Goal: Transaction & Acquisition: Purchase product/service

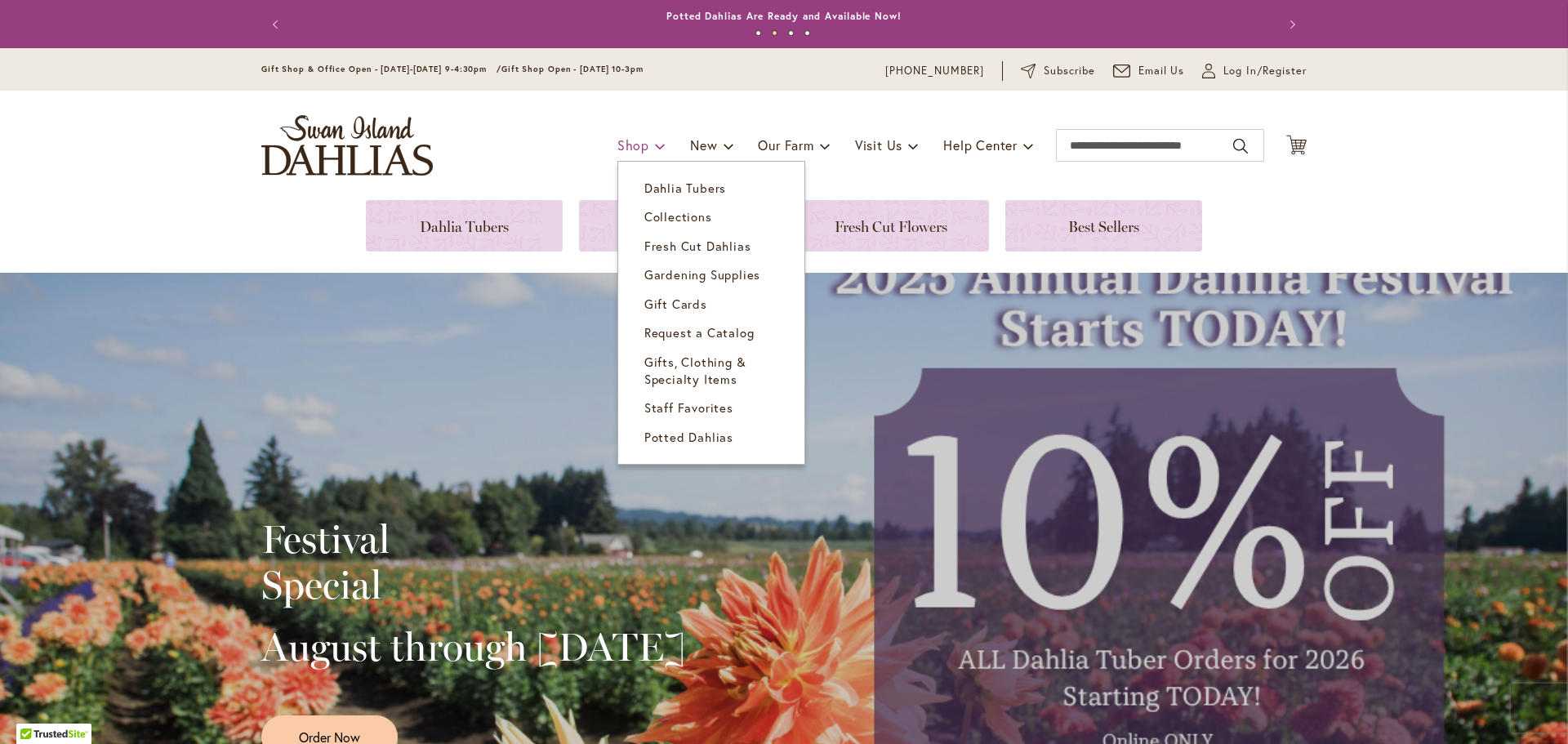
click at [655, 138] on span at bounding box center [660, 145] width 11 height 26
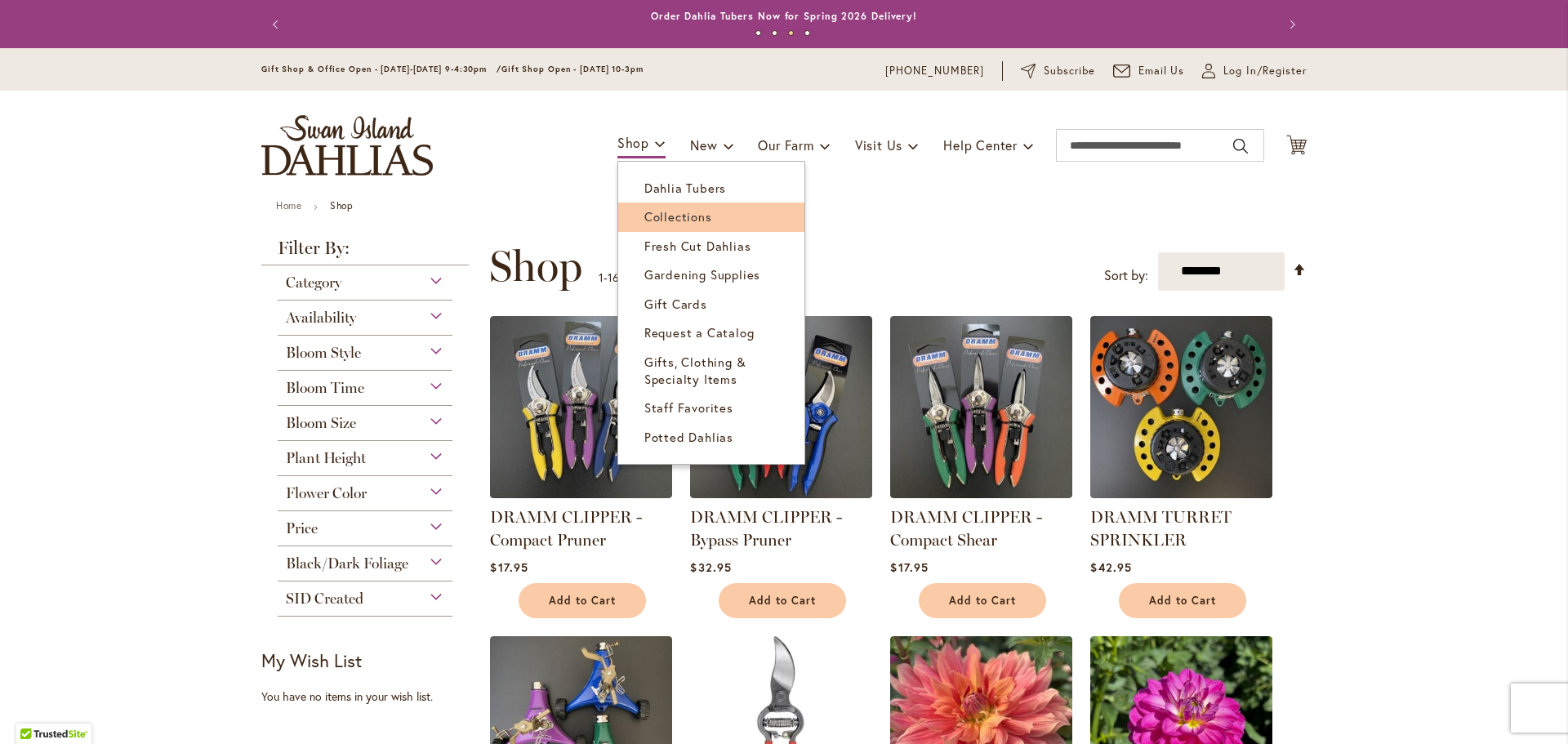
click at [667, 223] on span "Collections" at bounding box center [678, 216] width 68 height 16
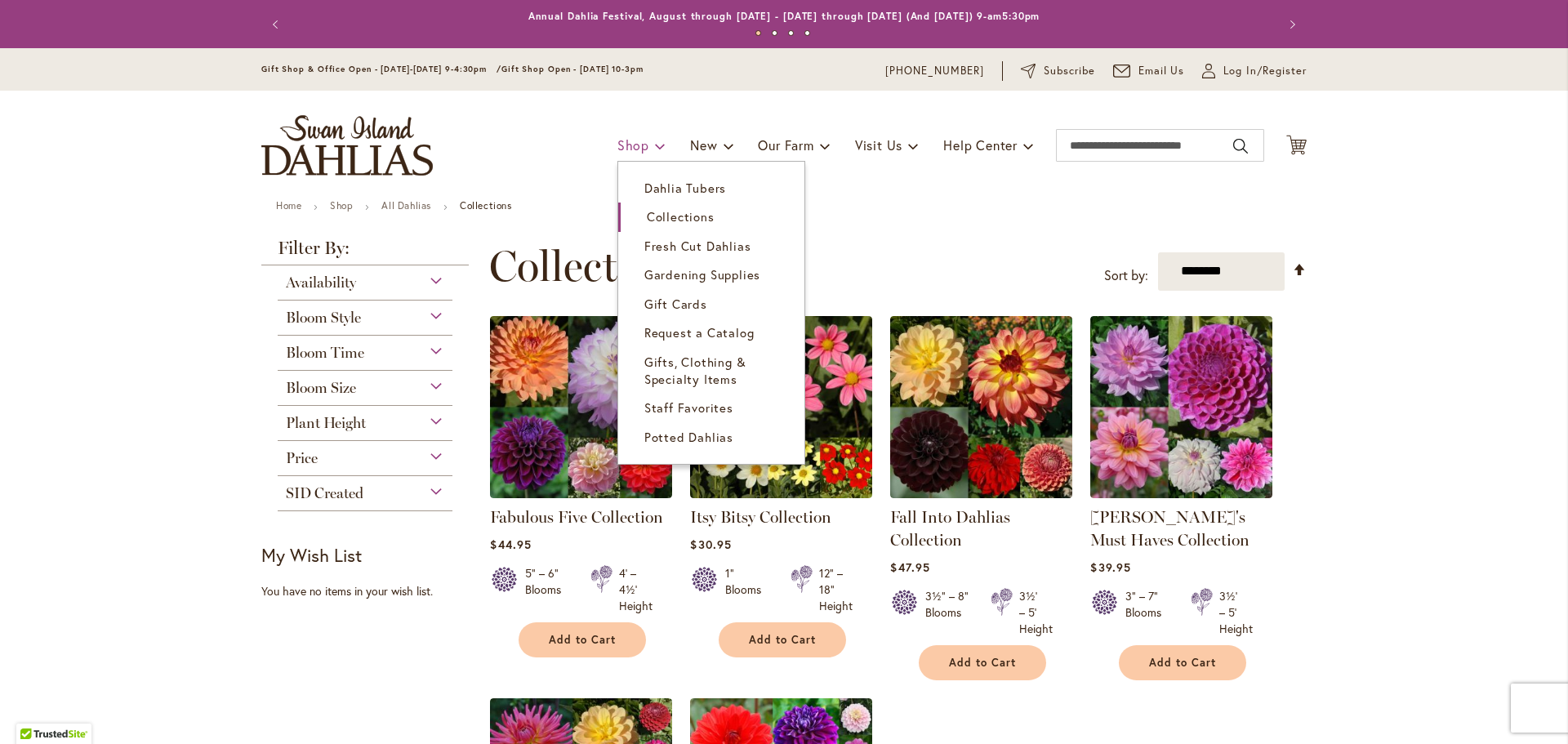
click at [643, 144] on link "Shop" at bounding box center [641, 145] width 48 height 31
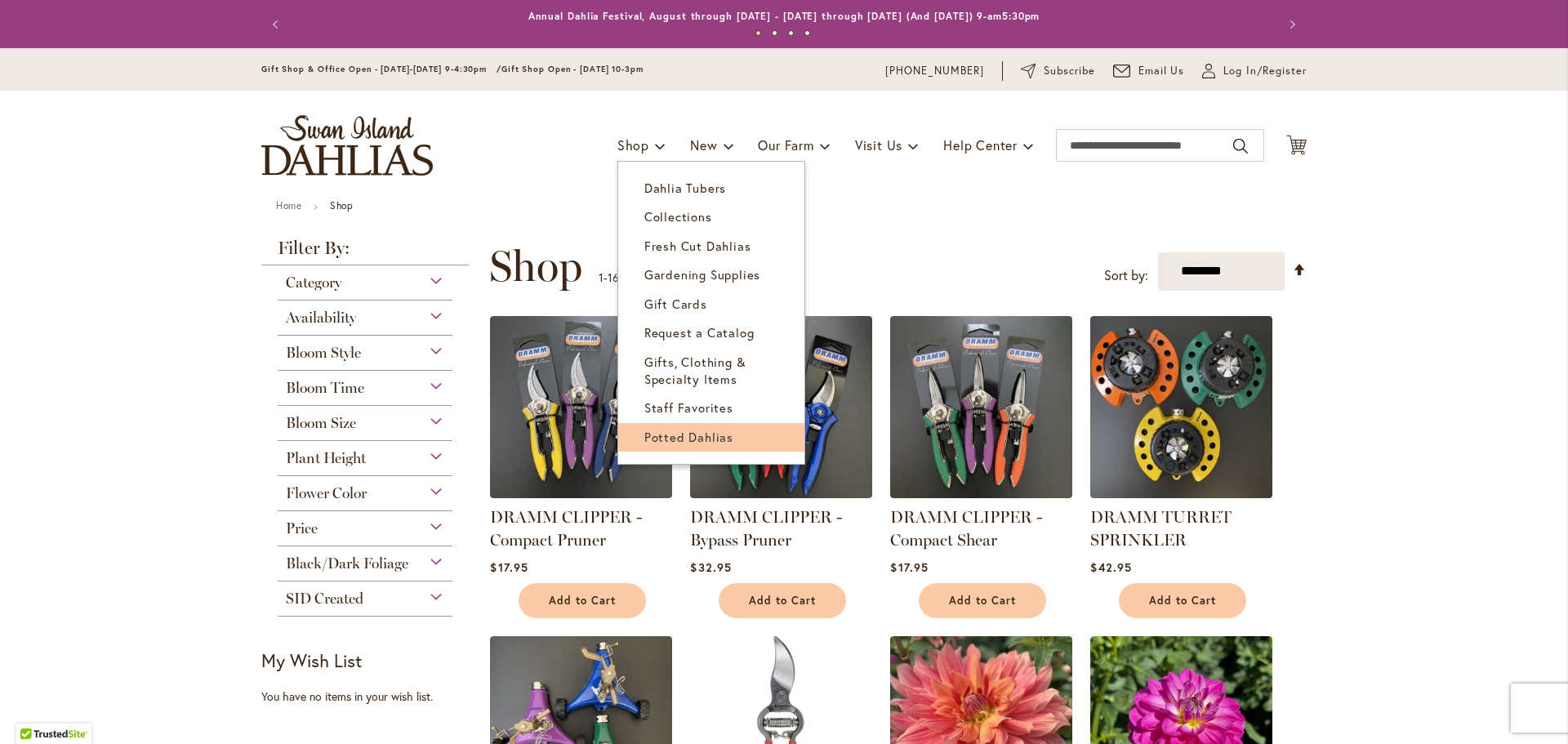
click at [693, 449] on link "Potted Dahlias" at bounding box center [711, 438] width 186 height 29
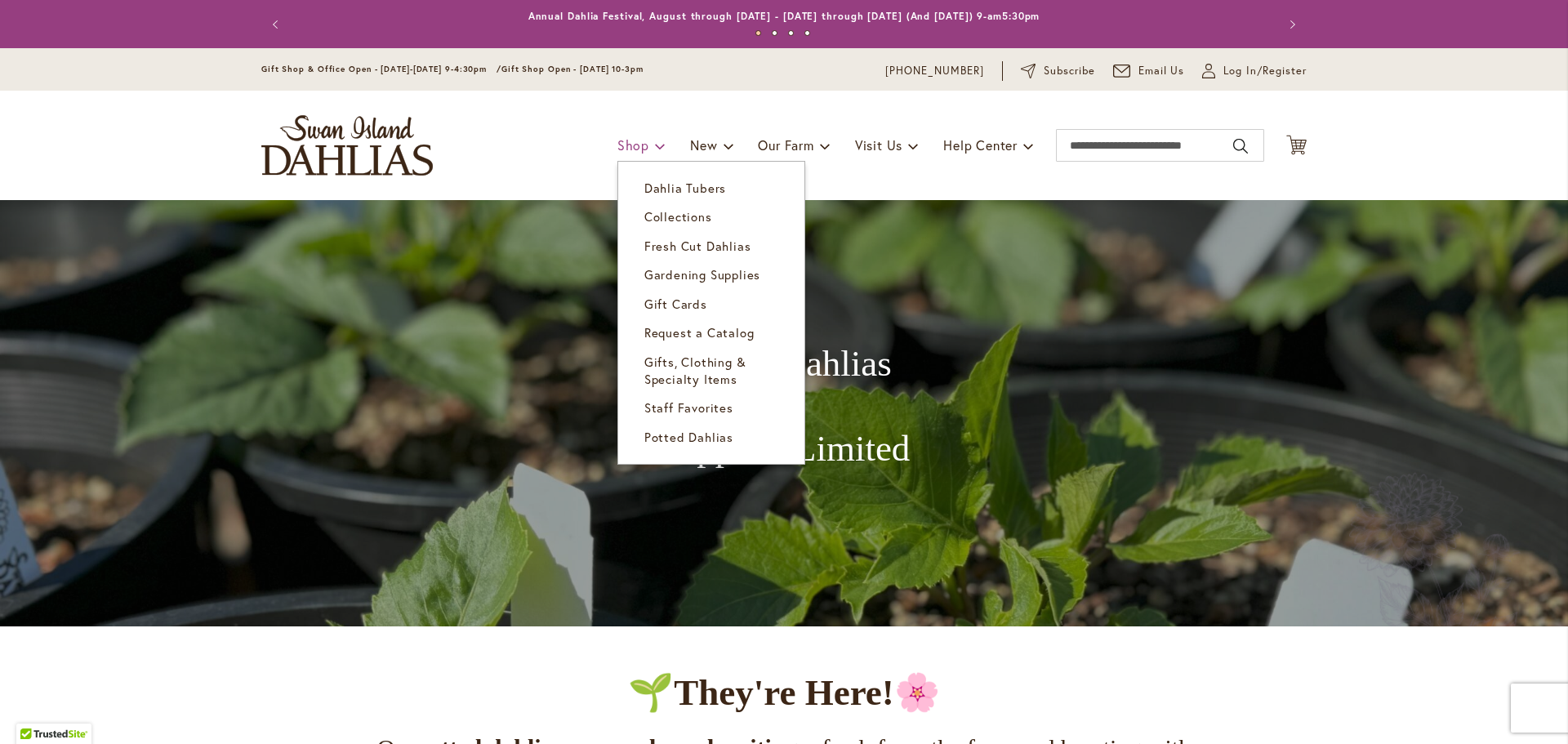
click at [636, 152] on span "Shop" at bounding box center [633, 145] width 32 height 17
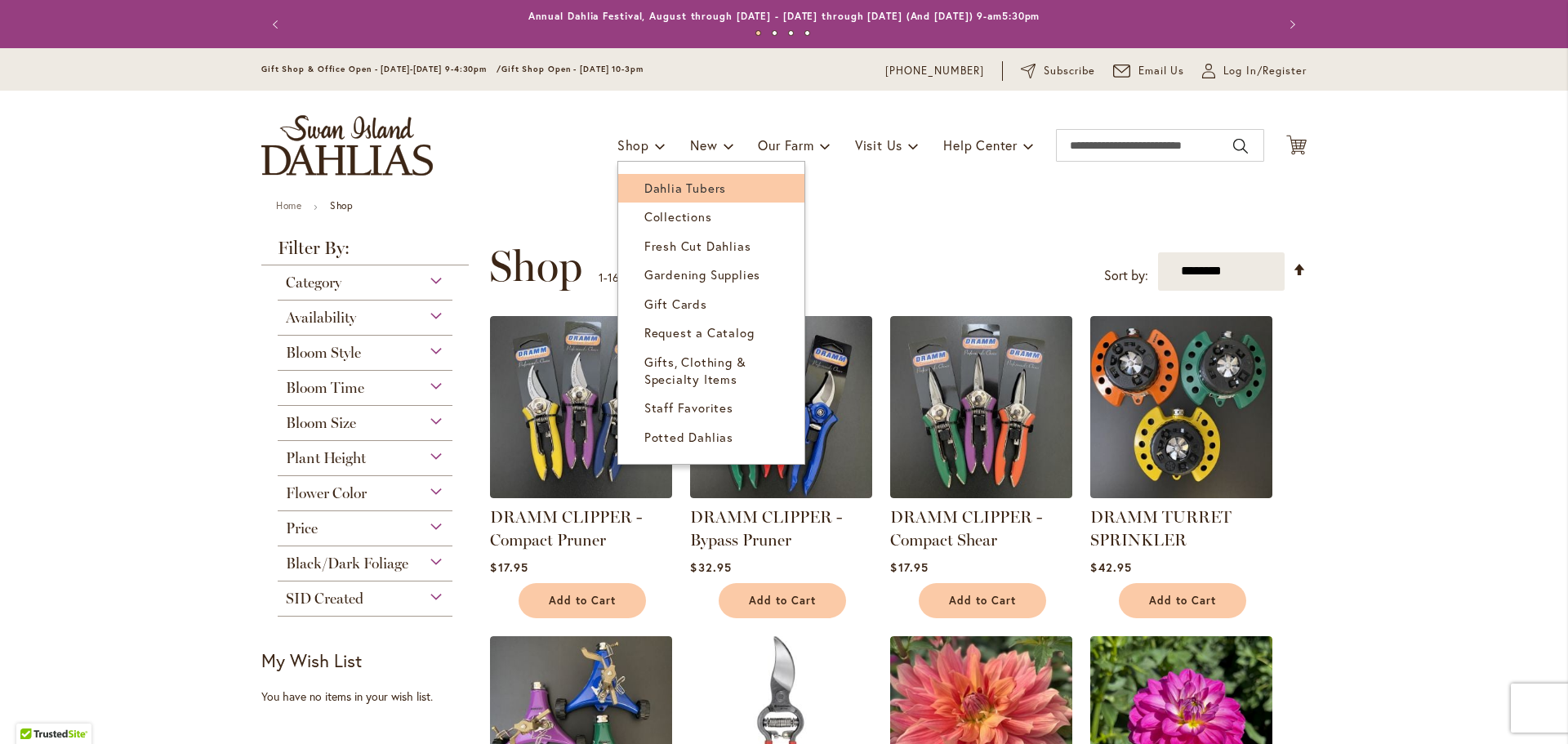
click at [667, 177] on link "Dahlia Tubers" at bounding box center [711, 188] width 186 height 29
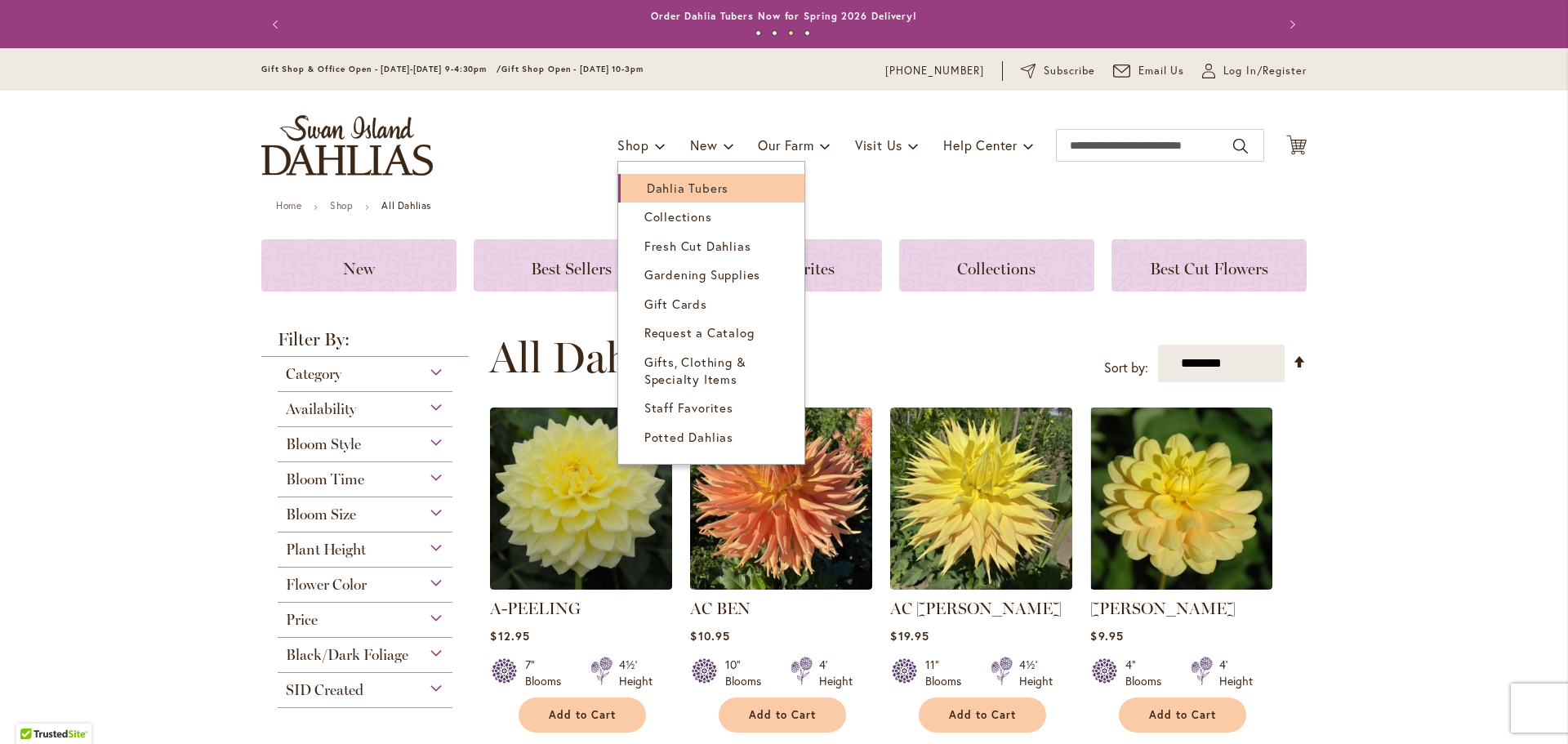
click at [715, 188] on span "Dahlia Tubers" at bounding box center [688, 187] width 81 height 16
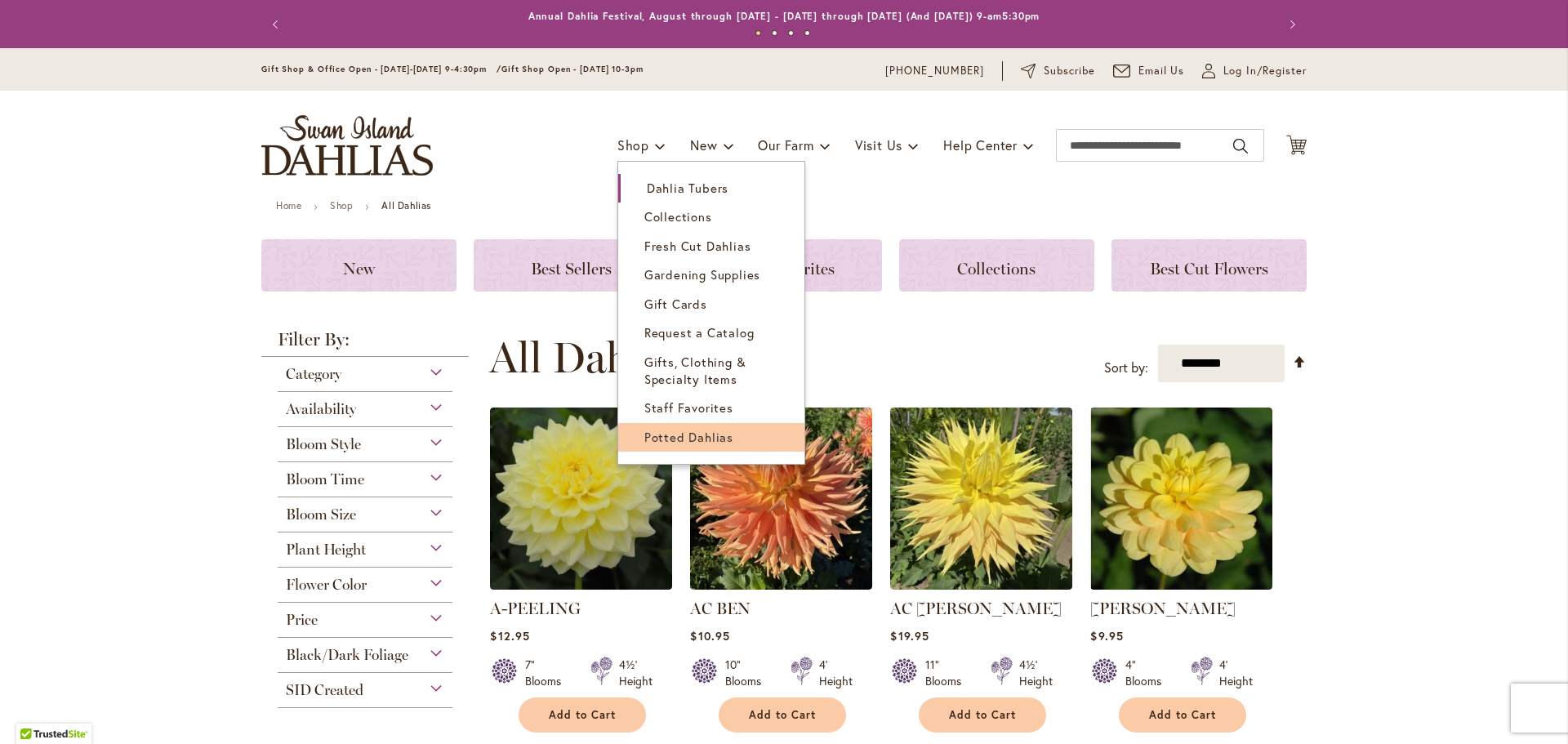
click at [704, 442] on span "Potted Dahlias" at bounding box center [689, 436] width 89 height 16
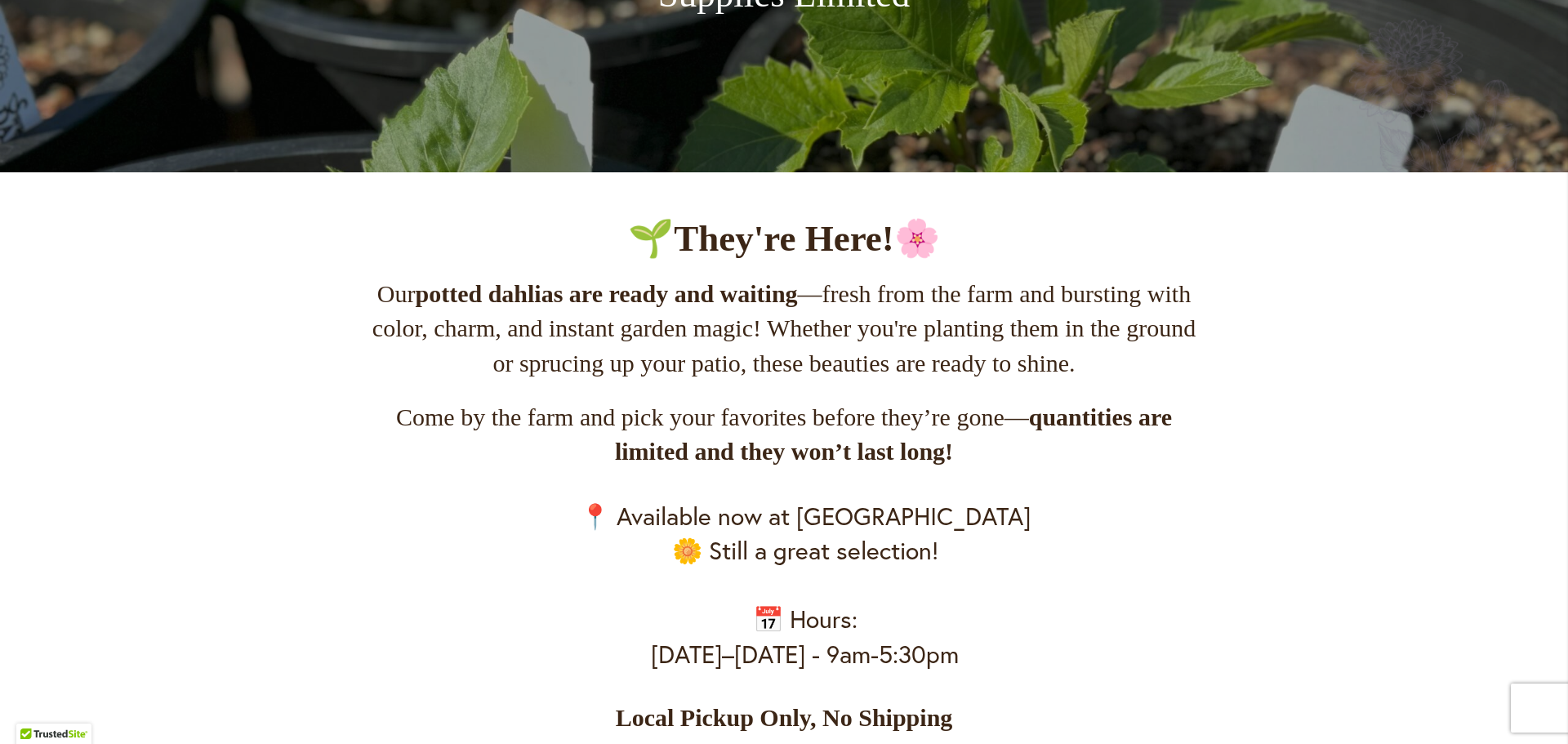
scroll to position [490, 0]
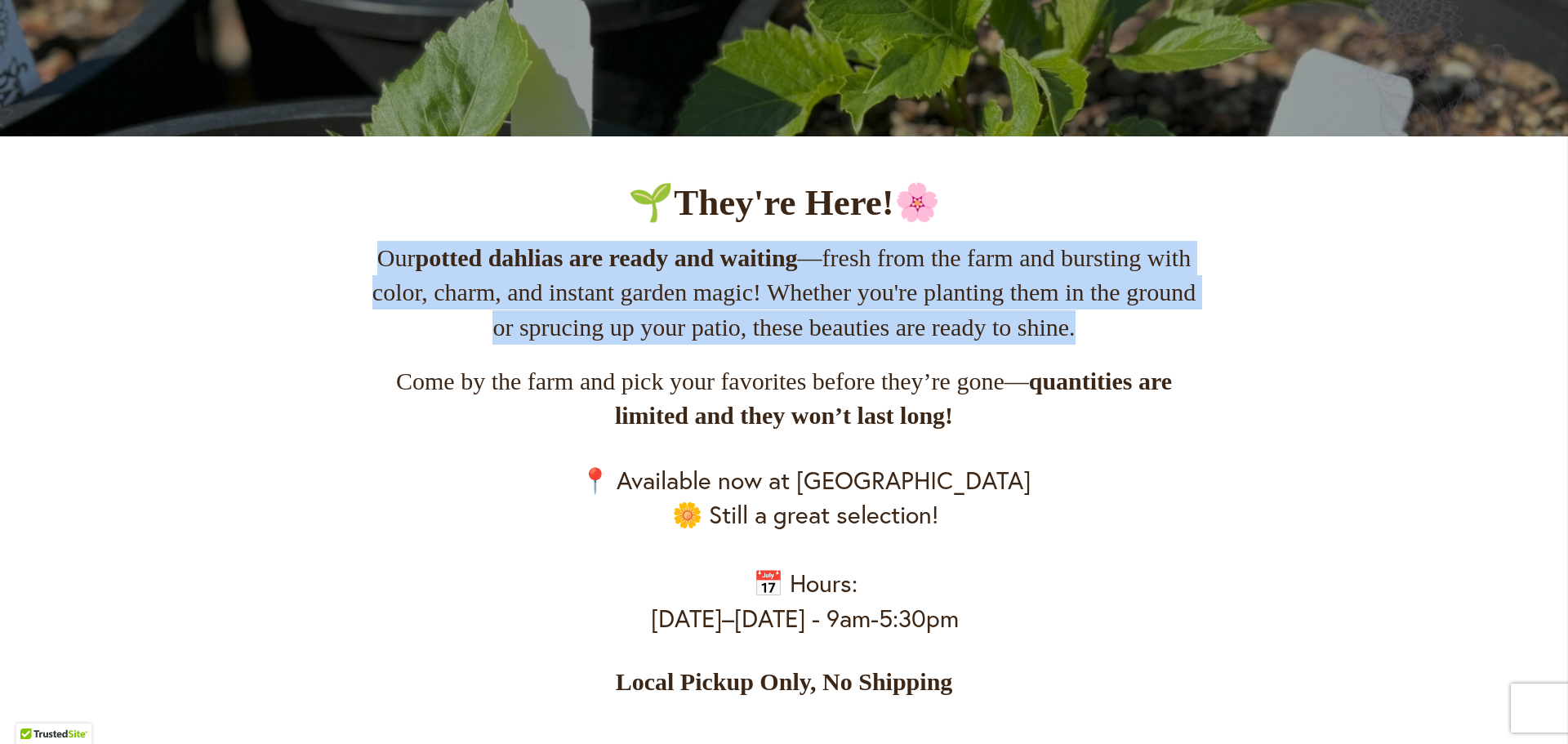
drag, startPoint x: 396, startPoint y: 266, endPoint x: 1178, endPoint y: 365, distance: 788.2
click at [1178, 345] on p "Our potted dahlias are ready and waiting —fresh from the farm and bursting with…" at bounding box center [784, 293] width 837 height 104
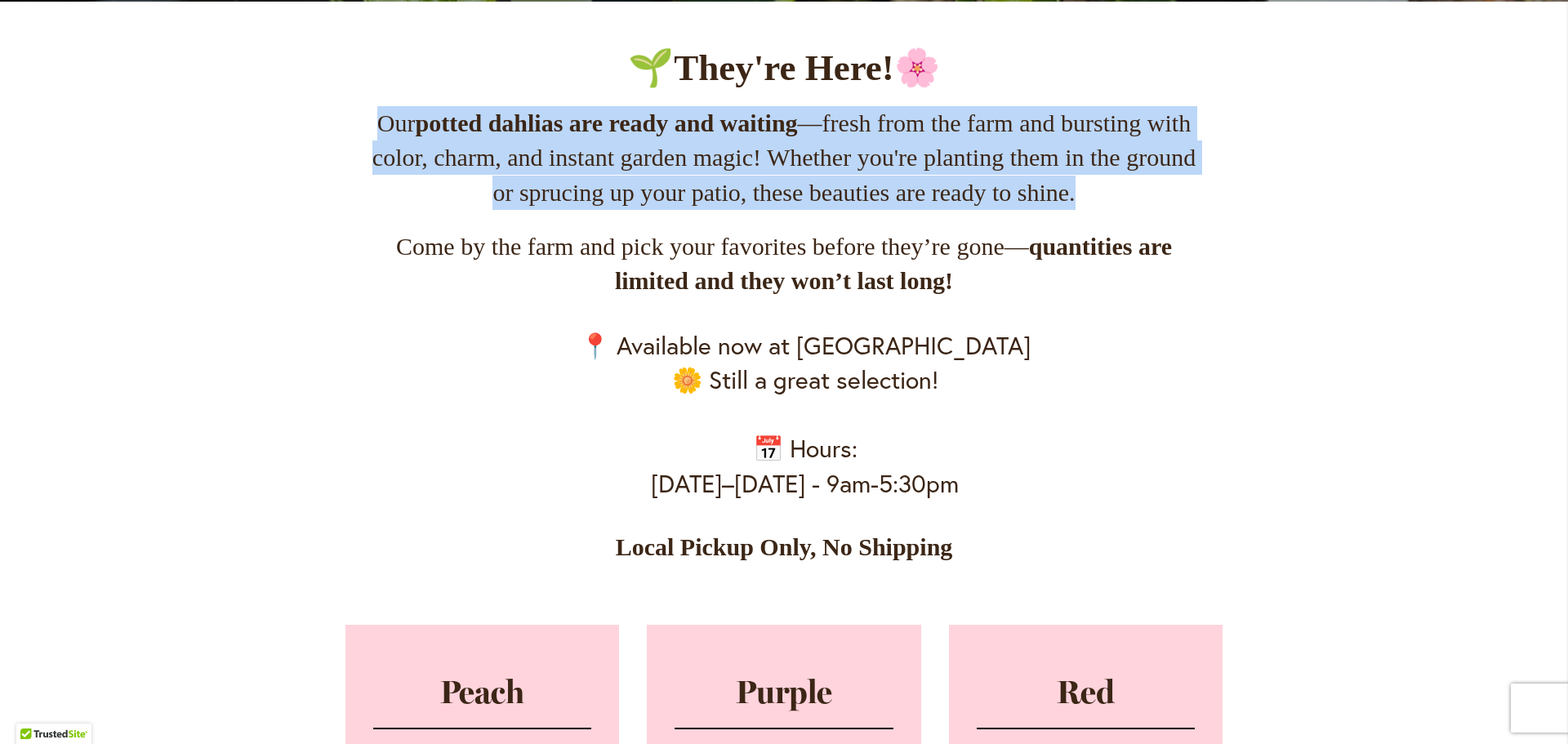
scroll to position [653, 0]
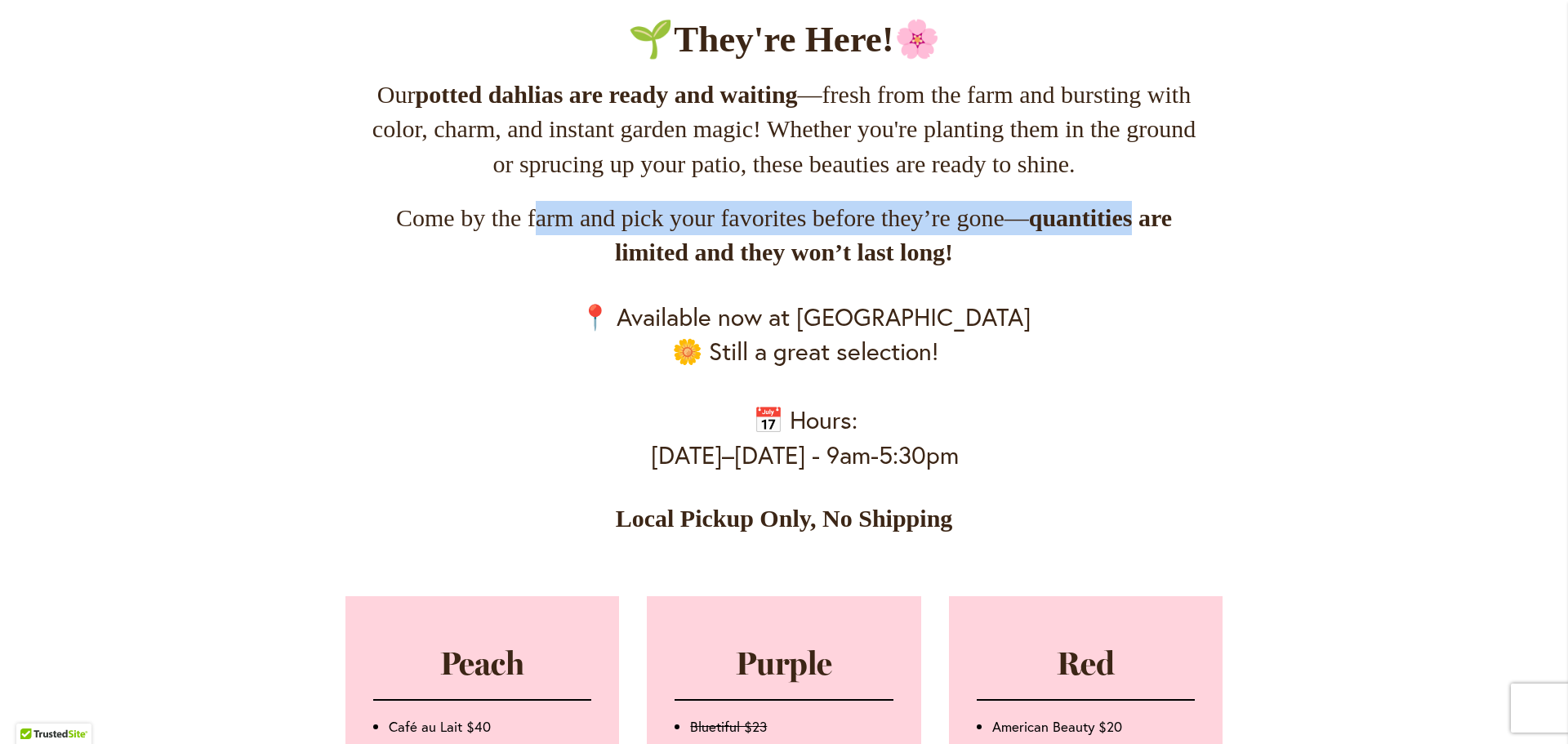
drag, startPoint x: 775, startPoint y: 243, endPoint x: 1243, endPoint y: 237, distance: 468.0
click at [1243, 237] on div "Potted Dahlias Supplies Limited 🌱 They're Here! 🌸 Our potted dahlias are ready …" at bounding box center [784, 736] width 1046 height 2379
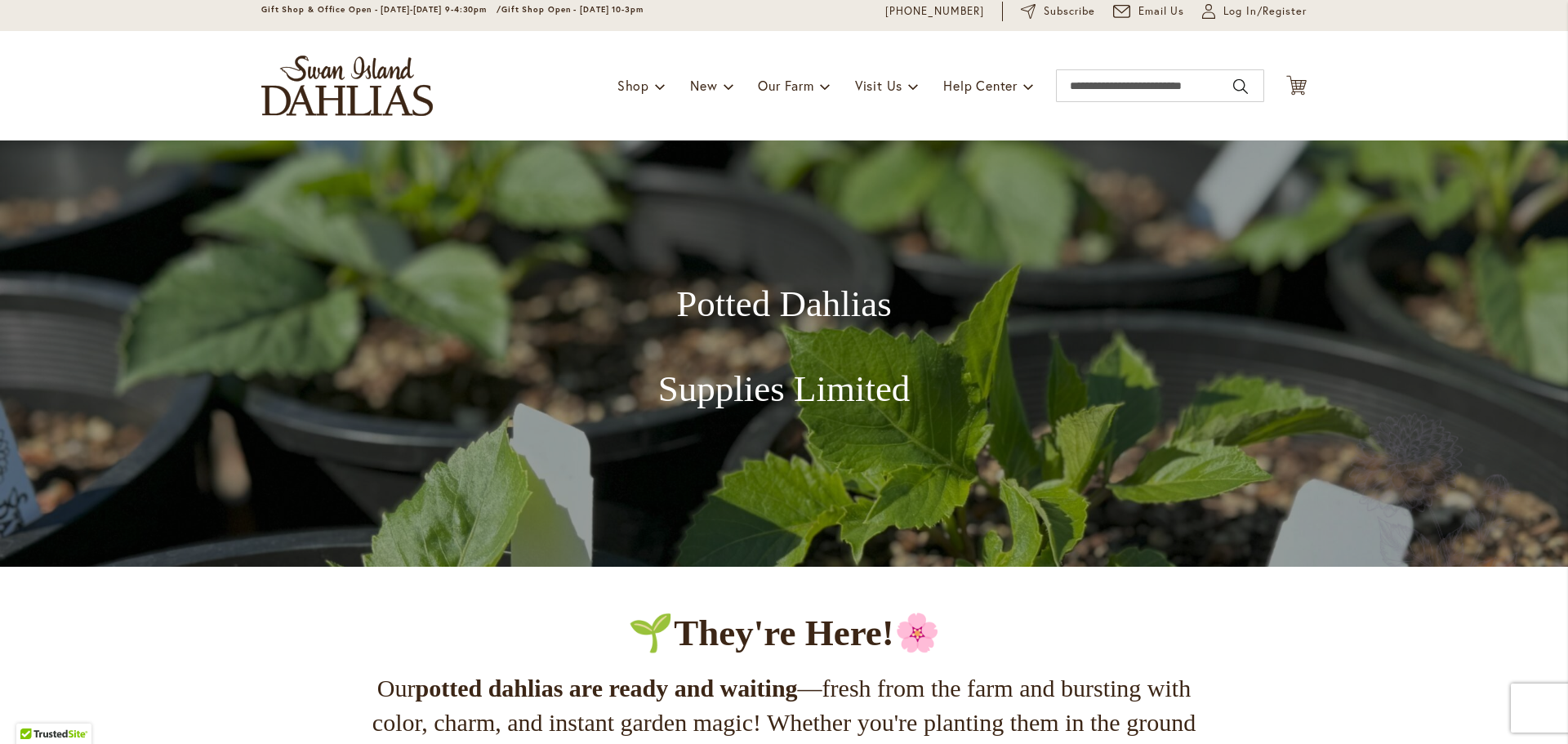
scroll to position [0, 0]
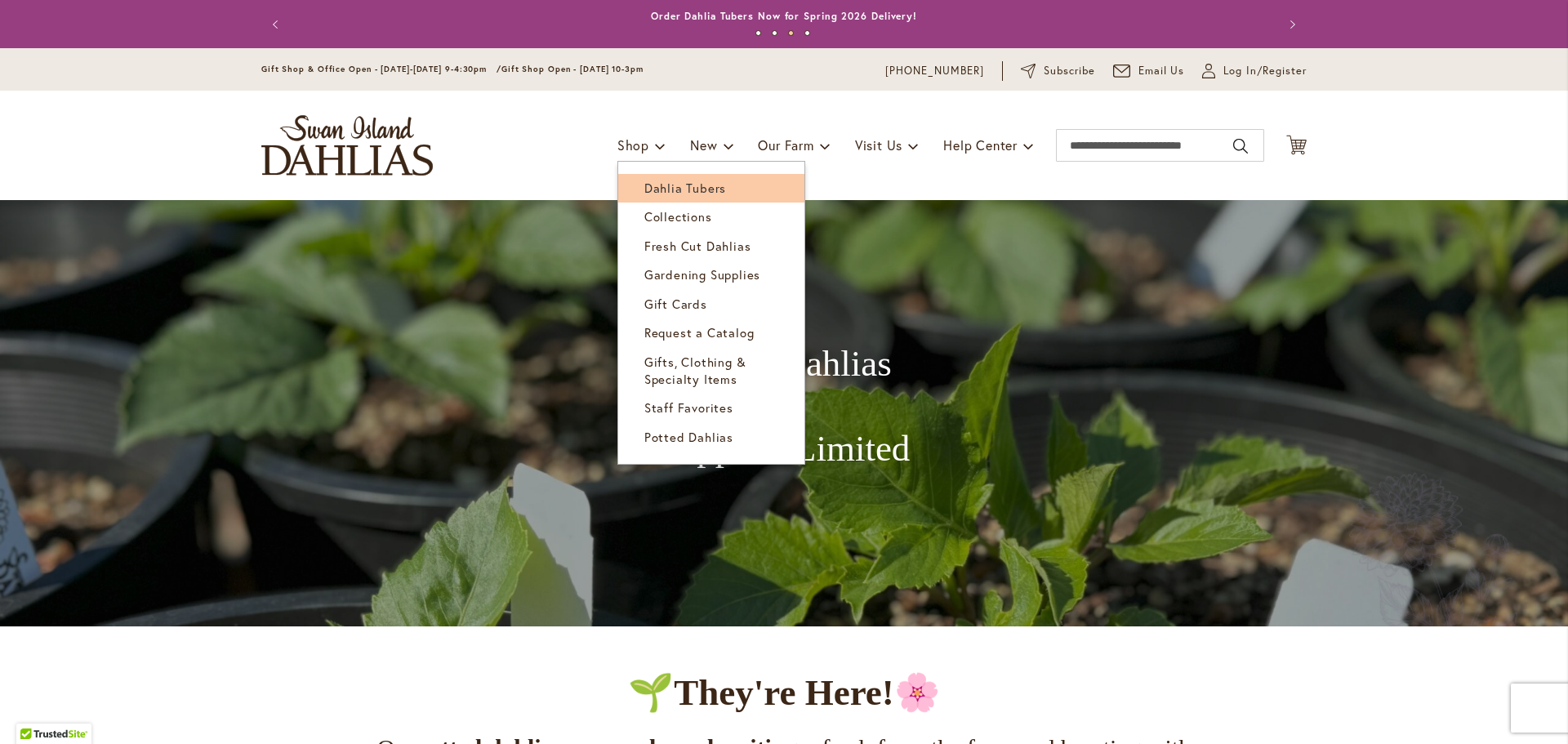
click at [657, 183] on span "Dahlia Tubers" at bounding box center [685, 187] width 81 height 16
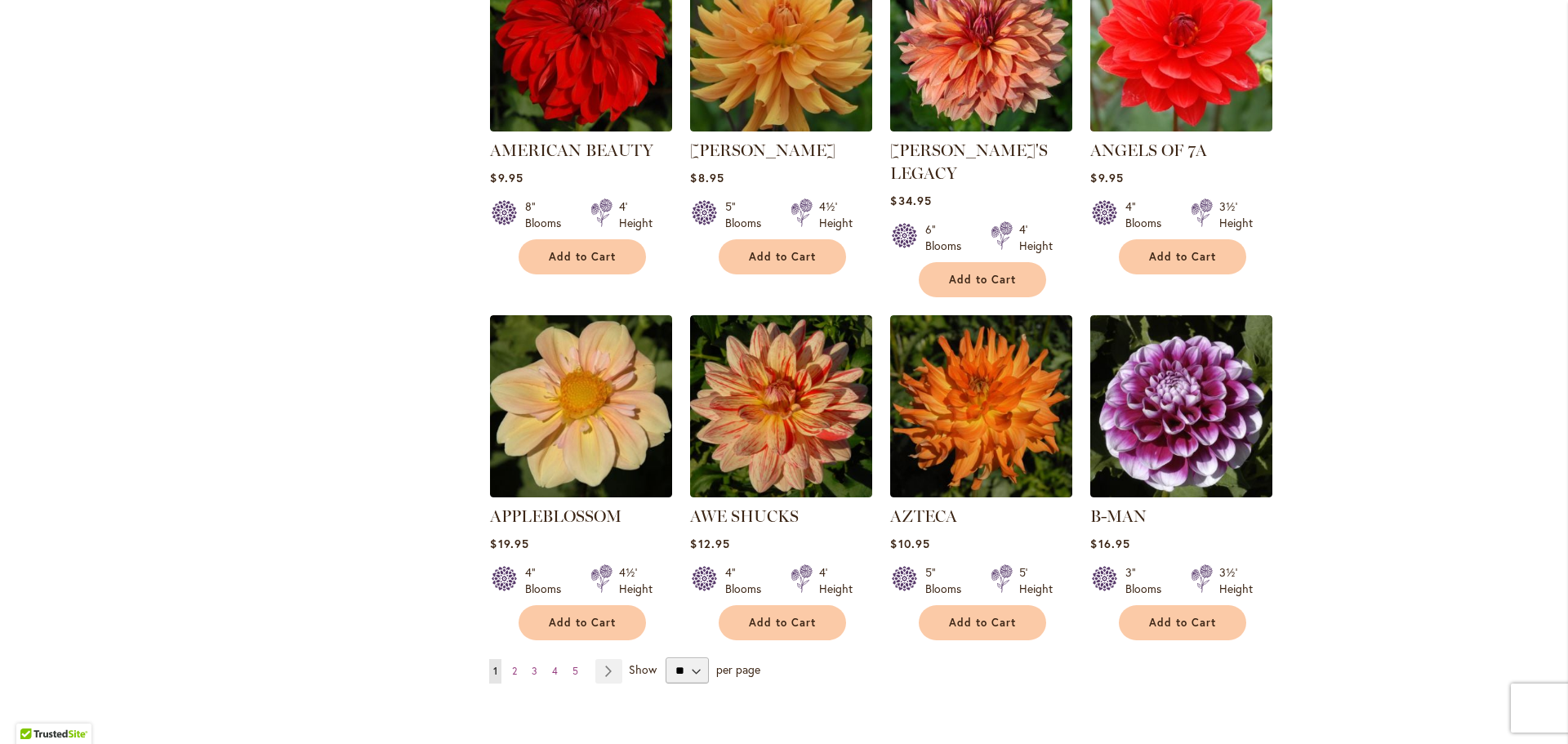
scroll to position [1144, 0]
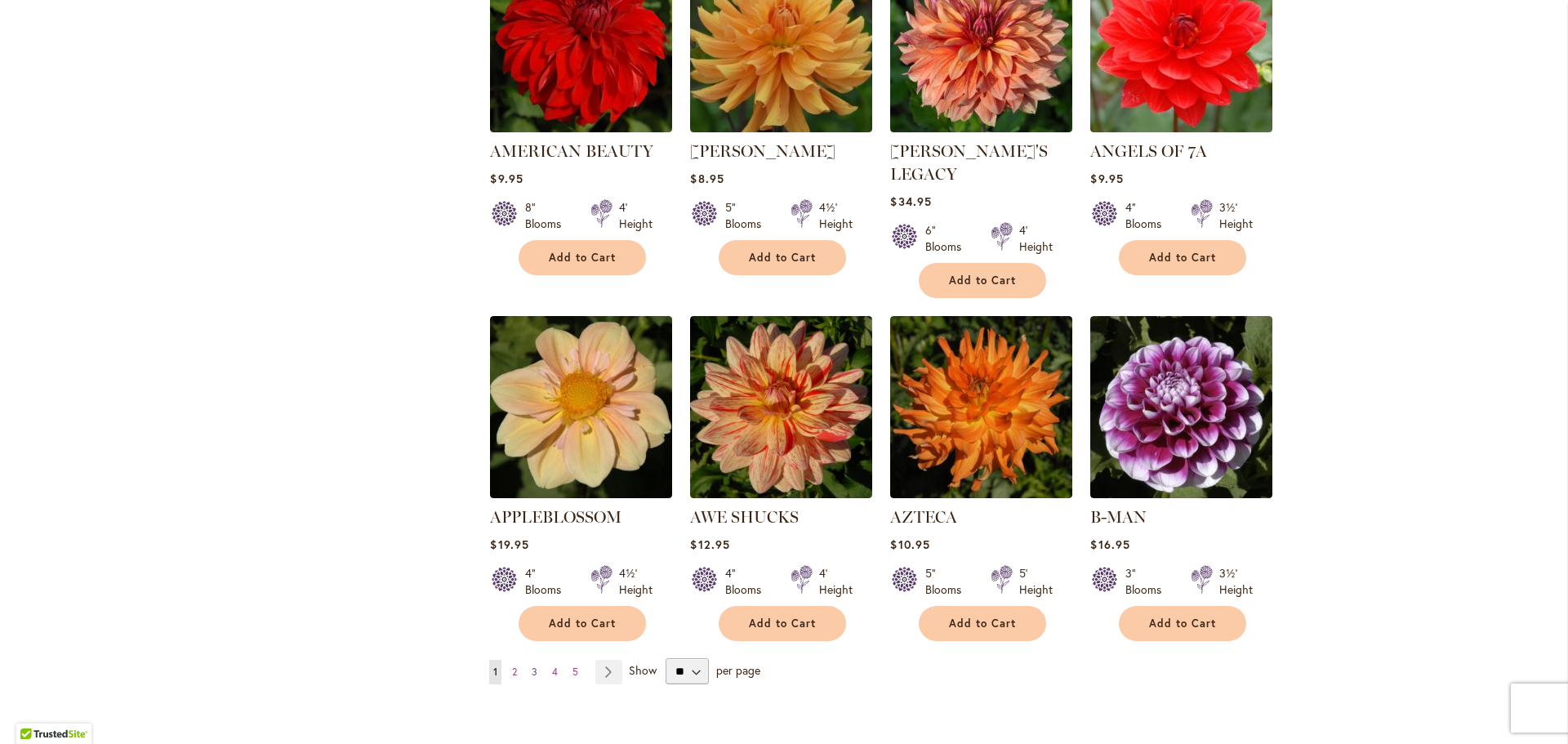
click at [527, 660] on link "Page 3" at bounding box center [534, 672] width 14 height 24
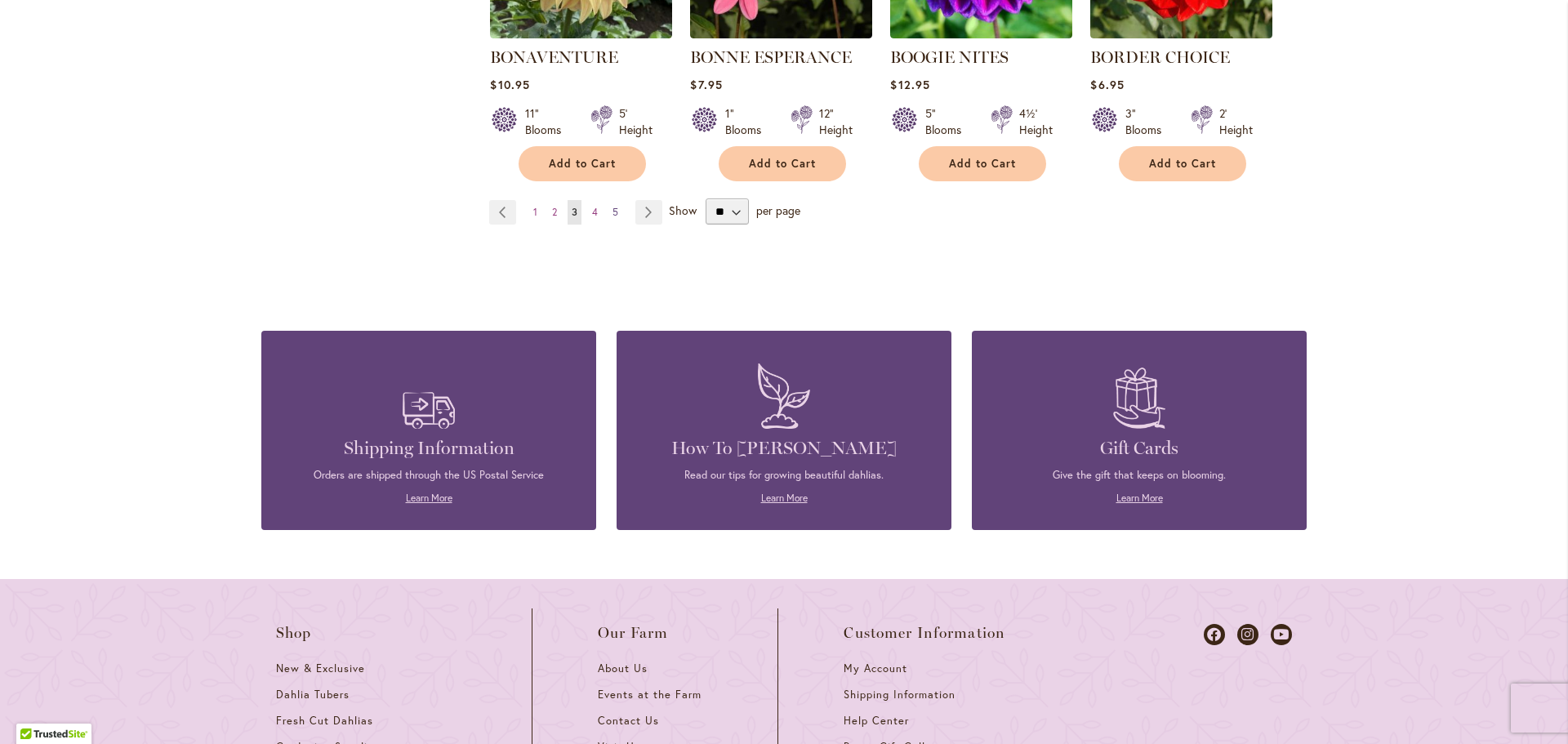
scroll to position [1553, 0]
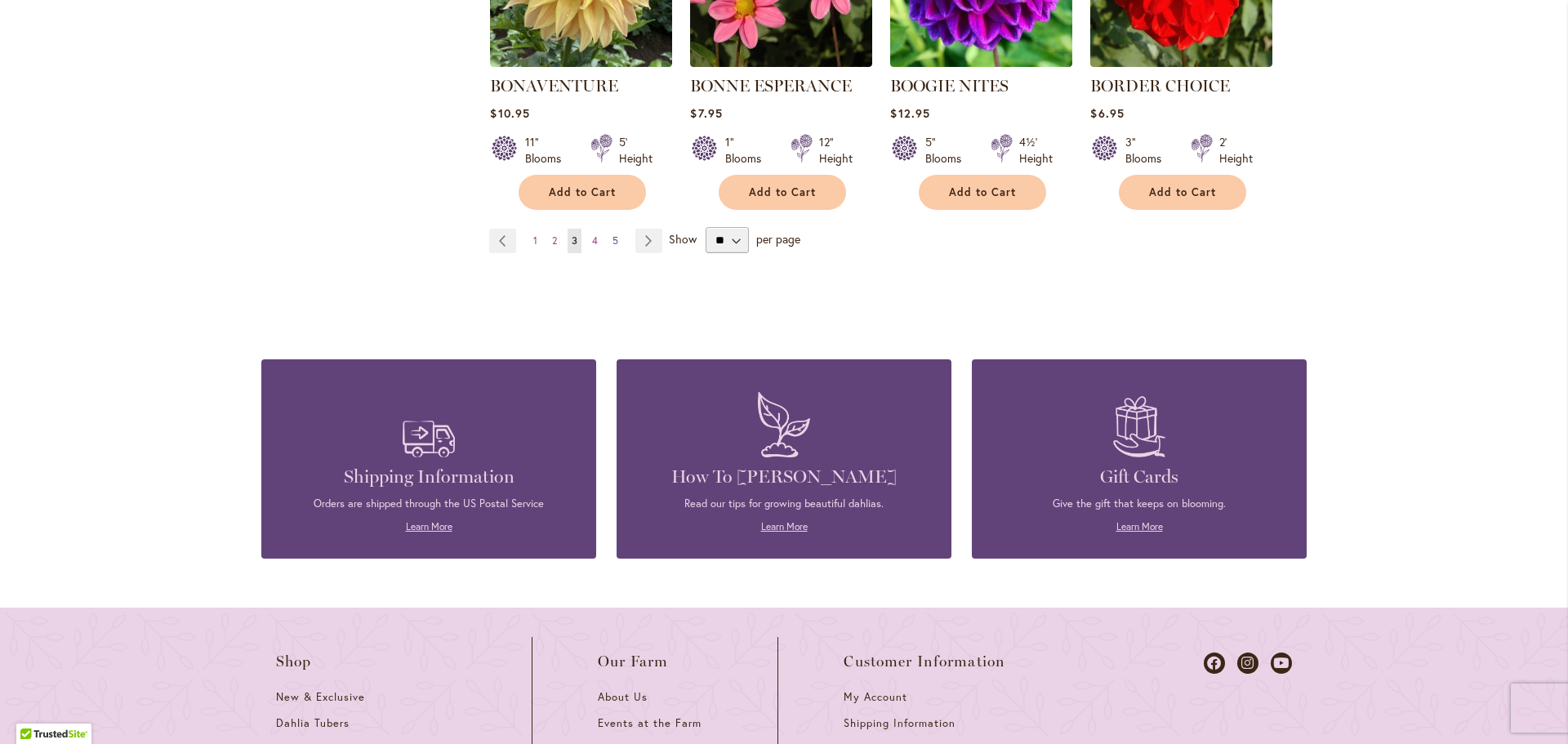
click at [613, 237] on span "5" at bounding box center [615, 241] width 6 height 13
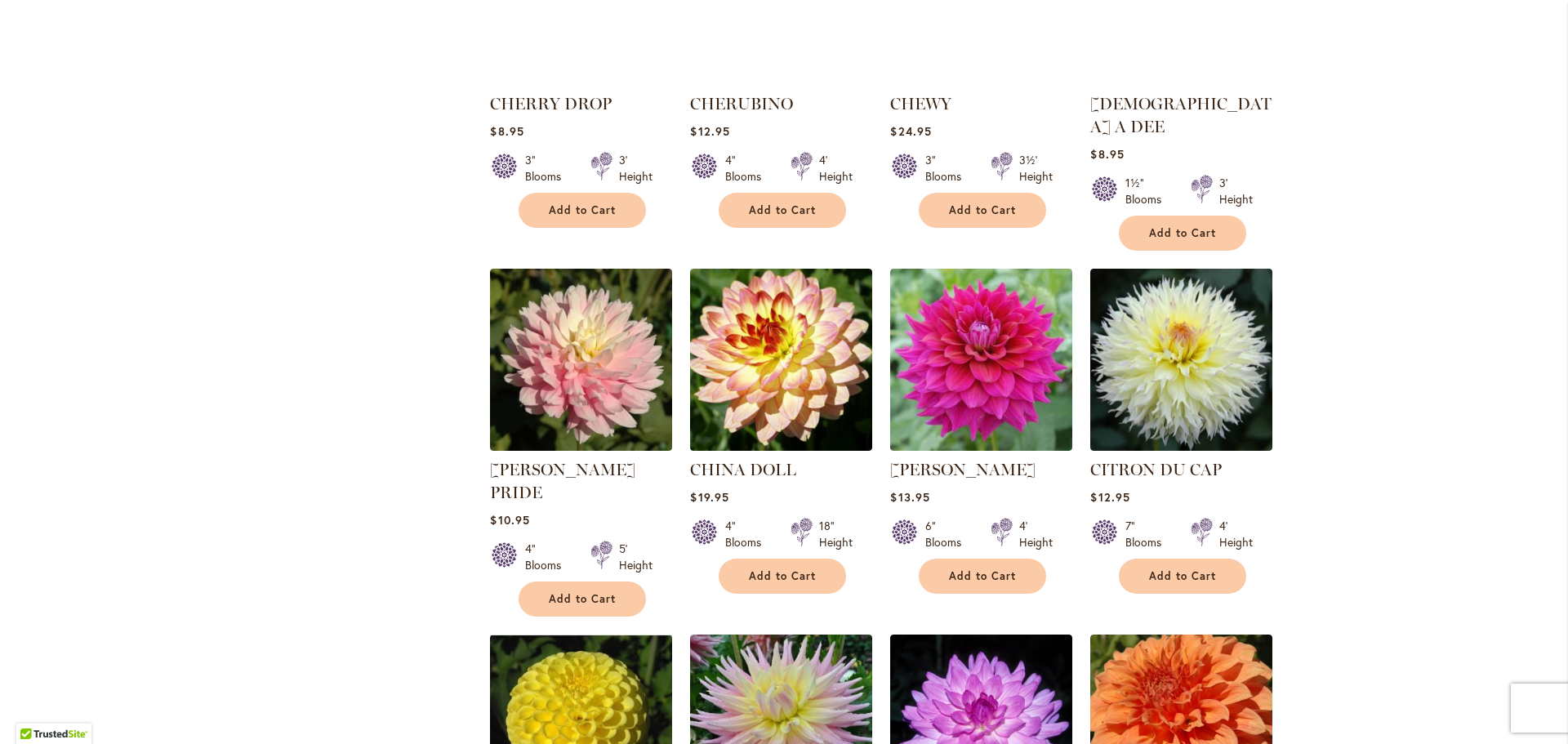
scroll to position [1256, 0]
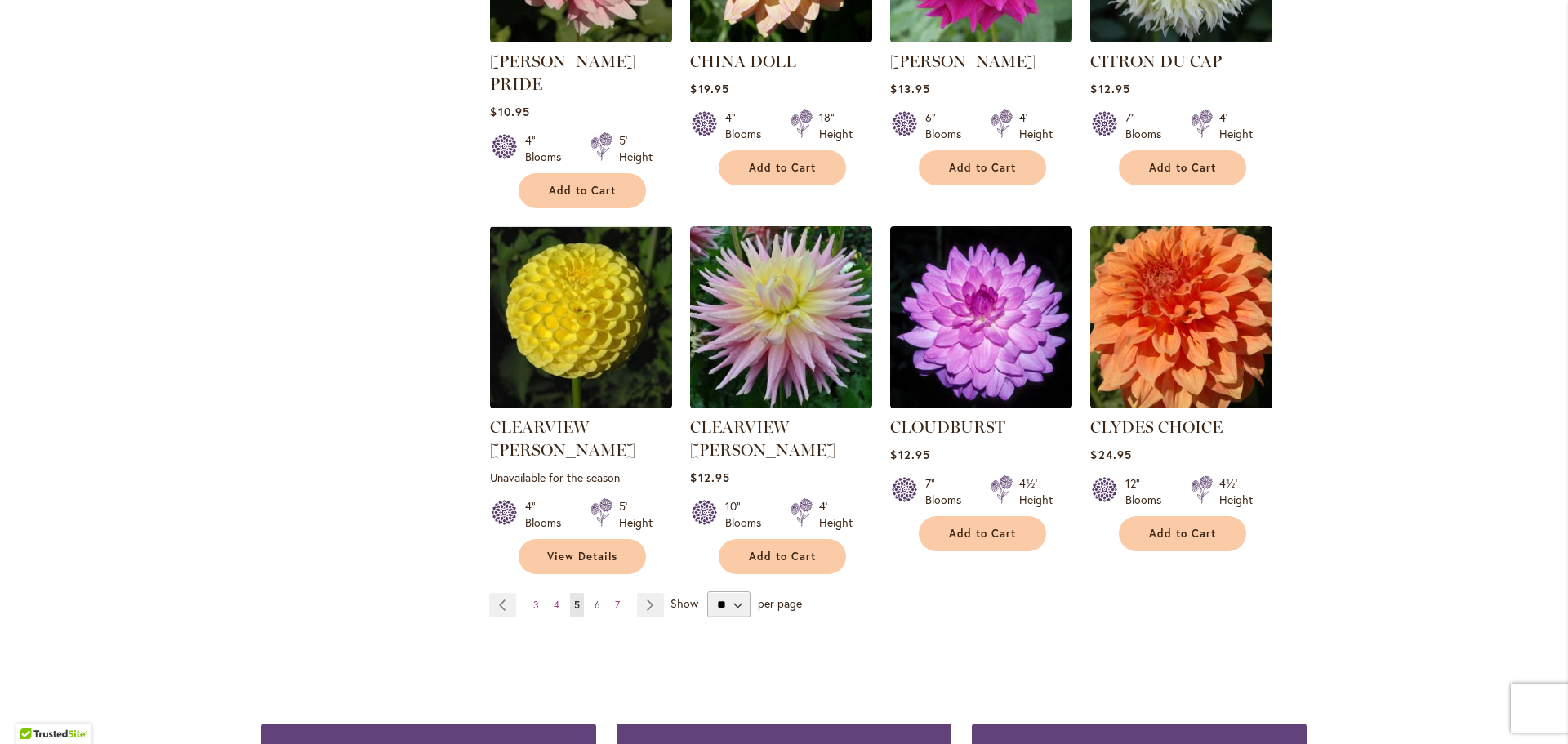
click at [597, 593] on link "Page 6" at bounding box center [597, 605] width 14 height 24
click at [594, 593] on link "Page 6" at bounding box center [597, 605] width 14 height 24
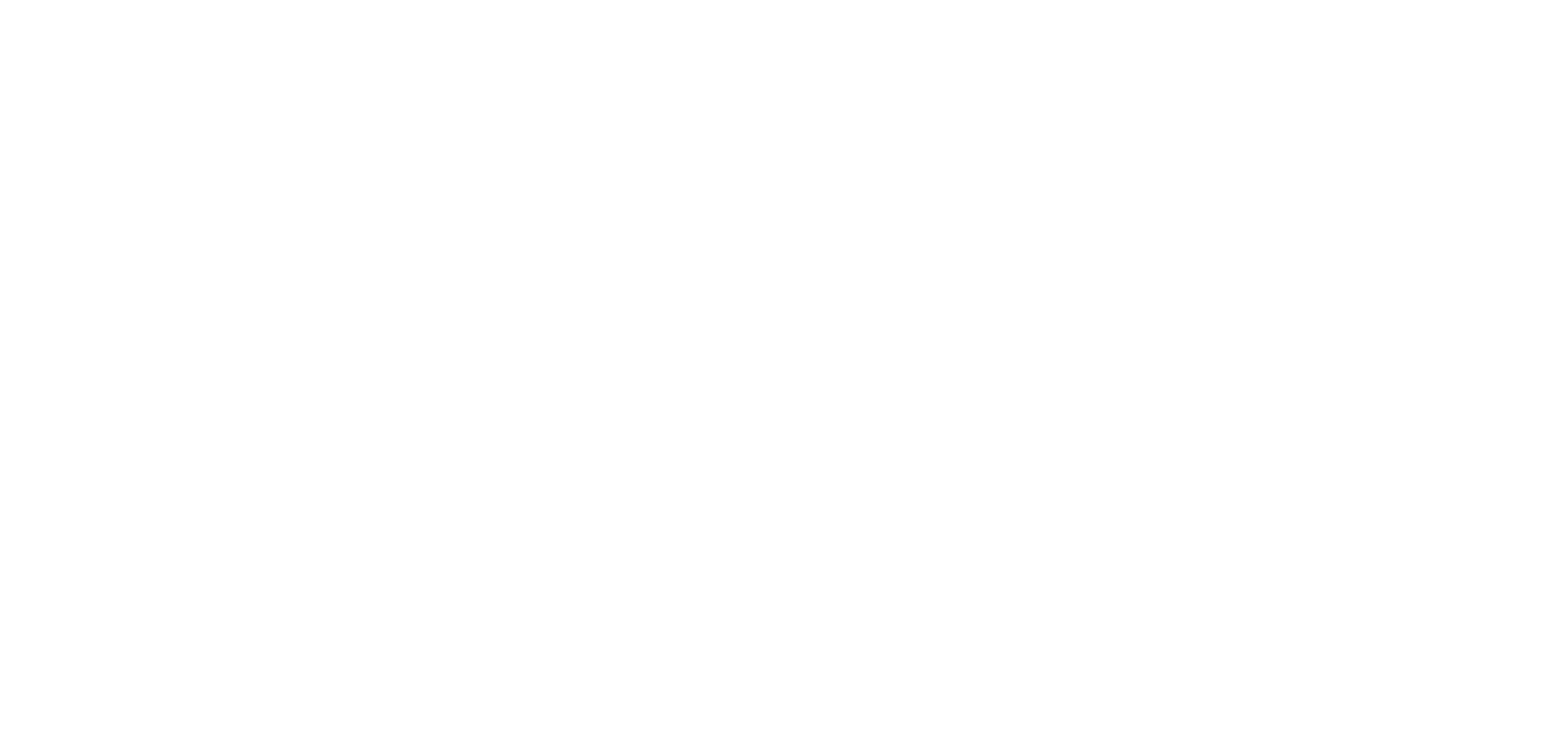
click at [610, 537] on body at bounding box center [784, 372] width 1568 height 744
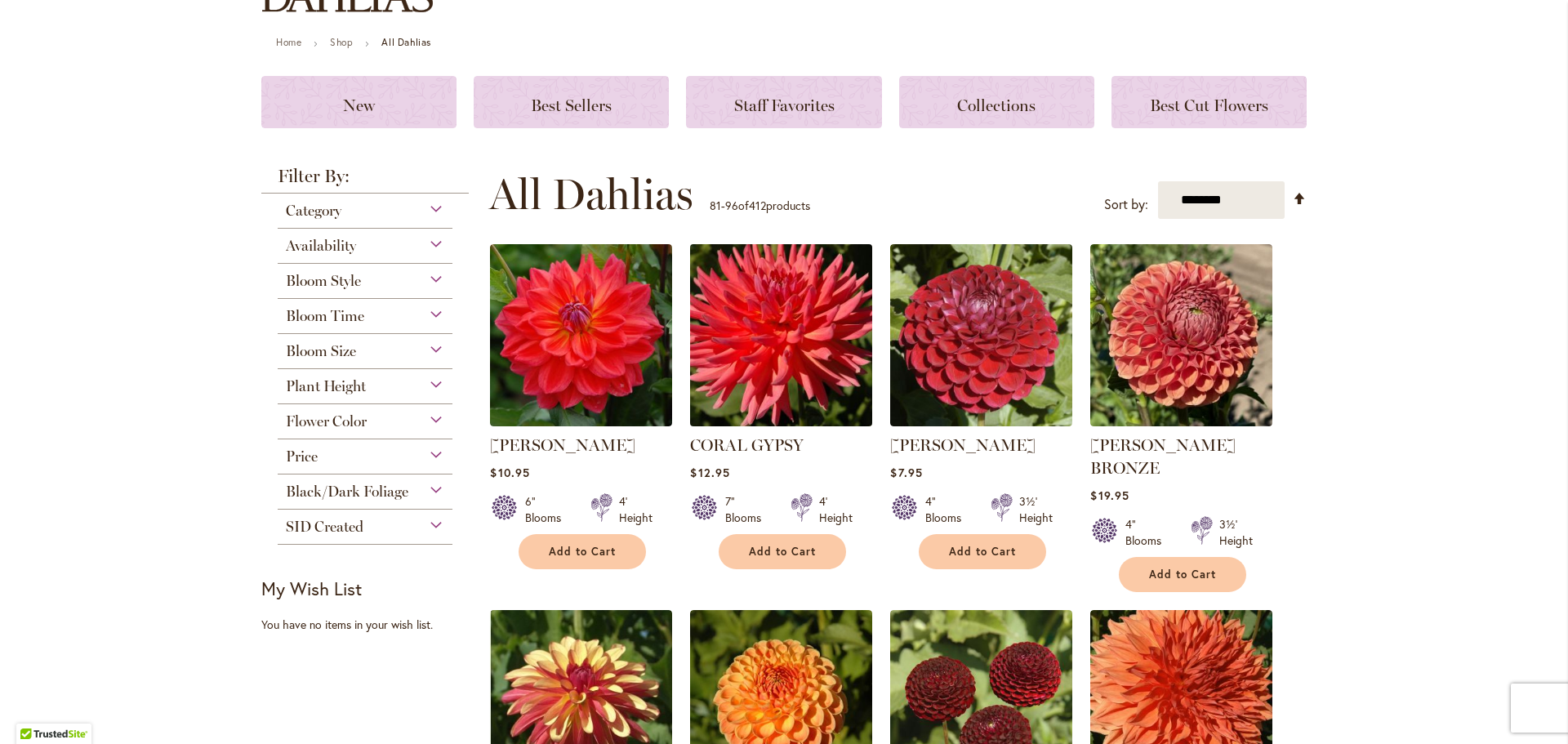
scroll to position [195, 0]
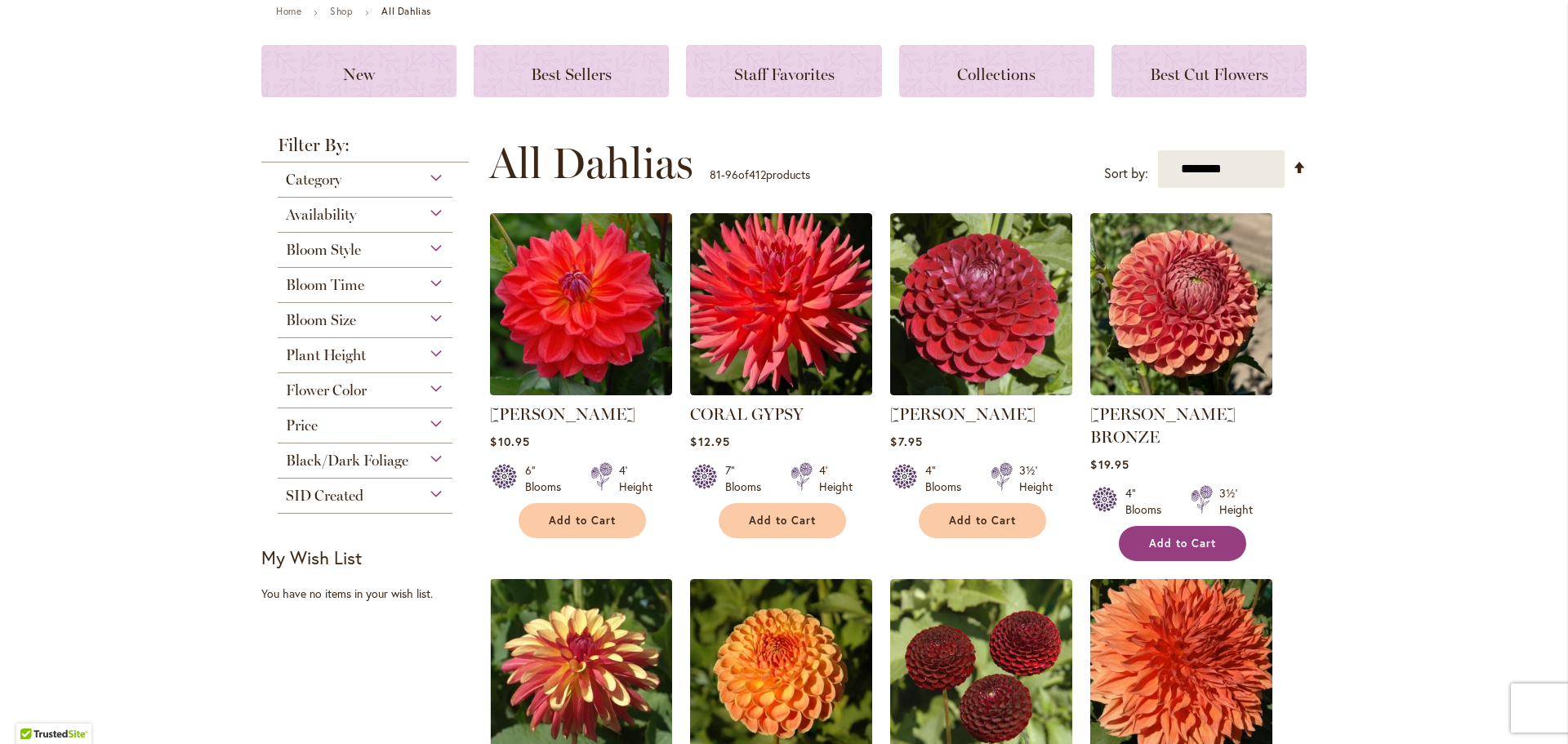
click at [1183, 528] on button "Add to Cart" at bounding box center [1183, 544] width 127 height 35
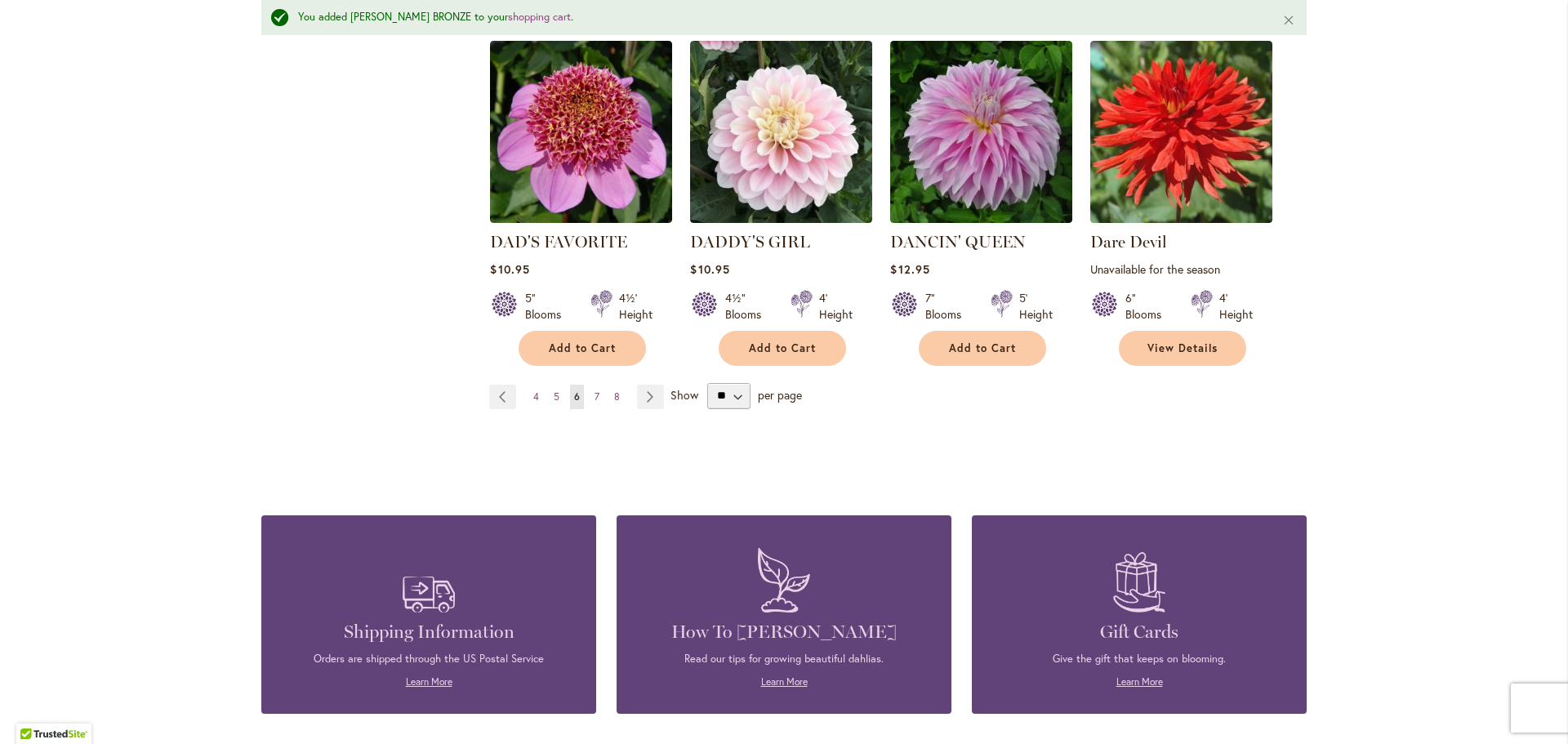
scroll to position [1665, 0]
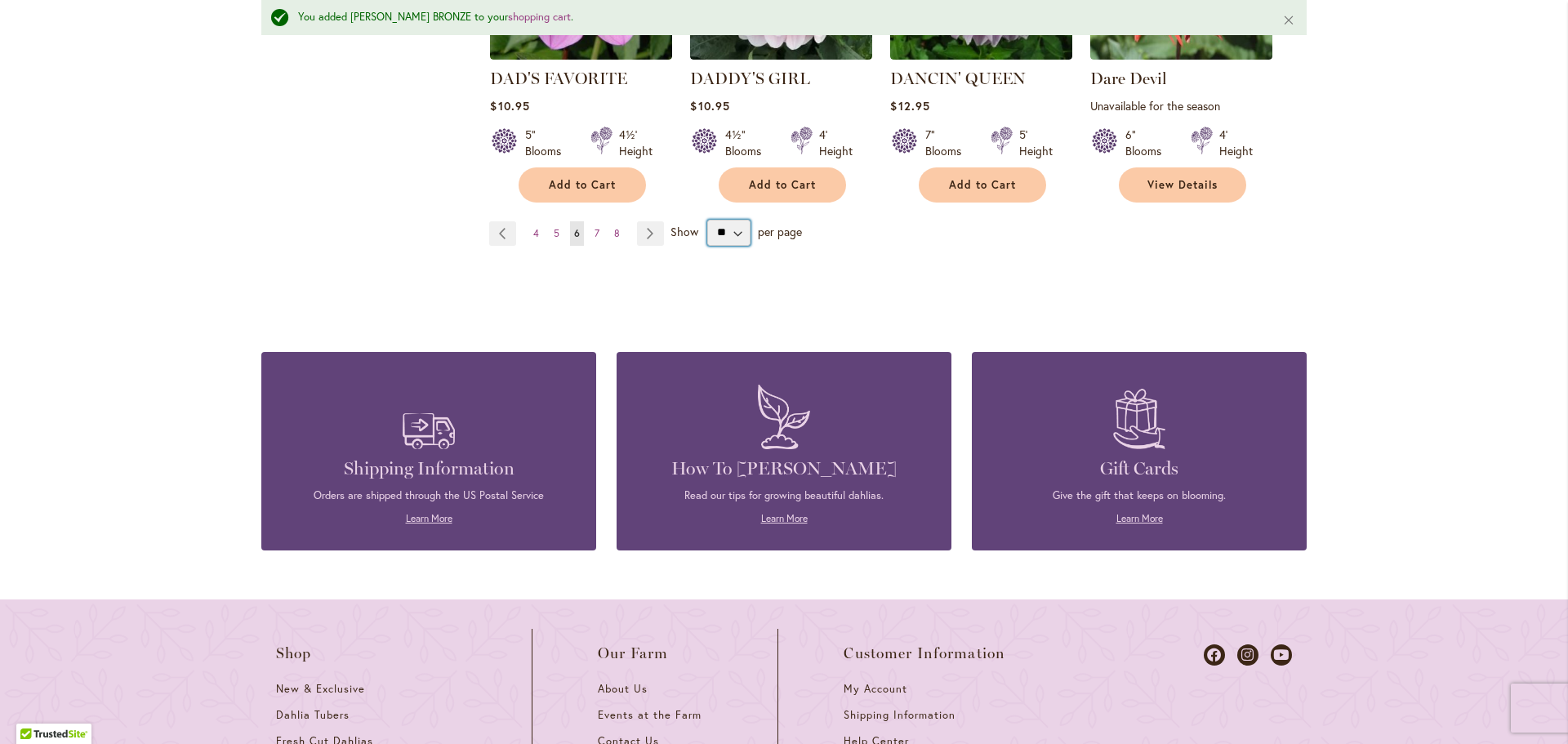
click at [730, 220] on select "** ** ** **" at bounding box center [729, 232] width 44 height 26
select select "**"
click at [708, 220] on select "** ** ** **" at bounding box center [729, 232] width 44 height 26
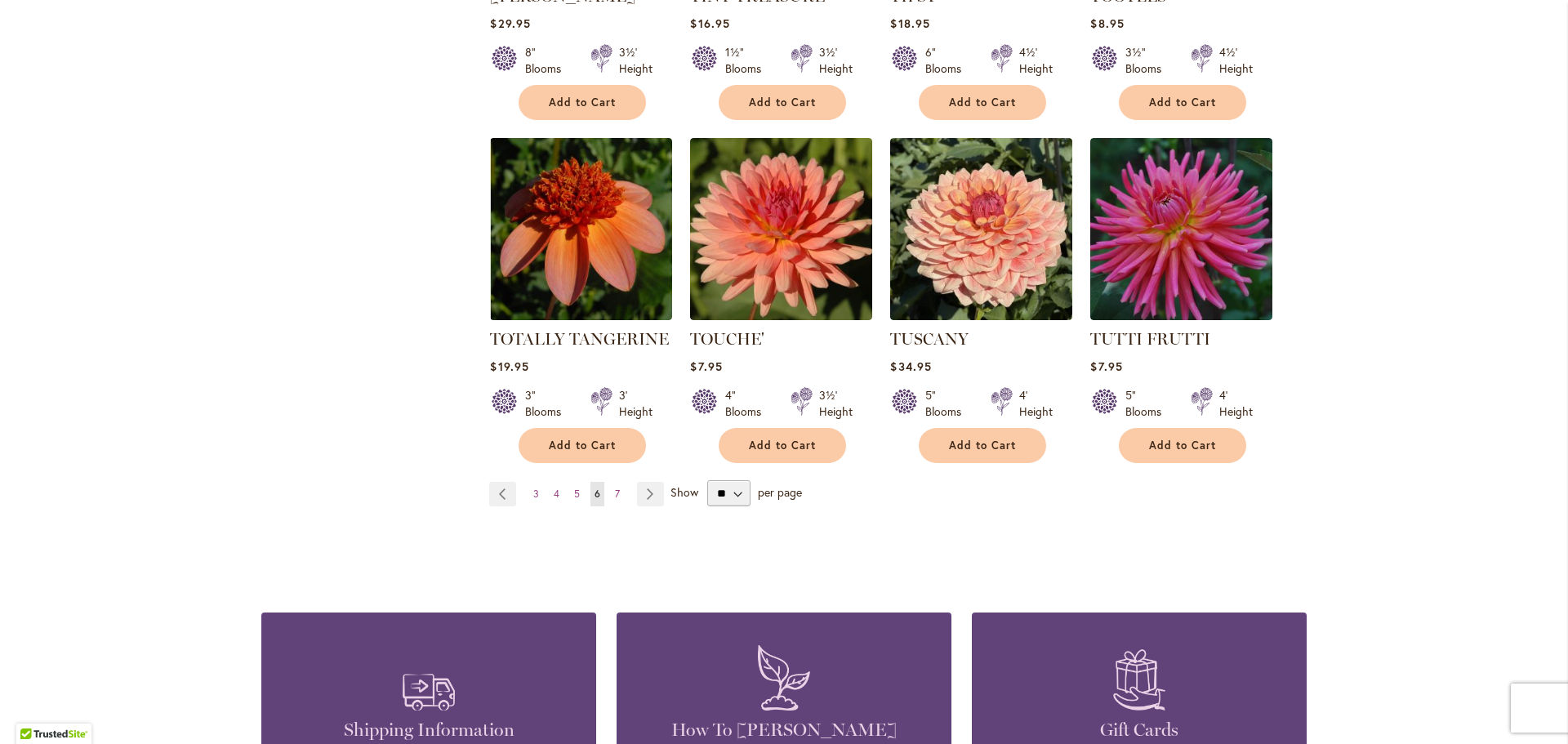
scroll to position [5516, 0]
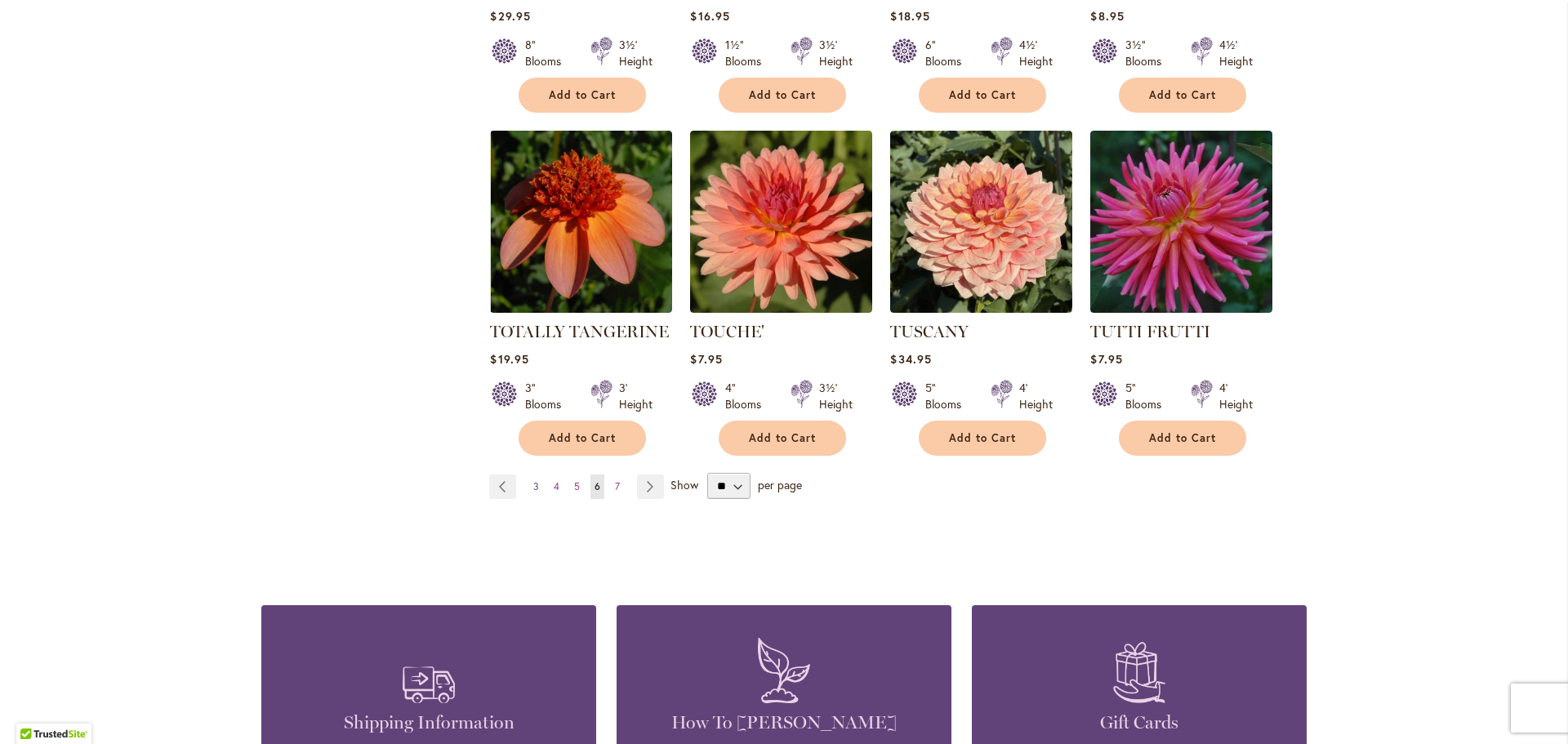
click at [536, 475] on link "Page 3" at bounding box center [536, 486] width 14 height 24
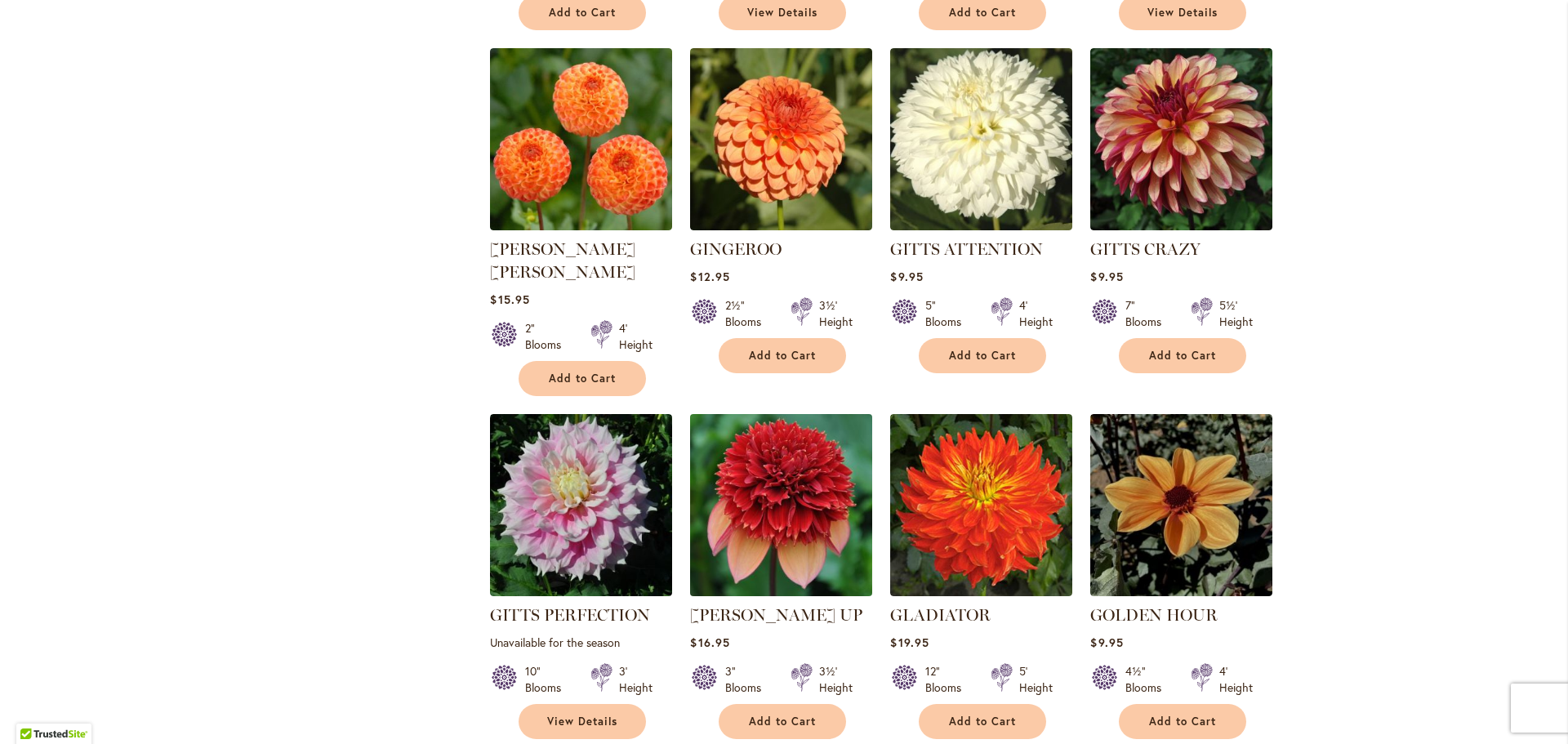
scroll to position [2494, 0]
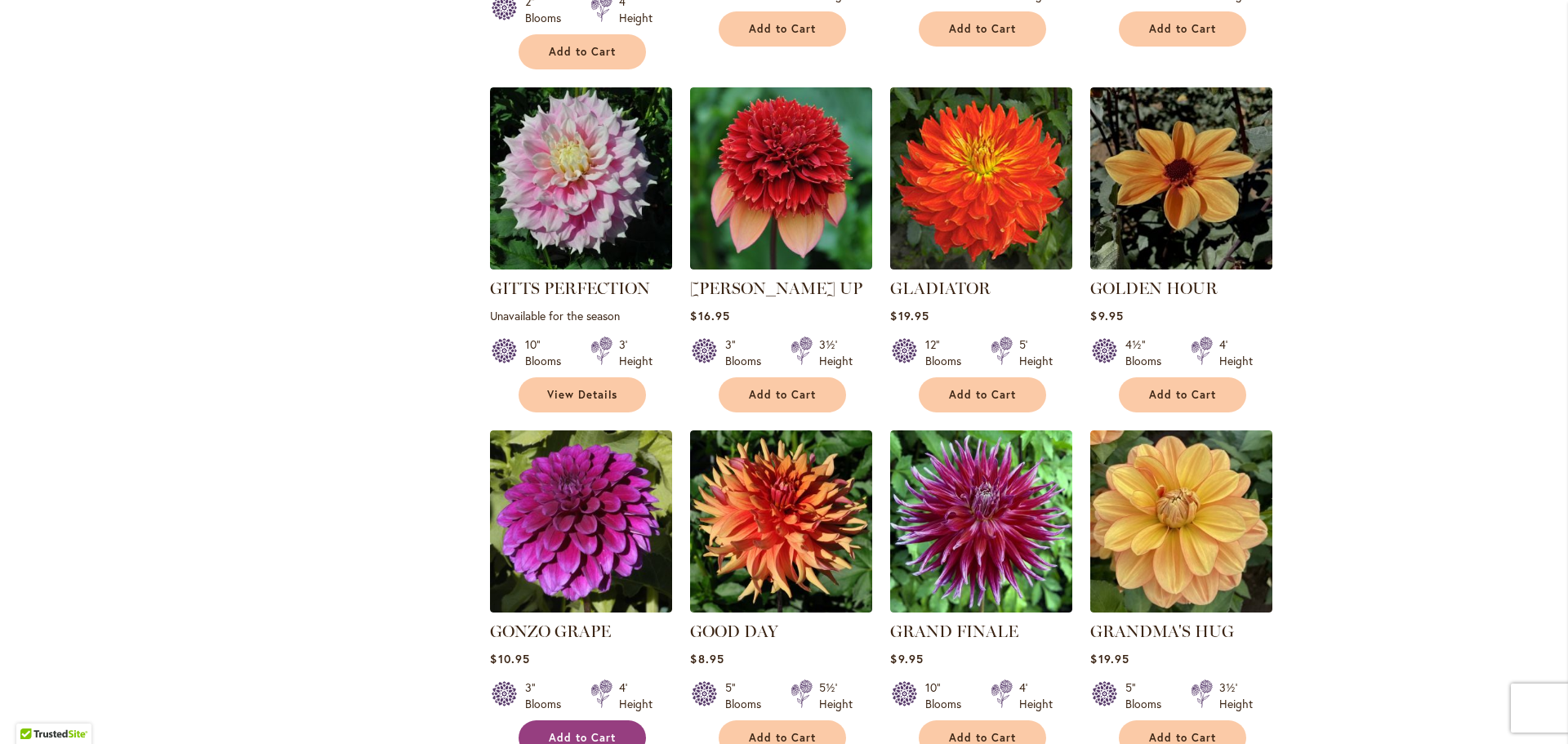
click at [573, 721] on button "Add to Cart" at bounding box center [583, 738] width 127 height 35
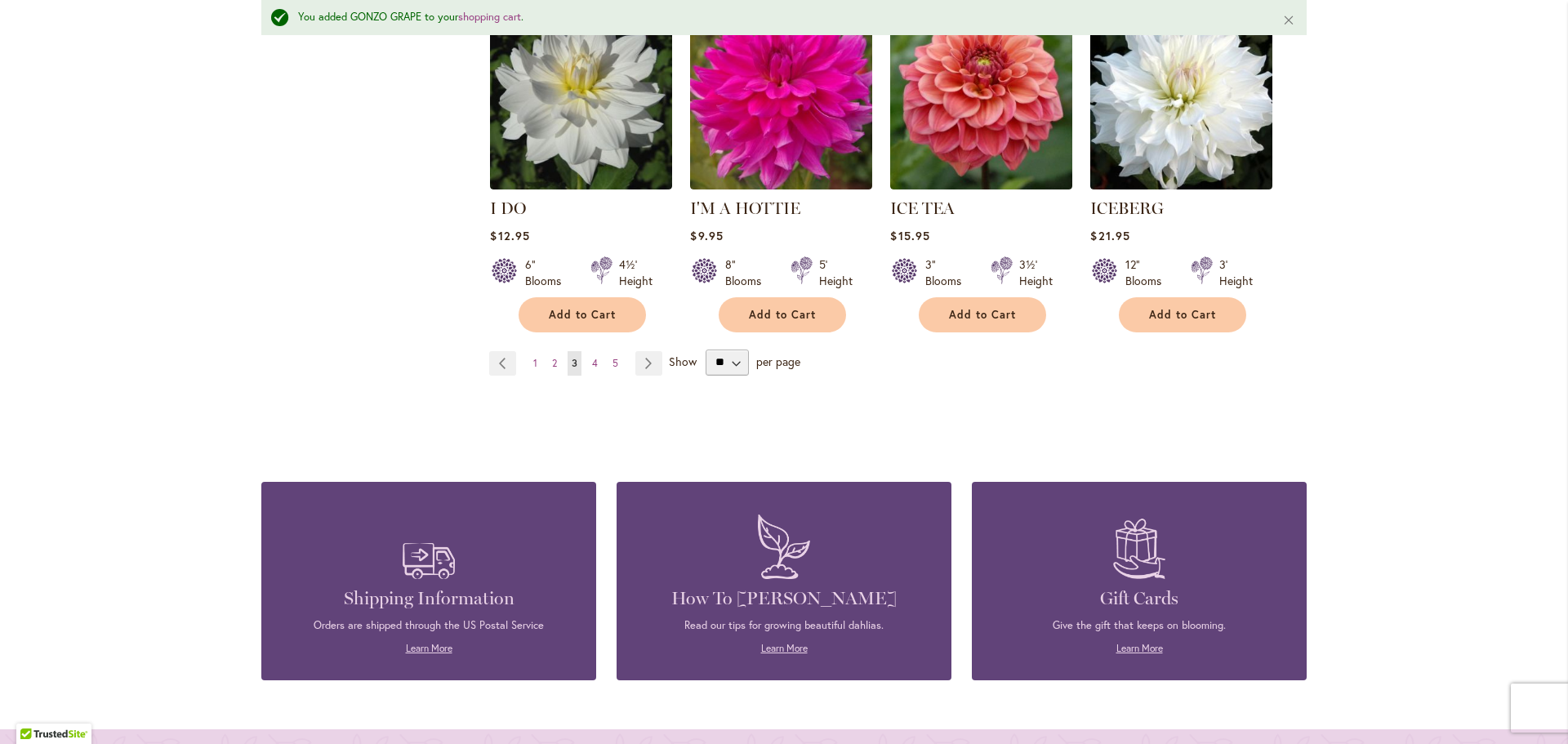
scroll to position [5724, 0]
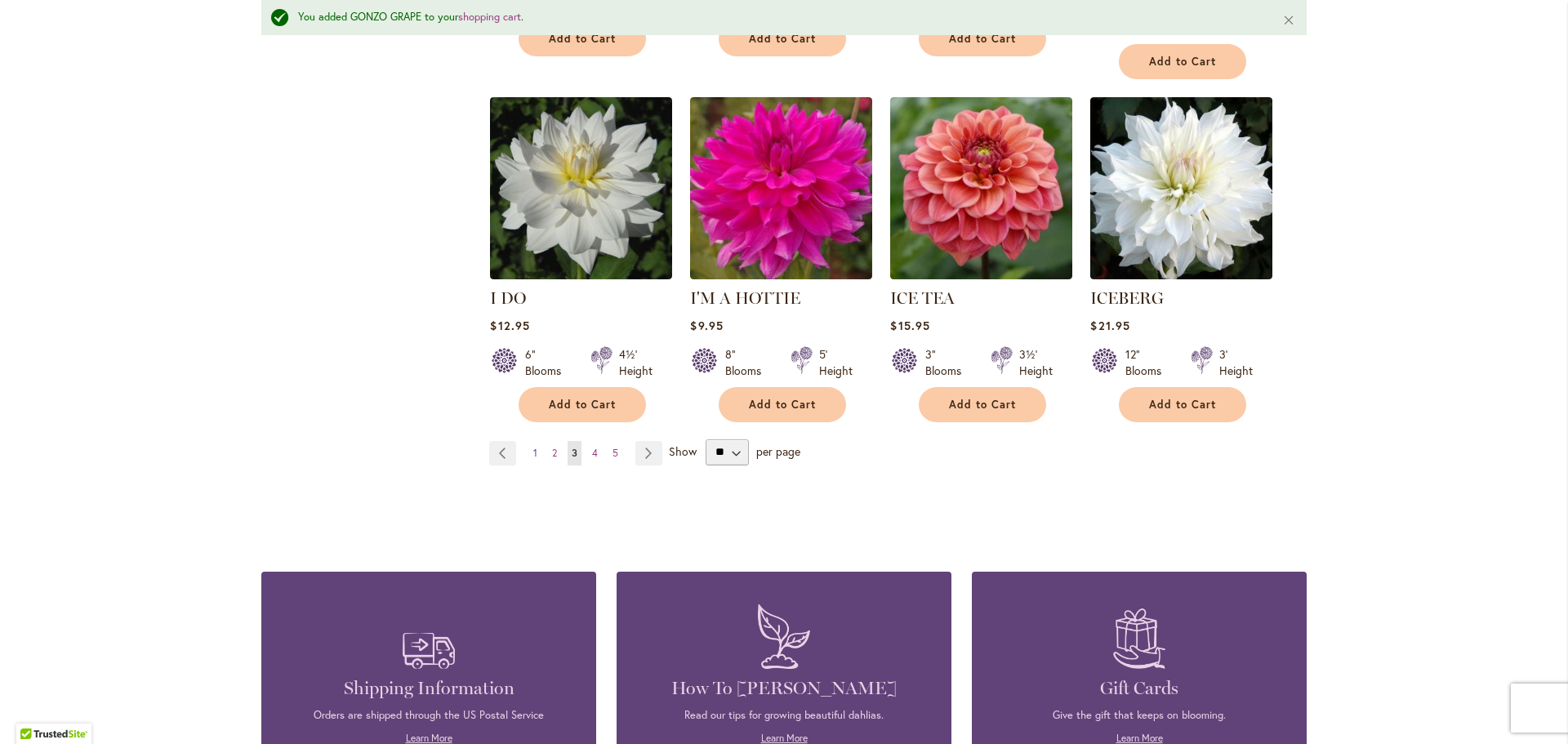
click at [533, 447] on span "1" at bounding box center [535, 453] width 4 height 13
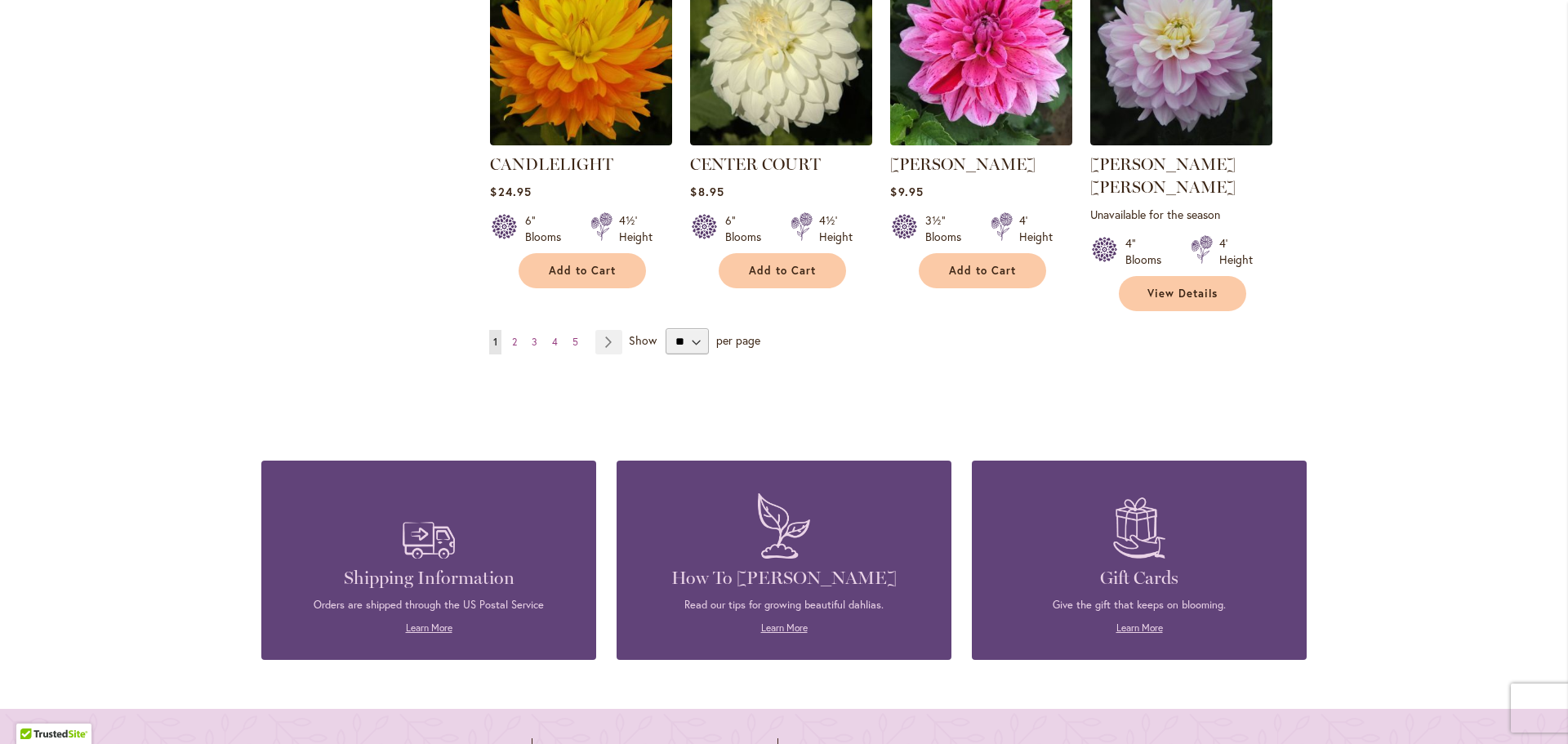
scroll to position [5609, 0]
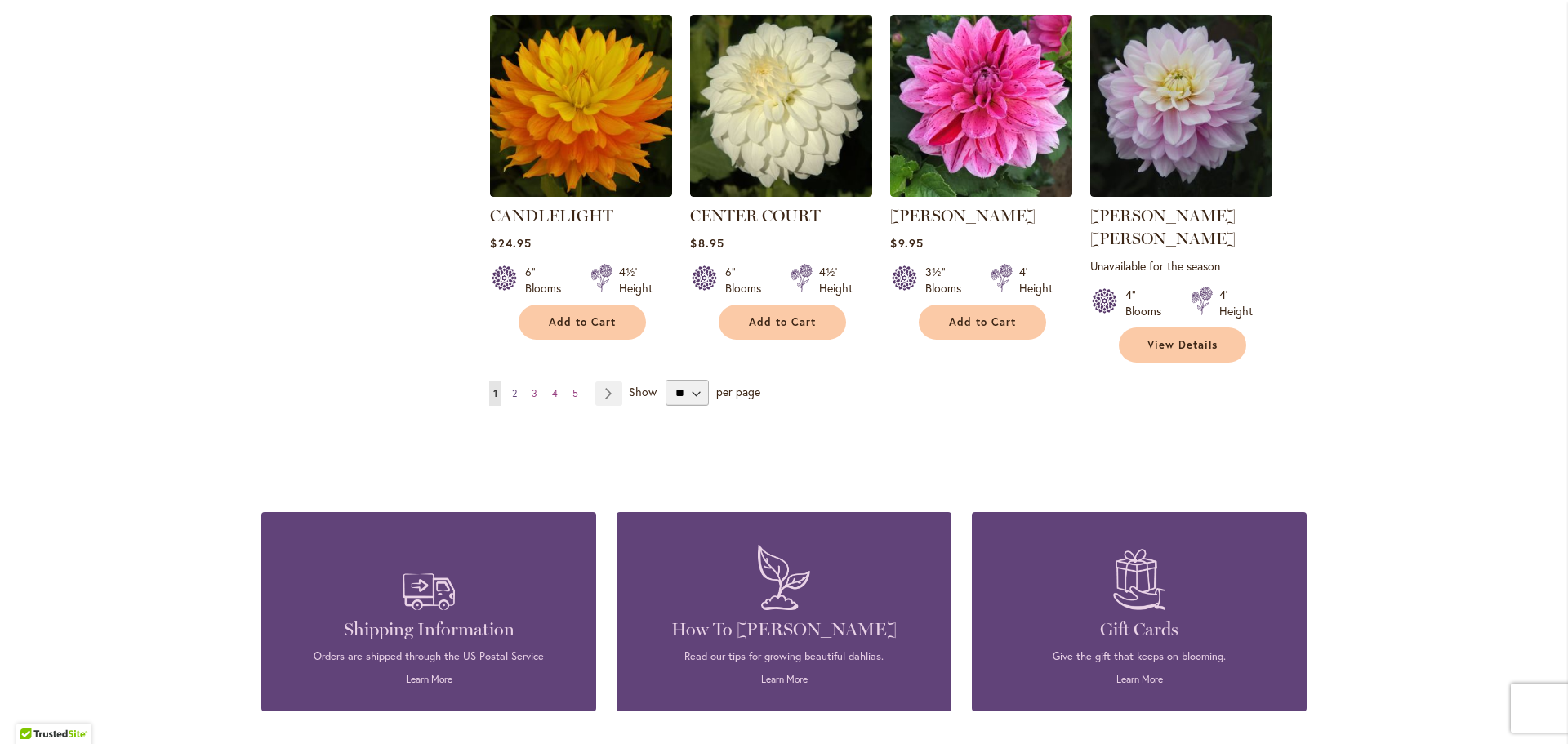
click at [512, 388] on span "2" at bounding box center [515, 393] width 5 height 13
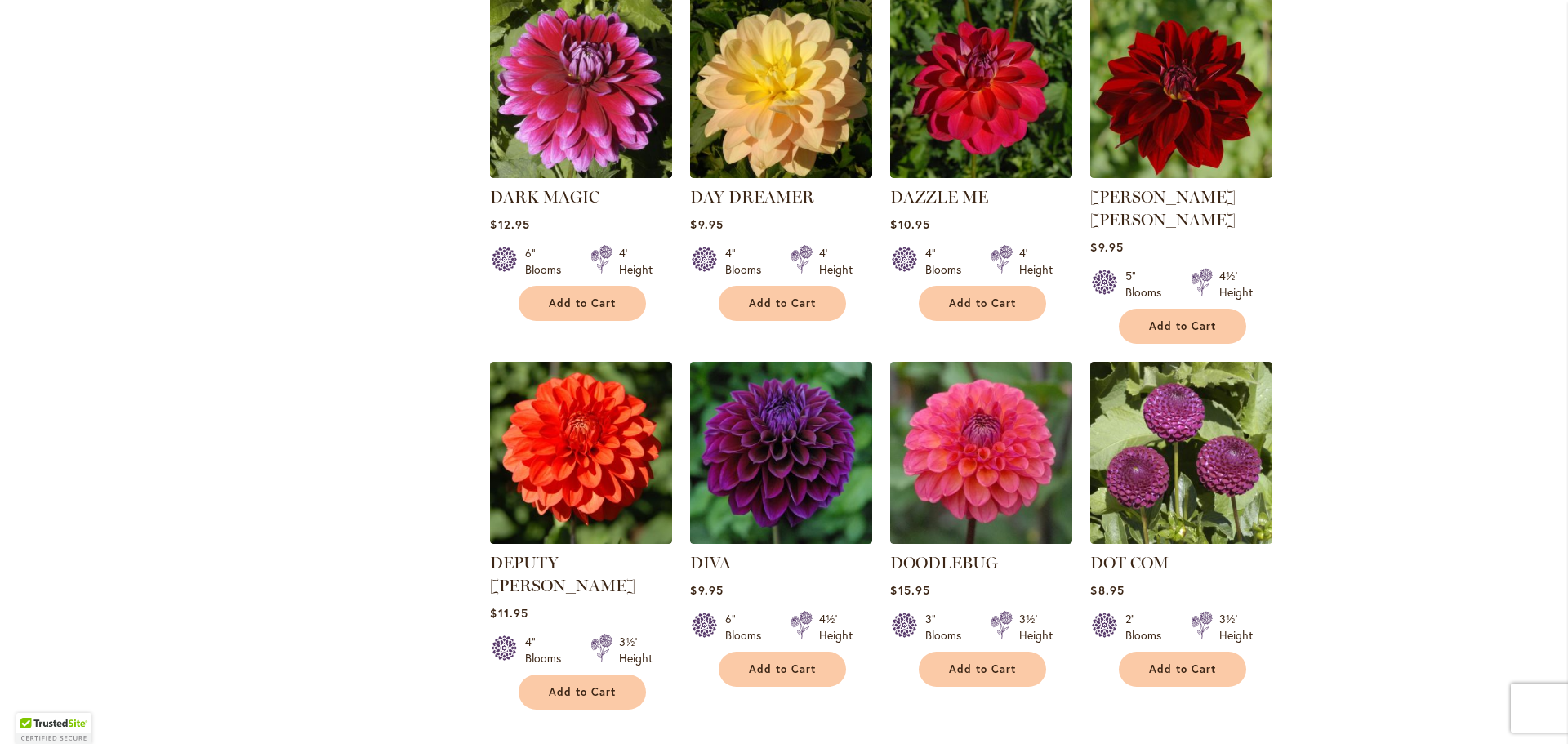
scroll to position [3303, 0]
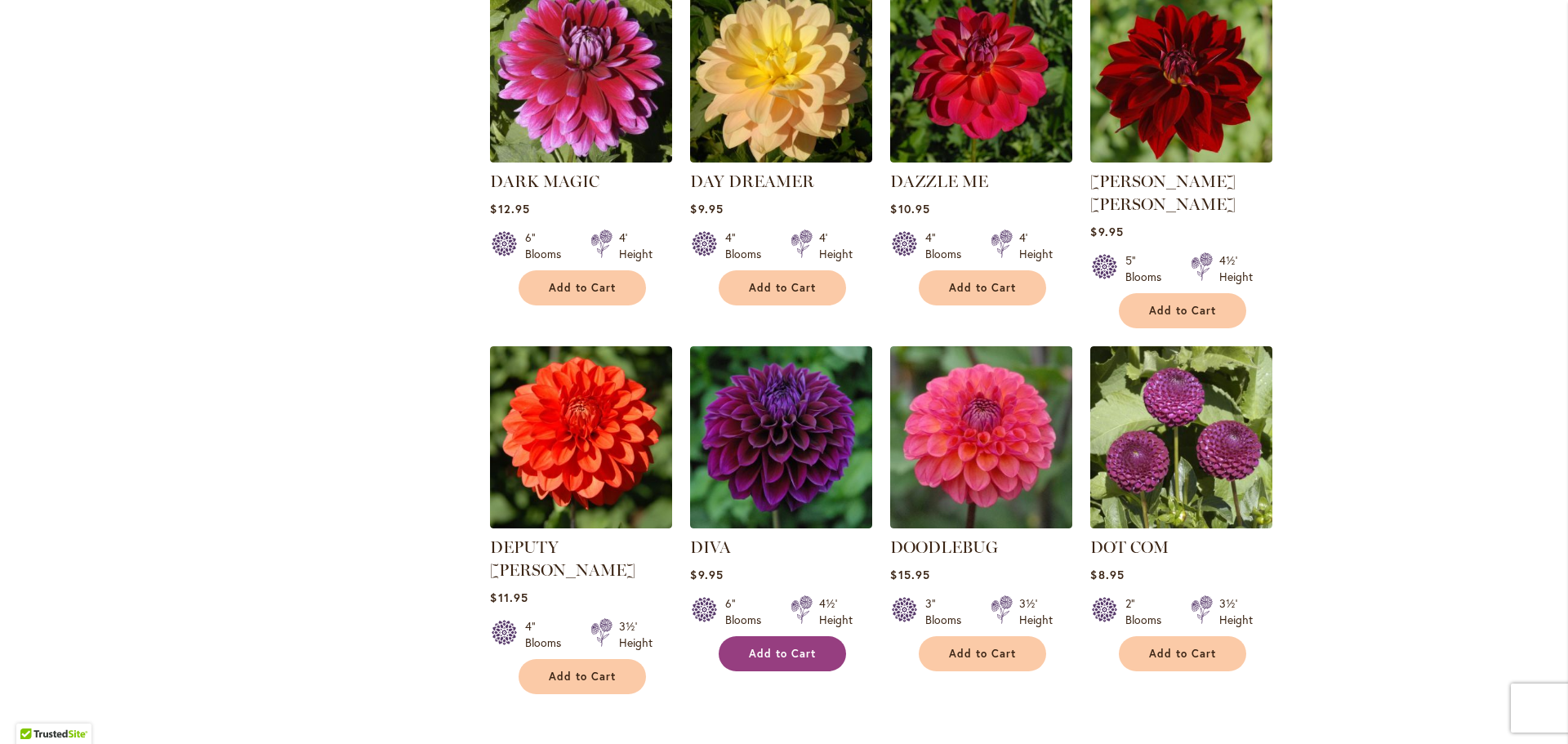
click at [806, 637] on button "Add to Cart" at bounding box center [782, 654] width 127 height 35
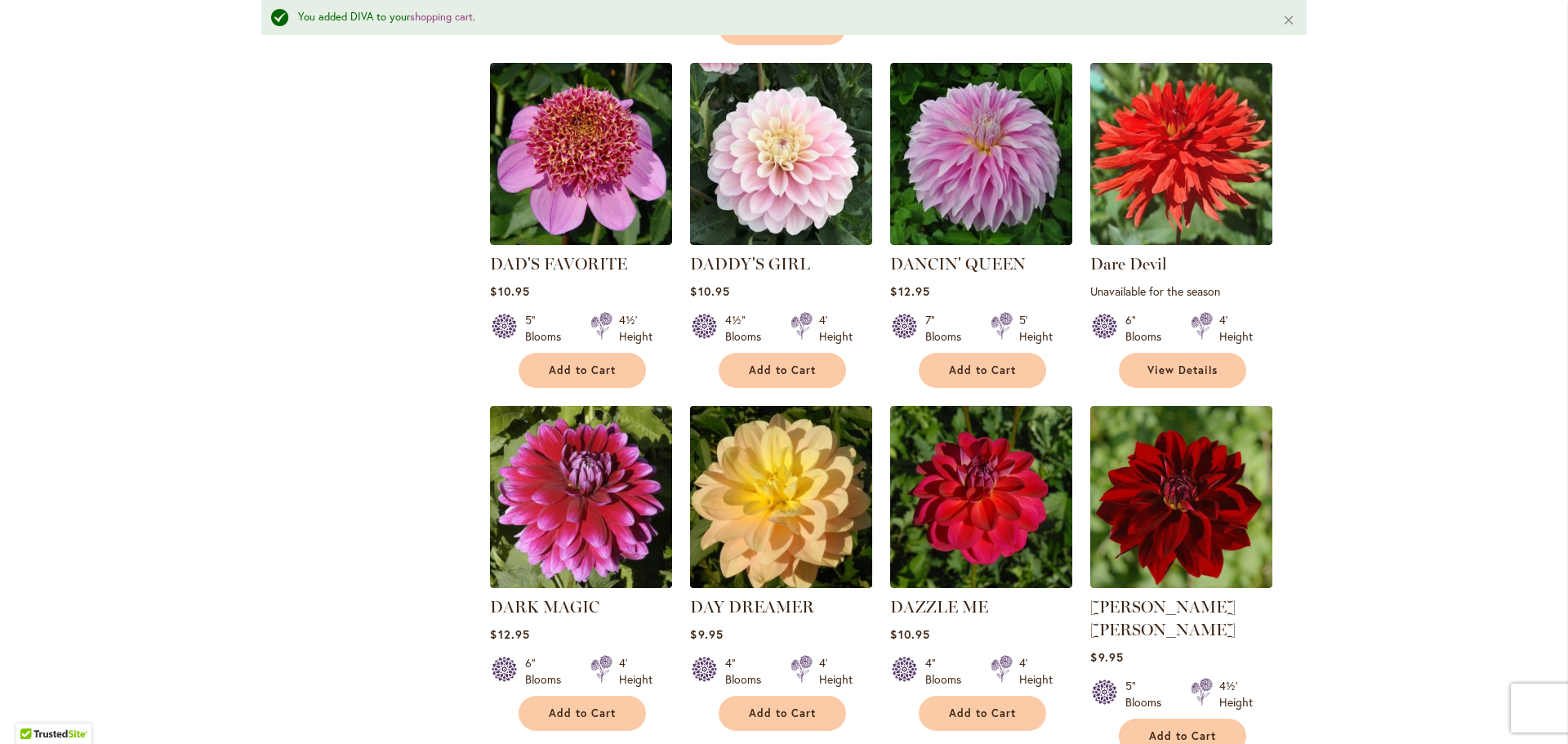
scroll to position [2895, 0]
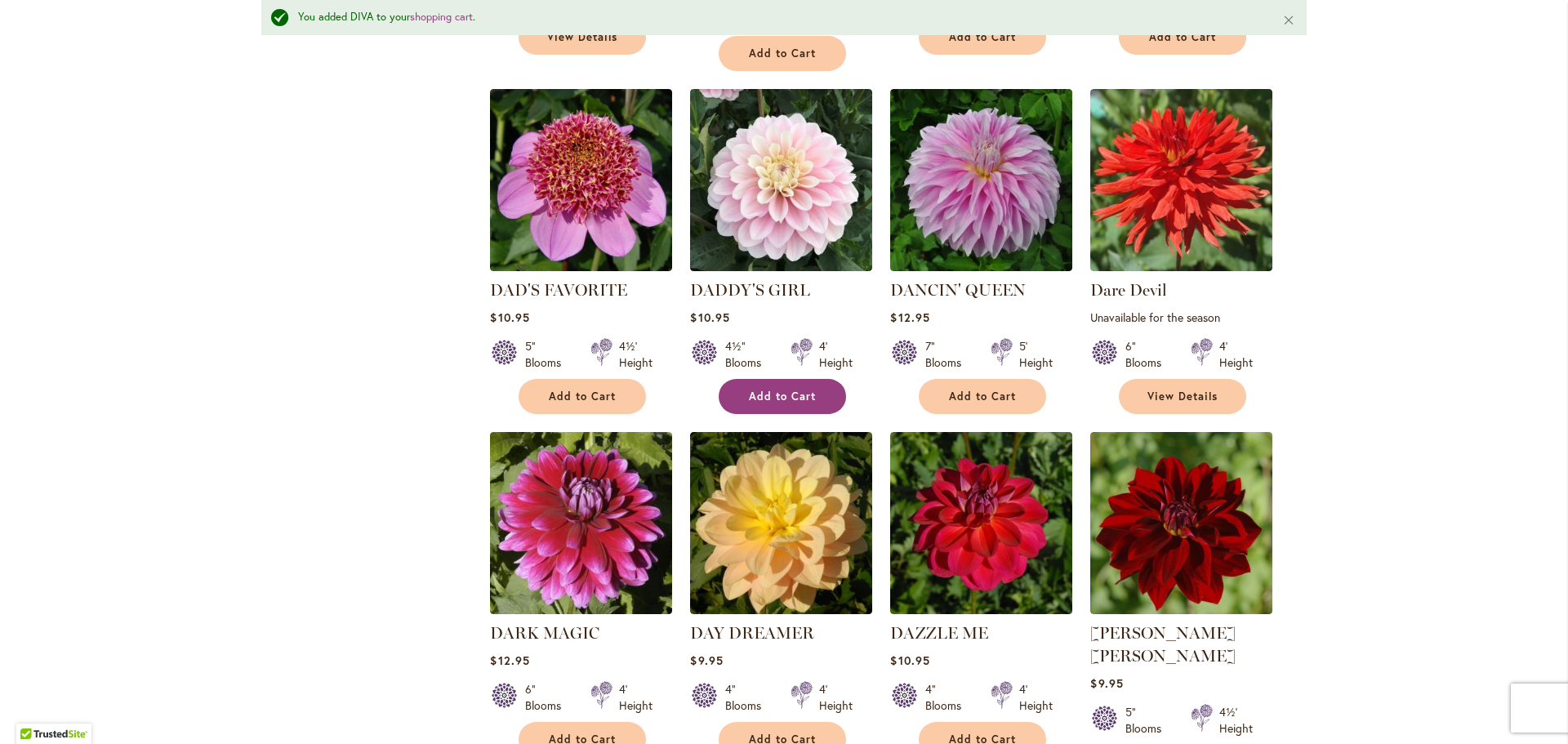
click at [793, 390] on span "Add to Cart" at bounding box center [782, 397] width 67 height 14
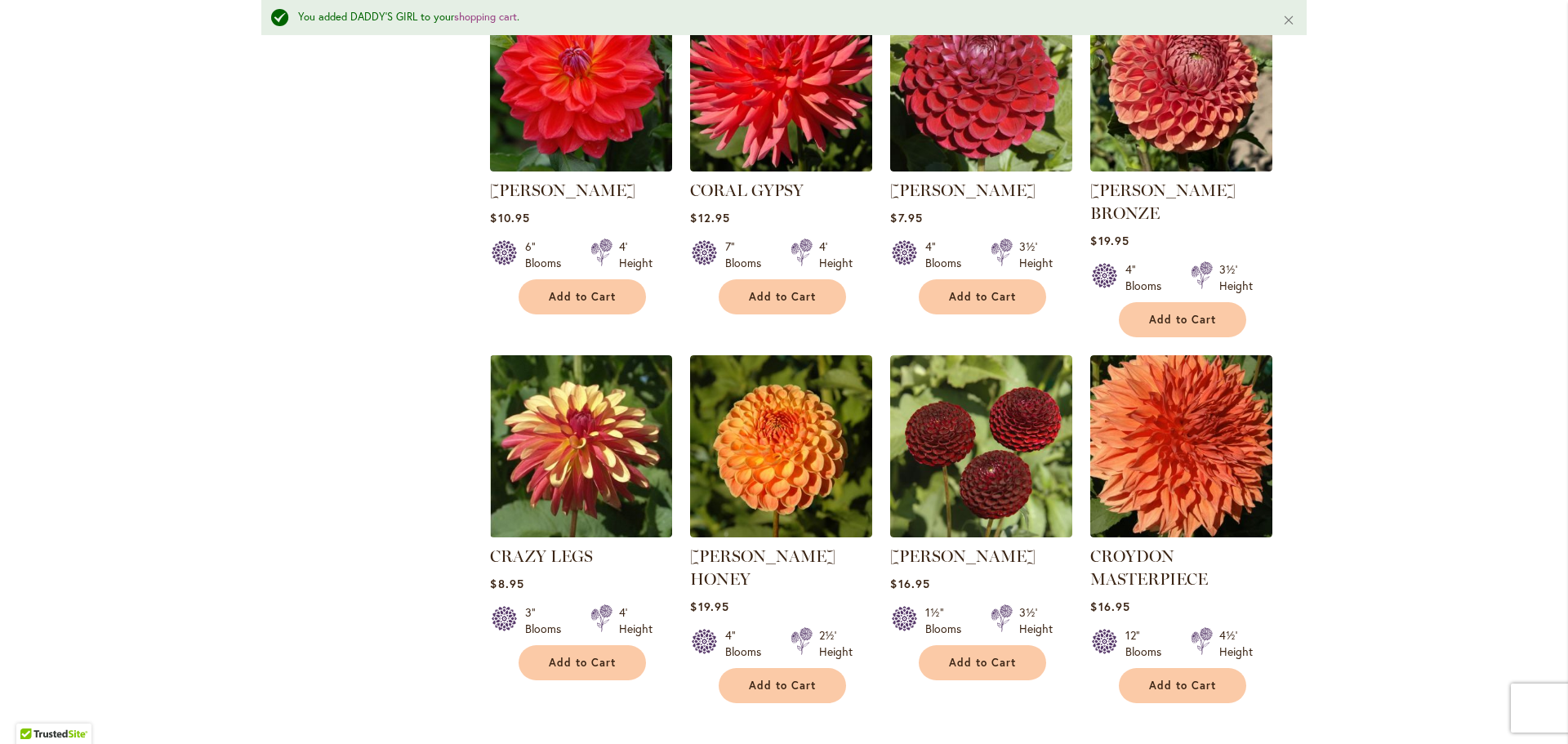
scroll to position [1914, 0]
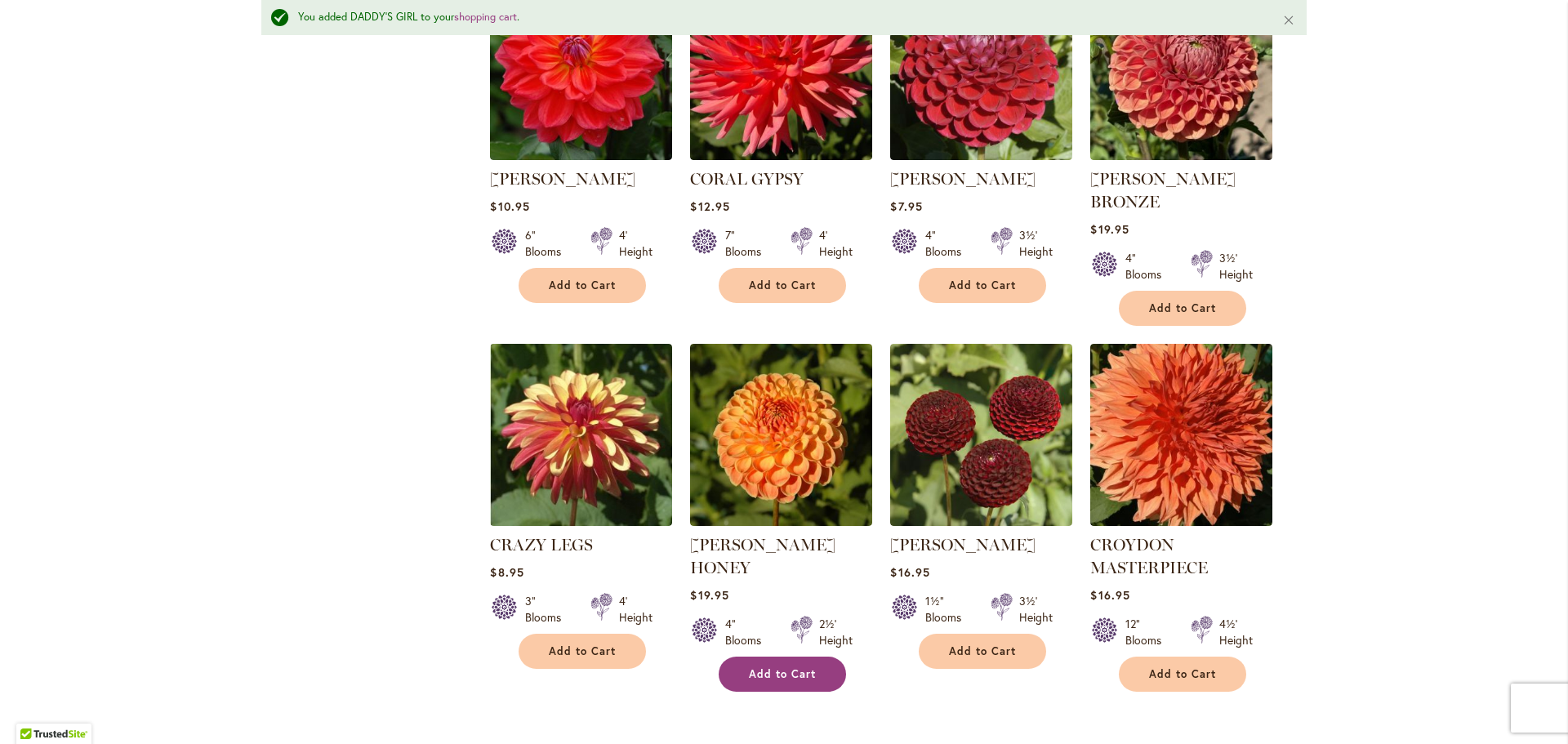
click at [806, 668] on span "Add to Cart" at bounding box center [782, 674] width 67 height 14
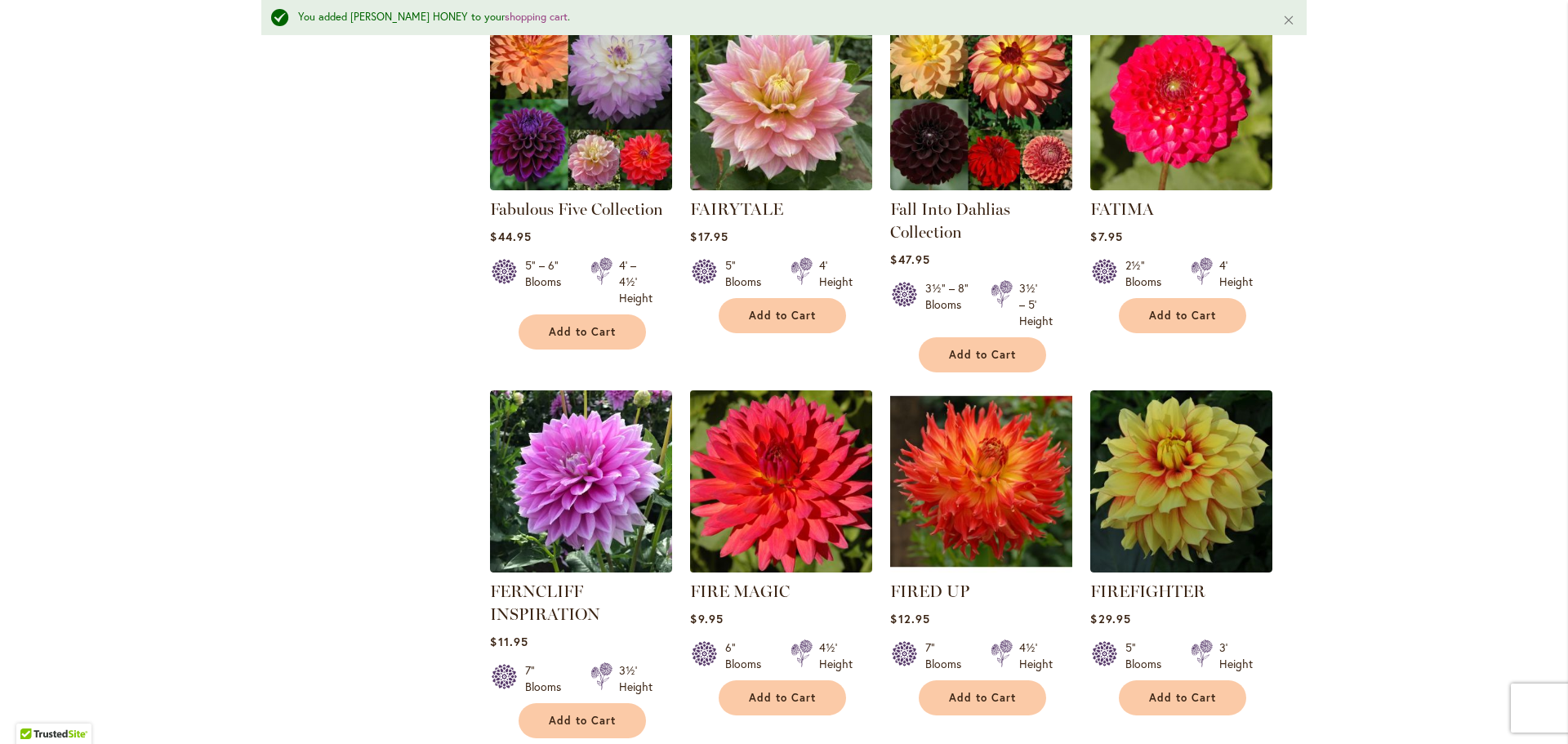
scroll to position [5428, 0]
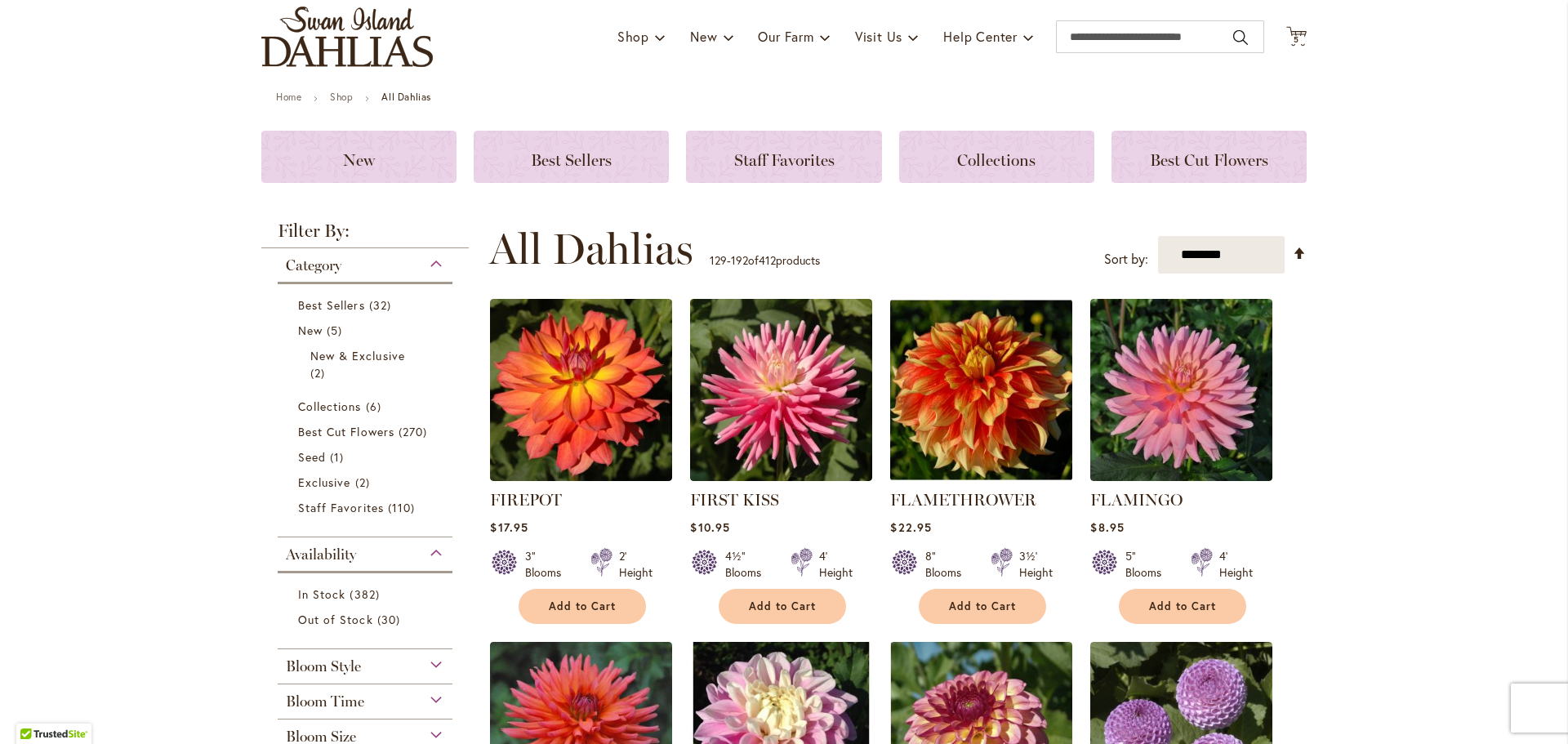
scroll to position [164, 0]
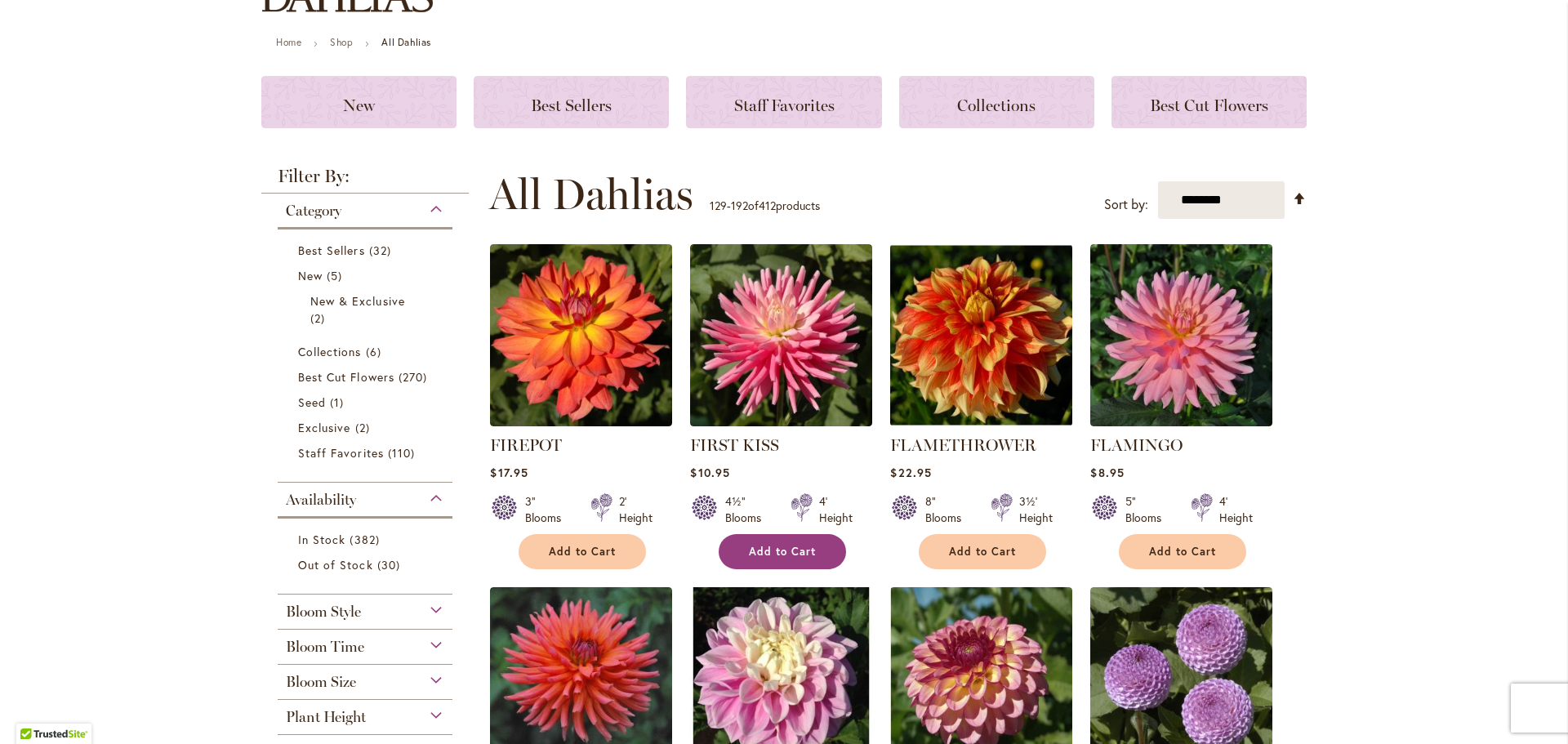
click at [763, 545] on span "Add to Cart" at bounding box center [782, 552] width 67 height 14
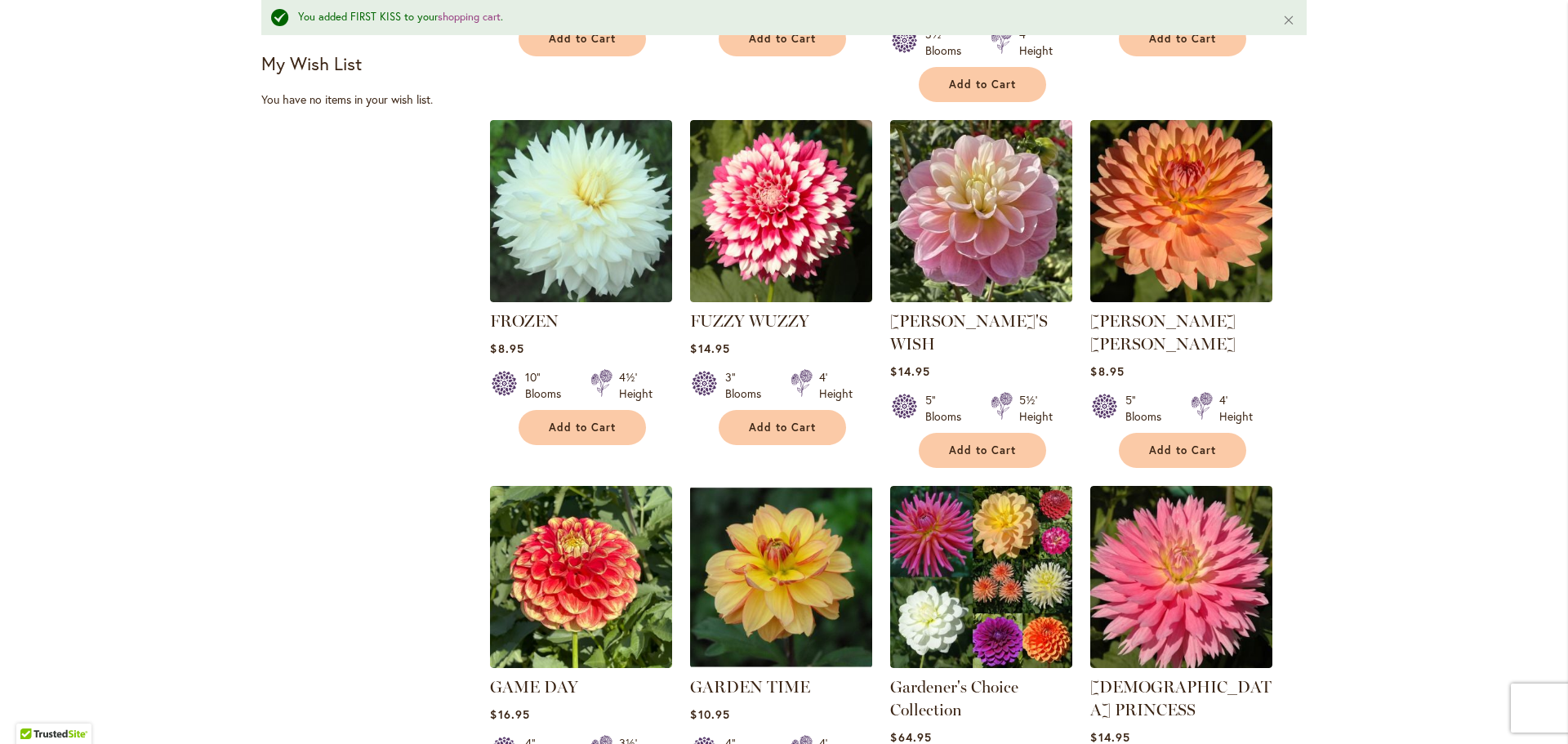
scroll to position [1062, 0]
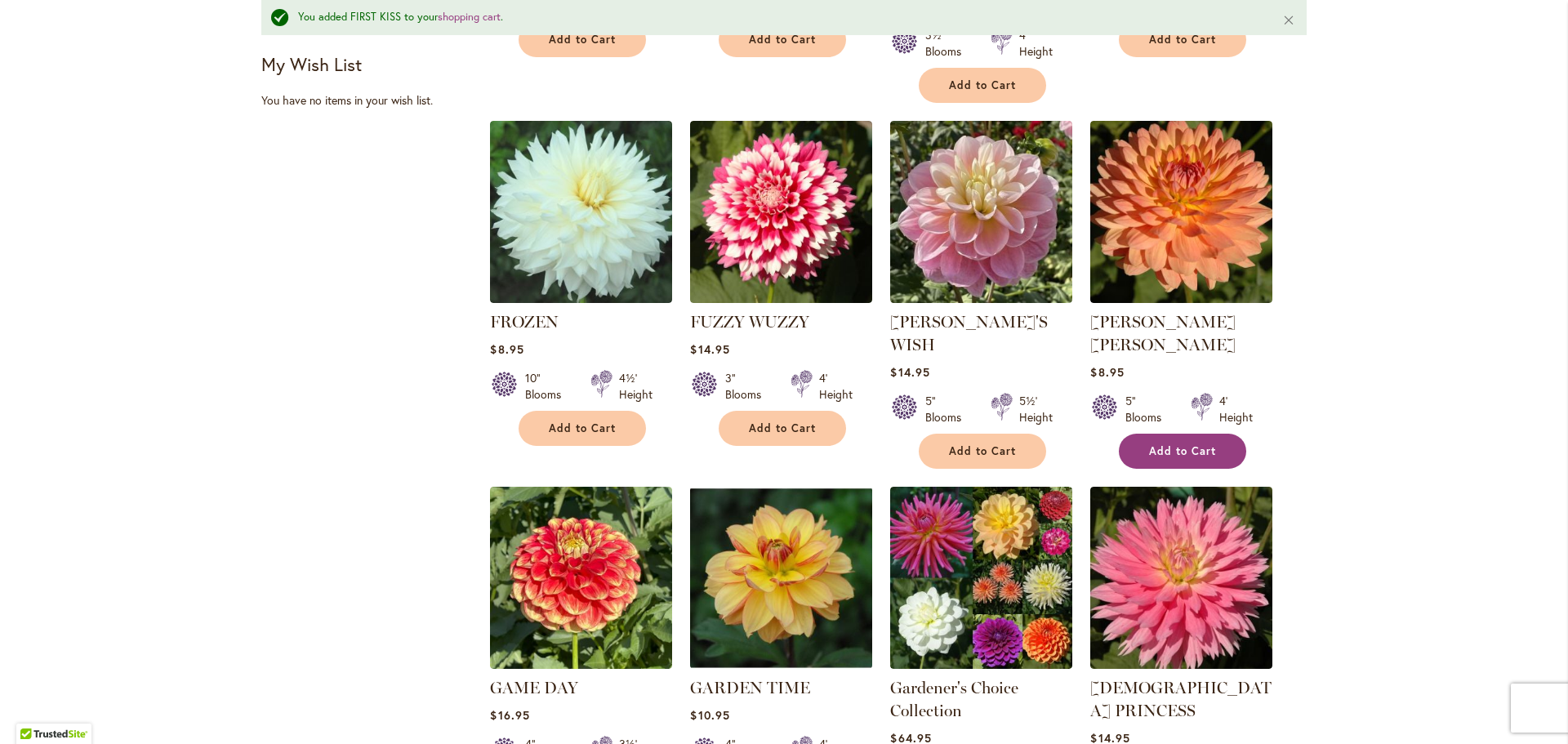
click at [1155, 445] on span "Add to Cart" at bounding box center [1183, 451] width 67 height 14
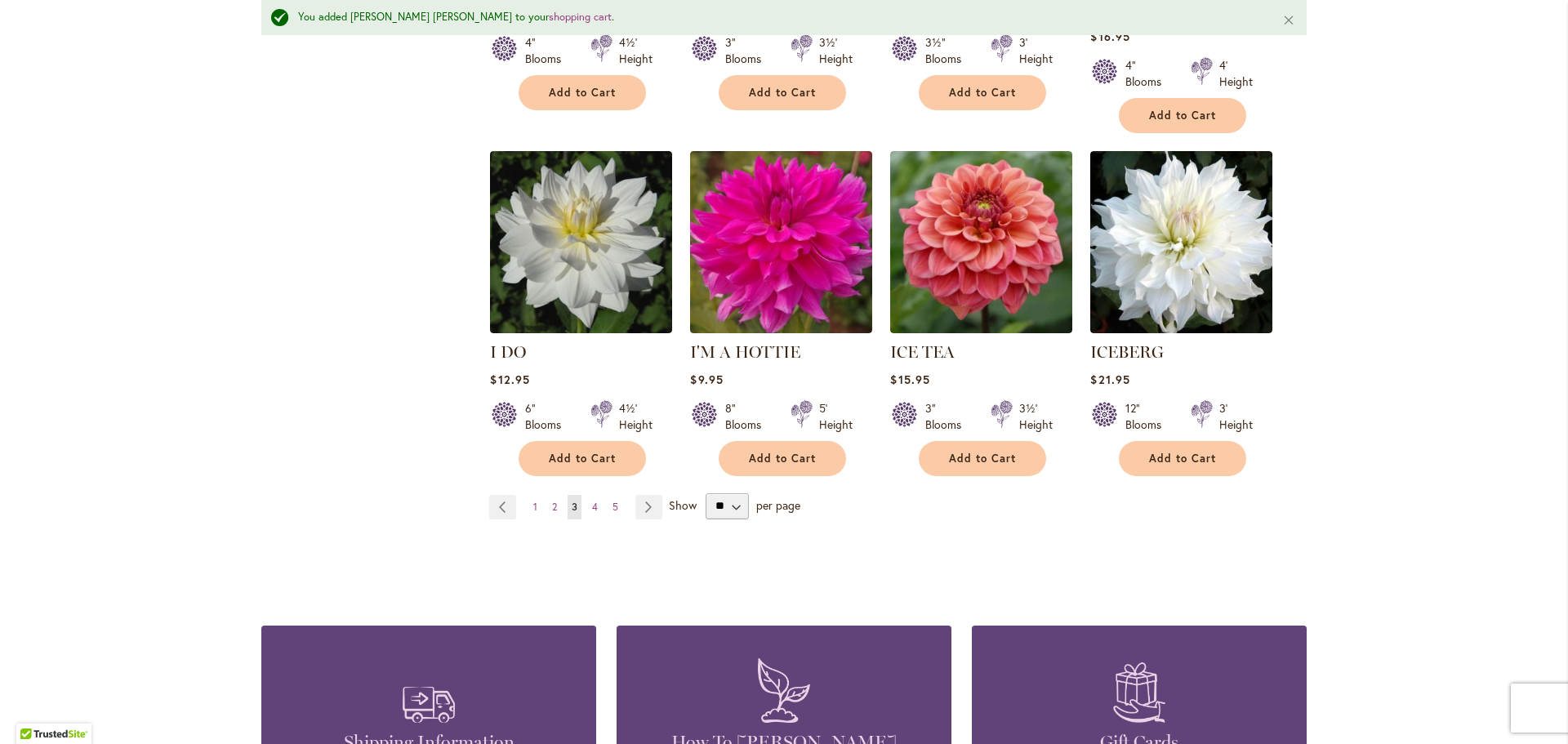
scroll to position [5801, 0]
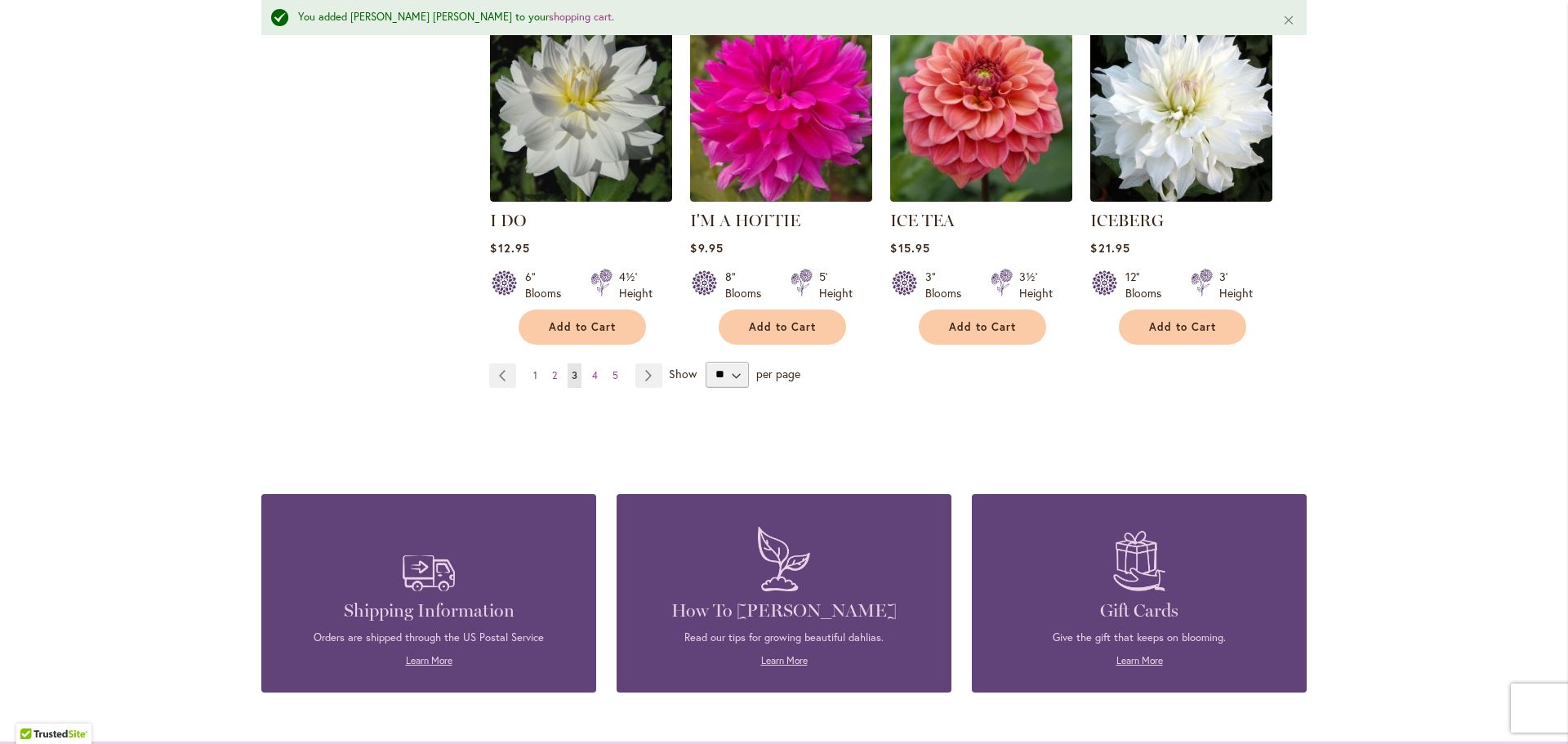
click at [533, 369] on span "1" at bounding box center [535, 375] width 4 height 13
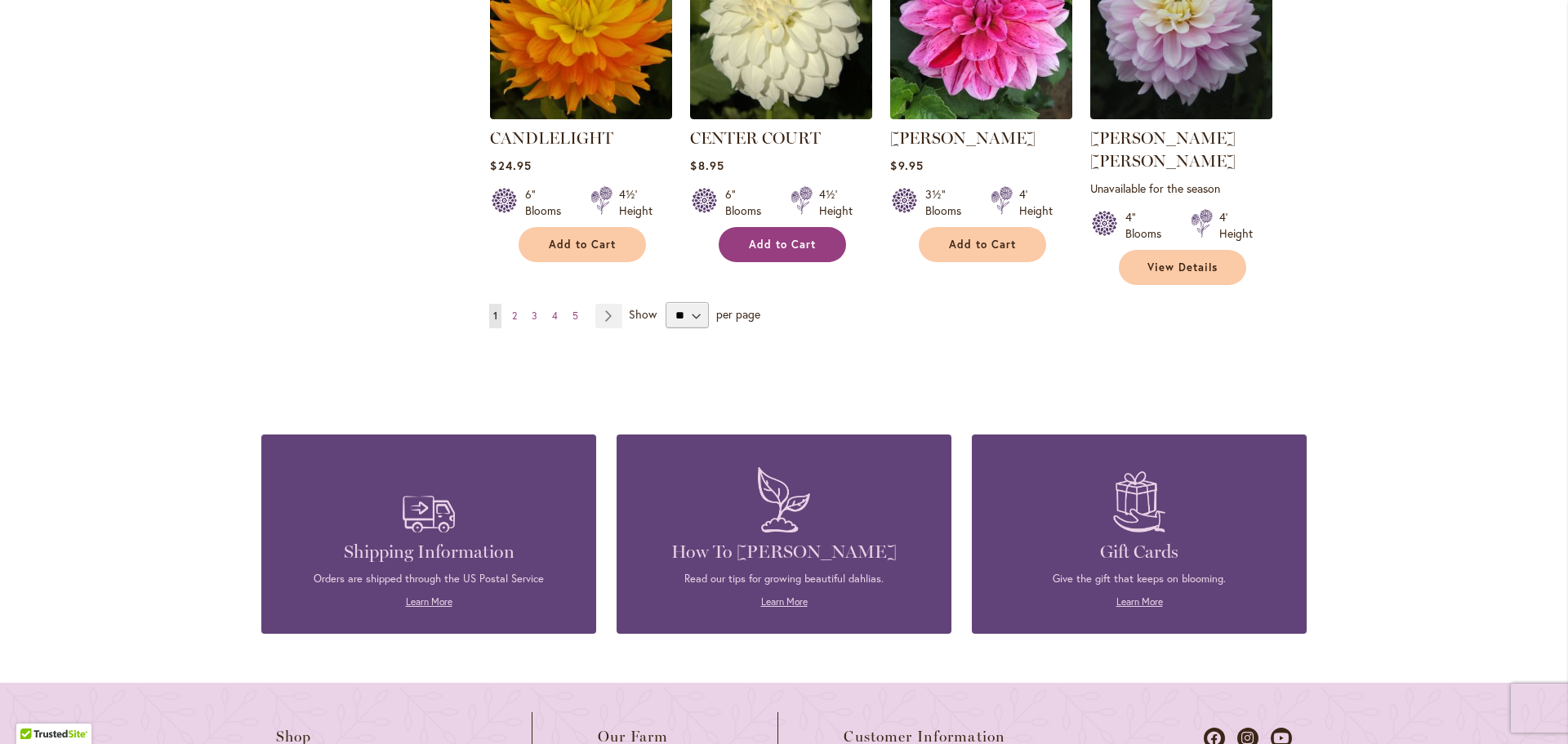
scroll to position [5855, 0]
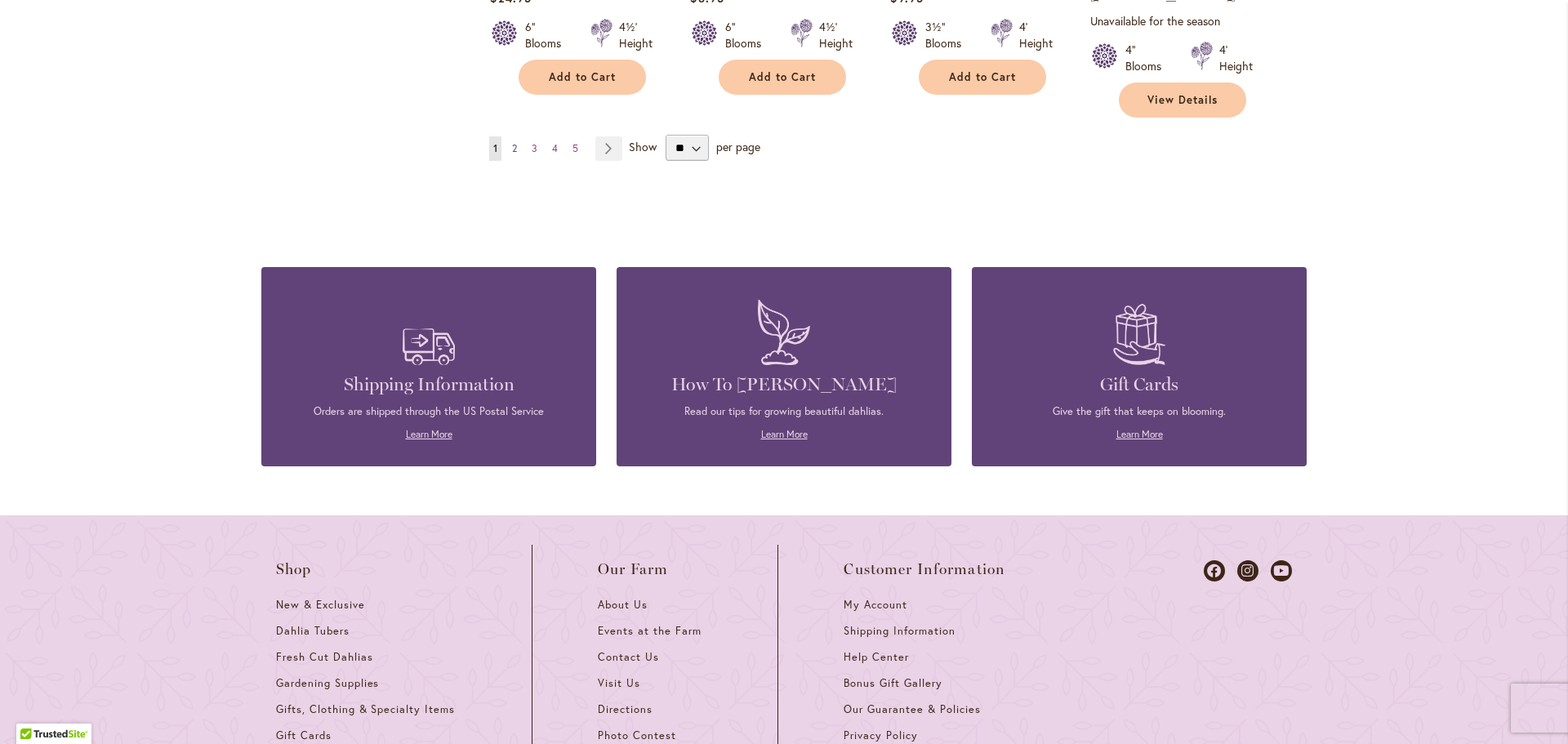
click at [514, 137] on link "Page 2" at bounding box center [515, 148] width 13 height 24
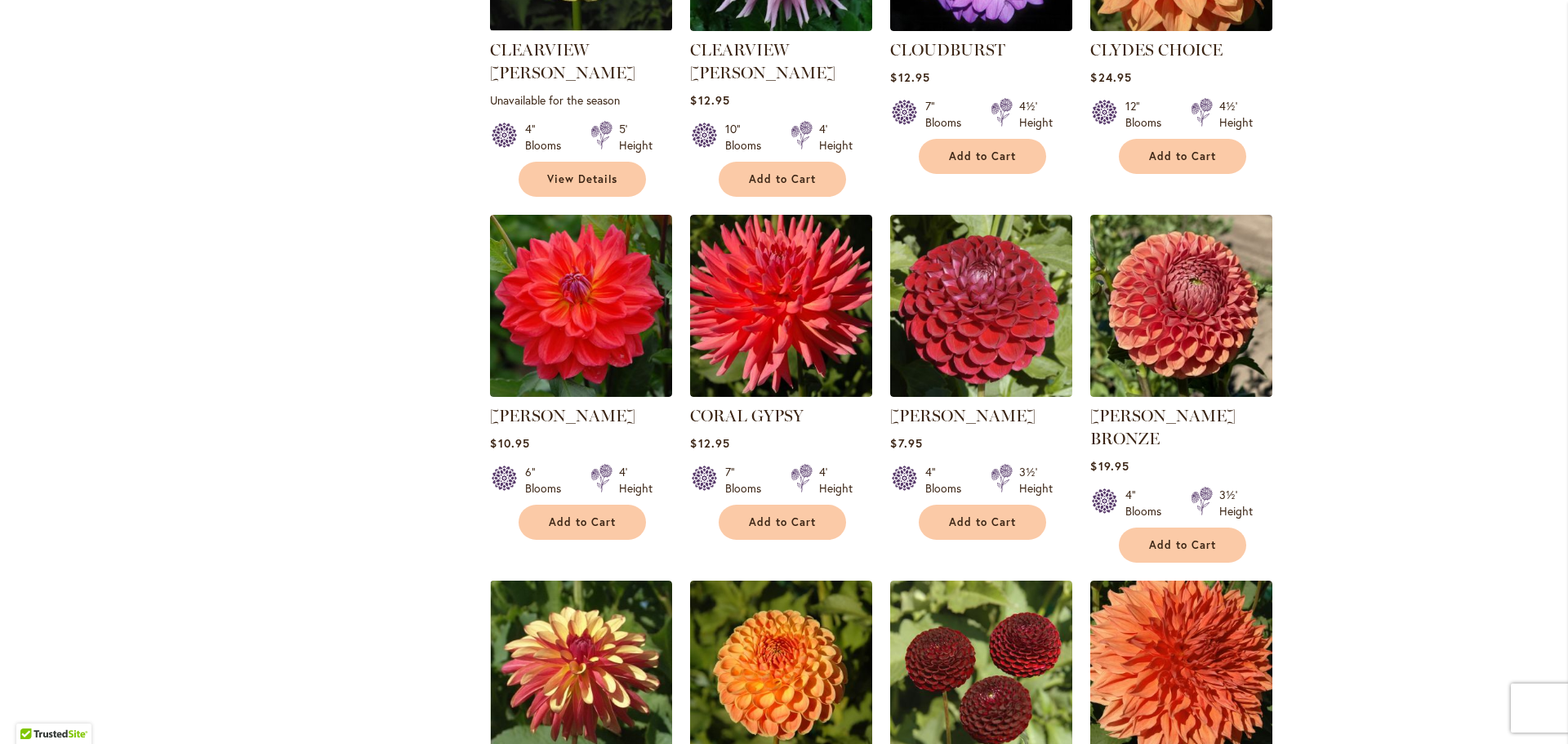
scroll to position [1716, 0]
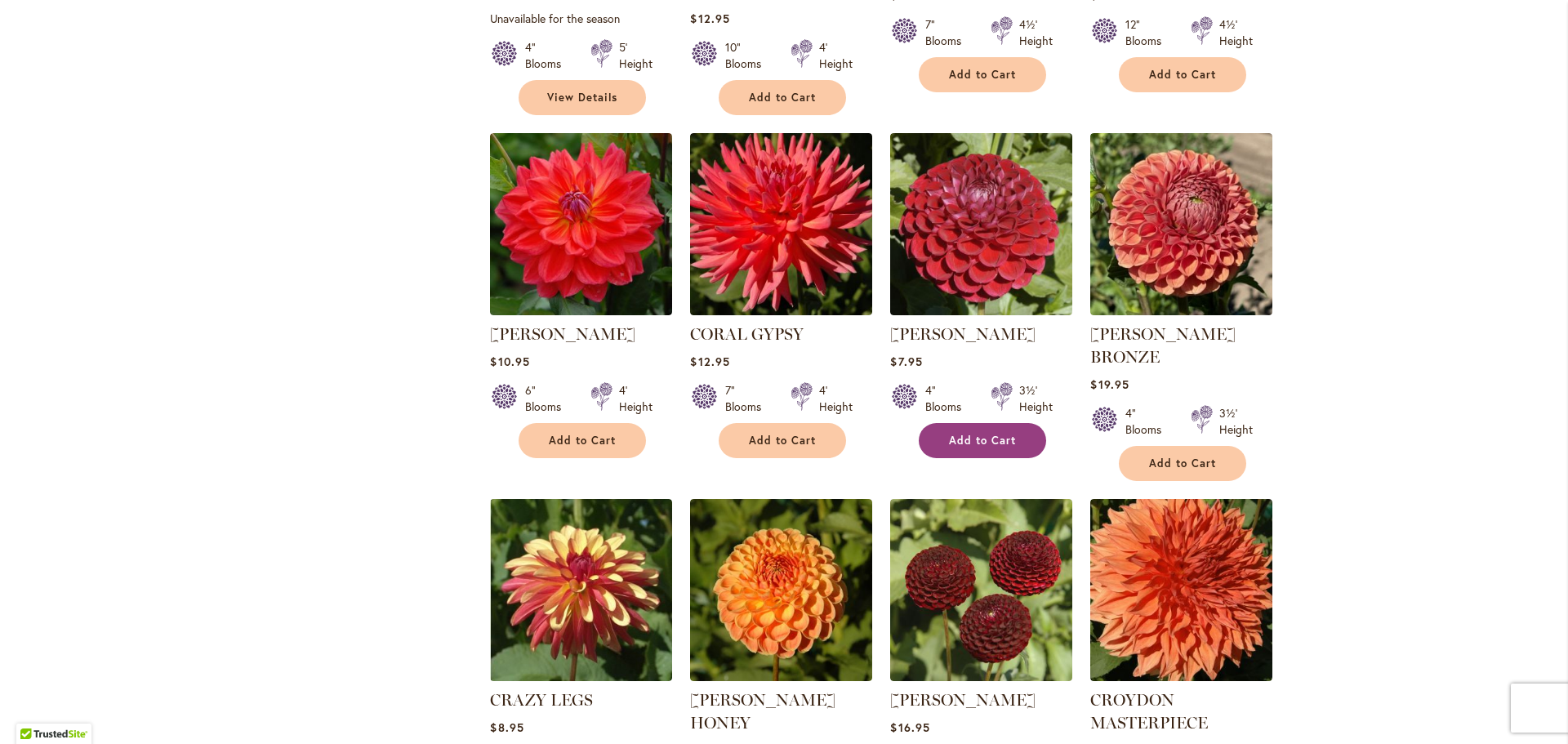
click at [963, 434] on span "Add to Cart" at bounding box center [983, 440] width 67 height 14
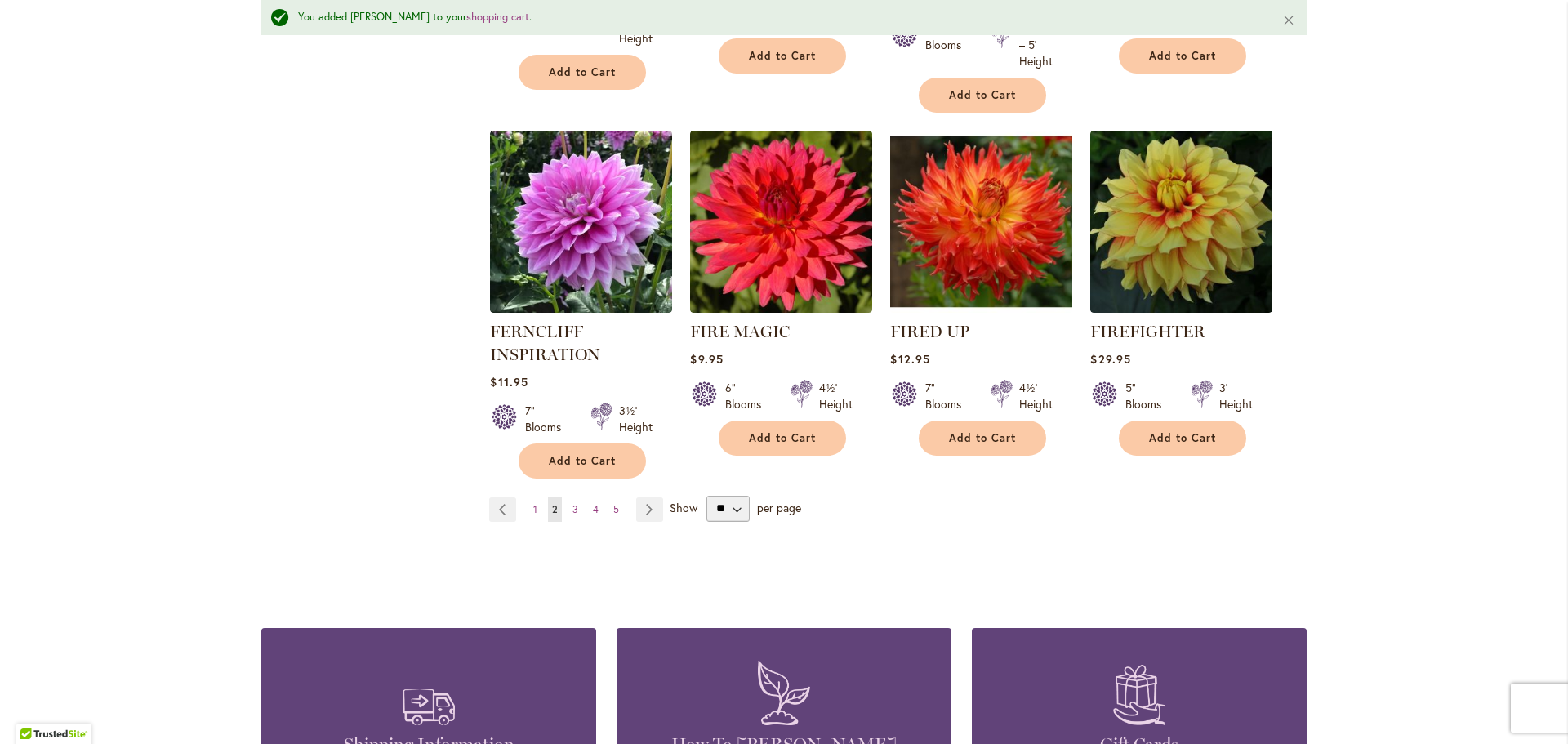
scroll to position [5763, 0]
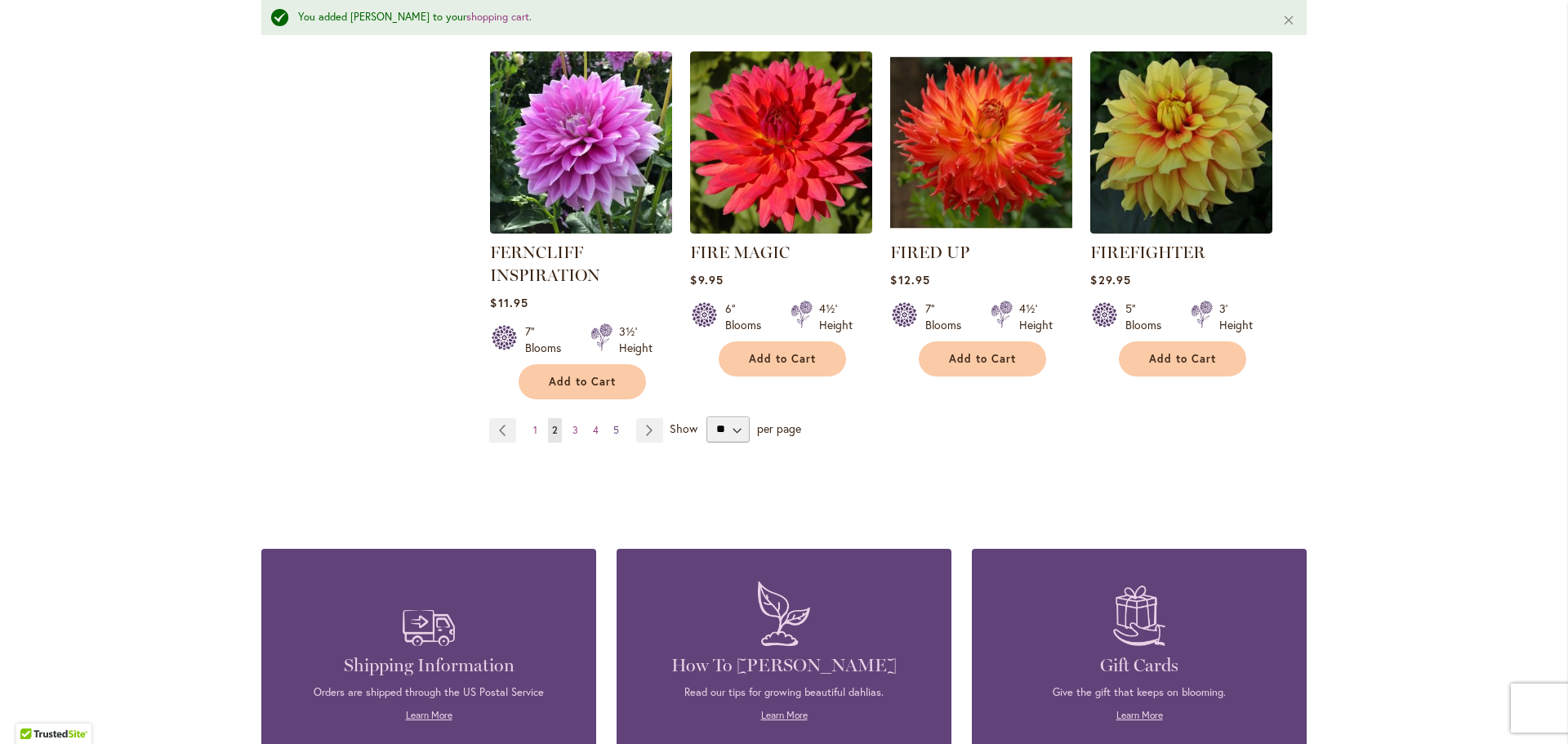
click at [614, 424] on span "5" at bounding box center [616, 430] width 6 height 13
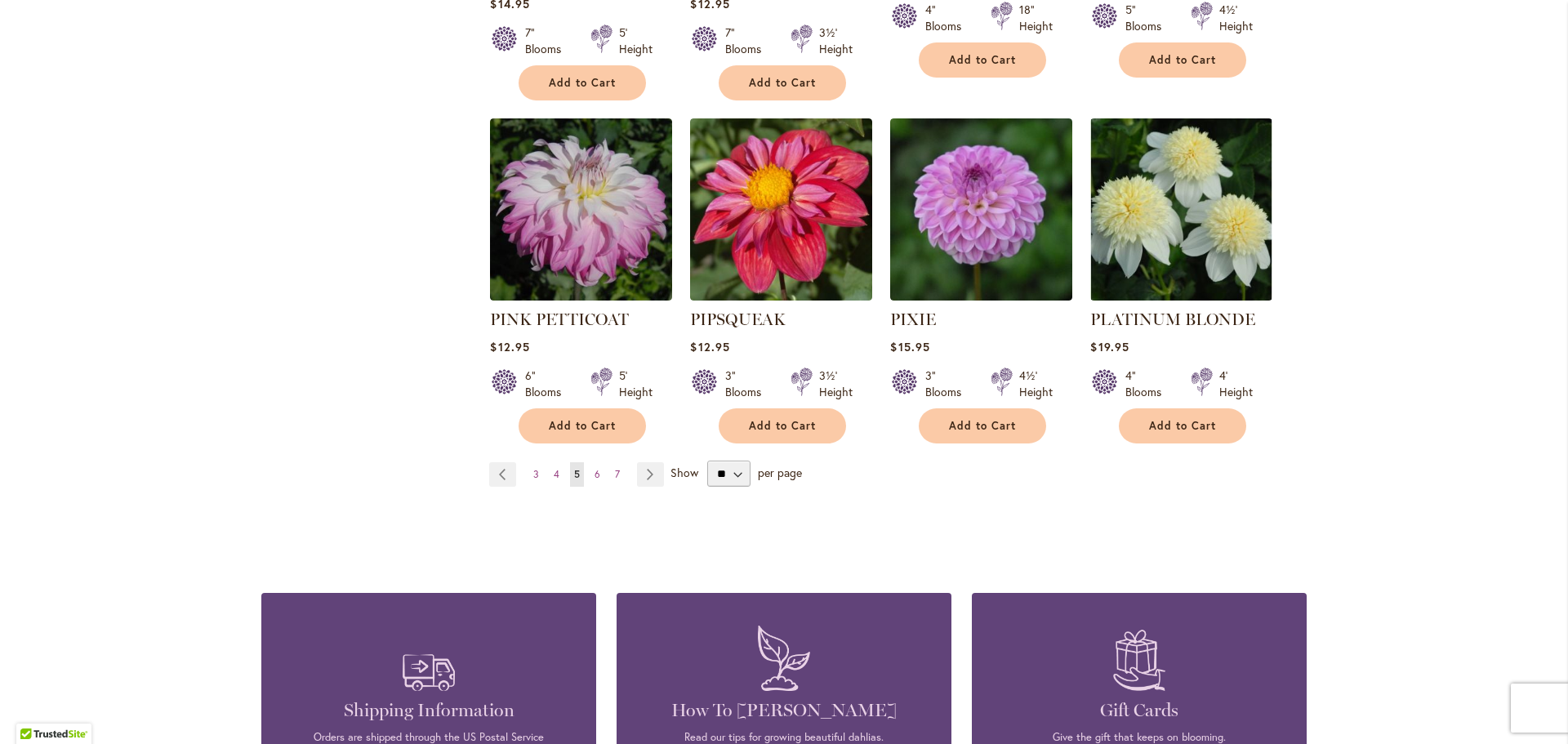
scroll to position [5801, 0]
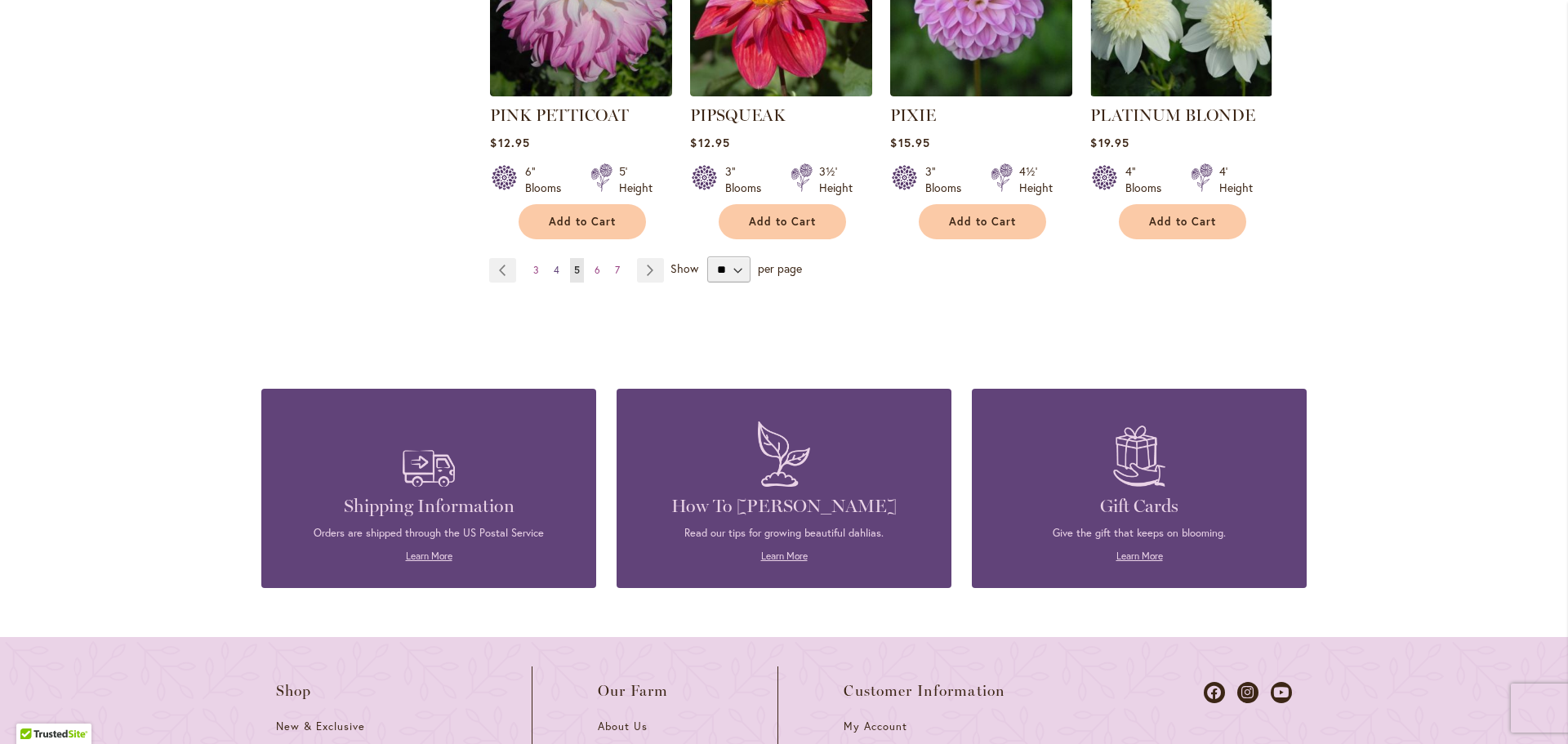
click at [556, 258] on link "Page 4" at bounding box center [557, 270] width 14 height 24
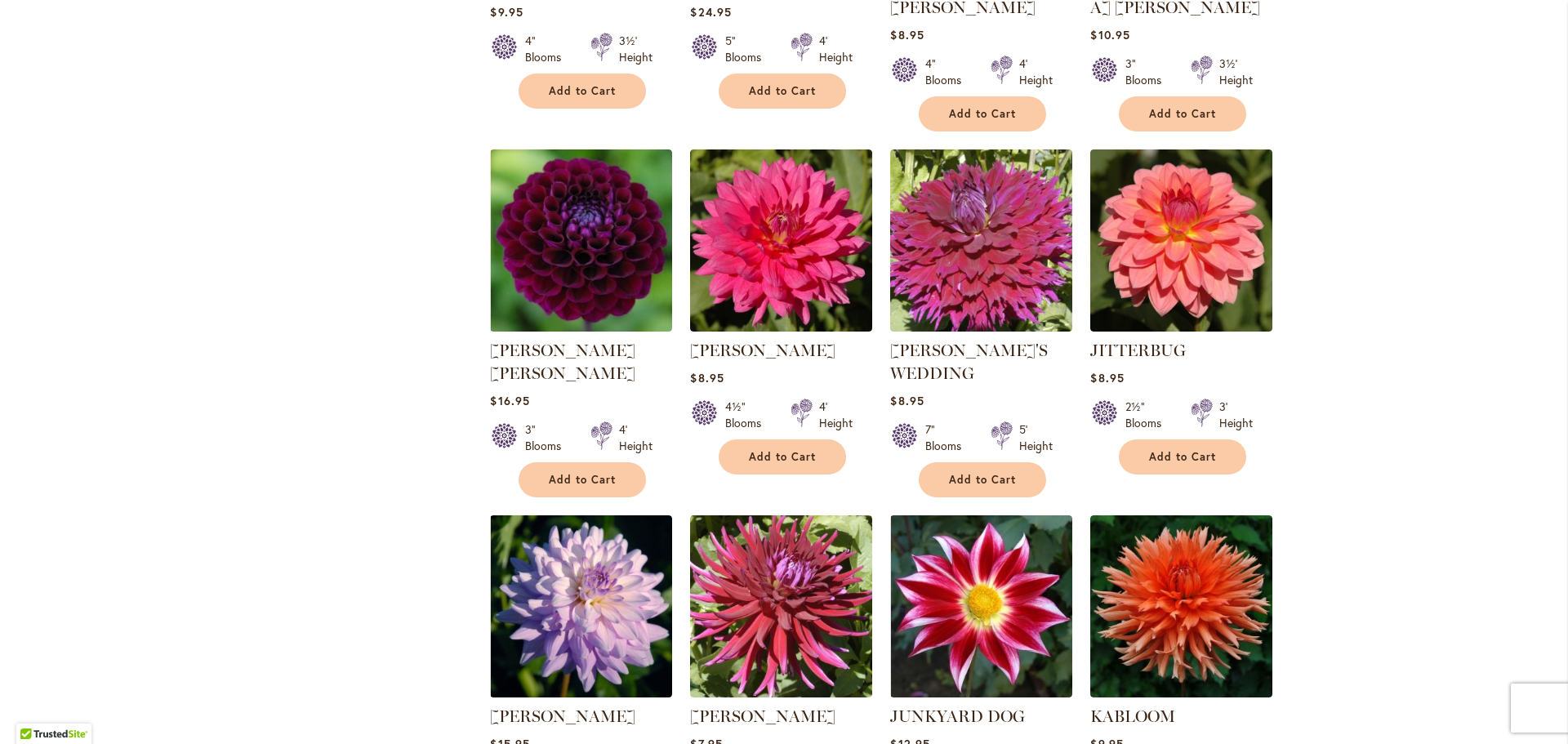
scroll to position [1389, 0]
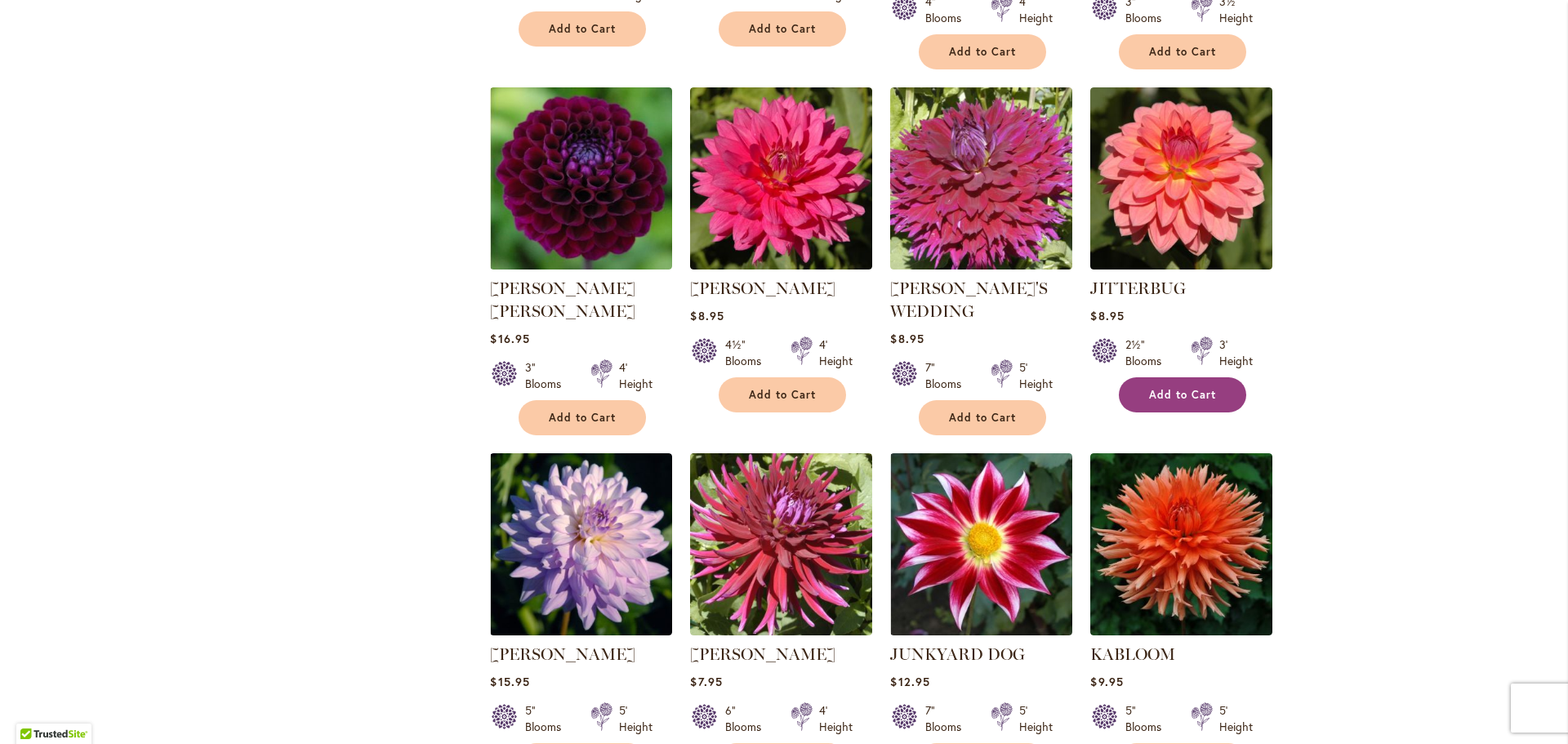
click at [1192, 377] on button "Add to Cart" at bounding box center [1183, 395] width 127 height 35
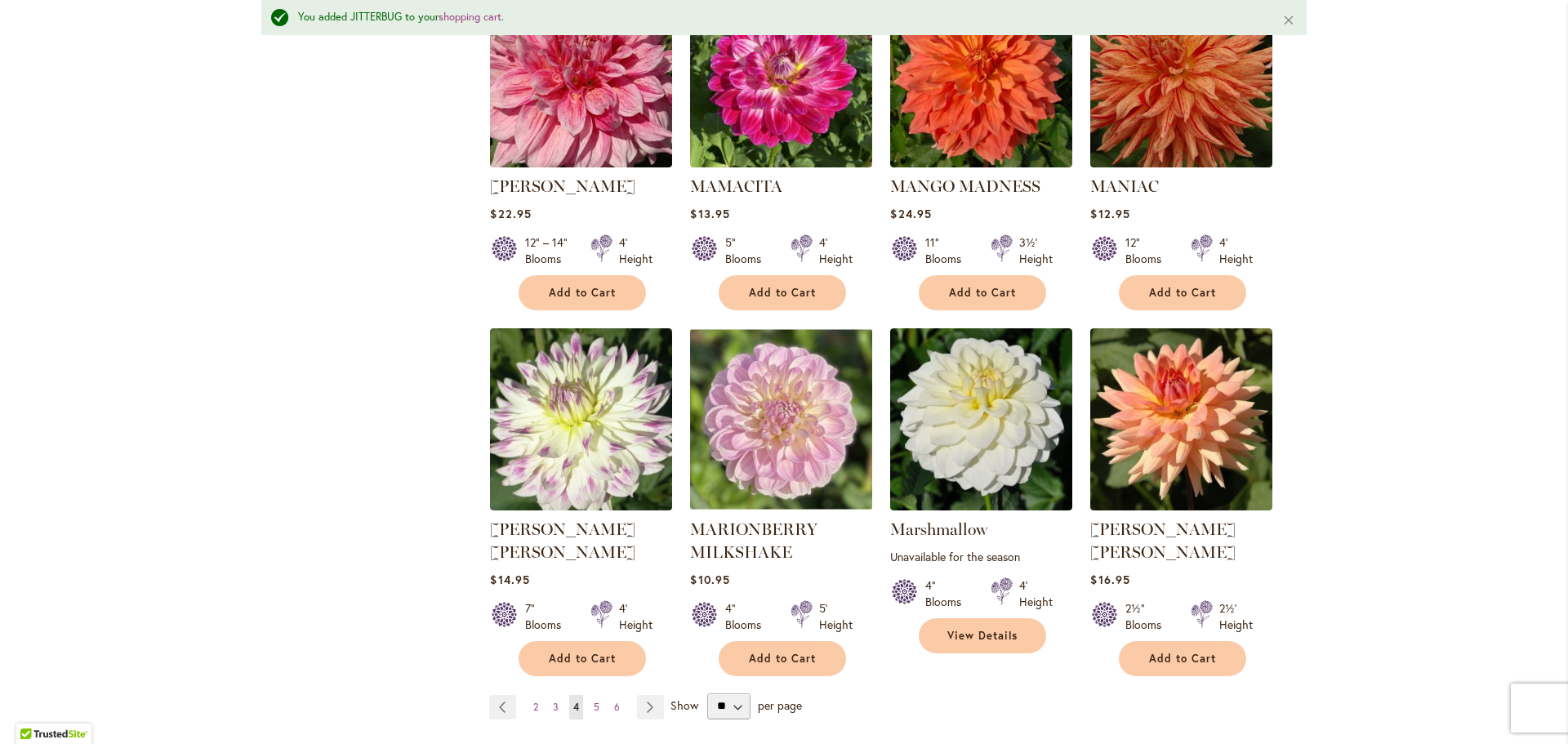
scroll to position [5436, 0]
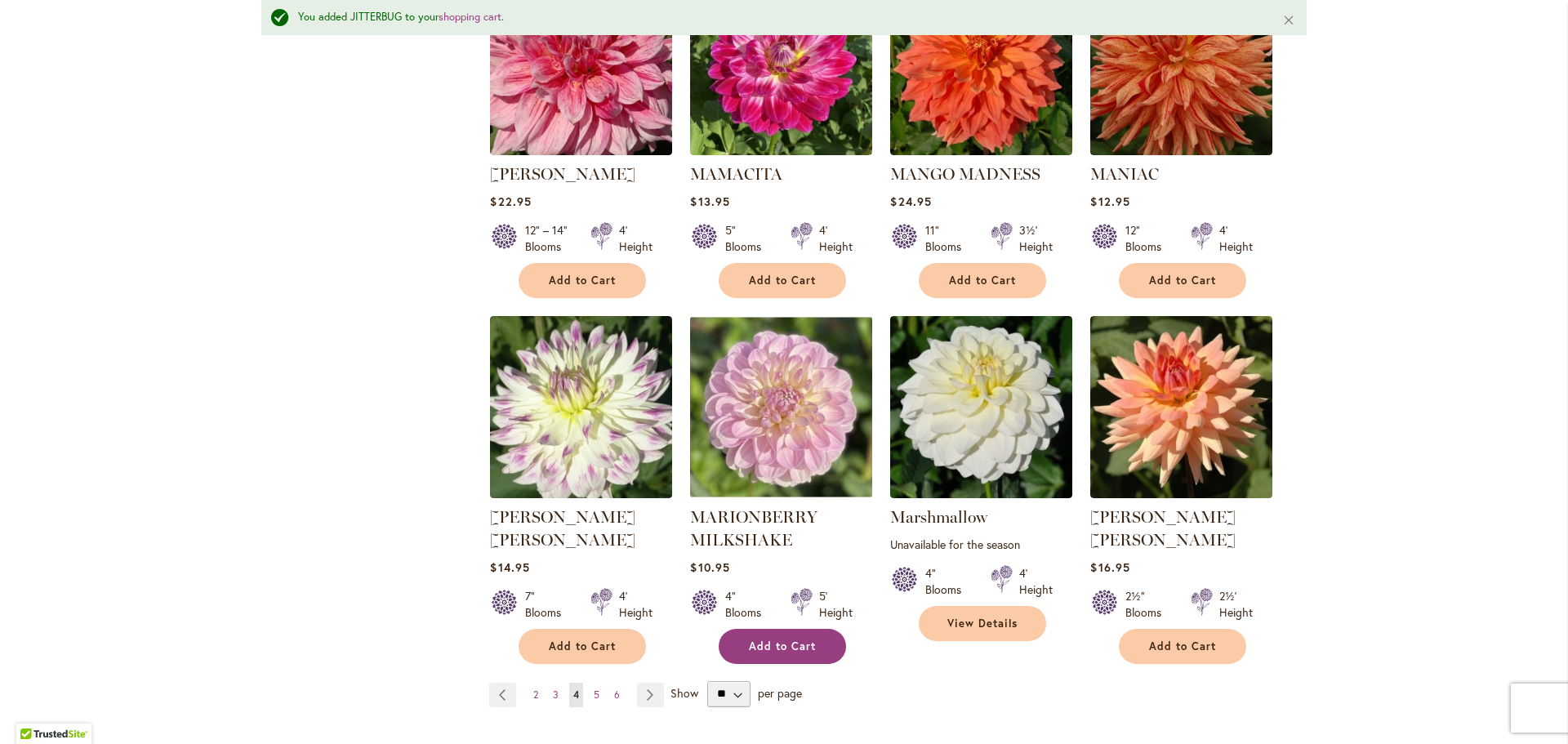
click at [756, 629] on button "Add to Cart" at bounding box center [782, 647] width 127 height 35
click at [594, 689] on span "5" at bounding box center [596, 695] width 6 height 13
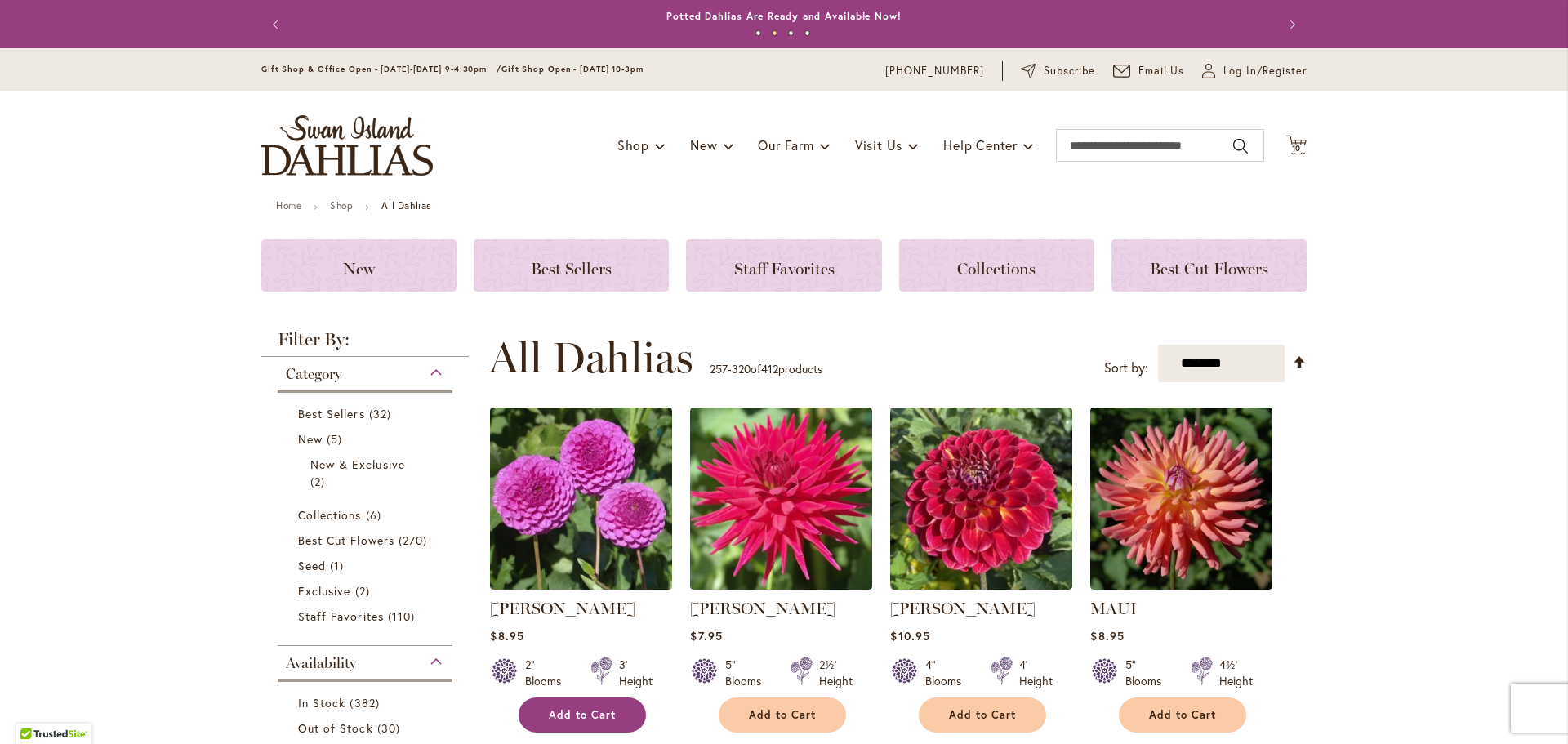
click at [562, 721] on button "Add to Cart" at bounding box center [583, 715] width 127 height 35
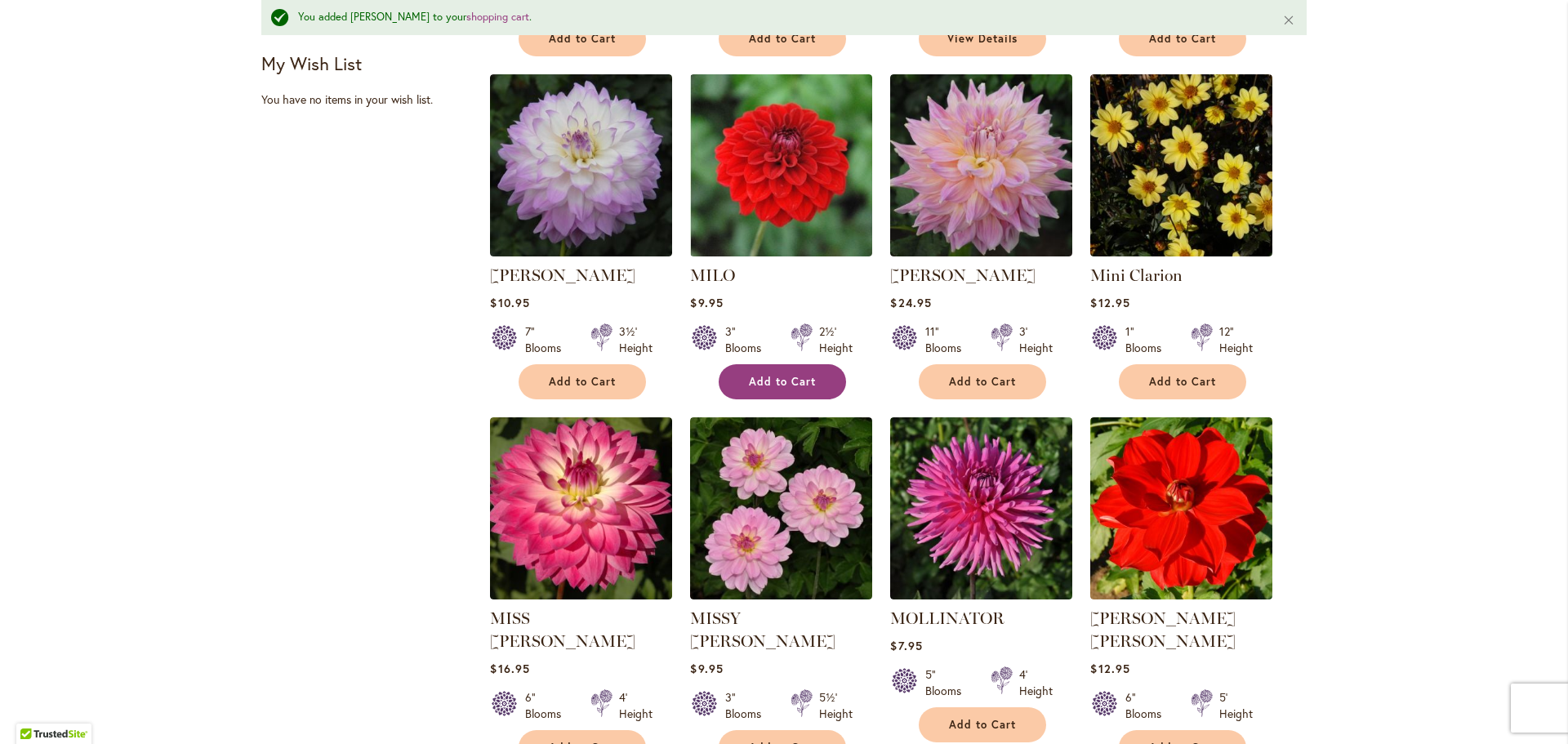
scroll to position [1062, 0]
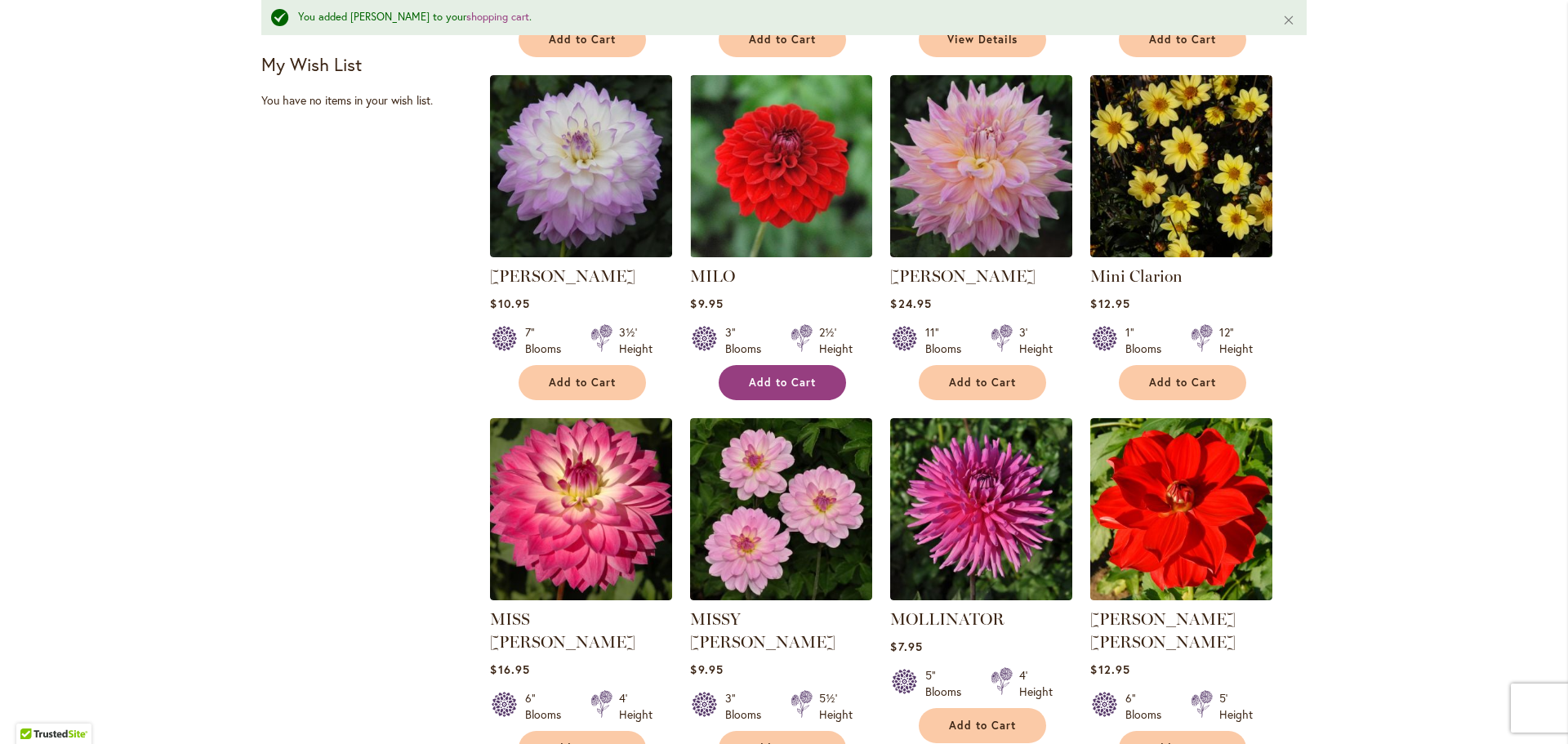
click at [776, 365] on button "Add to Cart" at bounding box center [782, 382] width 127 height 35
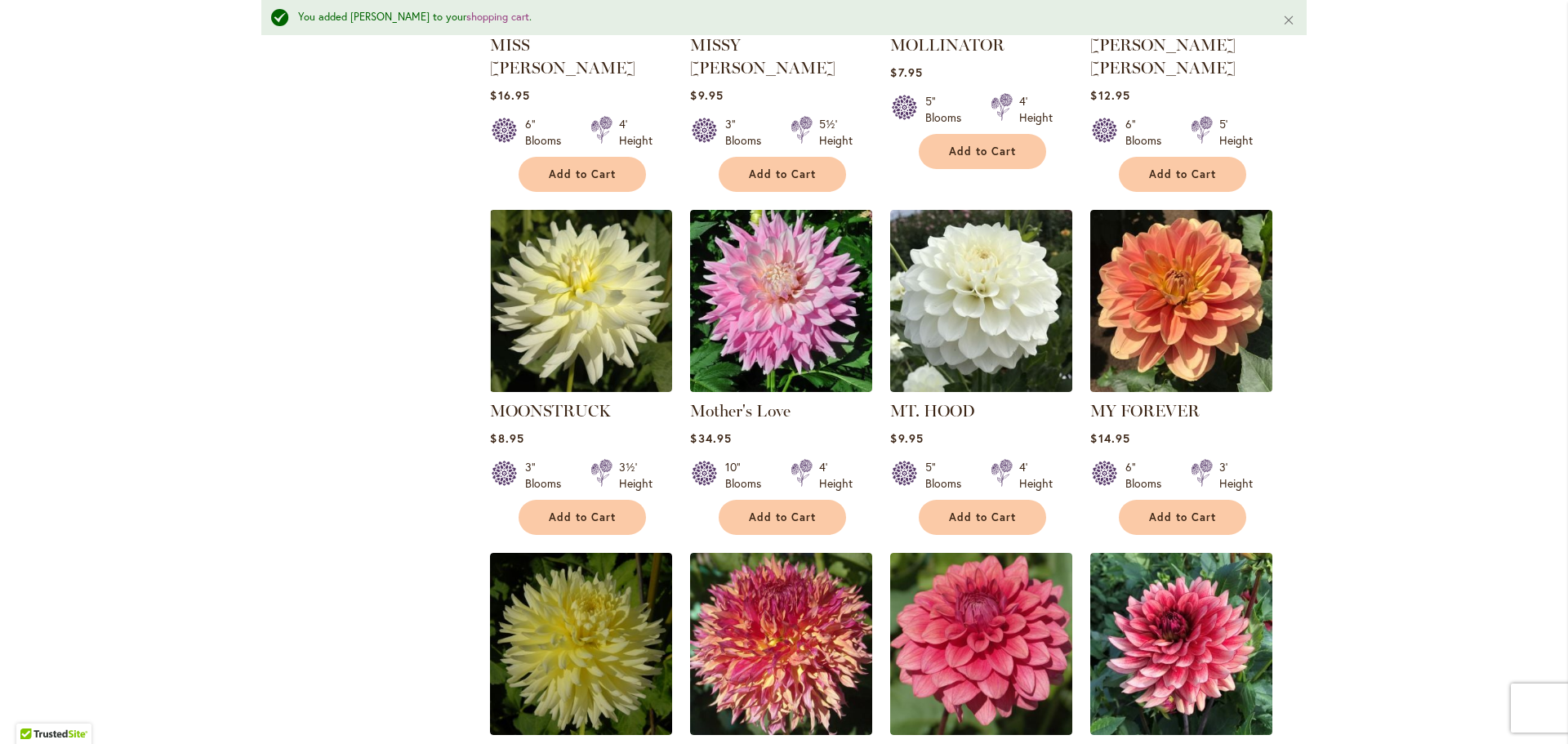
scroll to position [1716, 0]
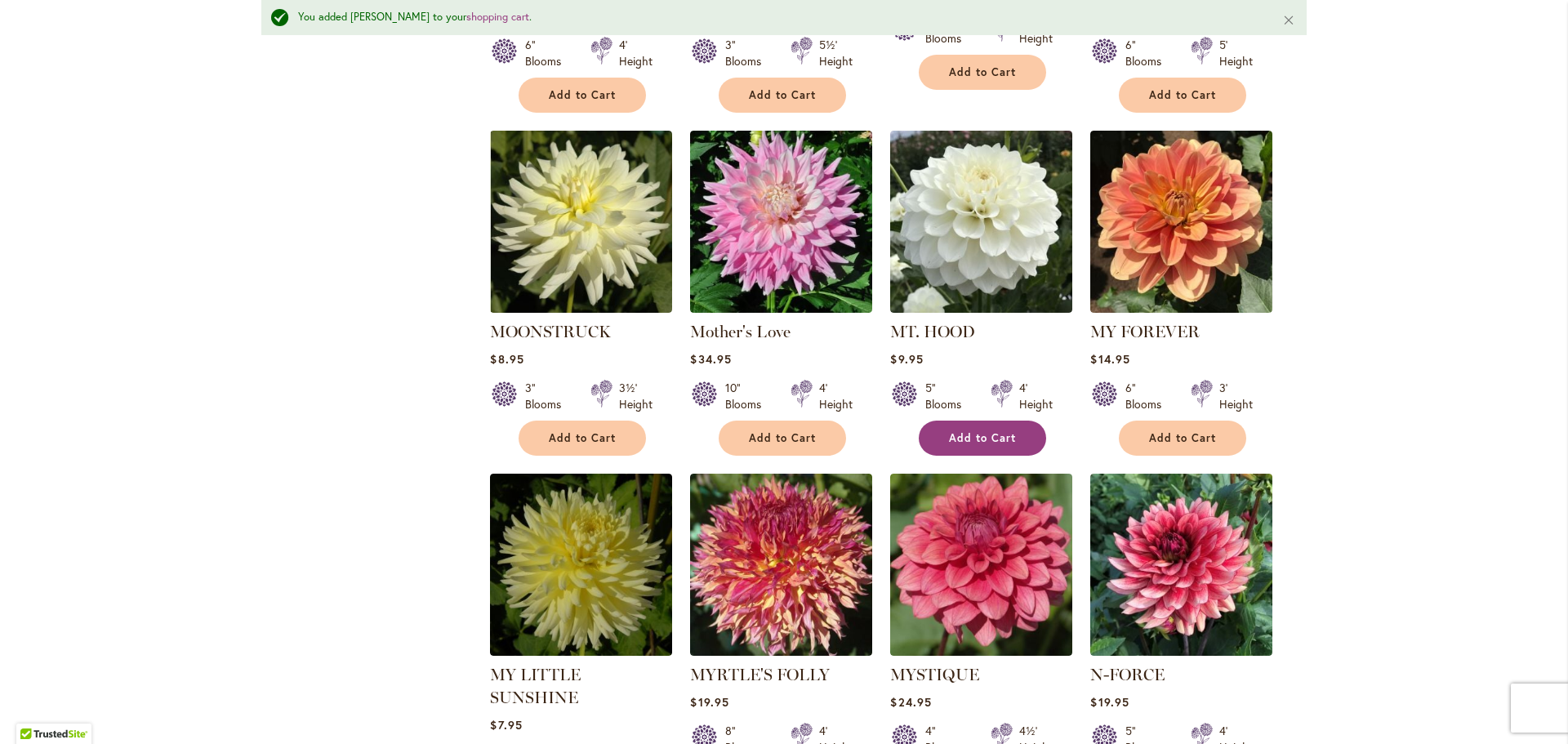
click at [952, 431] on span "Add to Cart" at bounding box center [983, 438] width 67 height 14
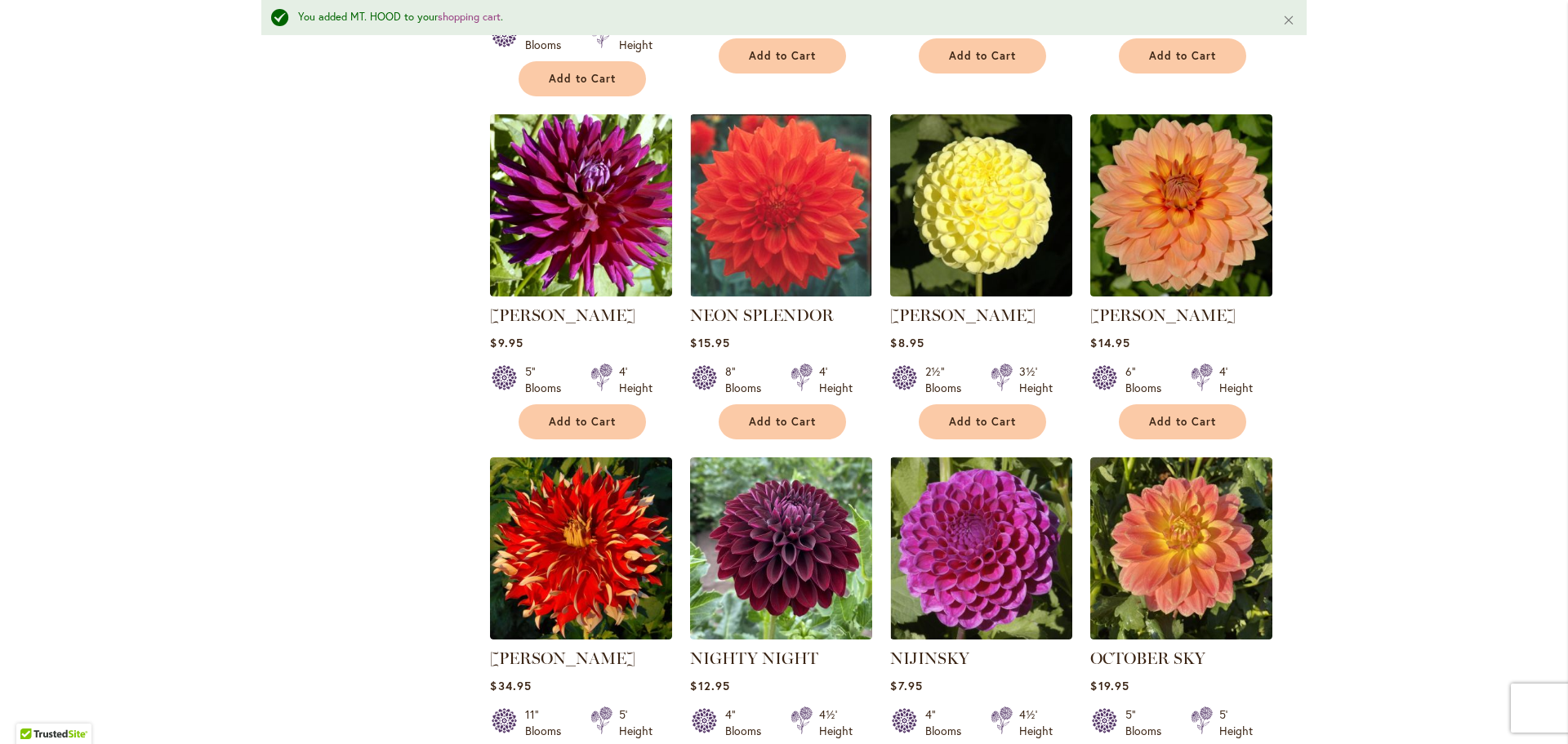
scroll to position [2533, 0]
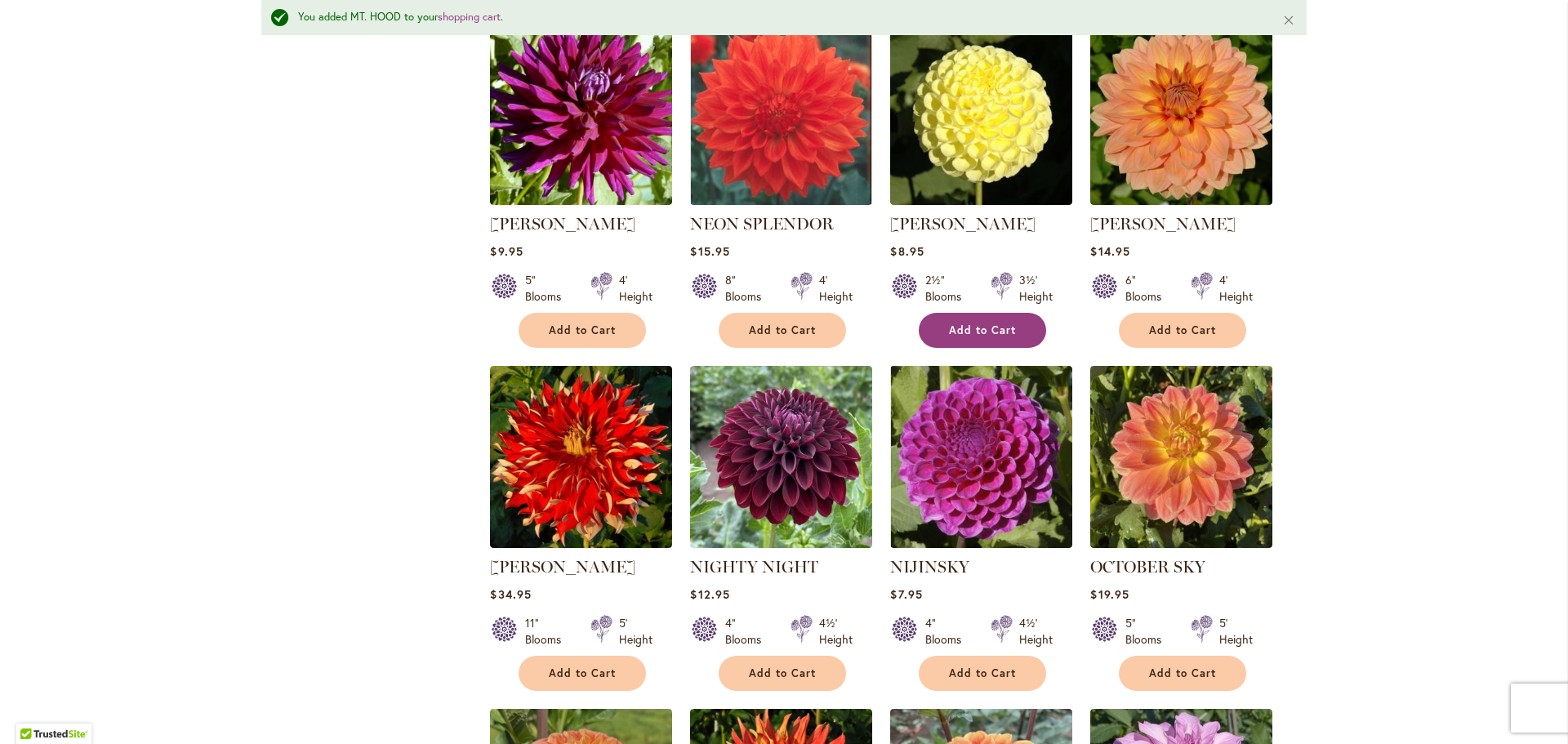
click at [967, 313] on button "Add to Cart" at bounding box center [983, 330] width 127 height 35
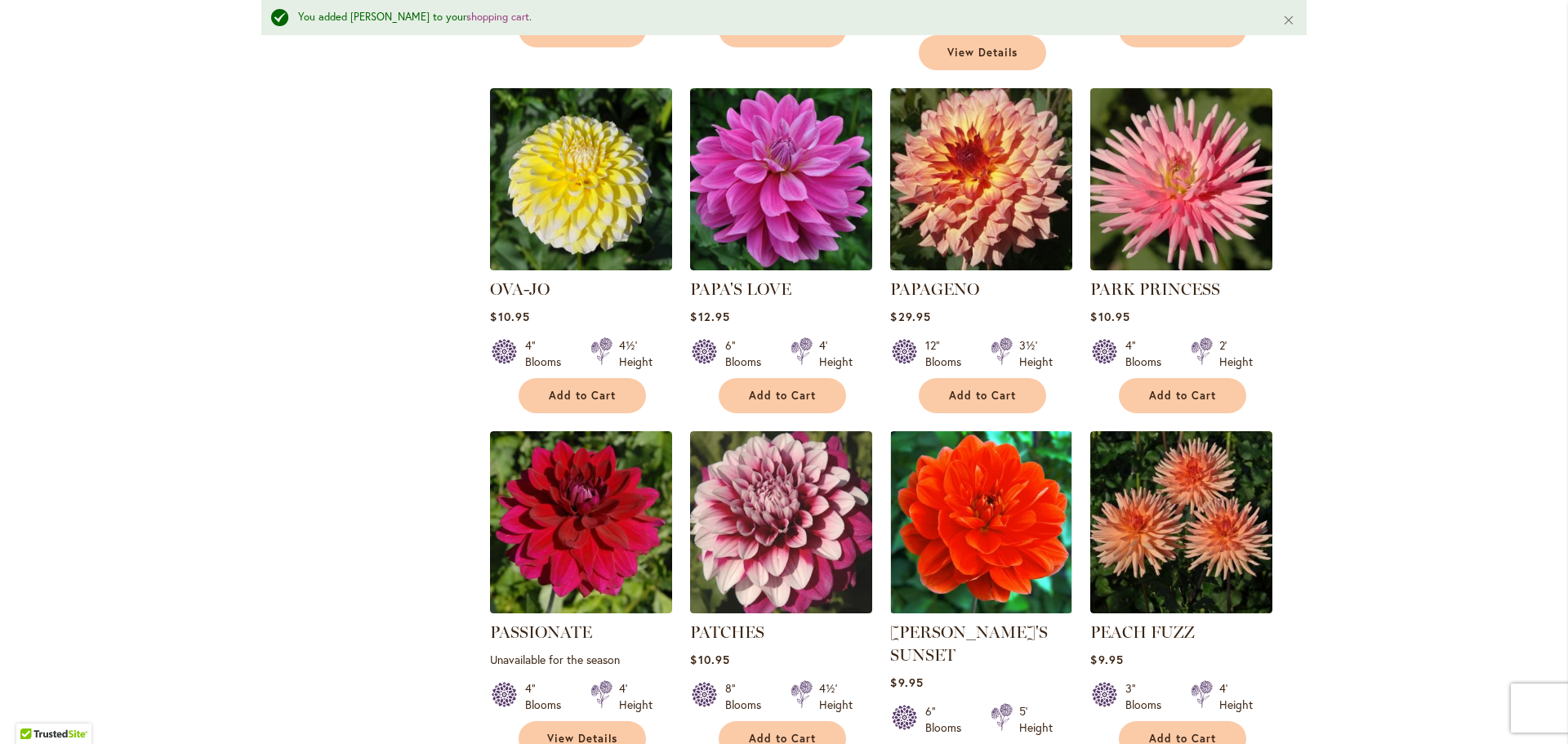
scroll to position [3840, 0]
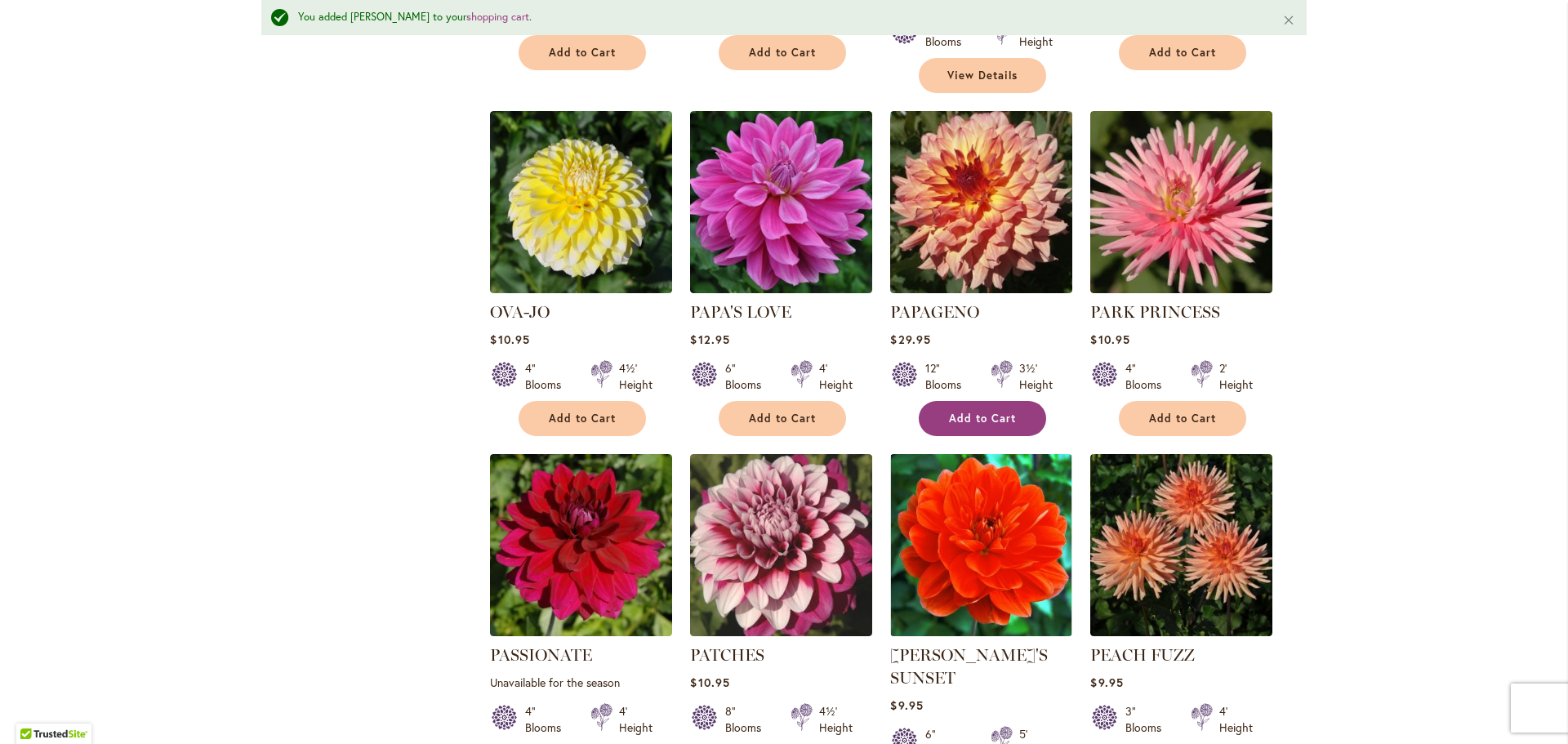
click at [987, 412] on span "Add to Cart" at bounding box center [983, 419] width 67 height 14
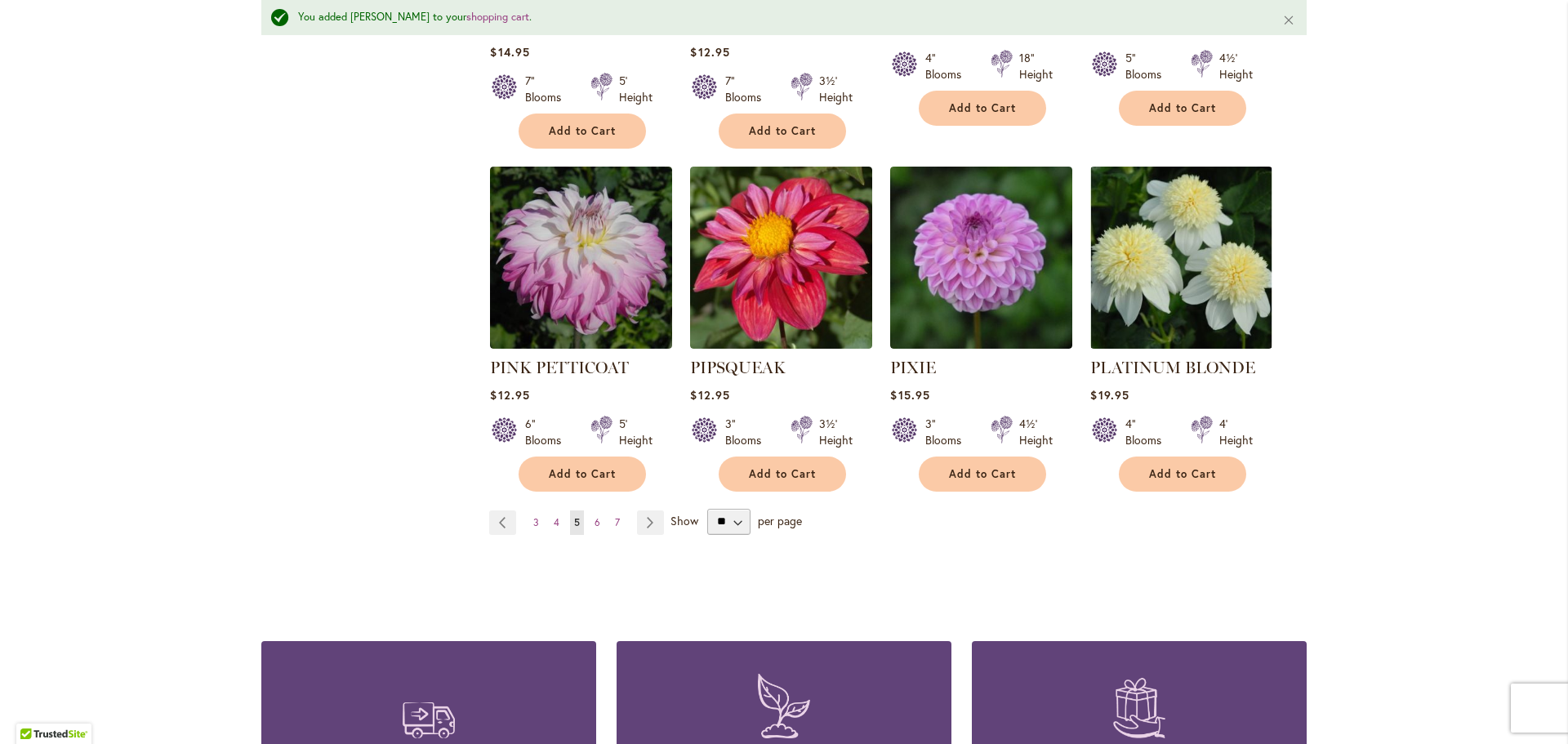
scroll to position [5720, 0]
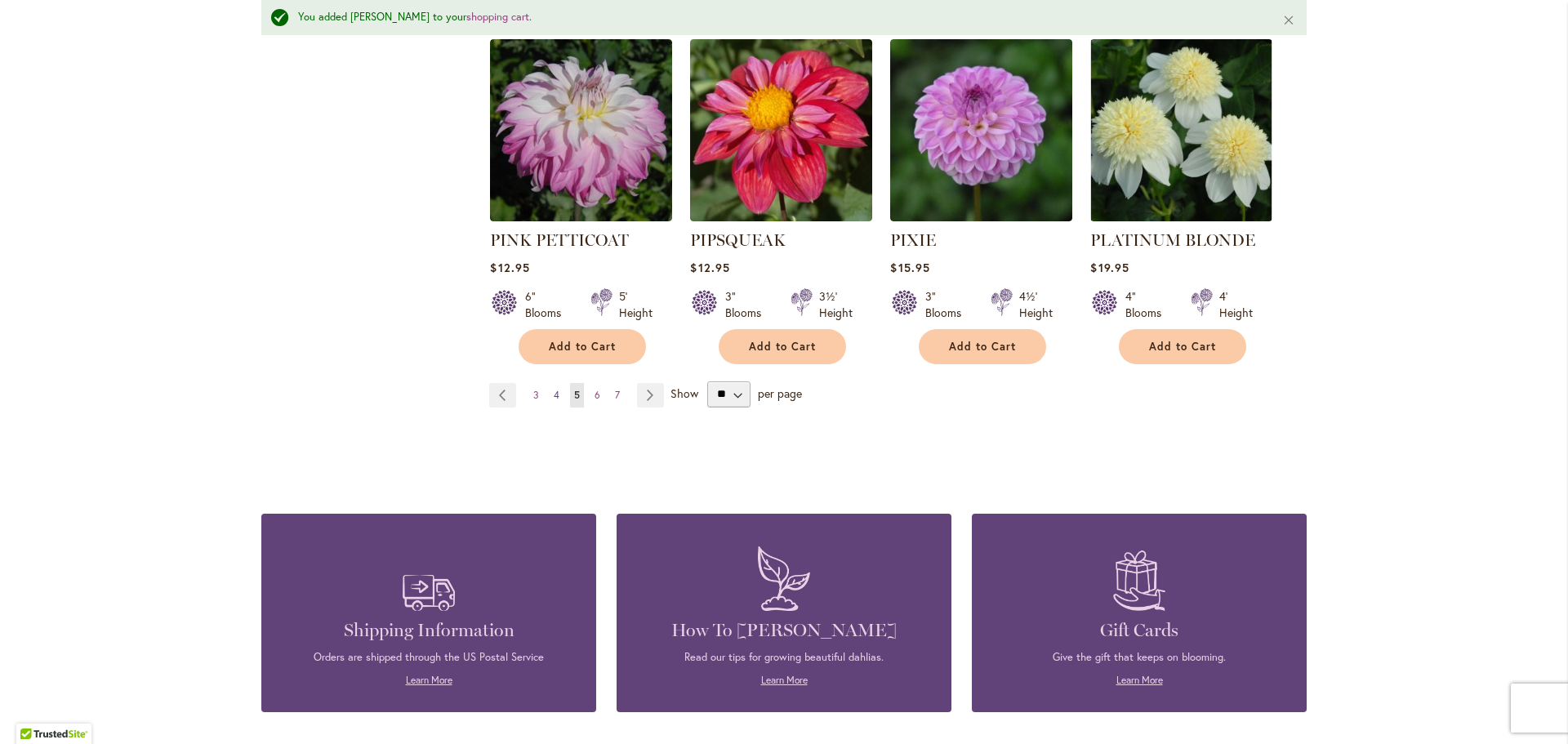
click at [553, 389] on span "4" at bounding box center [556, 395] width 6 height 13
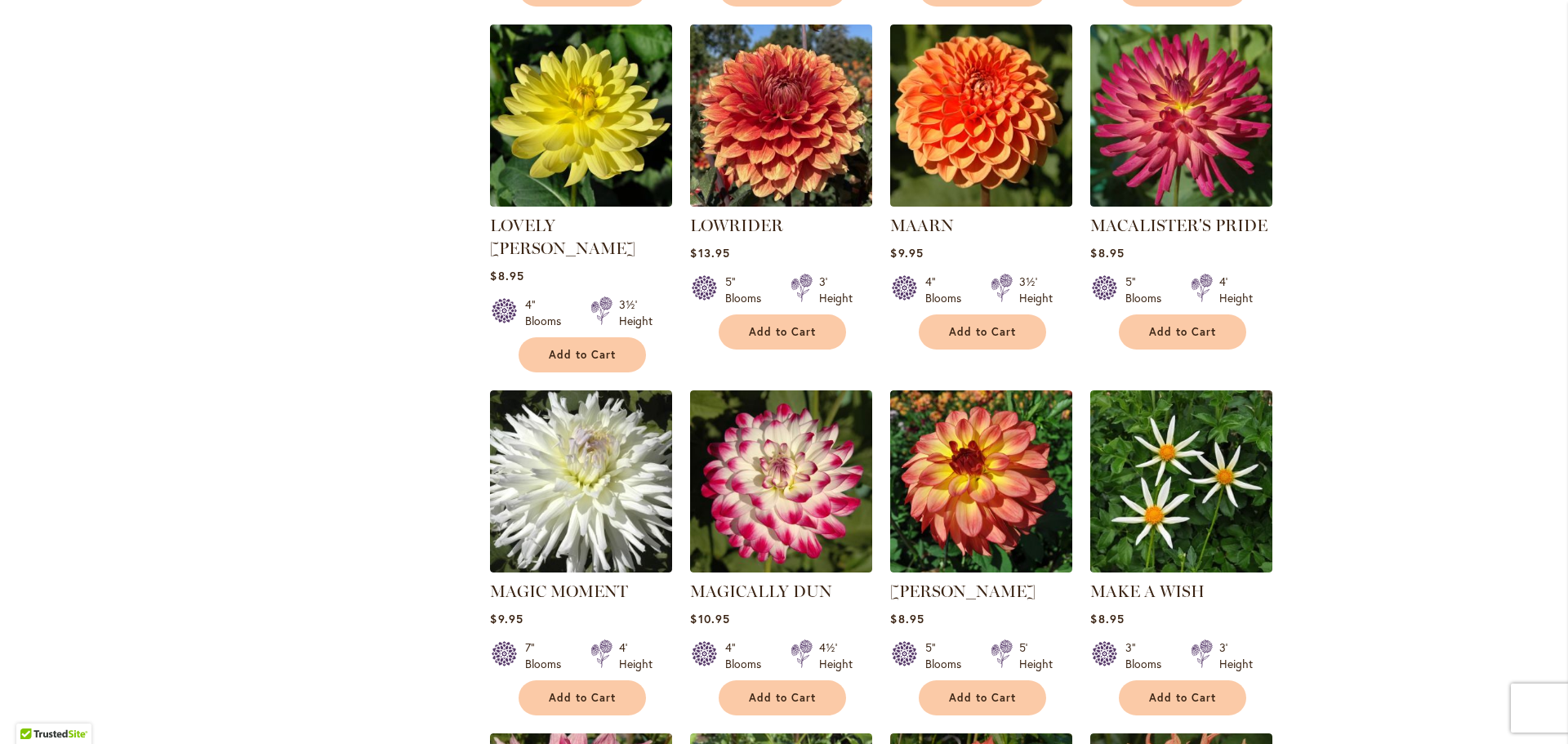
scroll to position [4576, 0]
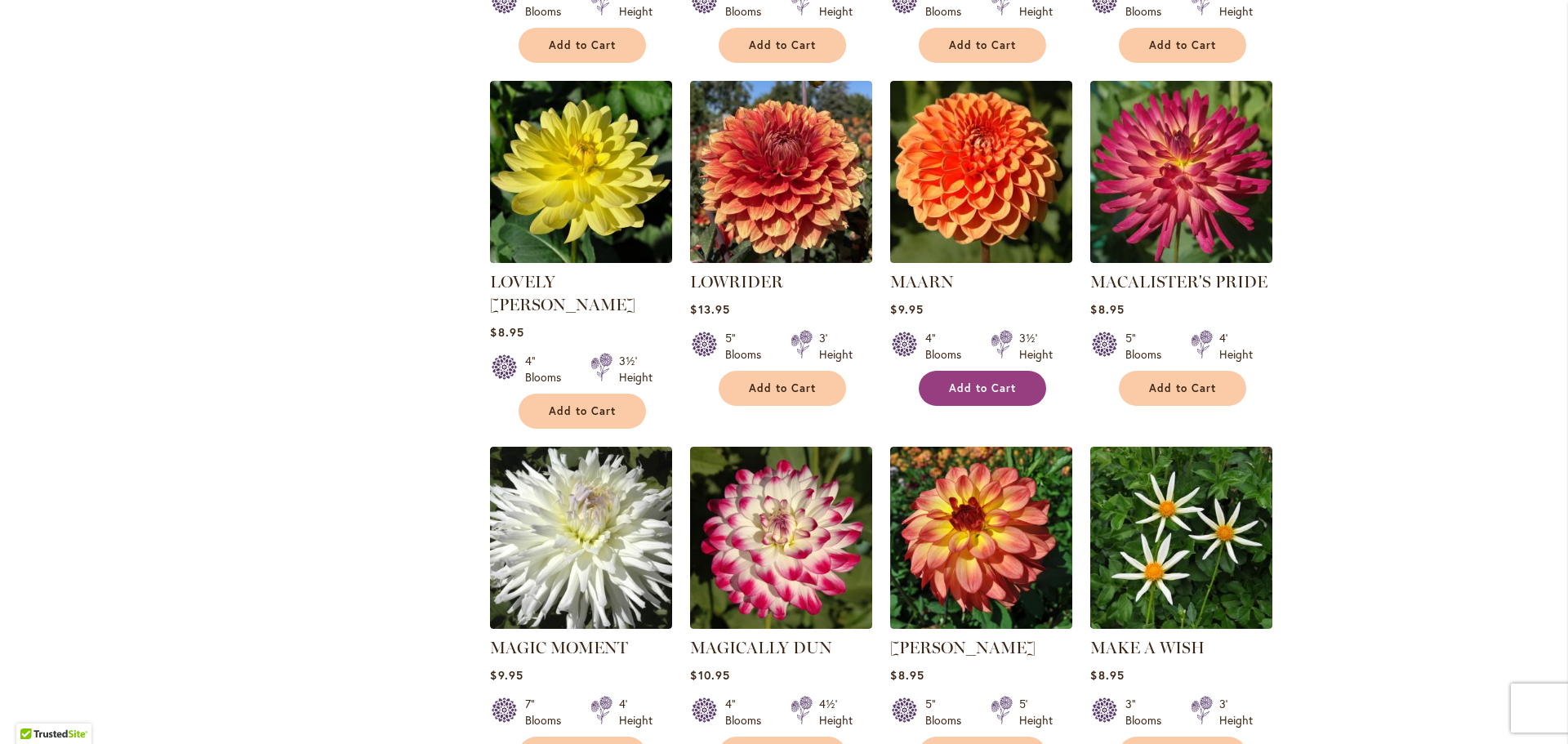
click at [1002, 371] on button "Add to Cart" at bounding box center [983, 388] width 127 height 35
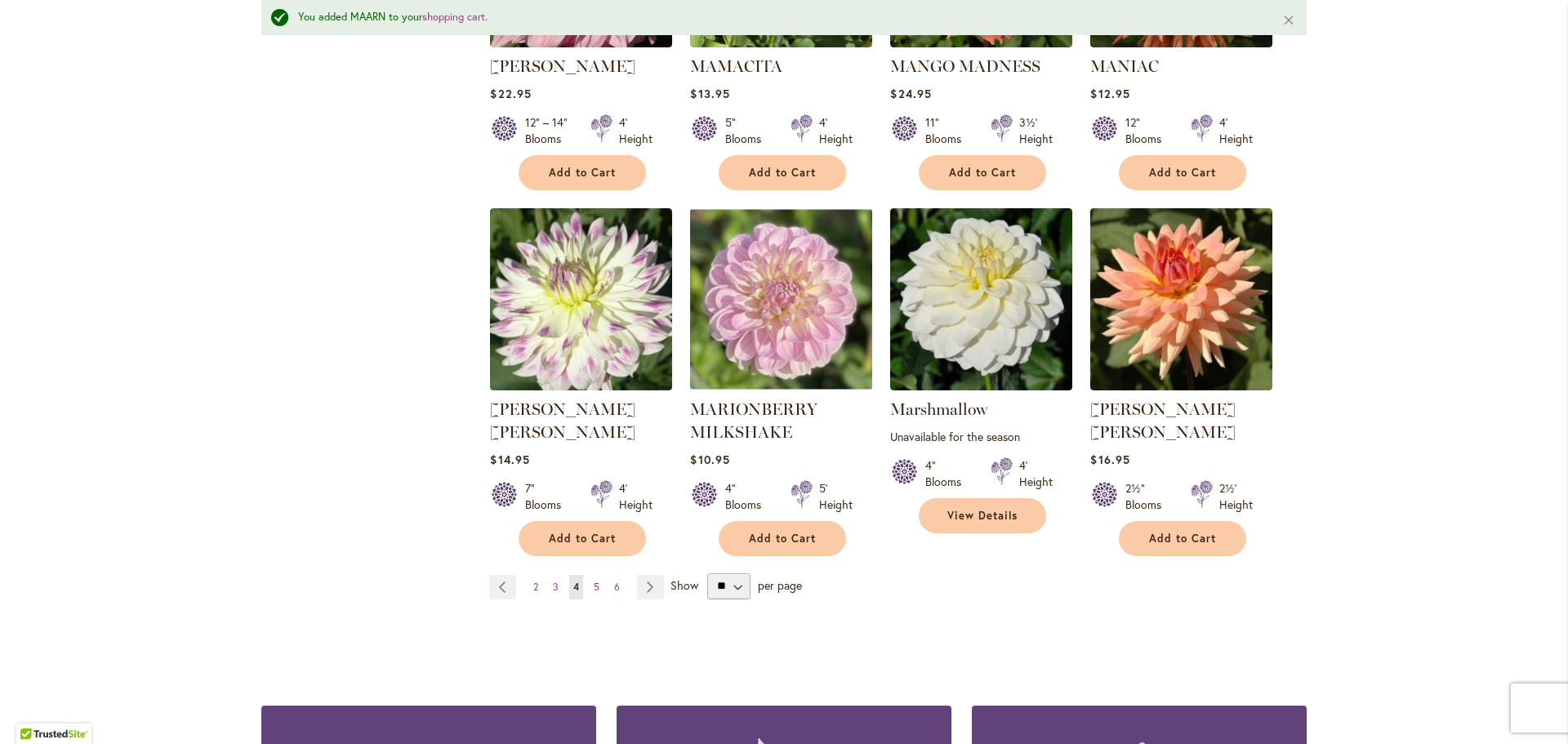
scroll to position [5638, 0]
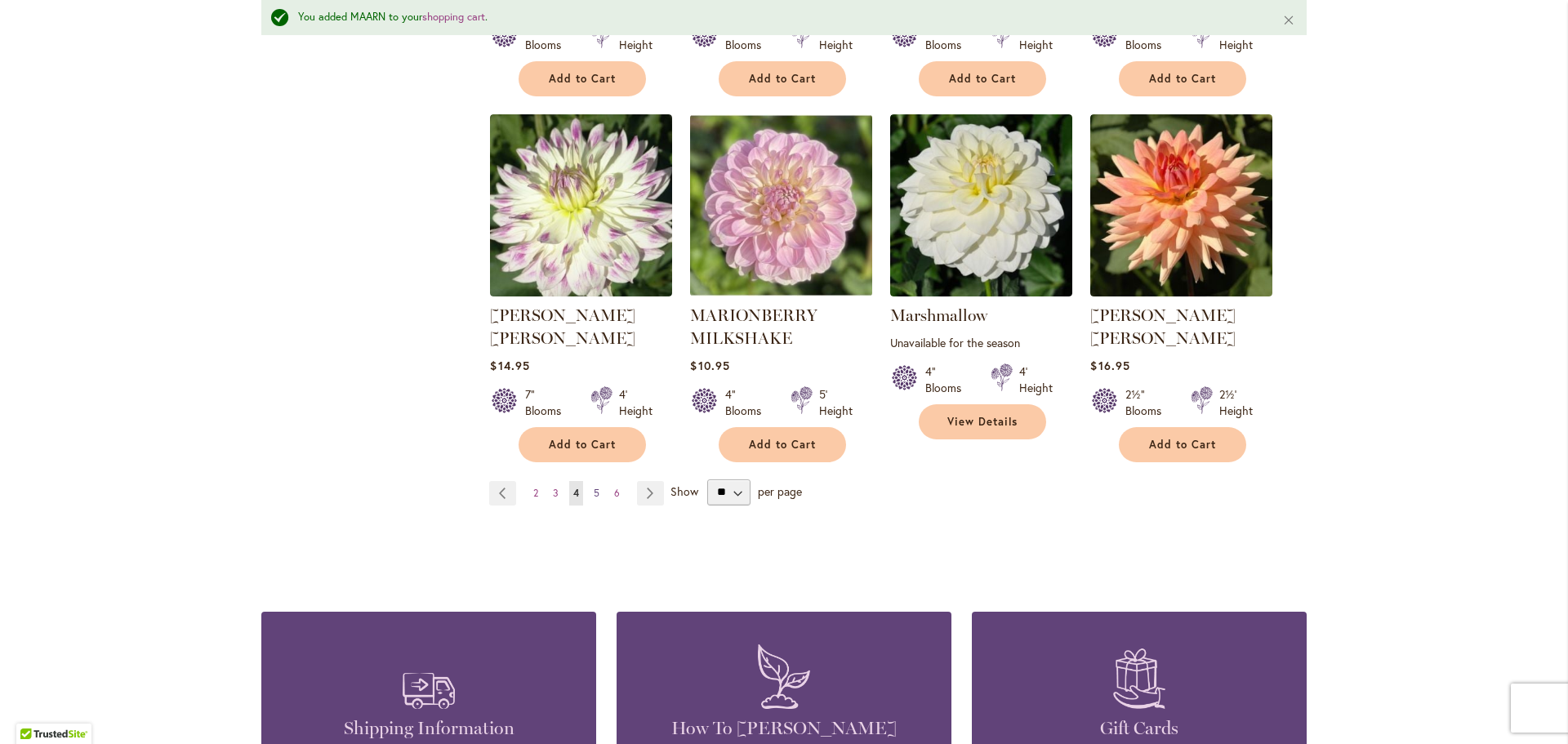
click at [591, 481] on link "Page 5" at bounding box center [596, 493] width 14 height 24
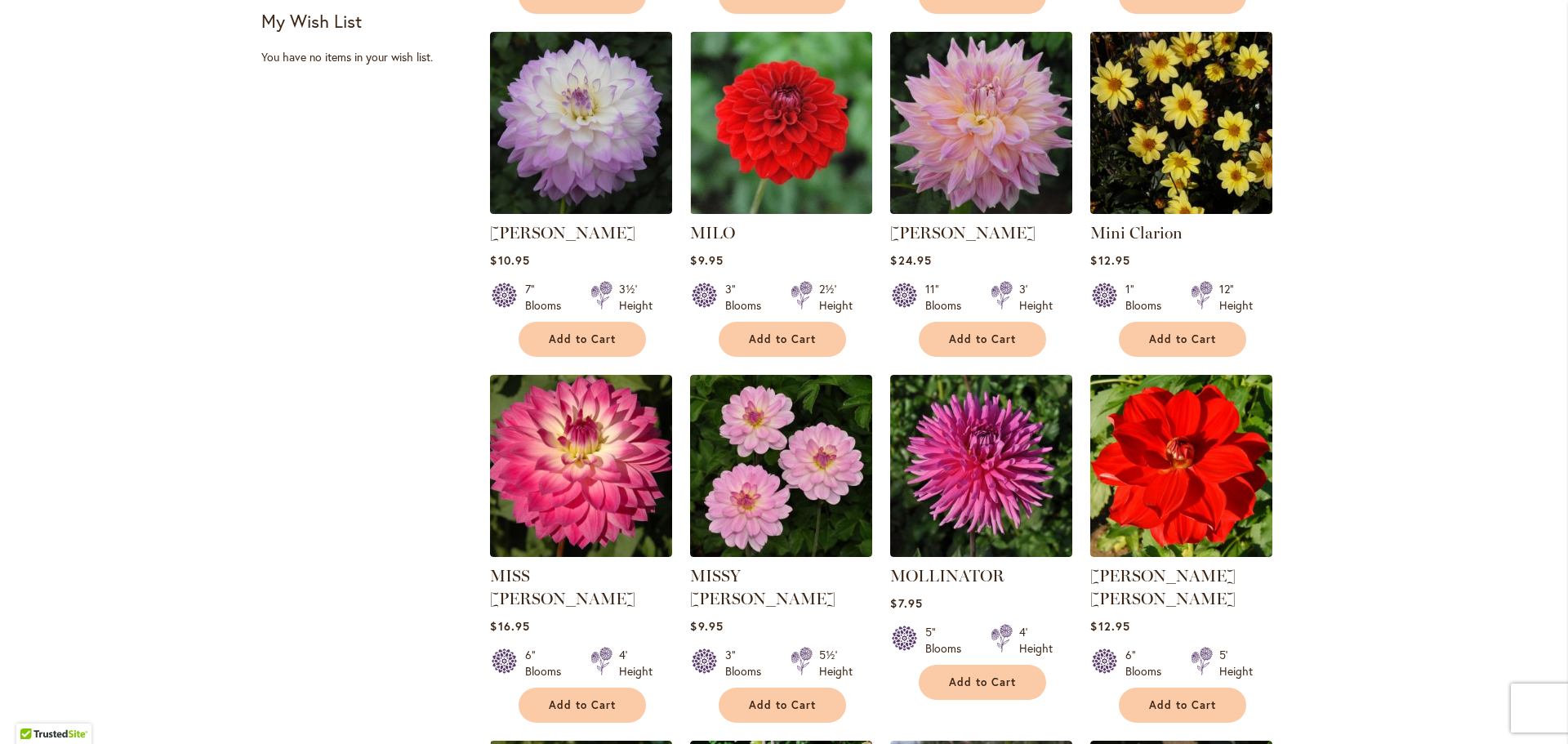
scroll to position [899, 0]
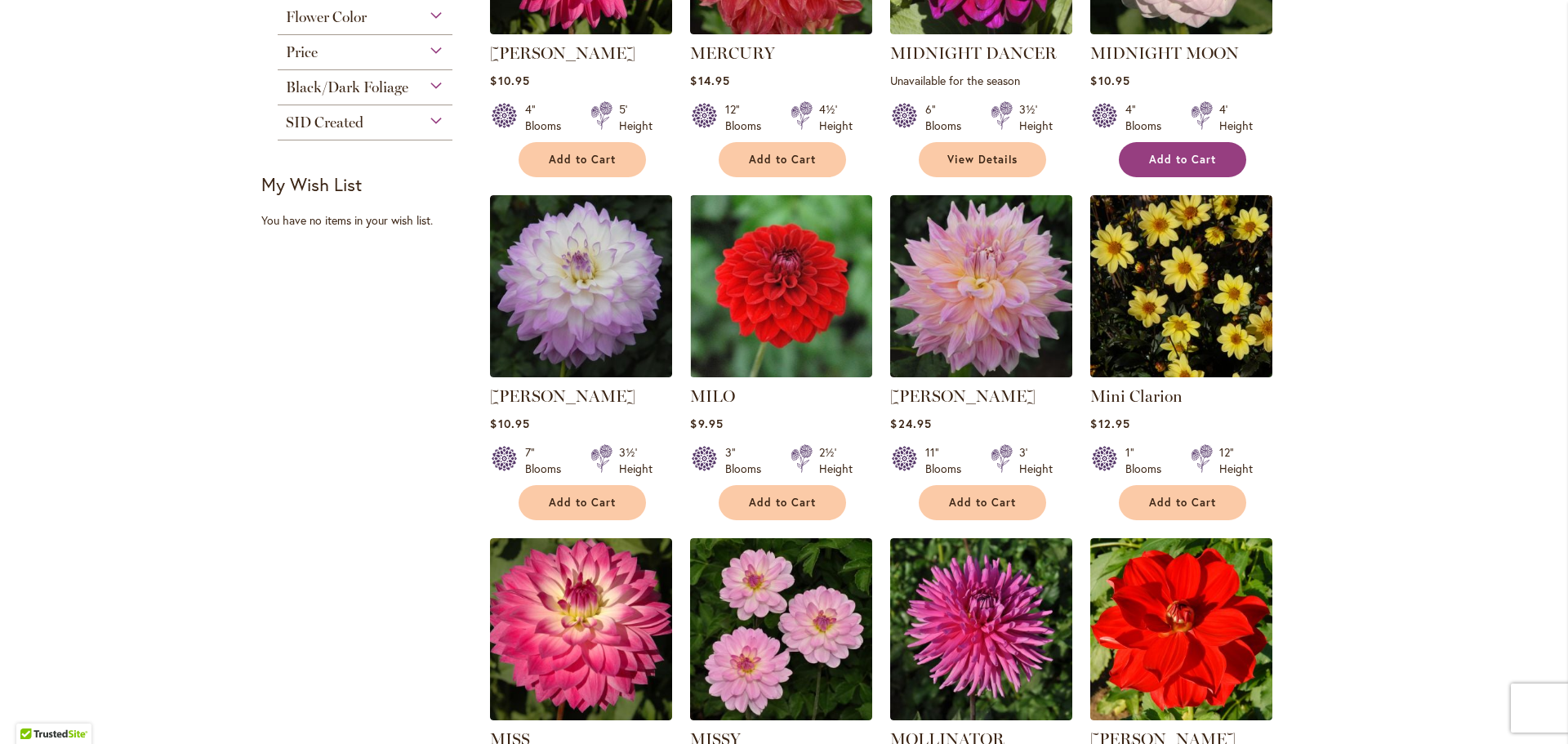
click at [1176, 165] on button "Add to Cart" at bounding box center [1183, 160] width 127 height 35
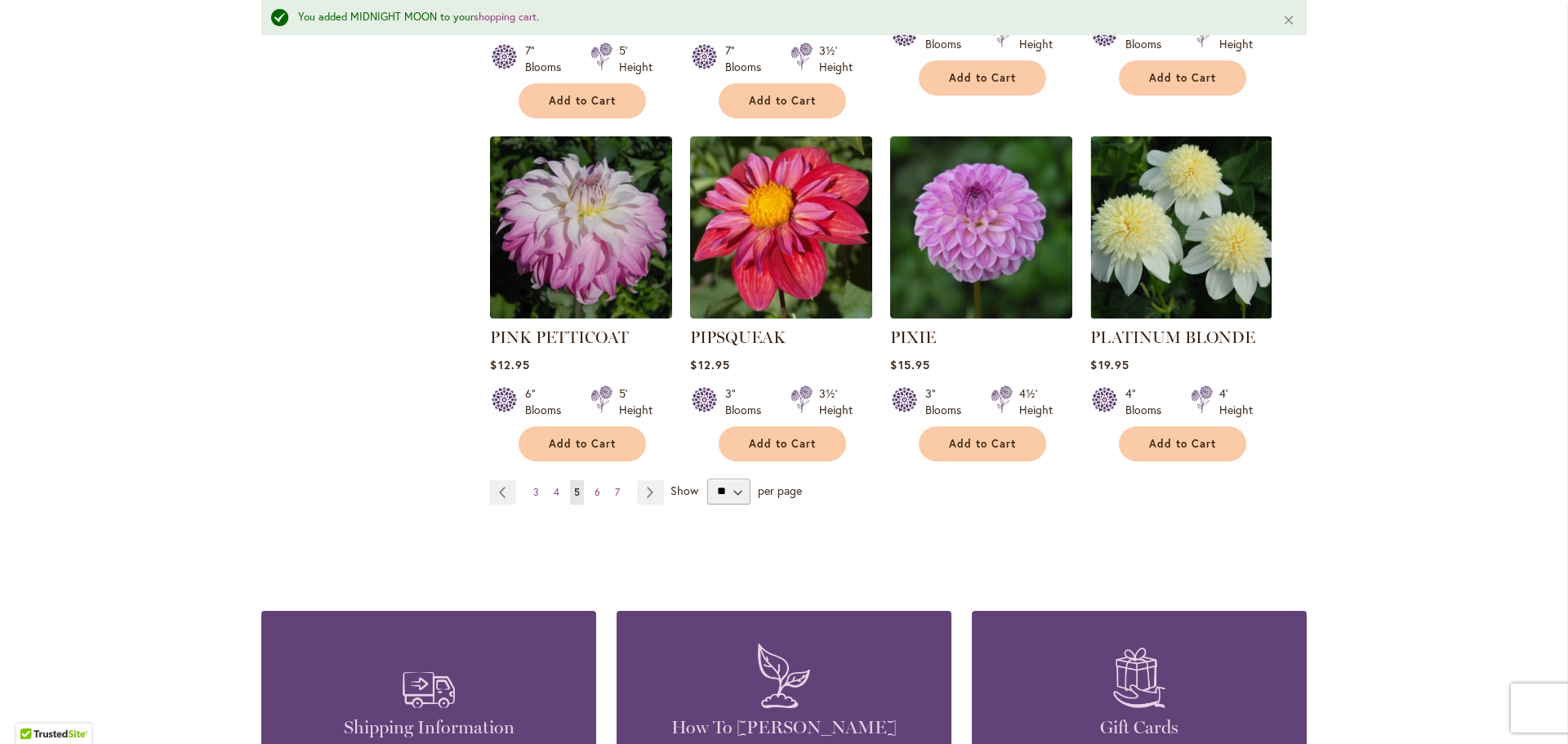
scroll to position [5594, 0]
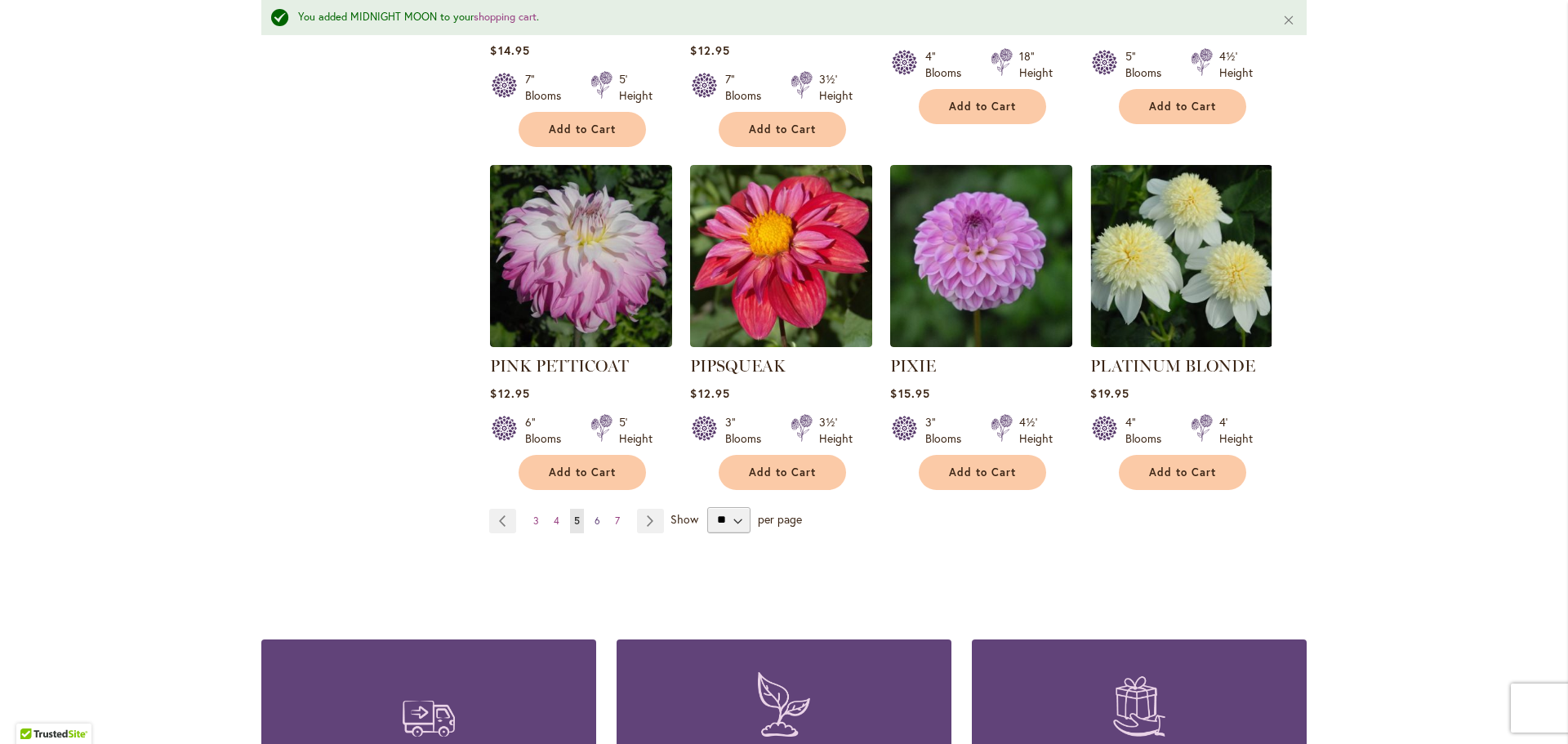
click at [594, 509] on link "Page 6" at bounding box center [597, 521] width 14 height 24
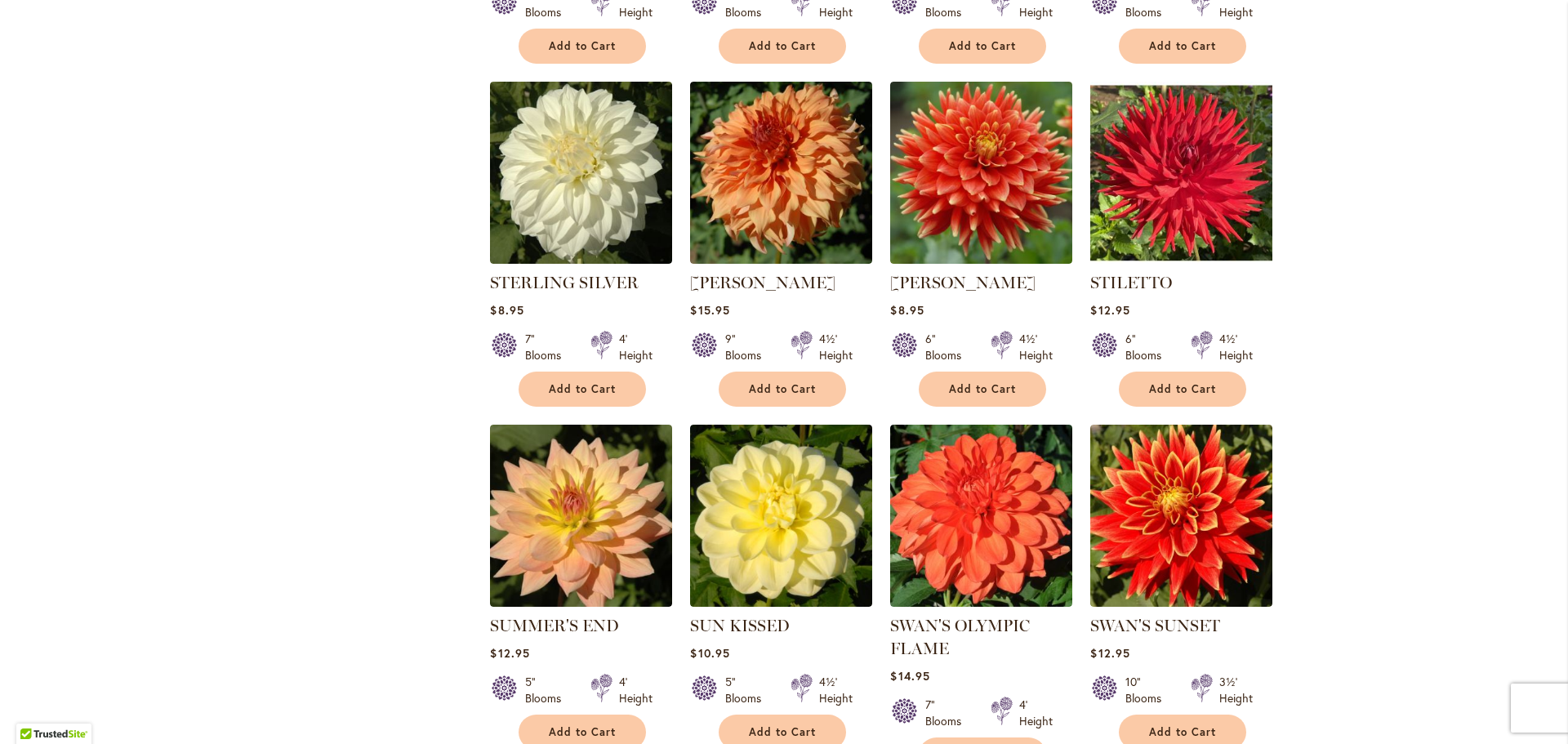
scroll to position [3462, 0]
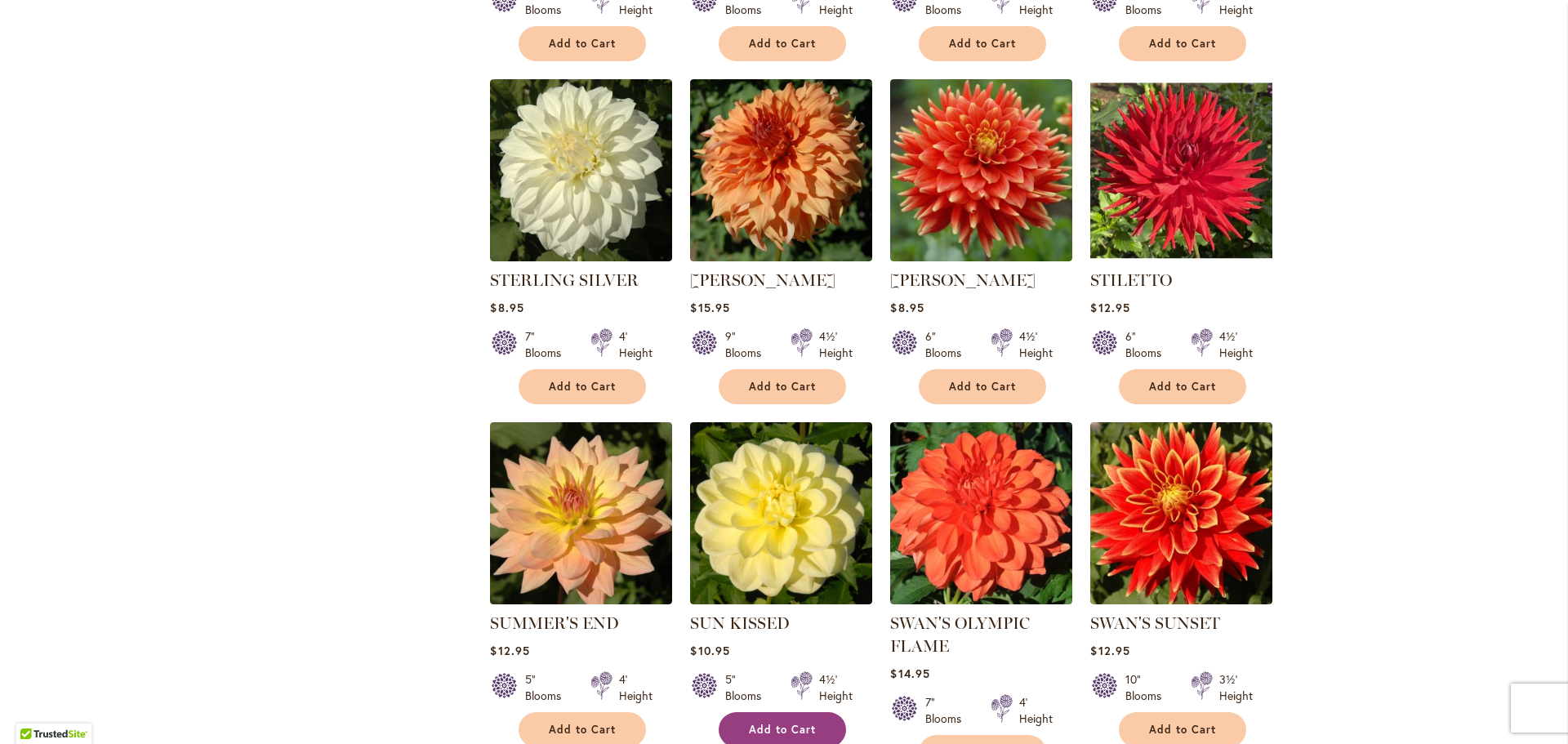
click at [792, 723] on span "Add to Cart" at bounding box center [782, 730] width 67 height 14
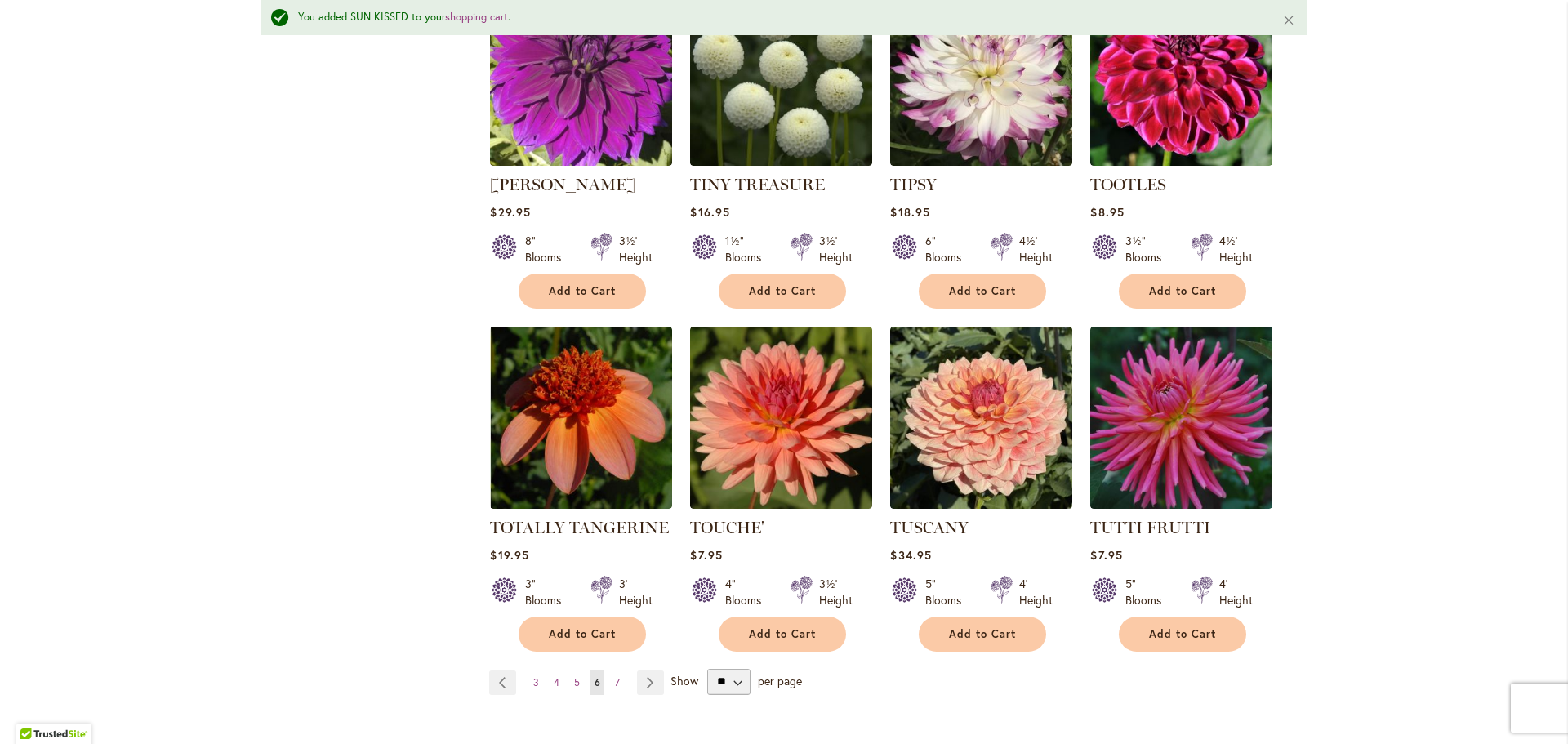
scroll to position [5386, 0]
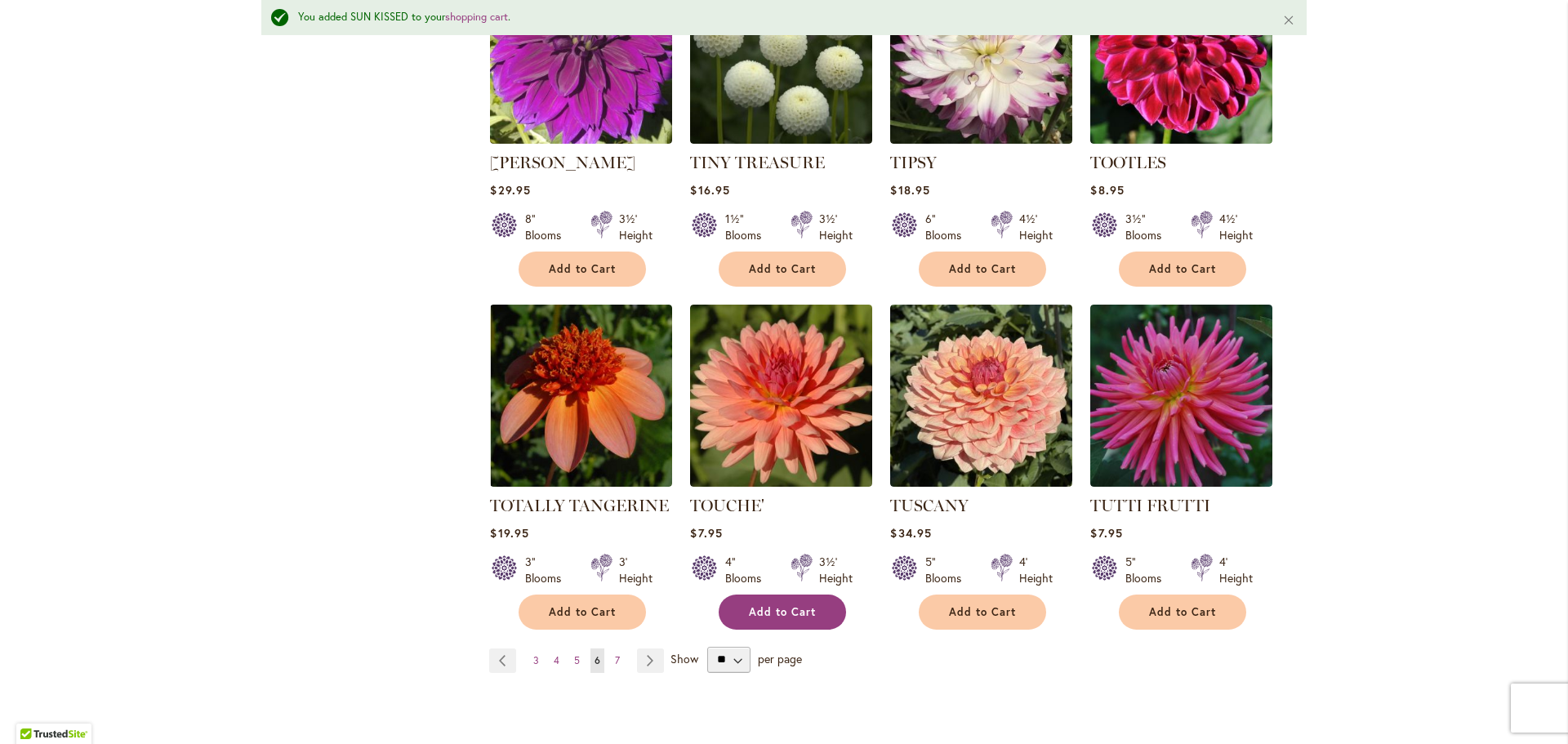
click at [807, 595] on button "Add to Cart" at bounding box center [782, 612] width 127 height 35
click at [611, 648] on link "Page 7" at bounding box center [618, 660] width 13 height 24
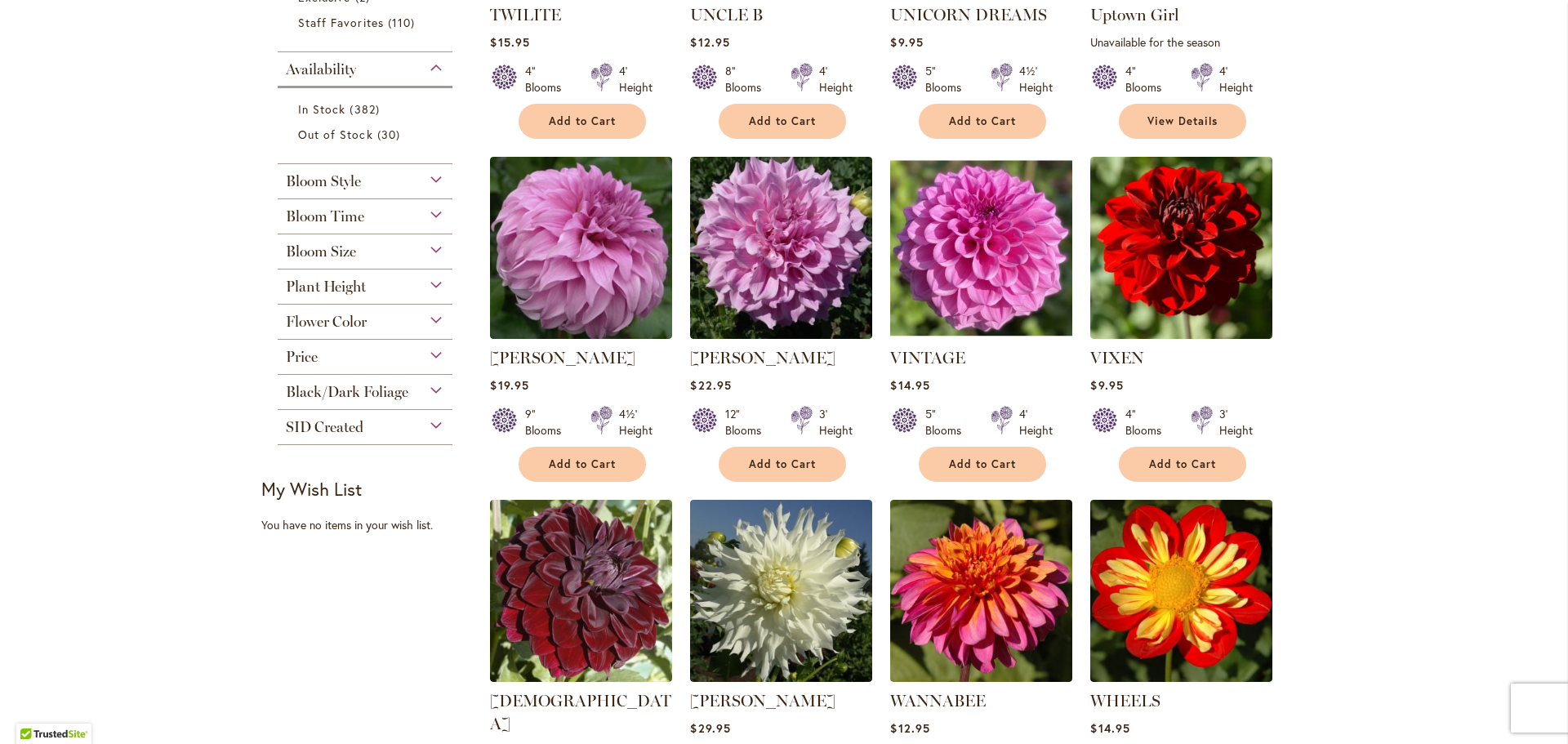
scroll to position [653, 0]
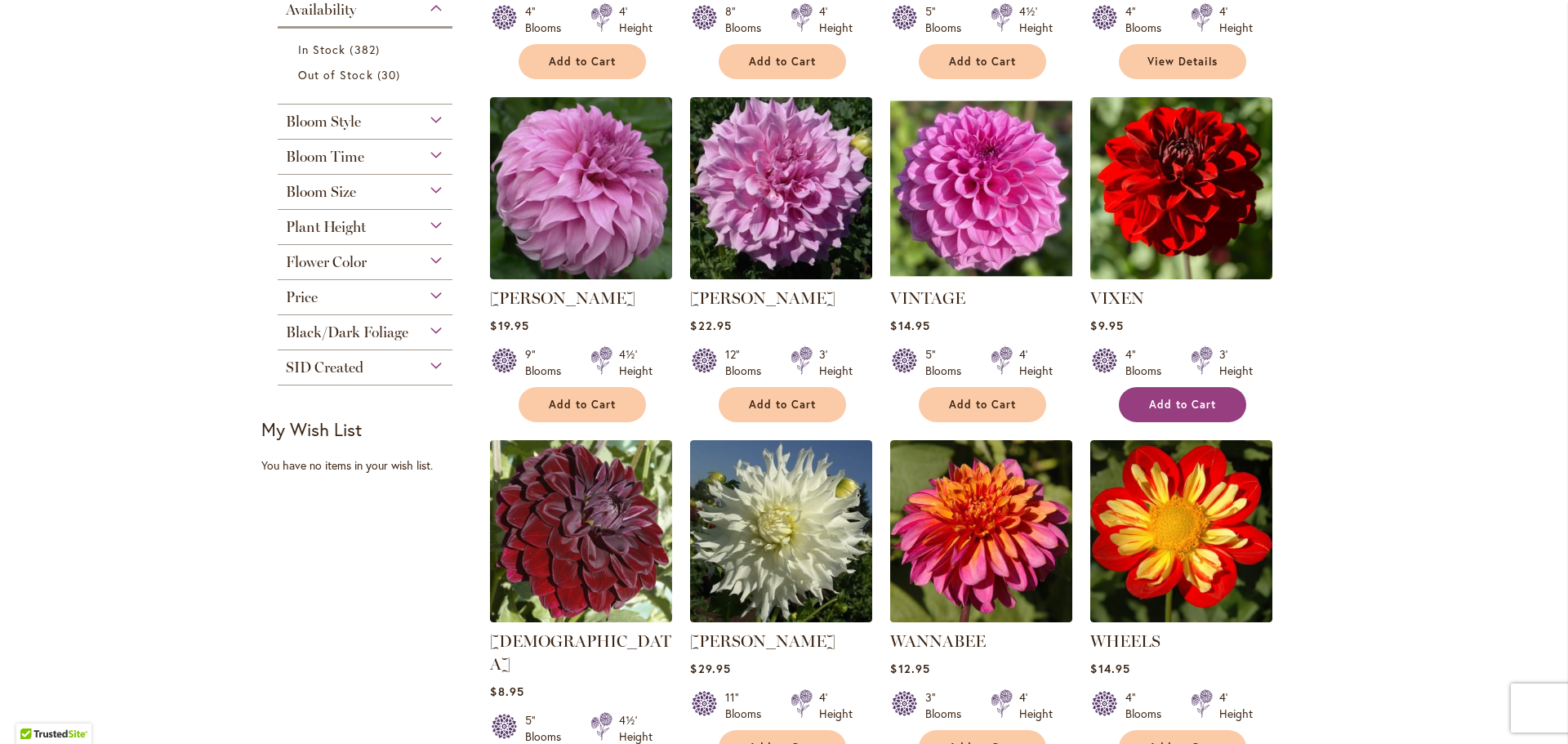
click at [1180, 411] on button "Add to Cart" at bounding box center [1183, 405] width 127 height 35
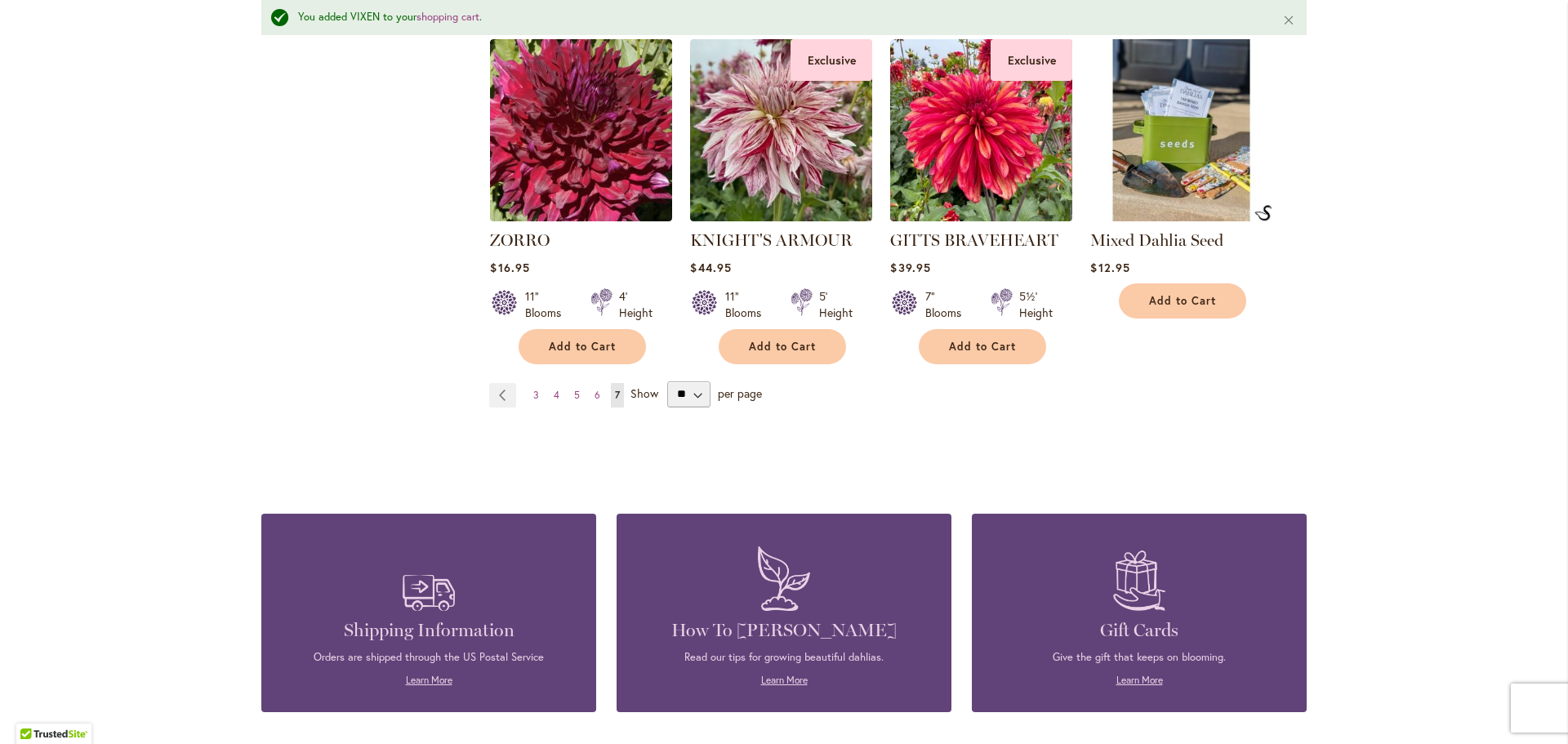
scroll to position [2658, 0]
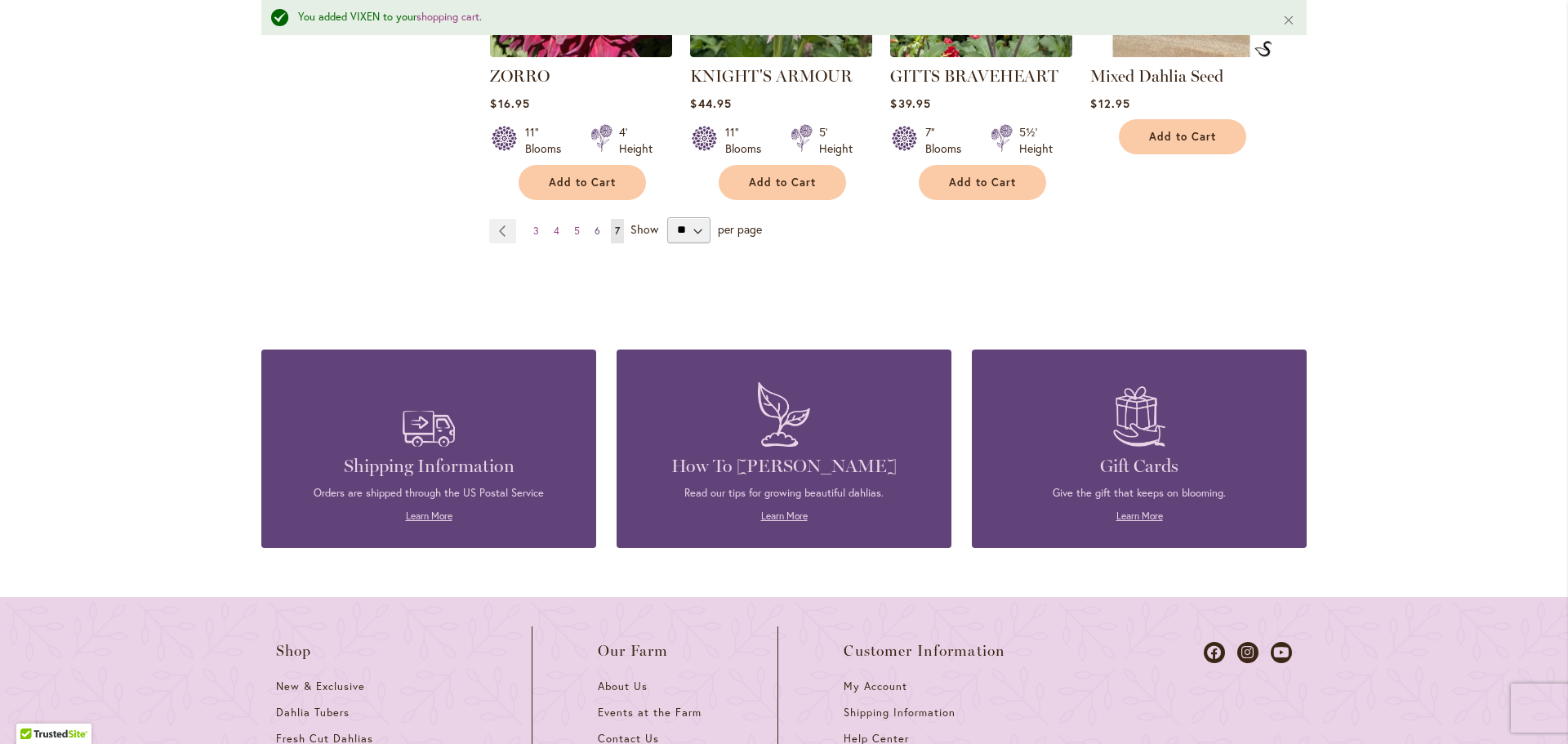
click at [594, 225] on span "6" at bounding box center [597, 231] width 6 height 13
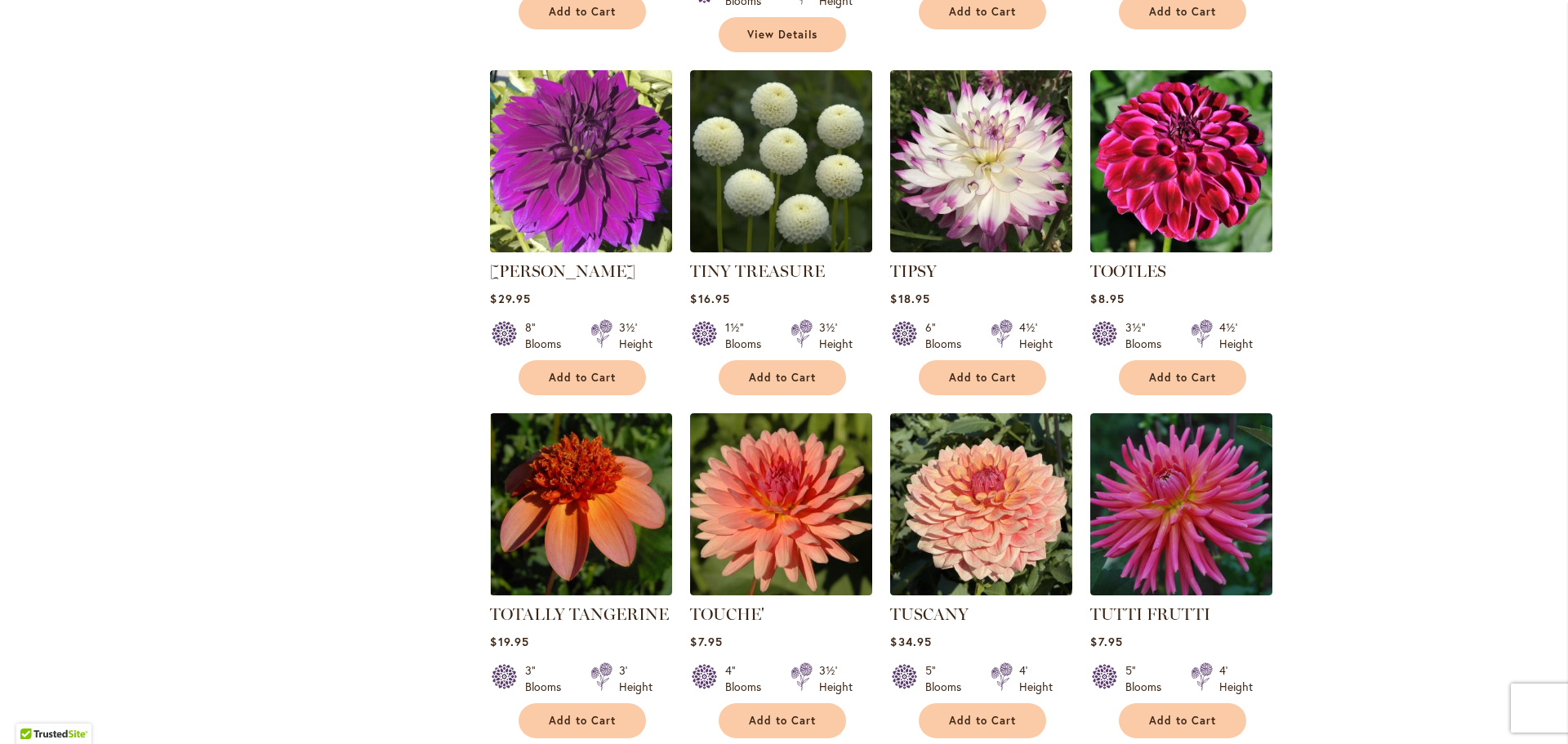
scroll to position [5229, 0]
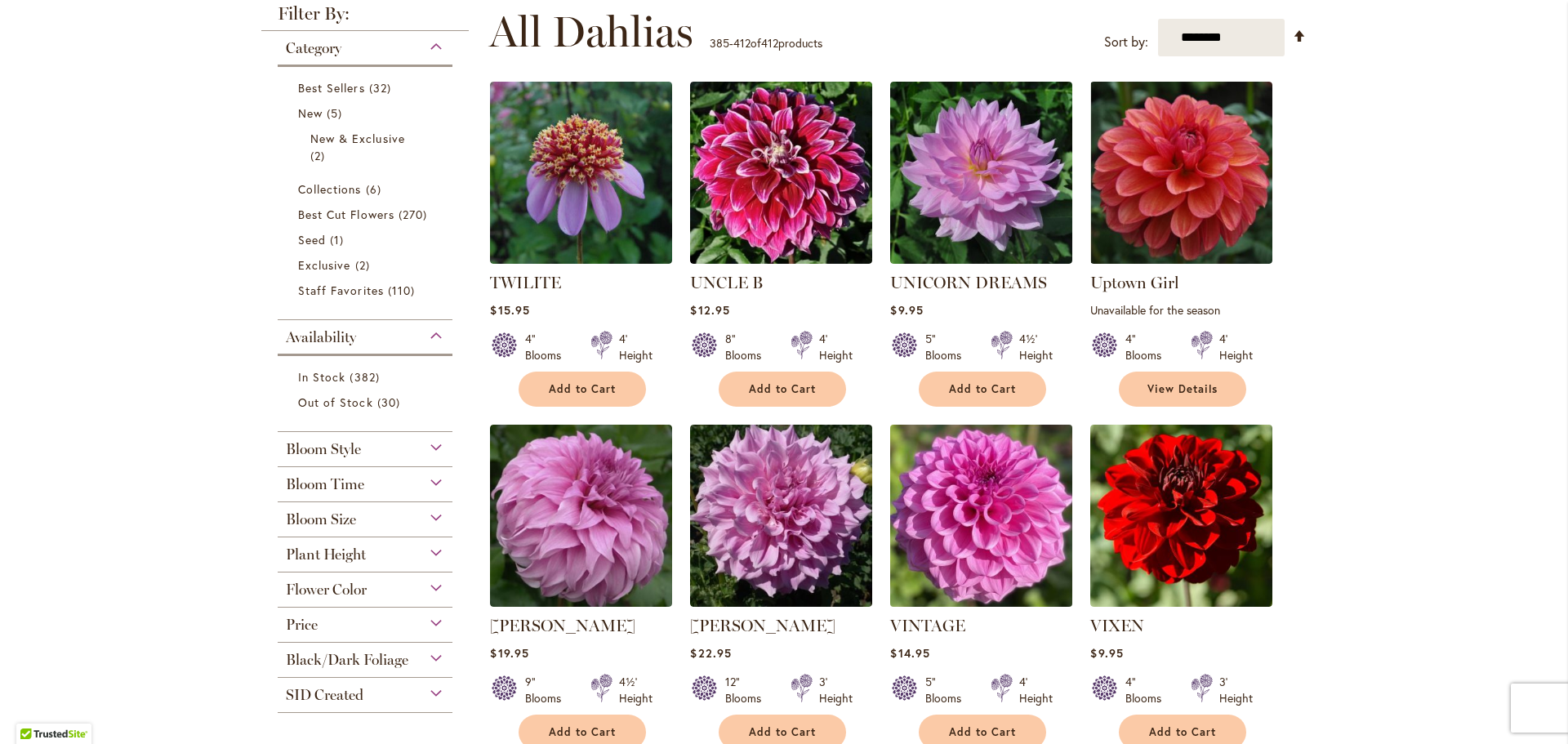
scroll to position [408, 0]
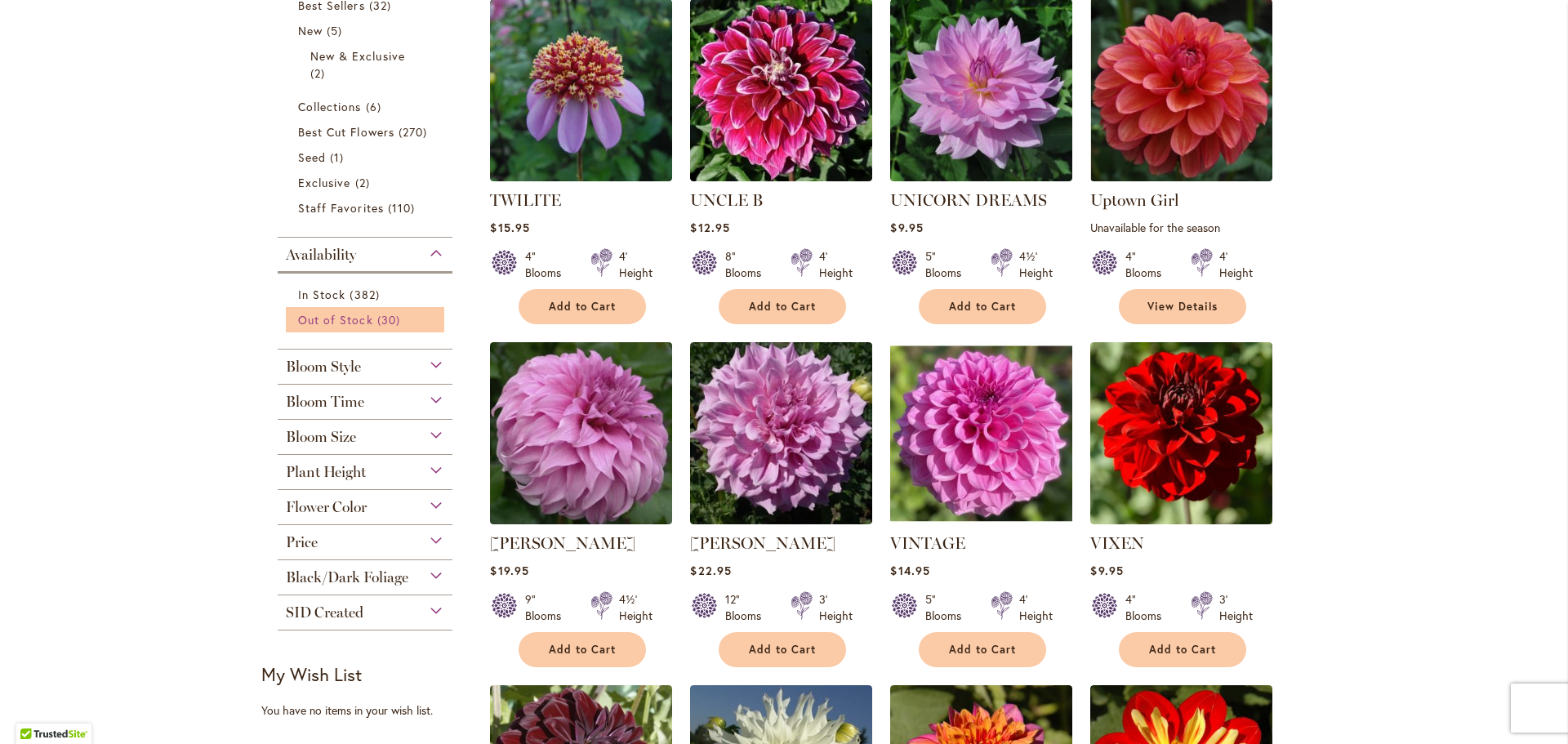
click at [383, 320] on span "30 items" at bounding box center [391, 320] width 27 height 17
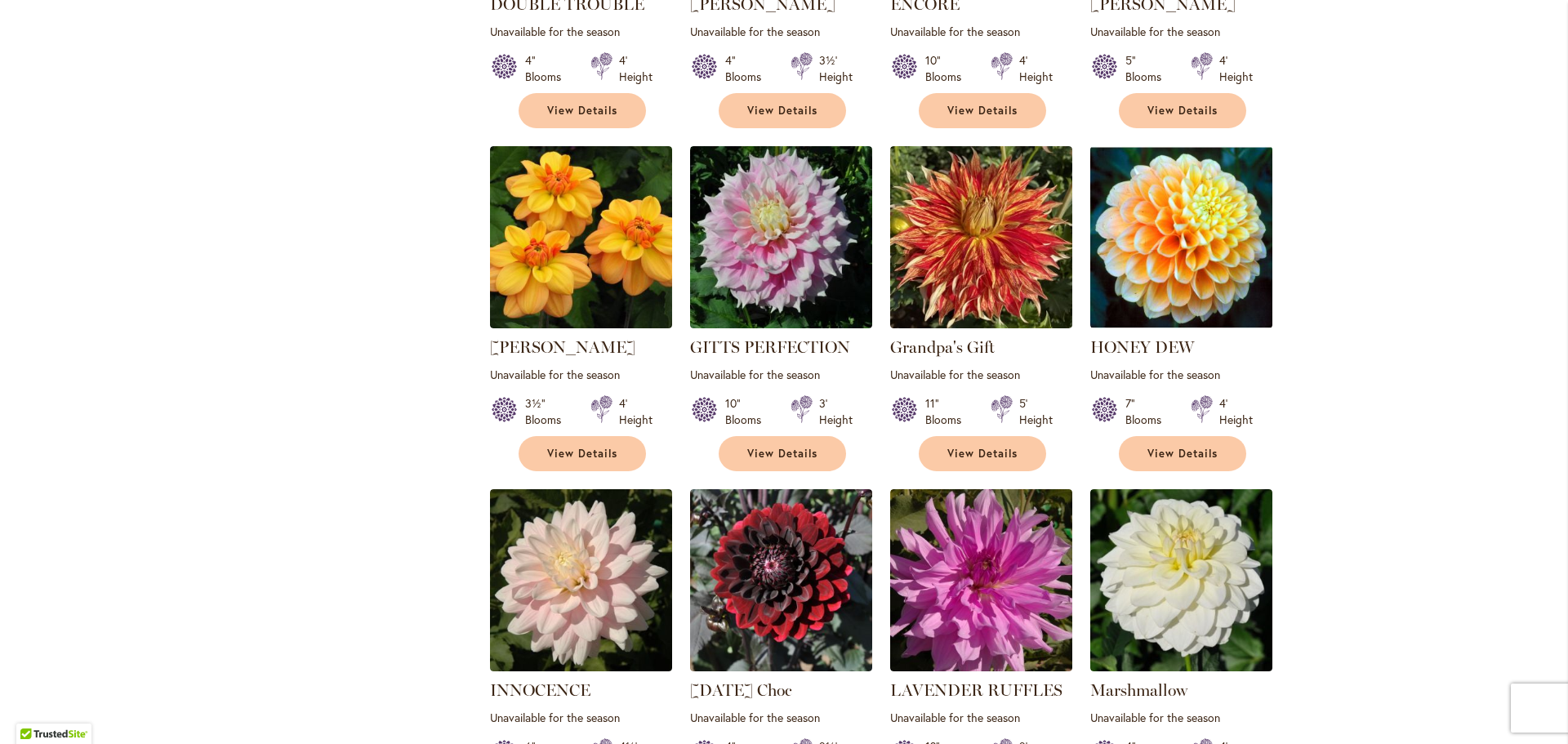
scroll to position [1144, 0]
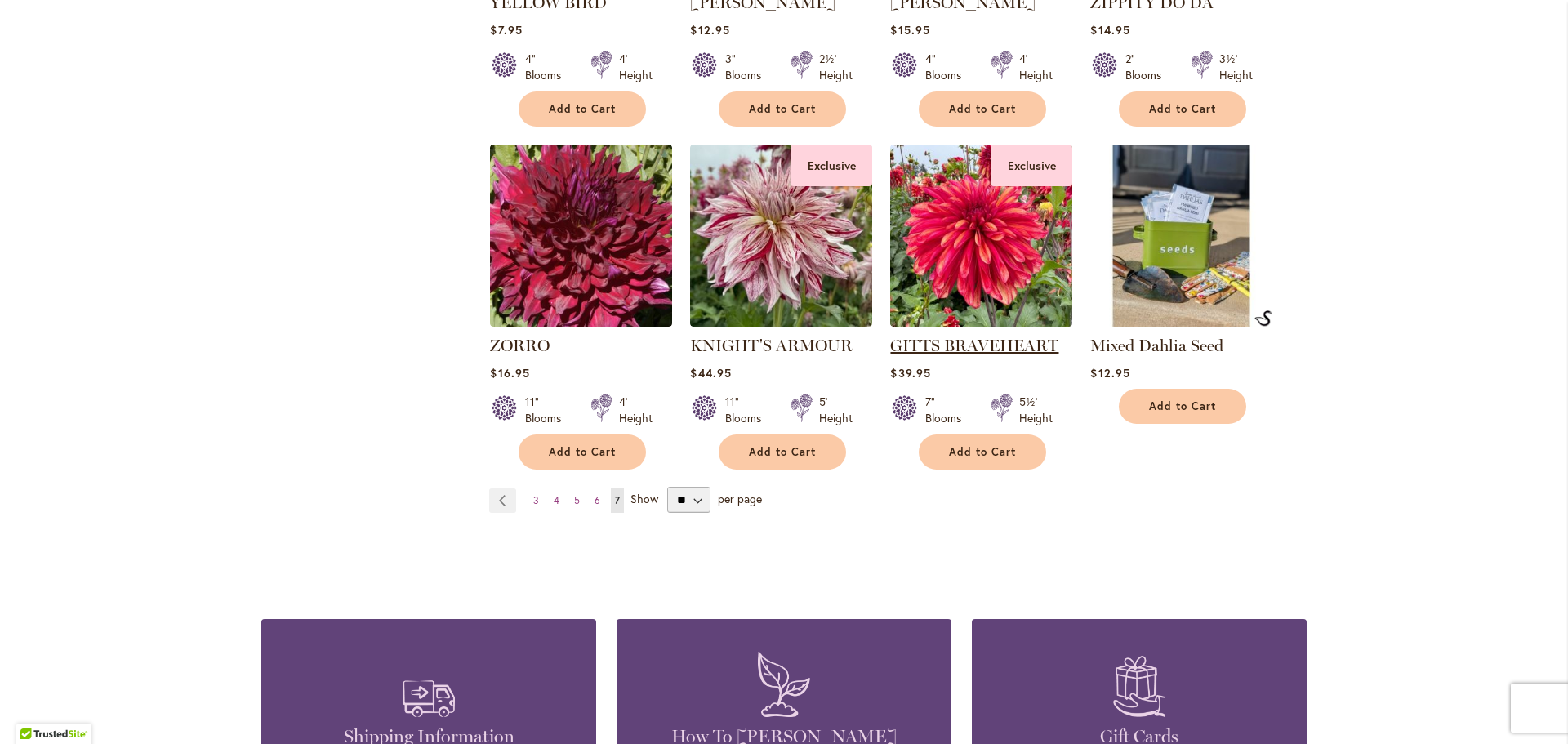
scroll to position [2697, 0]
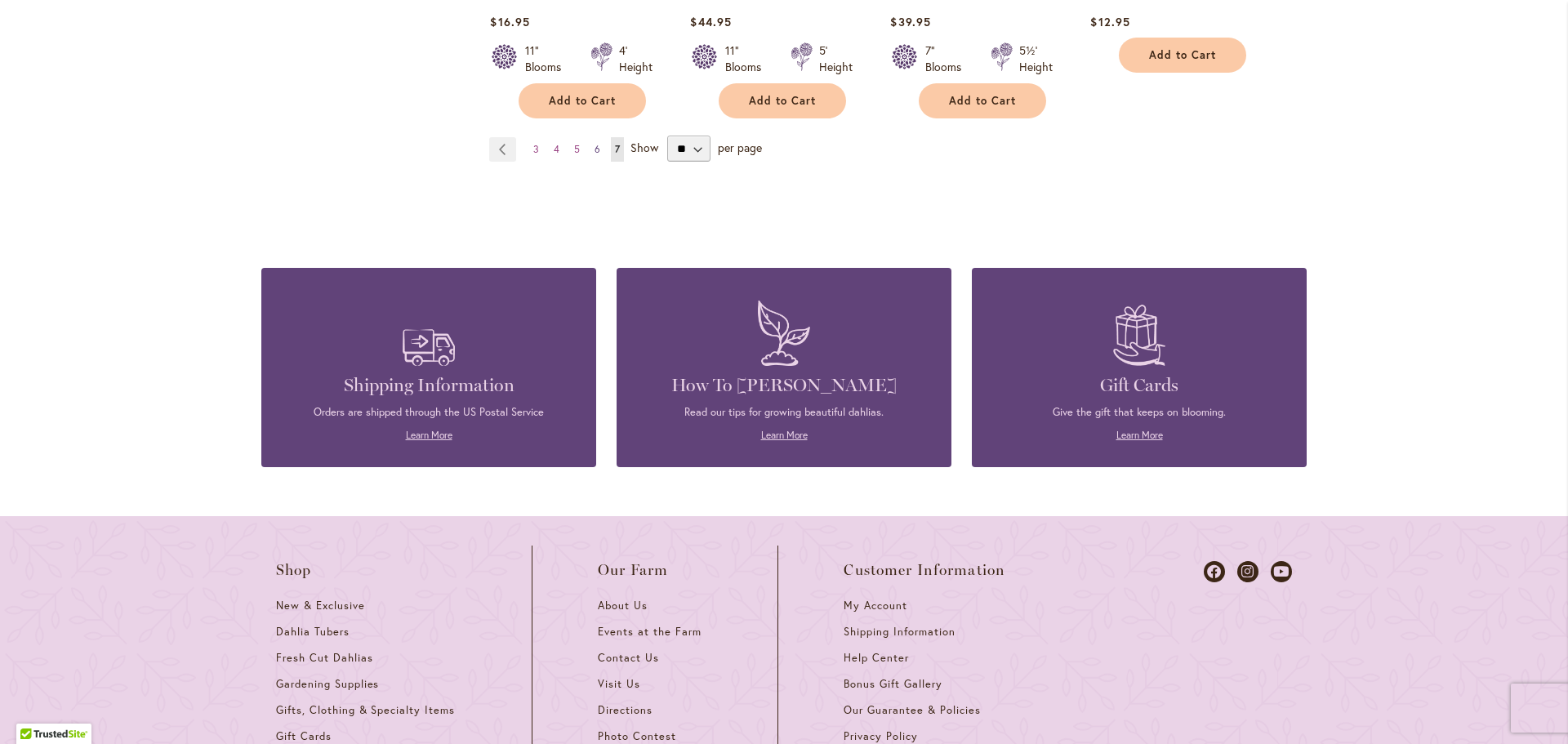
click at [597, 138] on link "Page 6" at bounding box center [597, 149] width 14 height 24
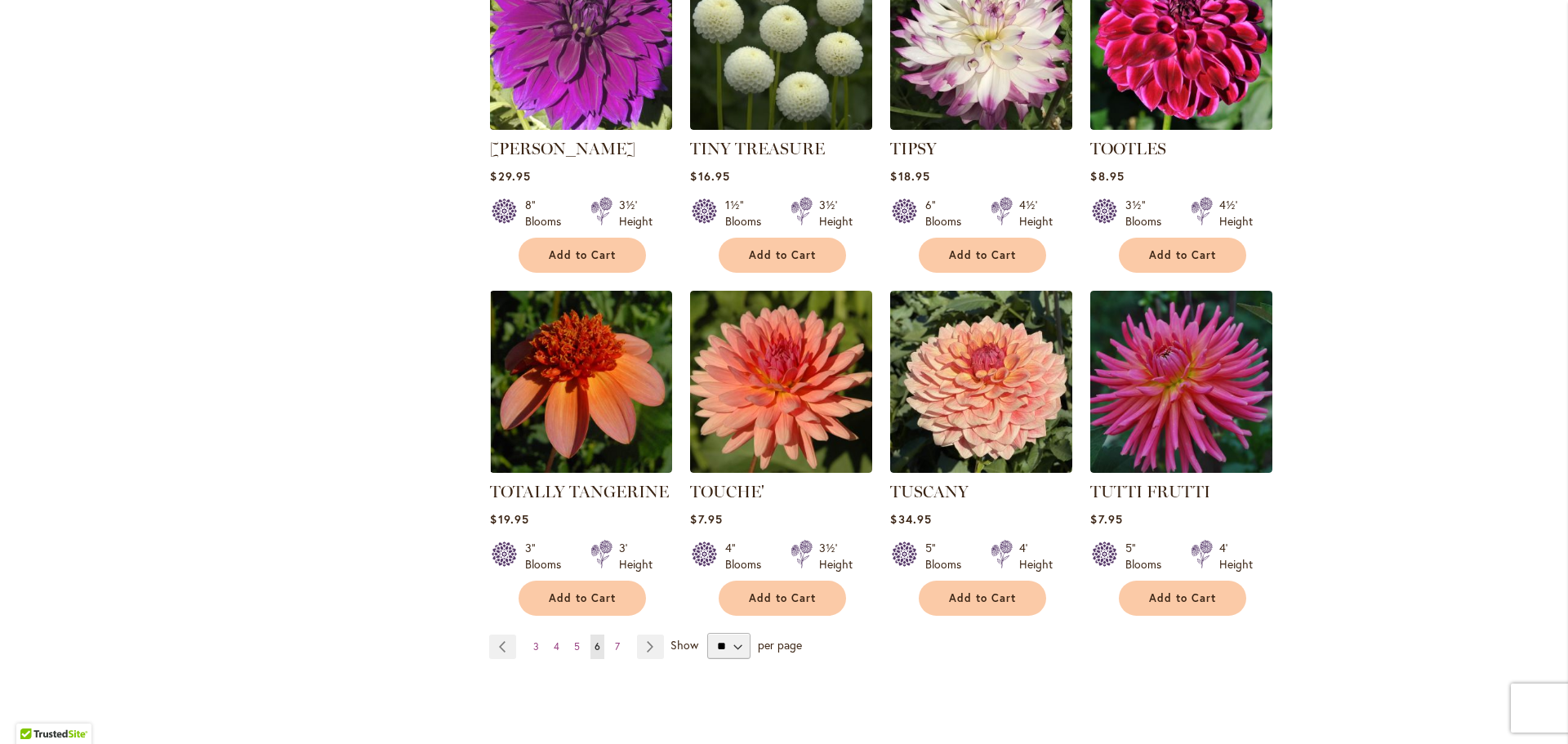
scroll to position [5393, 0]
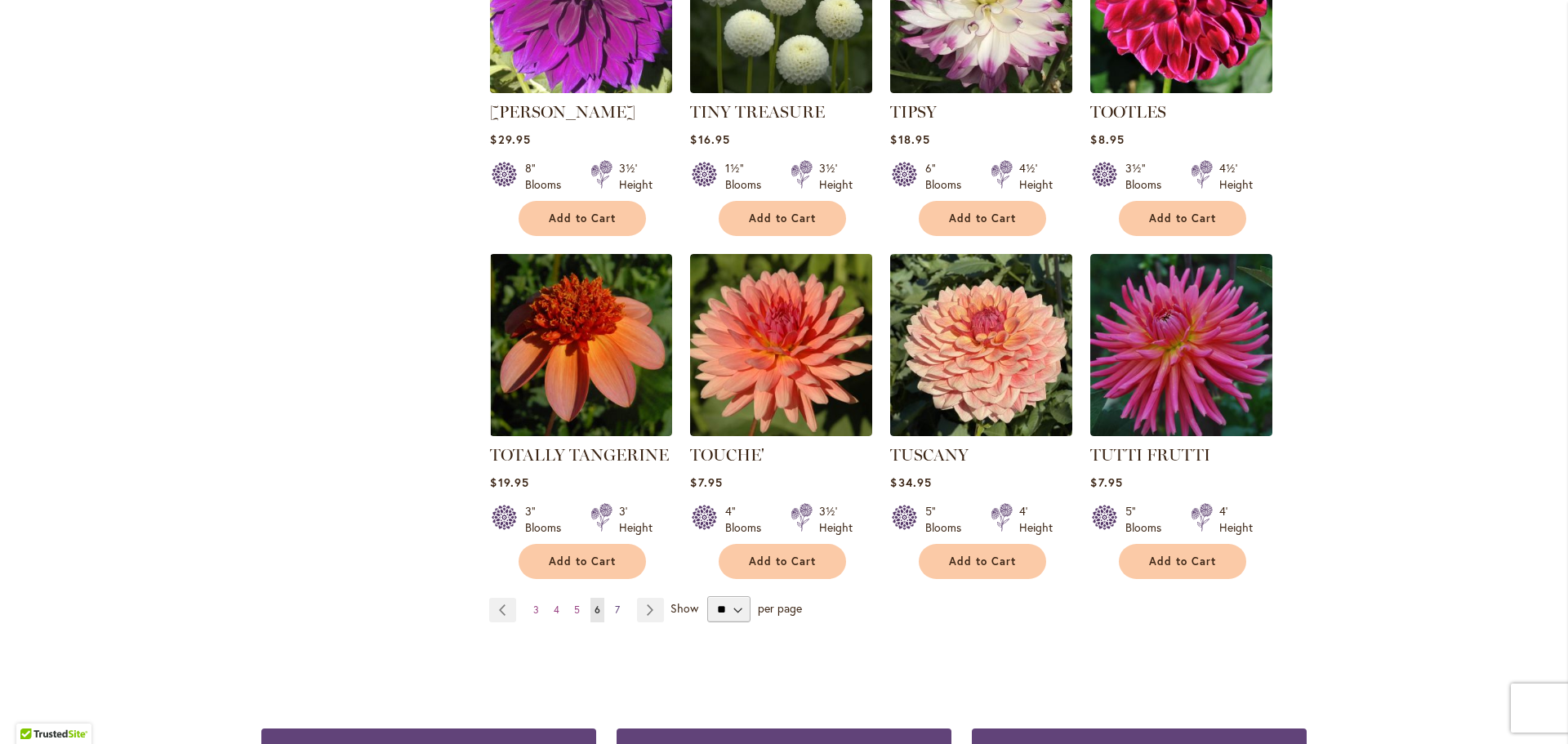
click at [615, 604] on span "7" at bounding box center [618, 610] width 5 height 13
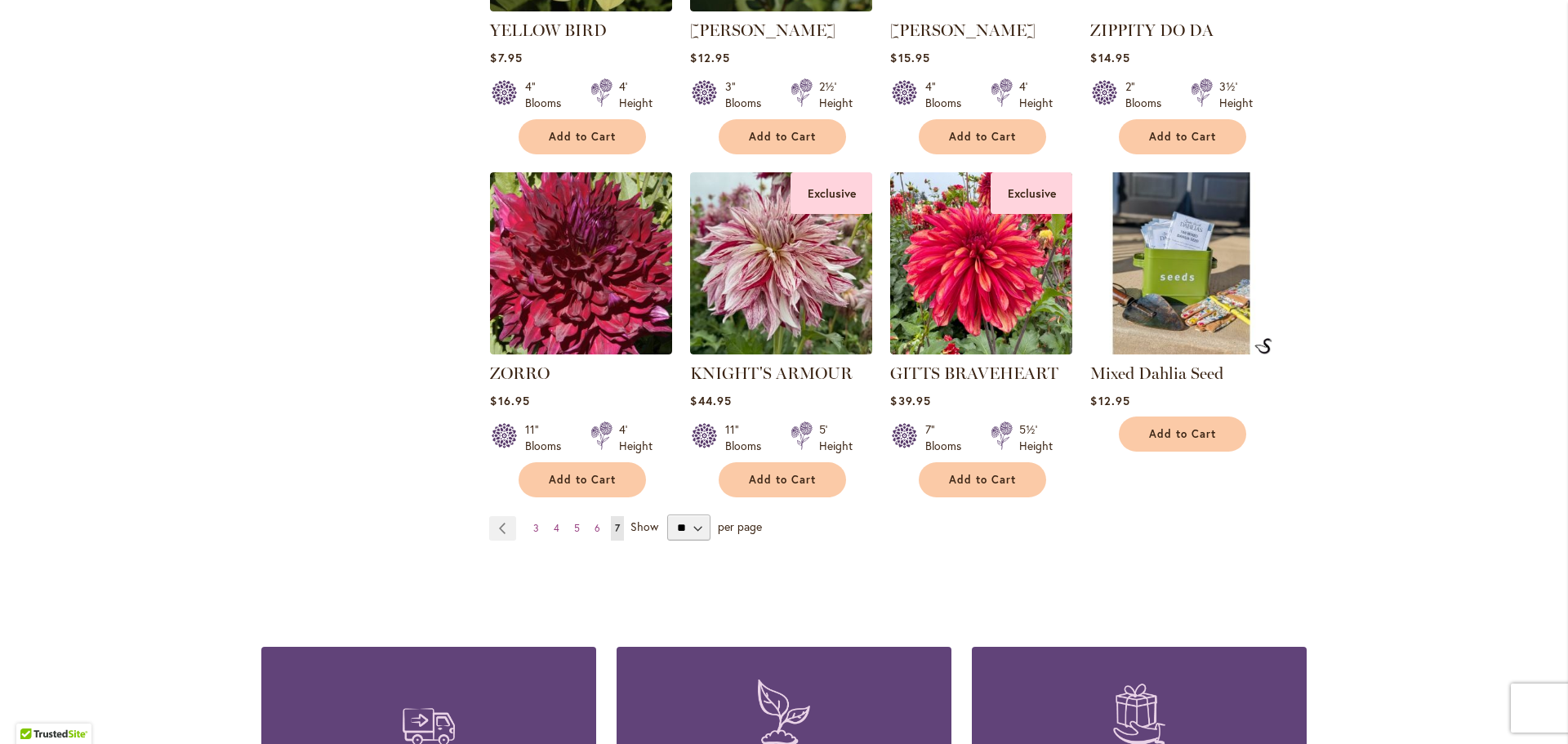
scroll to position [2370, 0]
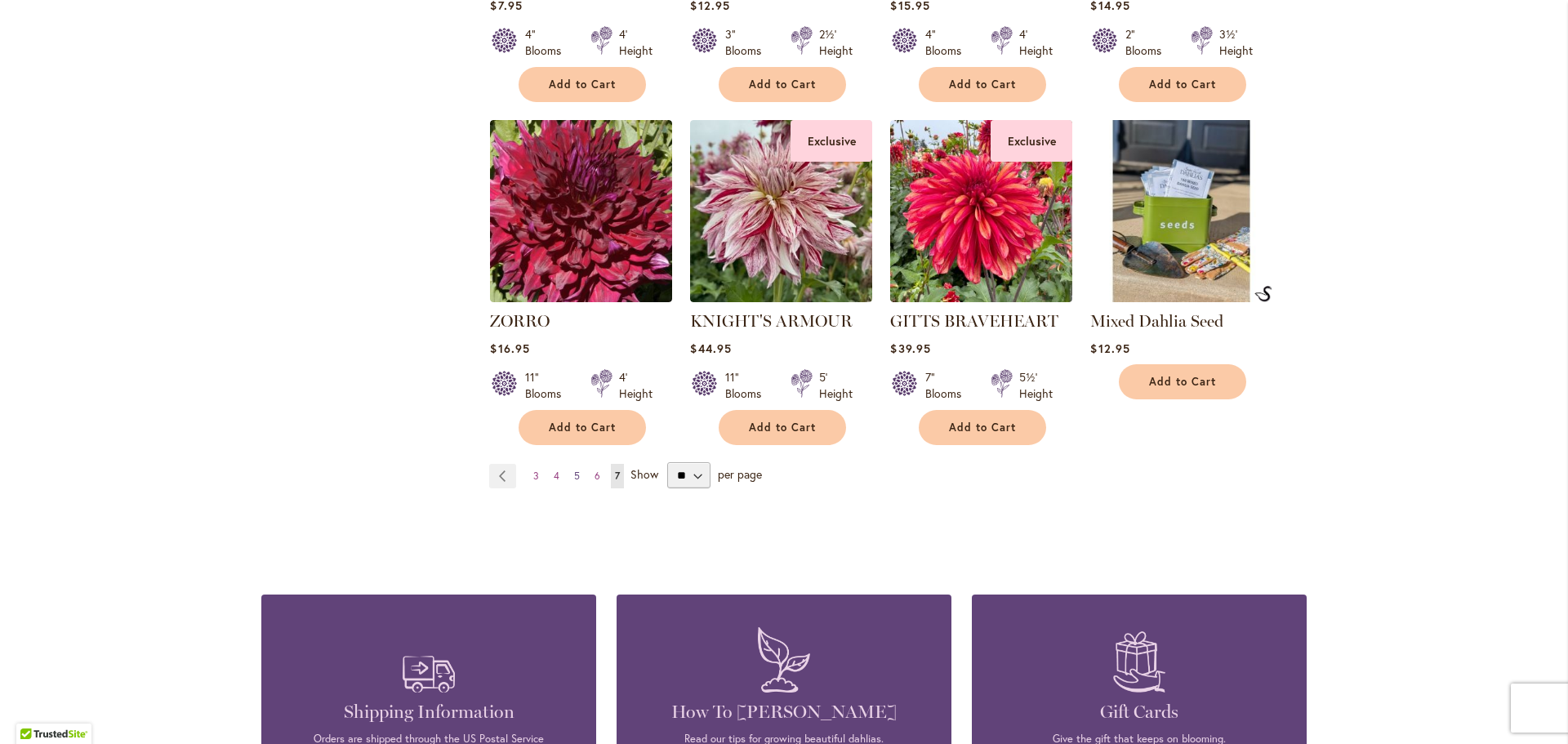
click at [574, 470] on span "5" at bounding box center [577, 476] width 6 height 13
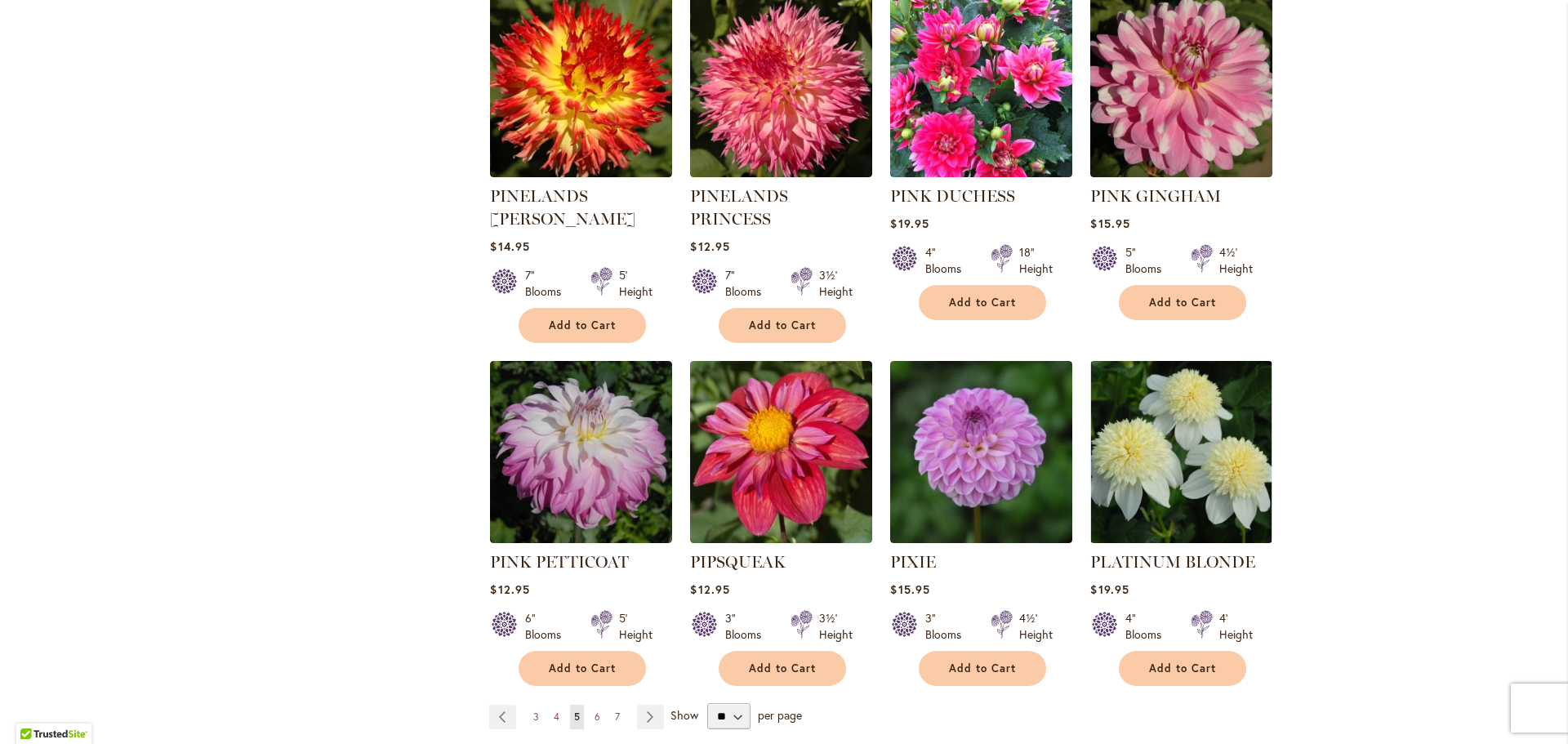
scroll to position [5393, 0]
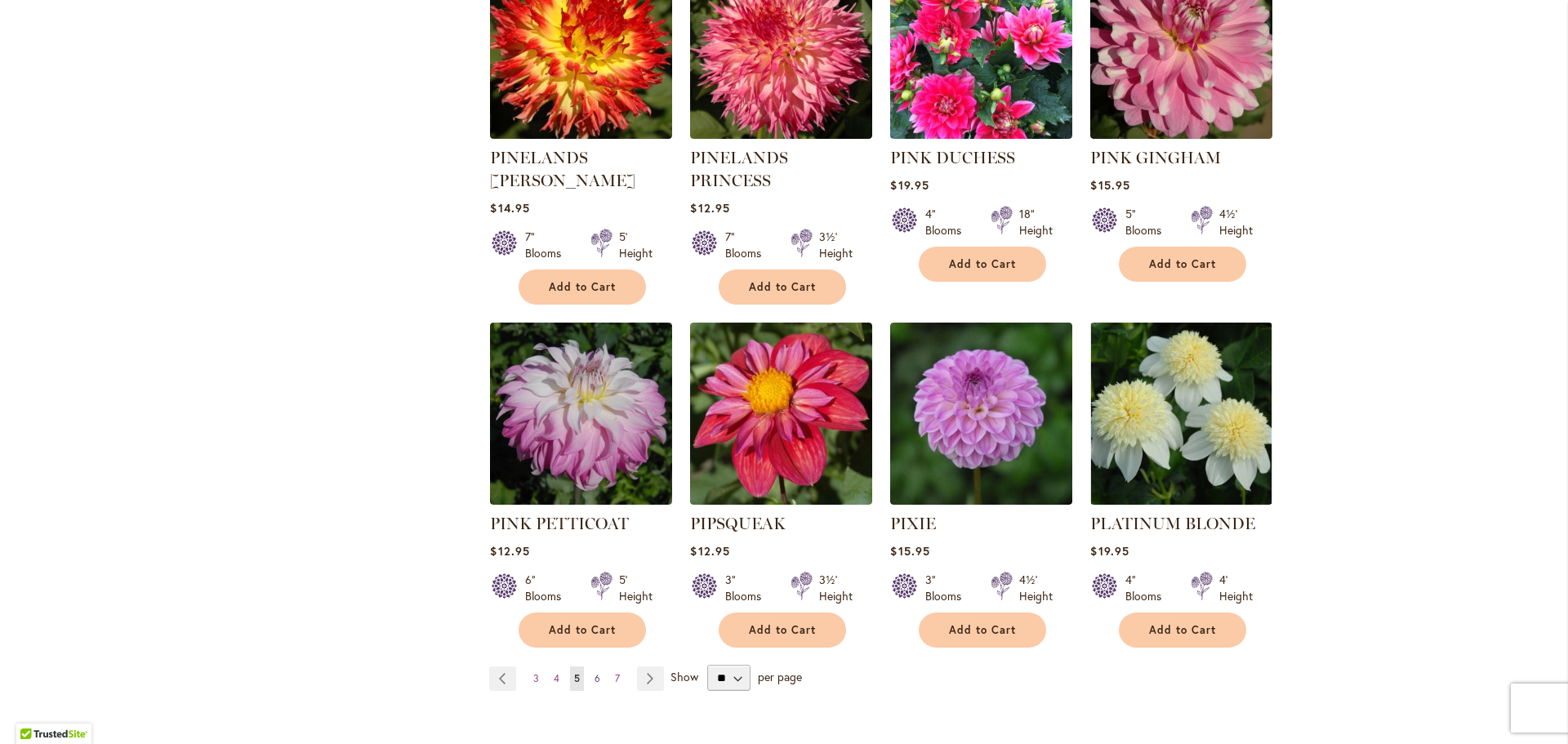
click at [594, 673] on span "6" at bounding box center [597, 679] width 6 height 13
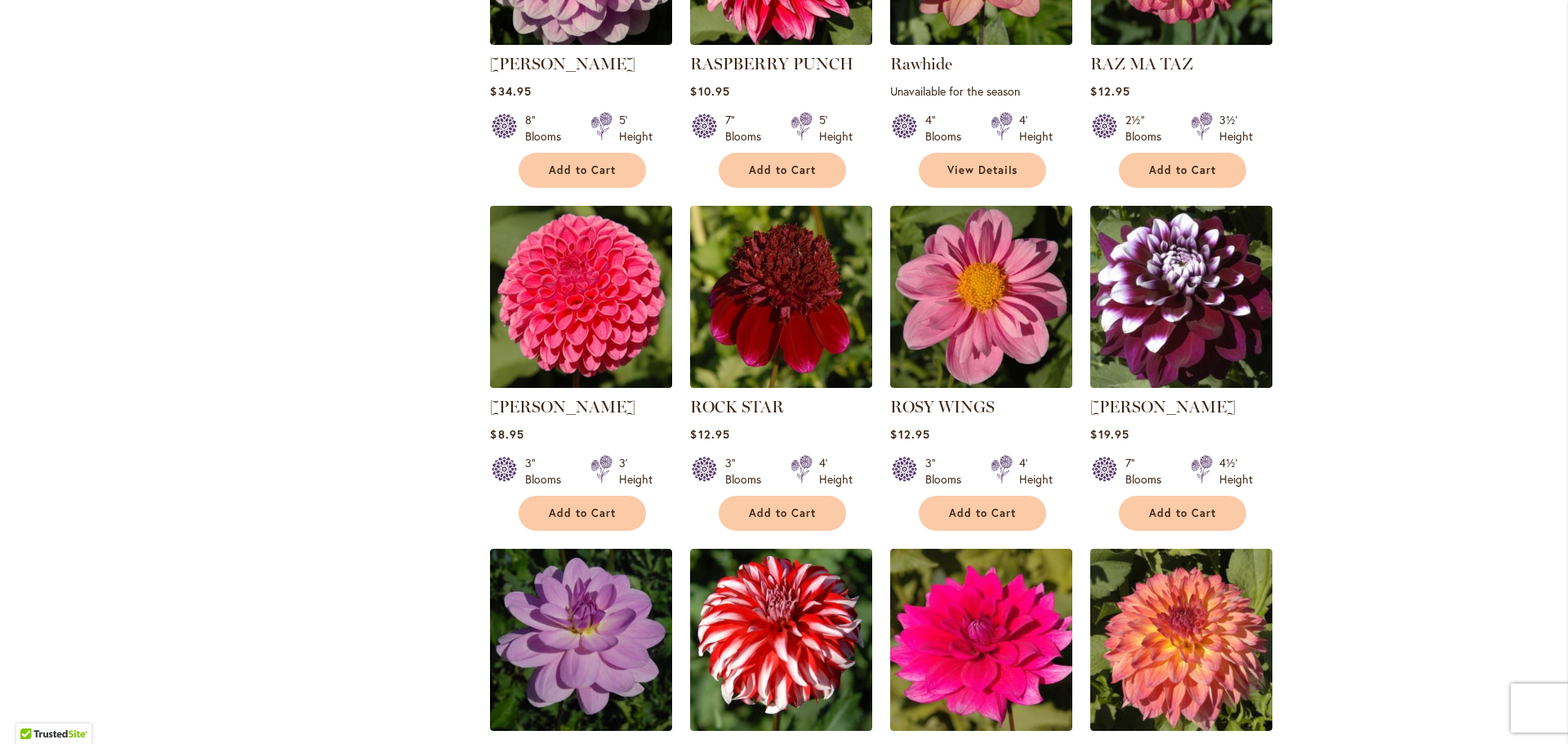
scroll to position [1308, 0]
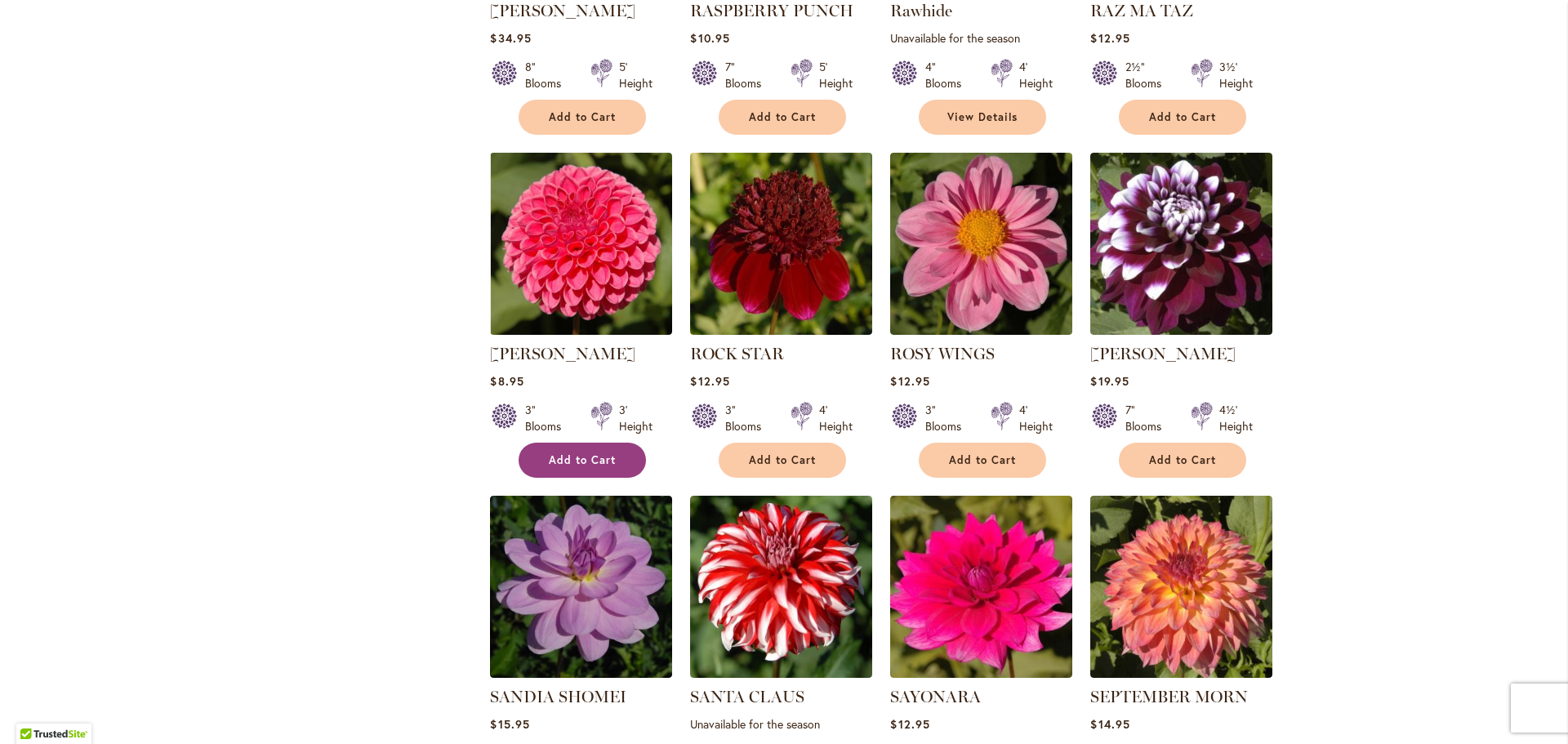
click at [597, 456] on span "Add to Cart" at bounding box center [583, 460] width 67 height 14
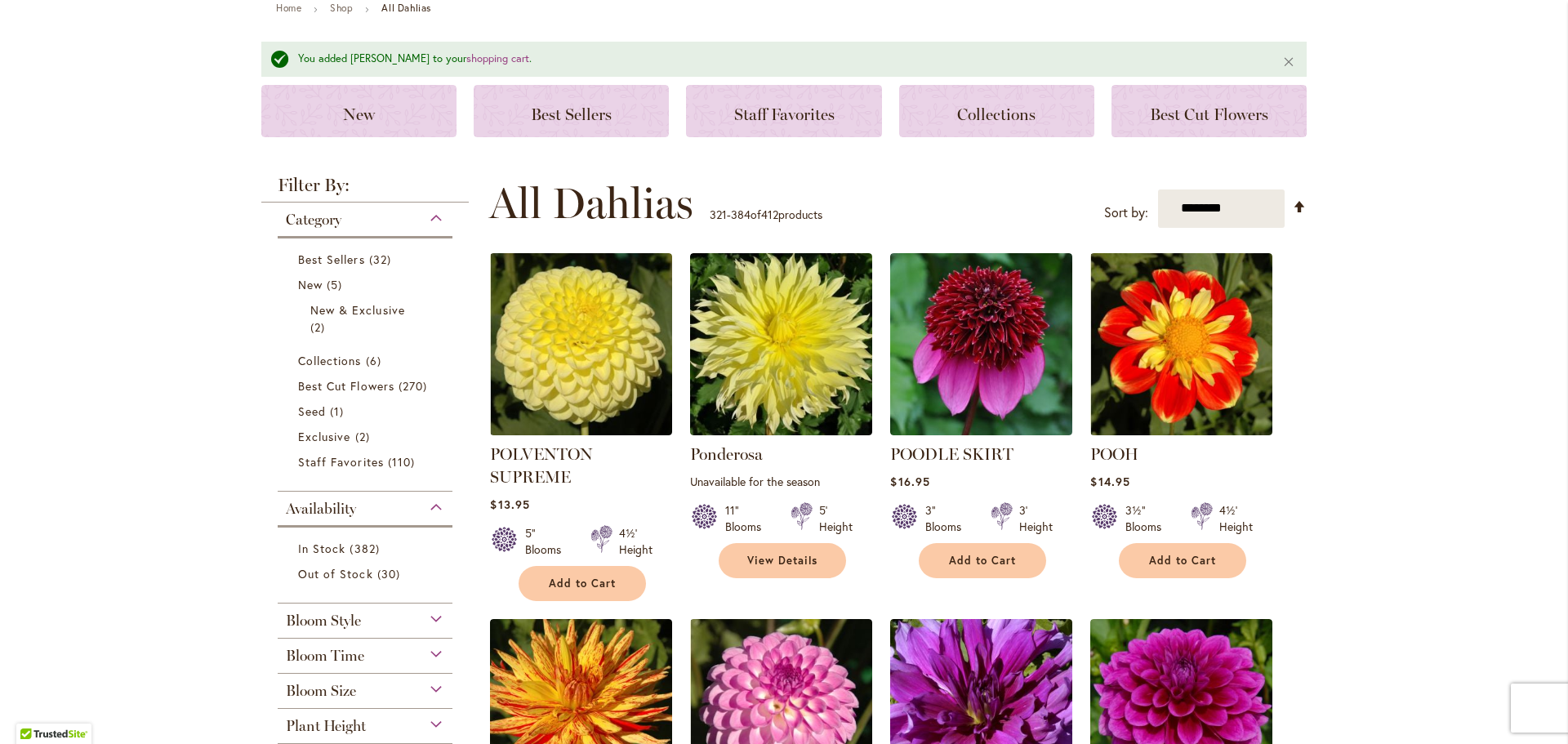
scroll to position [0, 0]
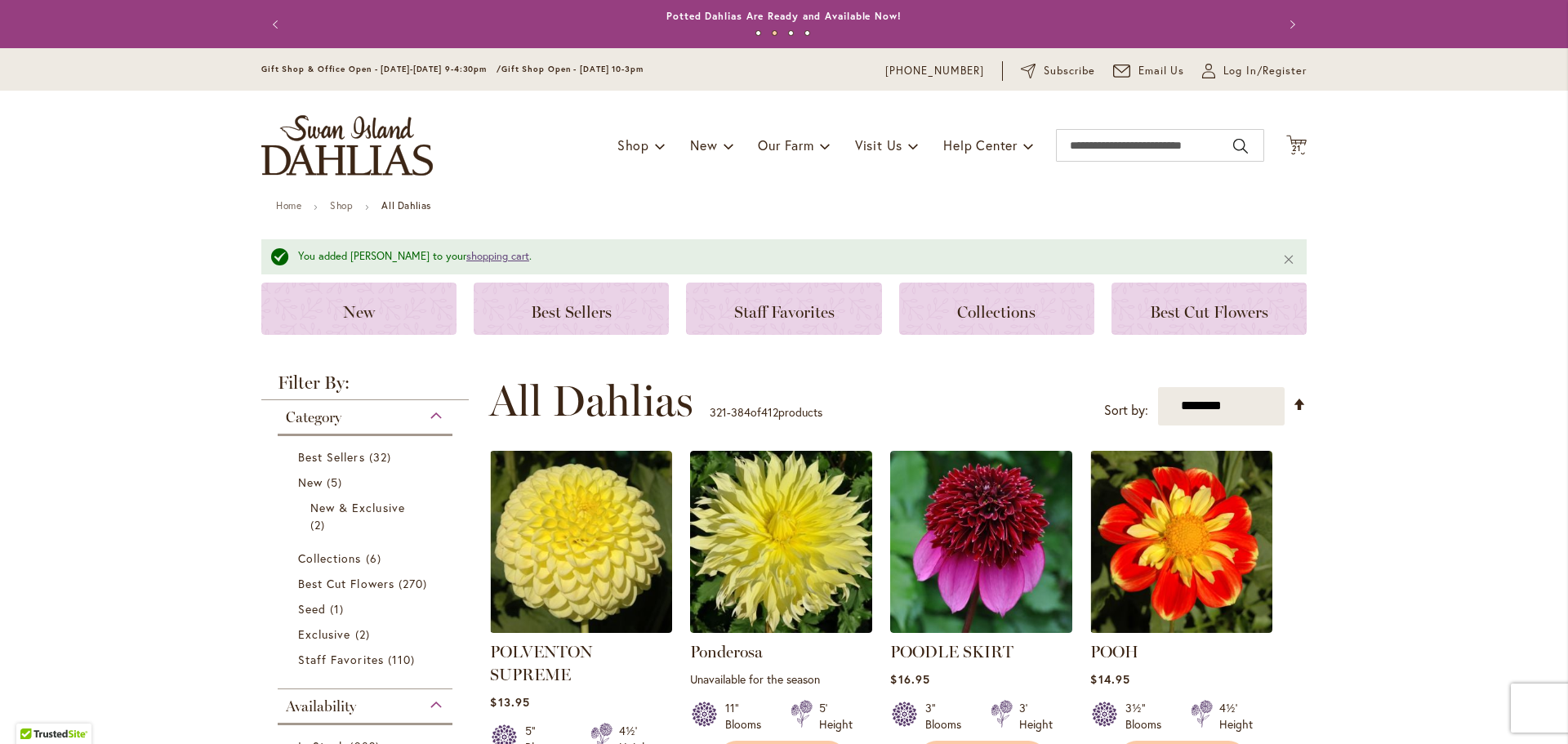
click at [477, 261] on link "shopping cart" at bounding box center [497, 256] width 63 height 14
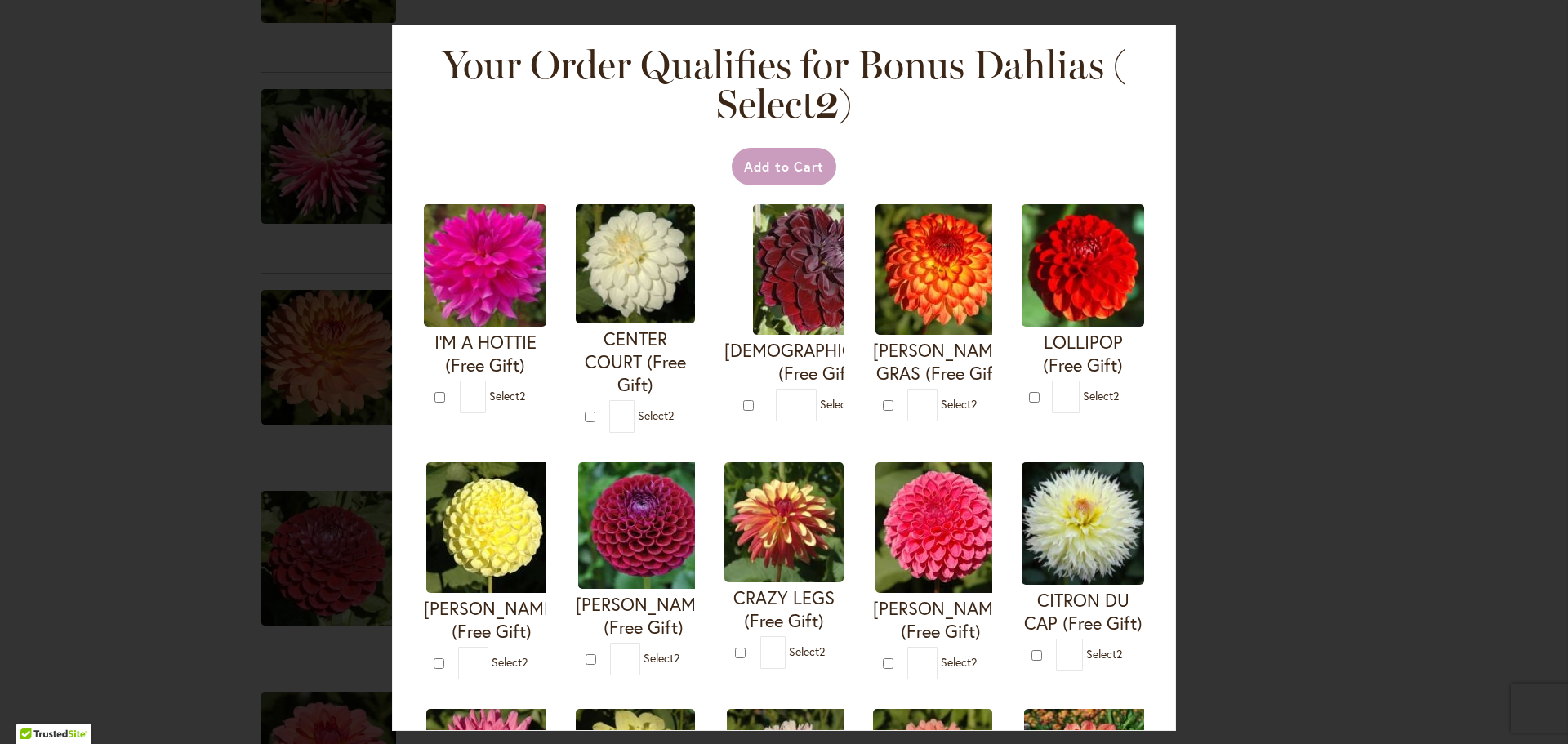
scroll to position [1389, 0]
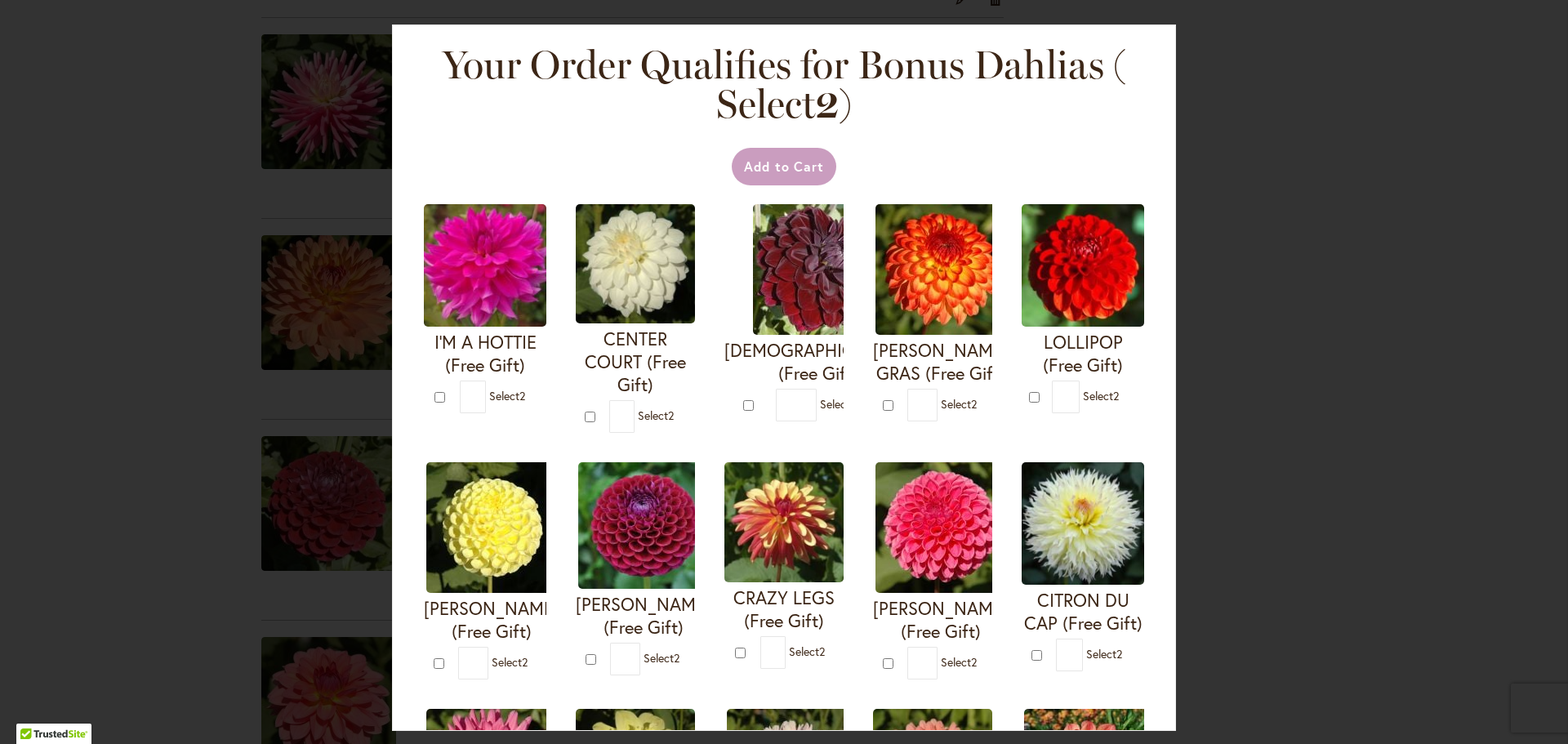
drag, startPoint x: 553, startPoint y: 74, endPoint x: 1105, endPoint y: 81, distance: 552.0
click at [1105, 81] on h2 "Your Order Qualifies for Bonus Dahlias ( Select 2 )" at bounding box center [784, 85] width 686 height 79
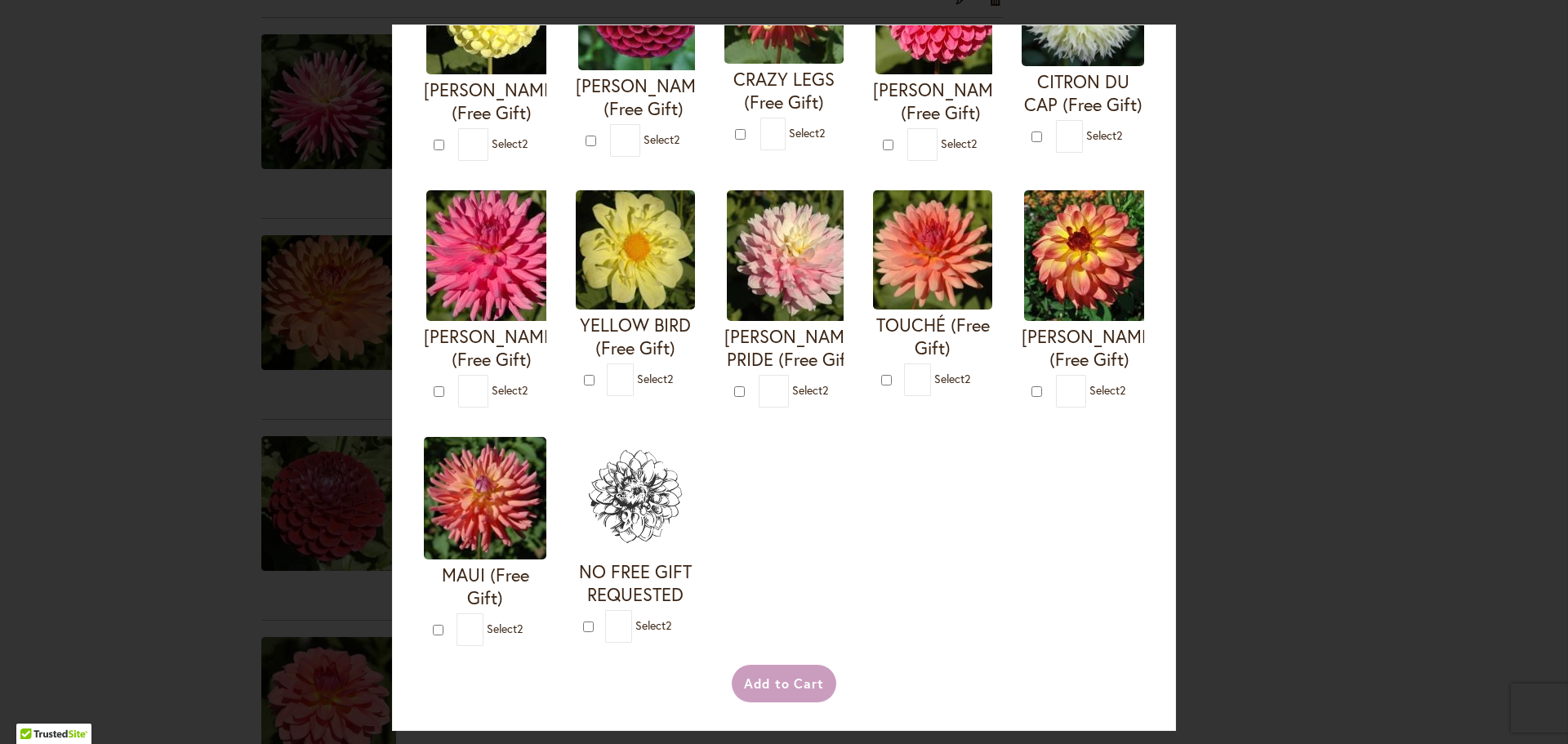
scroll to position [763, 0]
click at [1374, 282] on div "Your Order Qualifies for Bonus Dahlias ( Select 2 ) Add to Cart I'M A HOTTIE (F…" at bounding box center [784, 372] width 1568 height 744
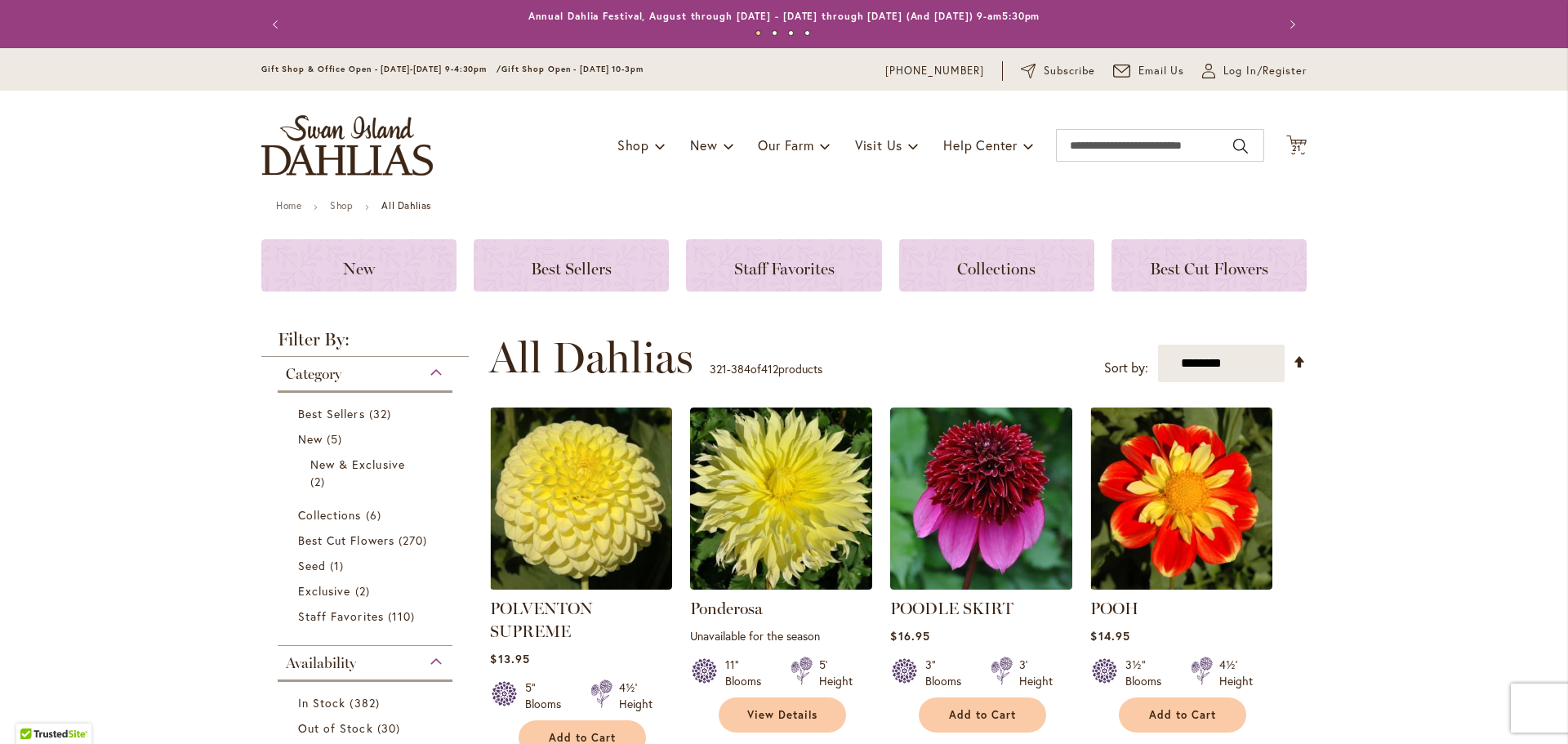
click at [1289, 30] on button "Next" at bounding box center [1290, 24] width 33 height 33
click at [1291, 142] on icon "Cart .cls-1 { fill: #231f20; }" at bounding box center [1296, 145] width 20 height 20
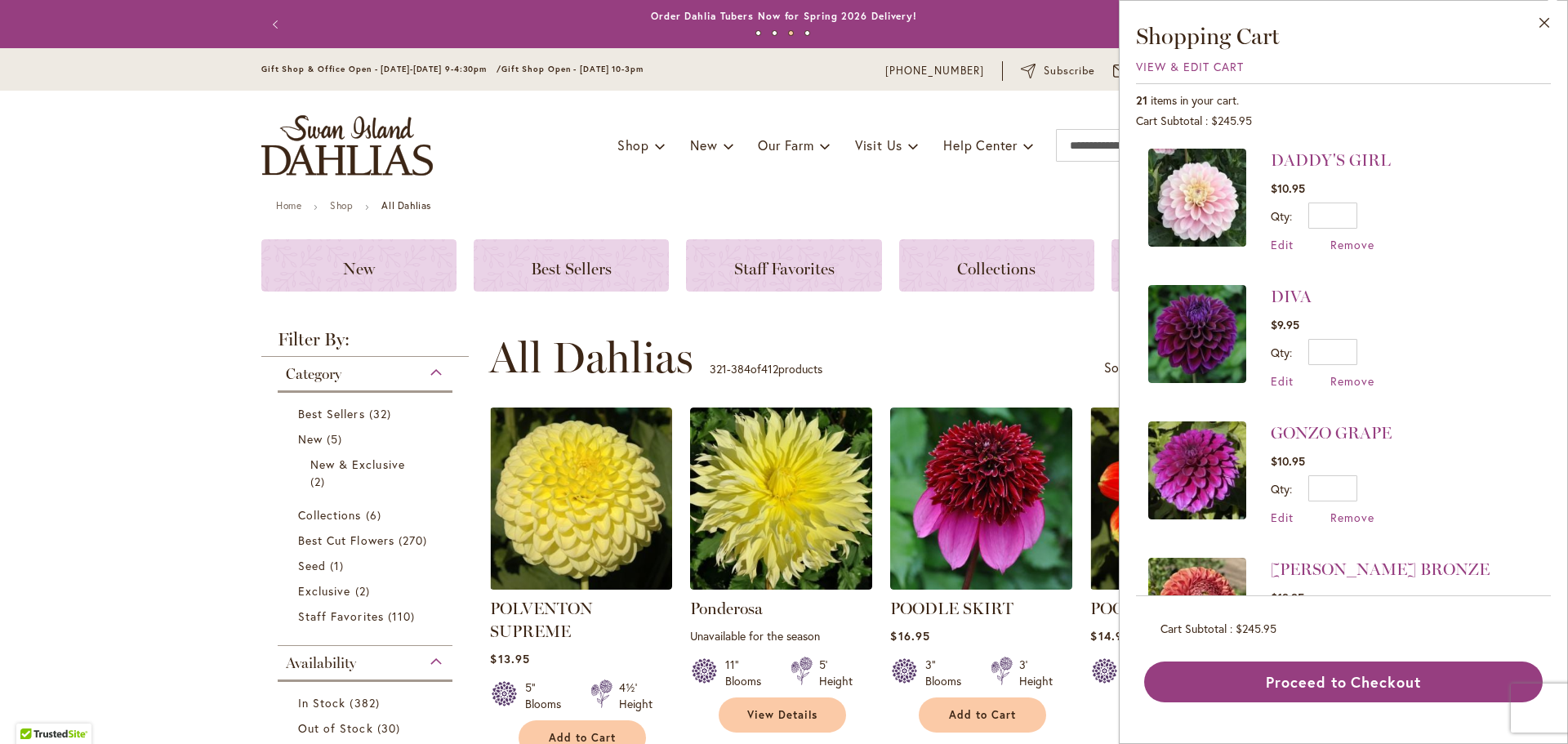
scroll to position [2398, 0]
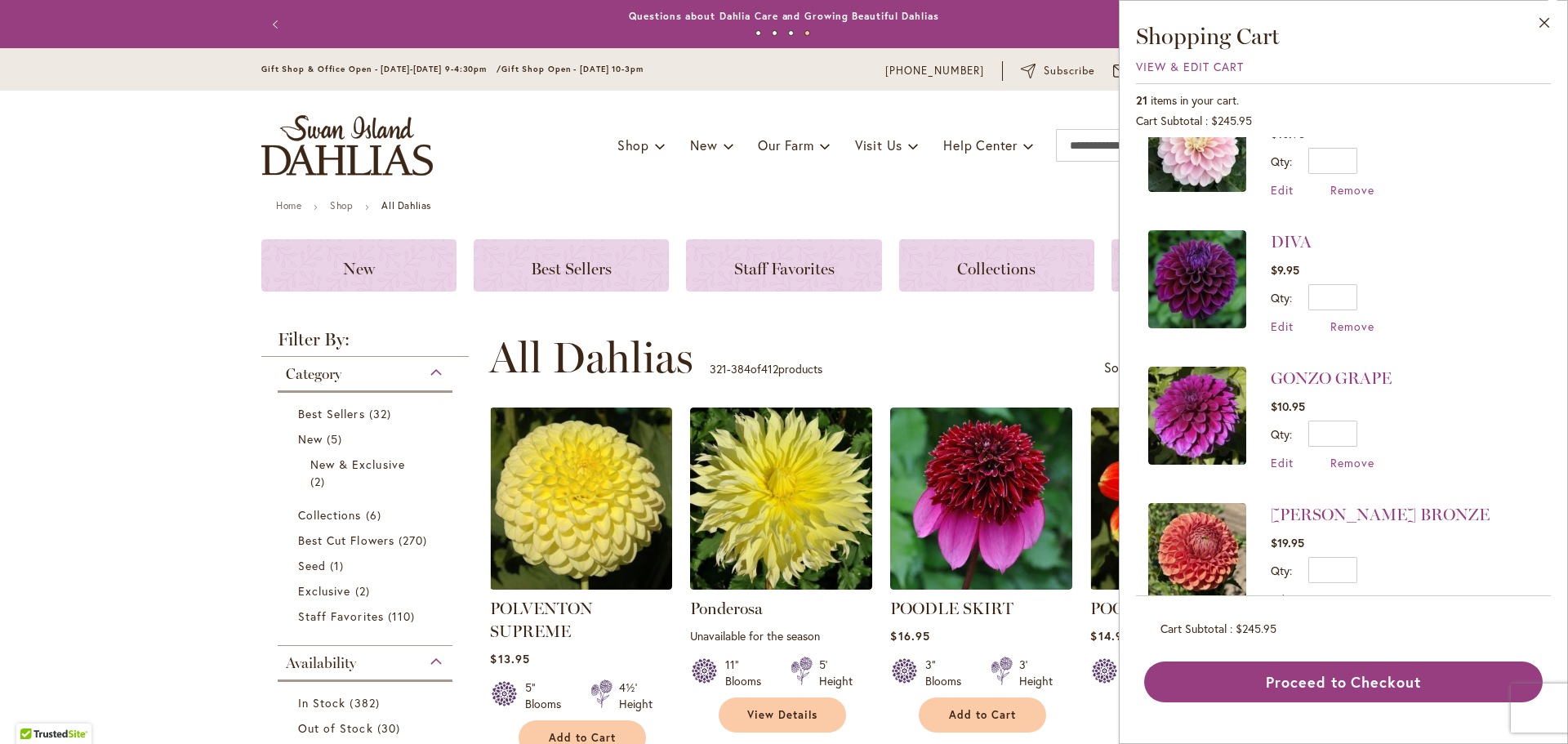
drag, startPoint x: 1264, startPoint y: 632, endPoint x: 1277, endPoint y: 629, distance: 13.3
click at [1277, 629] on span "$245.95" at bounding box center [1256, 628] width 41 height 16
click at [1388, 632] on div "Cart Subtotal $245.95" at bounding box center [1343, 628] width 366 height 16
drag, startPoint x: 1286, startPoint y: 622, endPoint x: 1243, endPoint y: 629, distance: 43.6
click at [1243, 629] on div "Cart Subtotal $245.95" at bounding box center [1343, 628] width 366 height 16
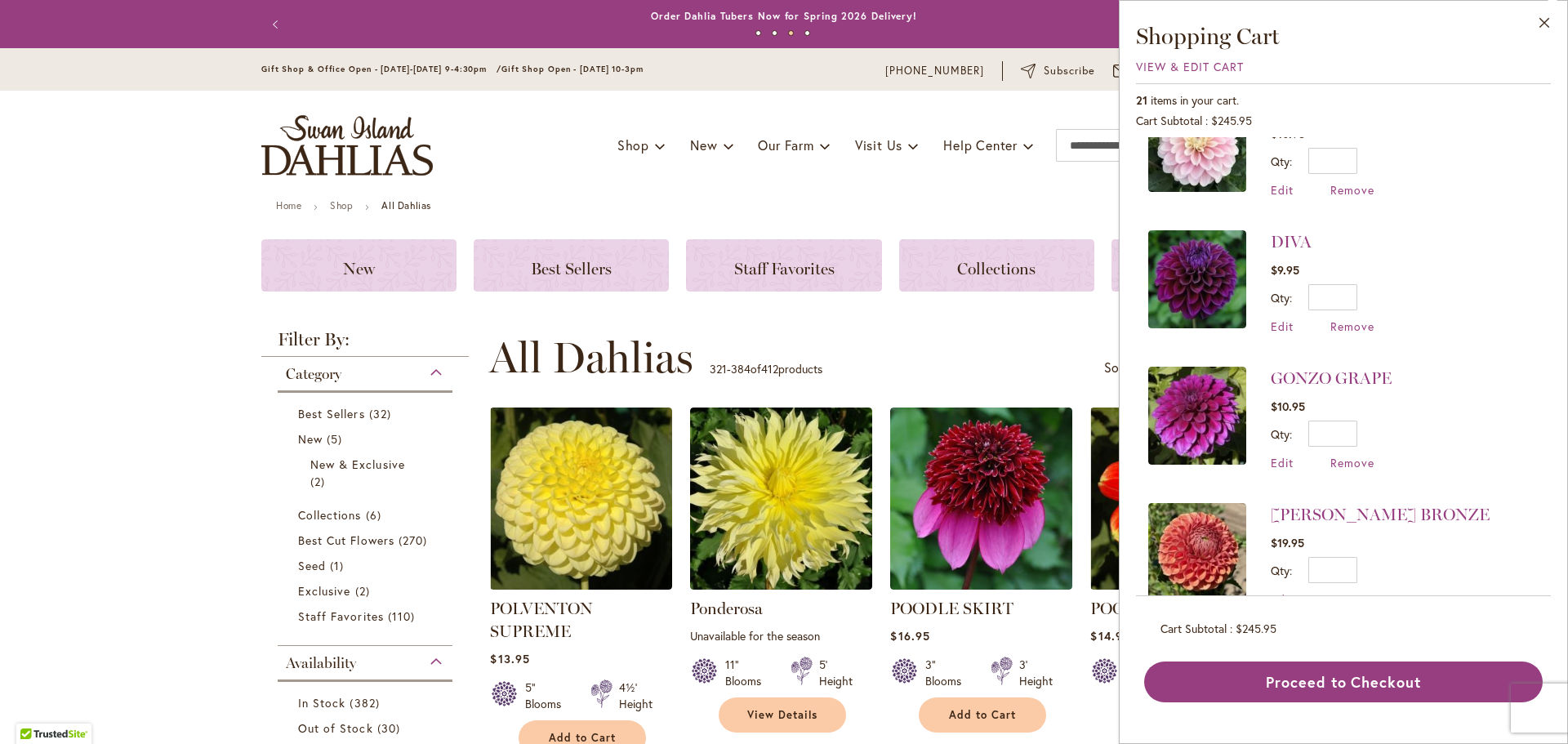
click at [948, 347] on div "**********" at bounding box center [898, 357] width 818 height 49
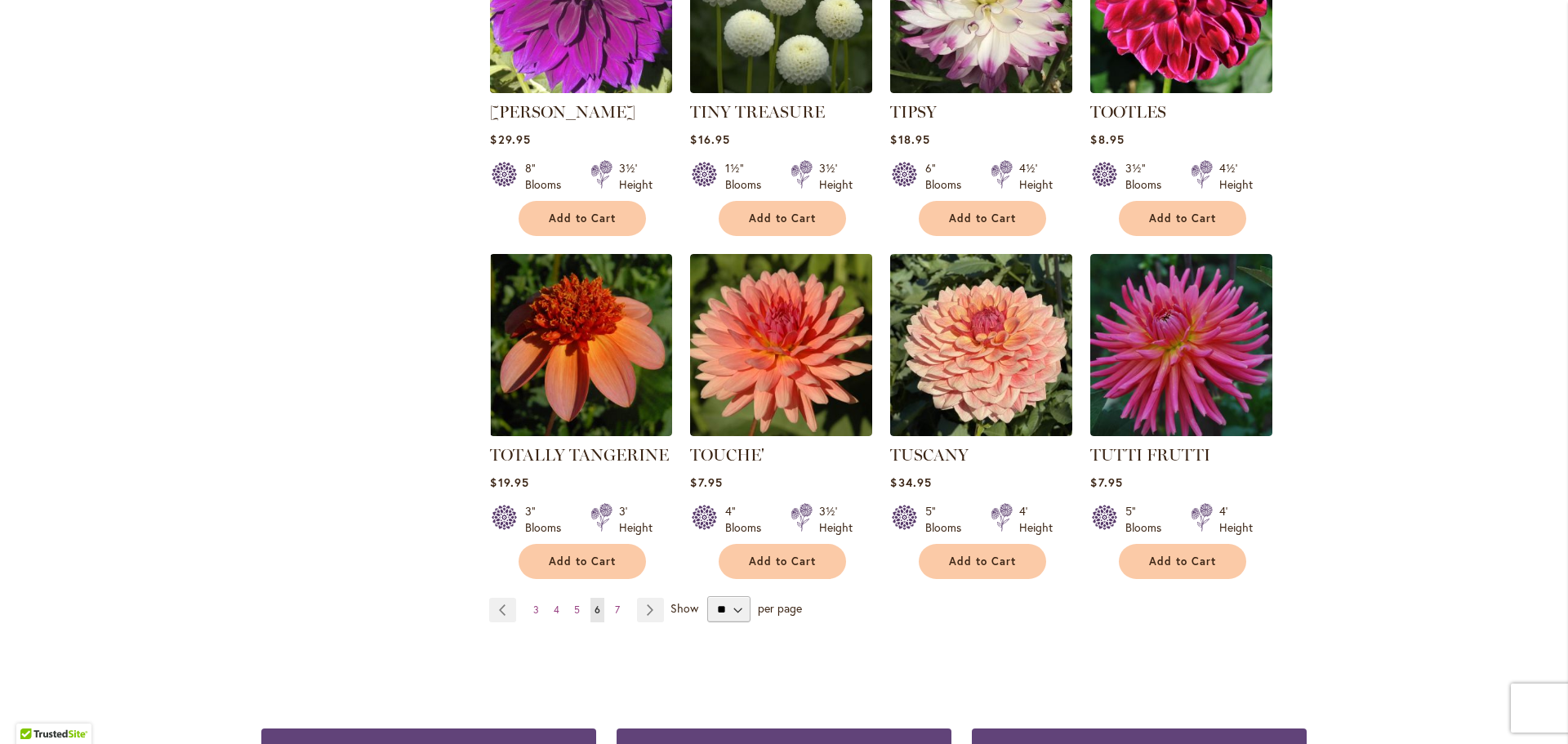
scroll to position [5801, 0]
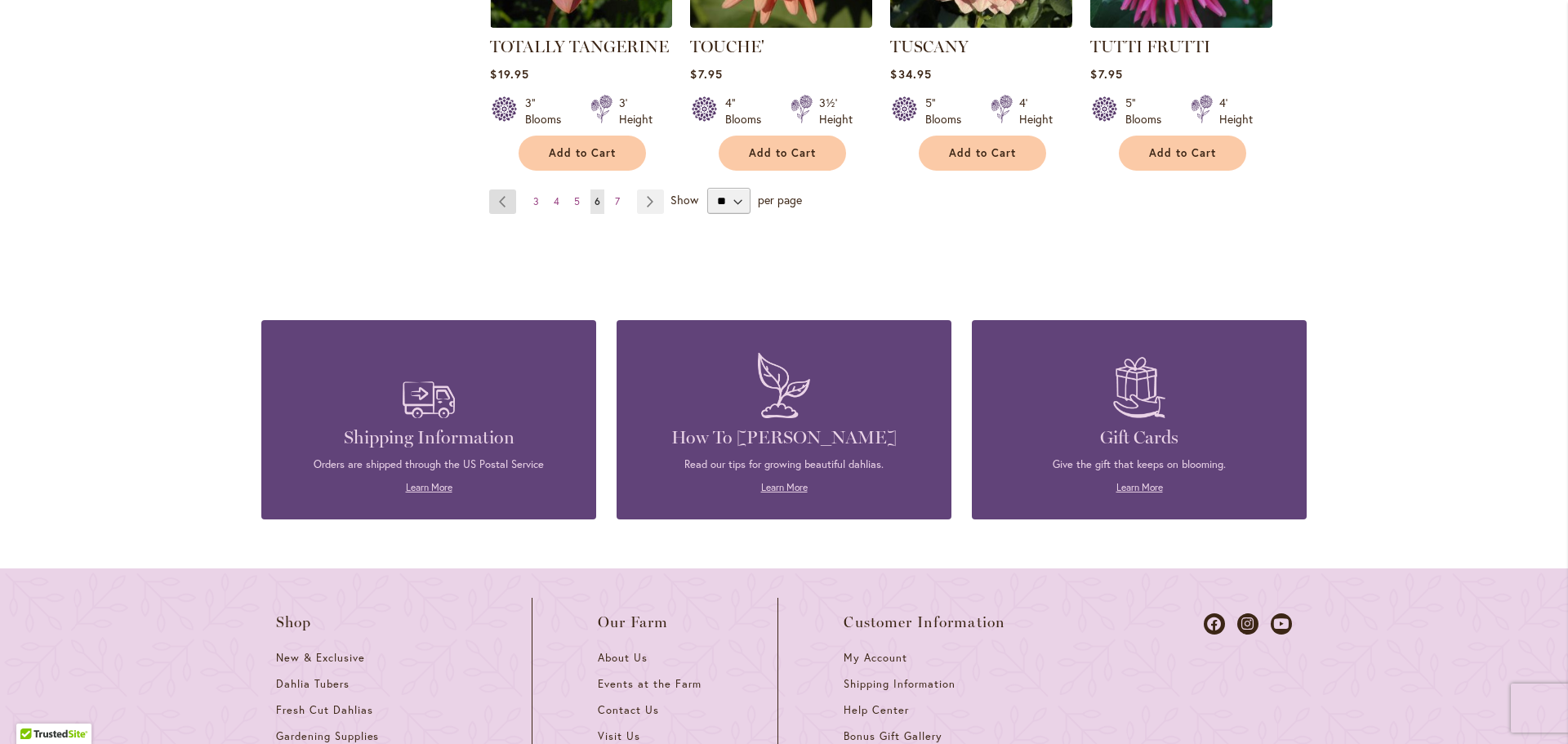
click at [509, 190] on link "Page Previous" at bounding box center [503, 201] width 27 height 24
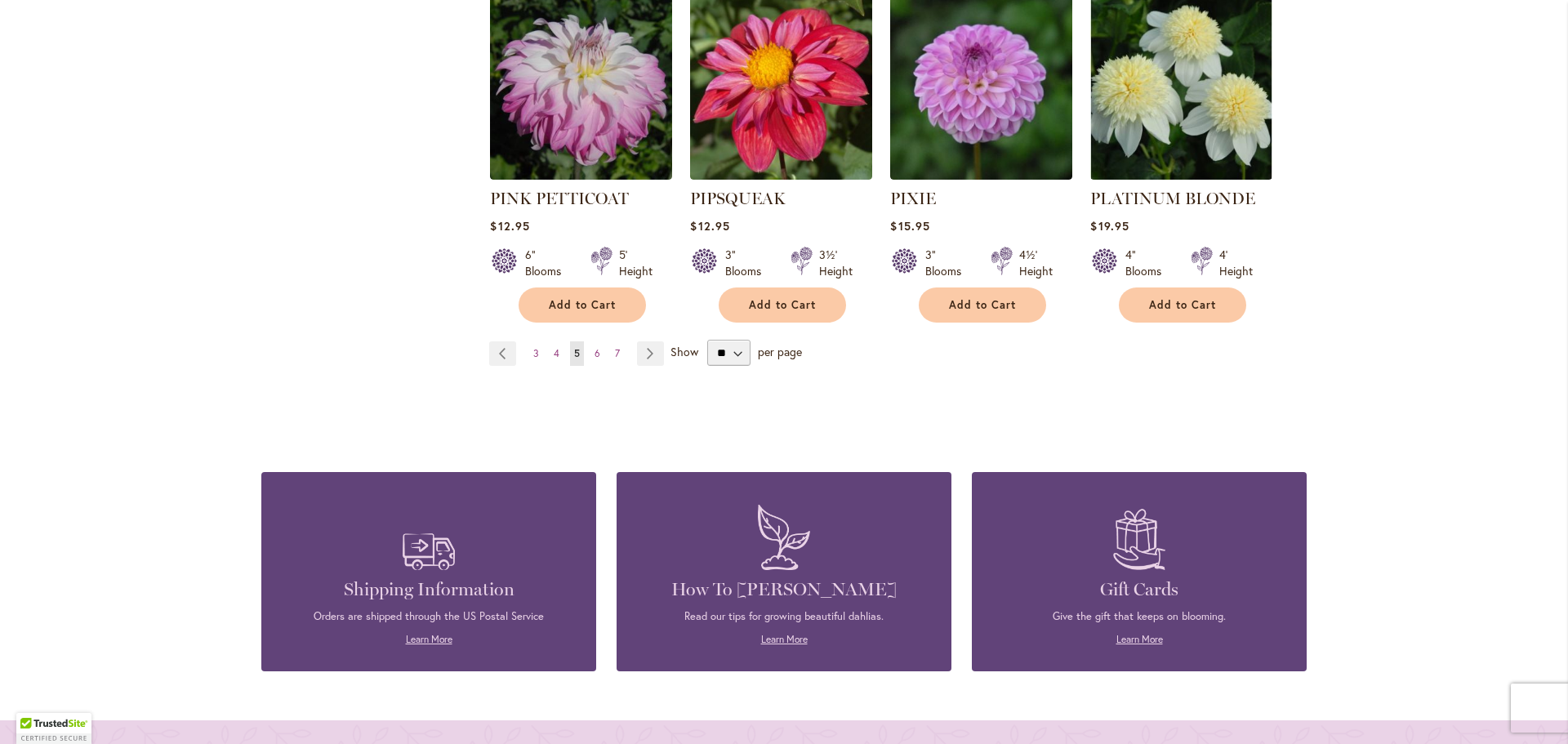
scroll to position [5687, 0]
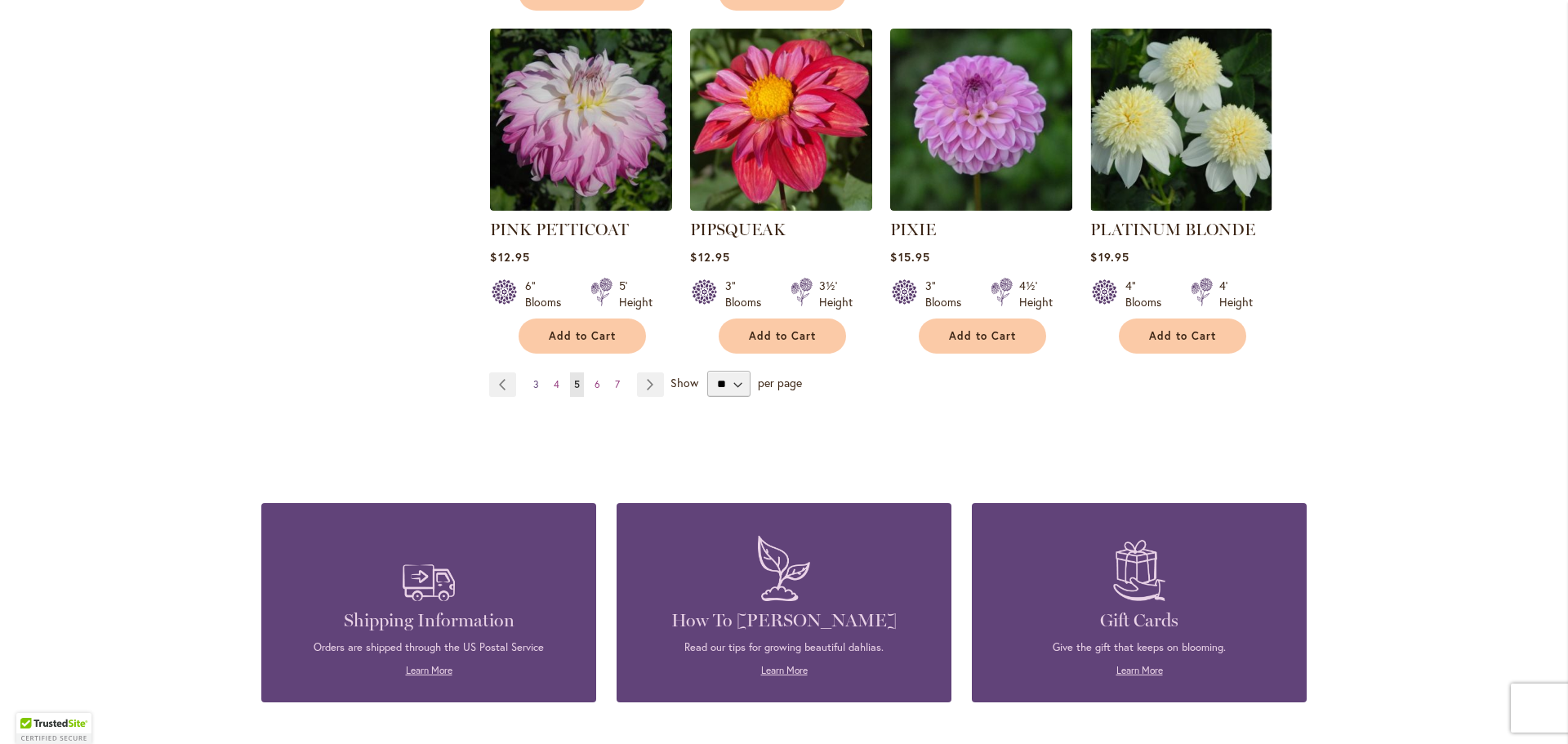
click at [529, 372] on link "Page 3" at bounding box center [536, 384] width 14 height 24
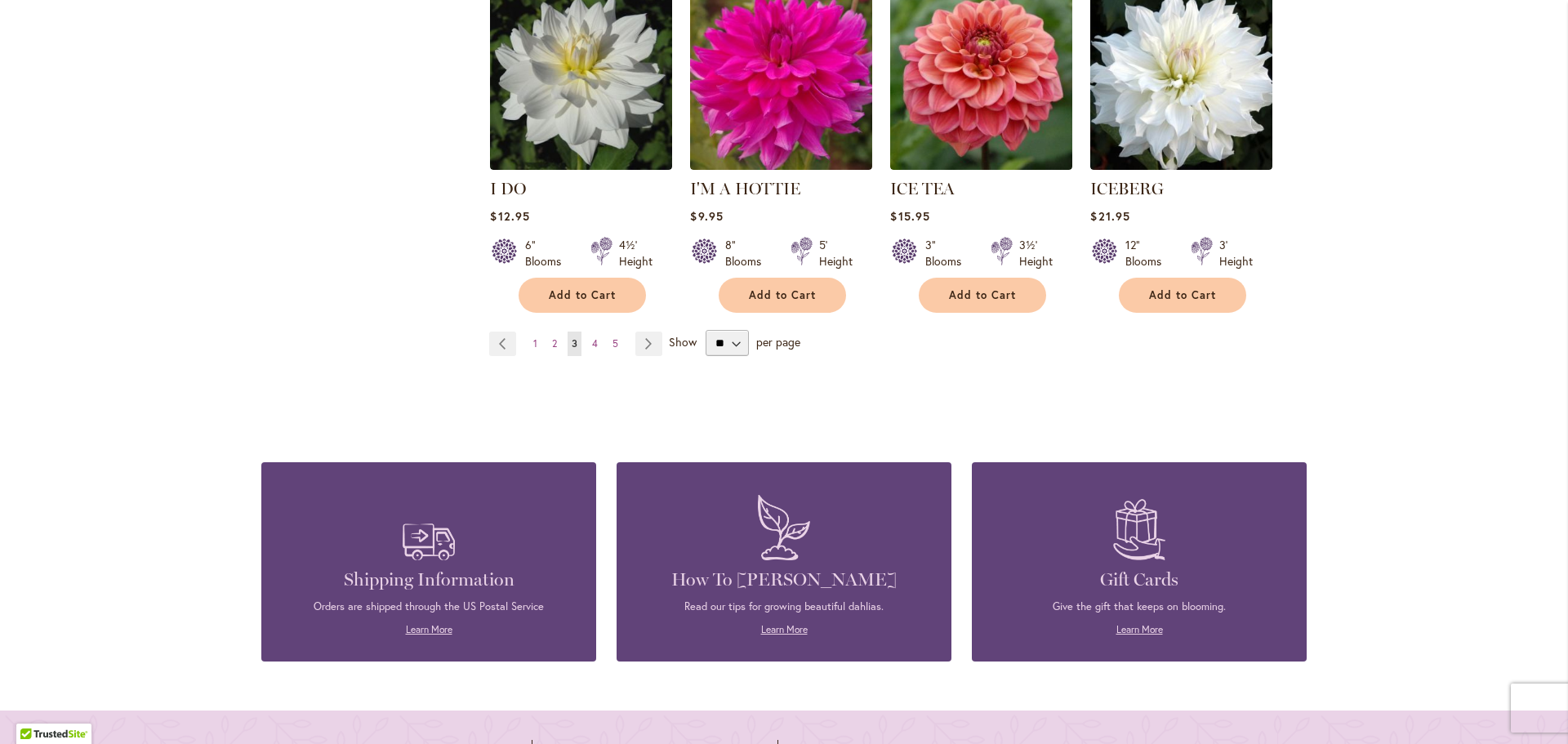
scroll to position [5782, 0]
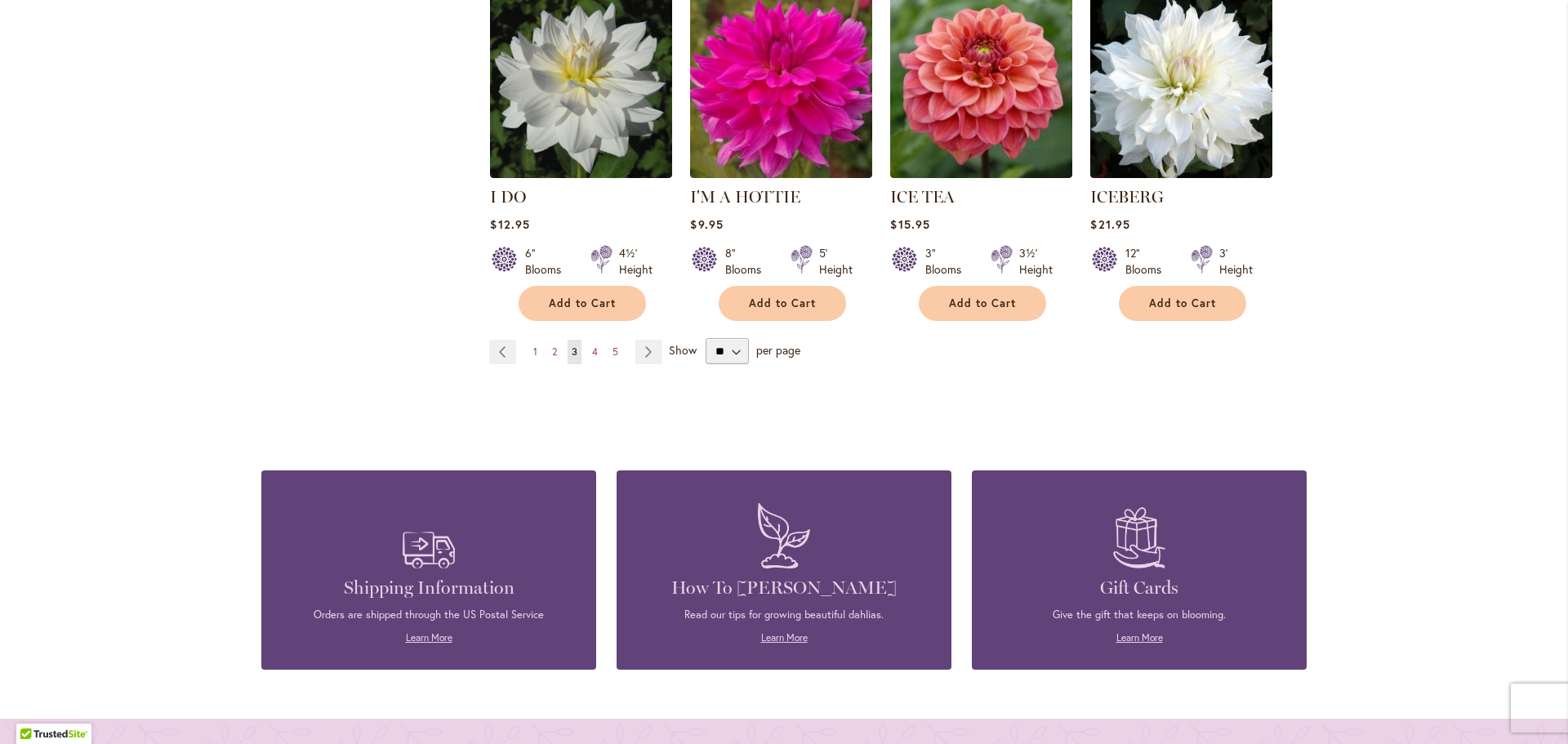
click at [533, 346] on span "1" at bounding box center [535, 351] width 4 height 13
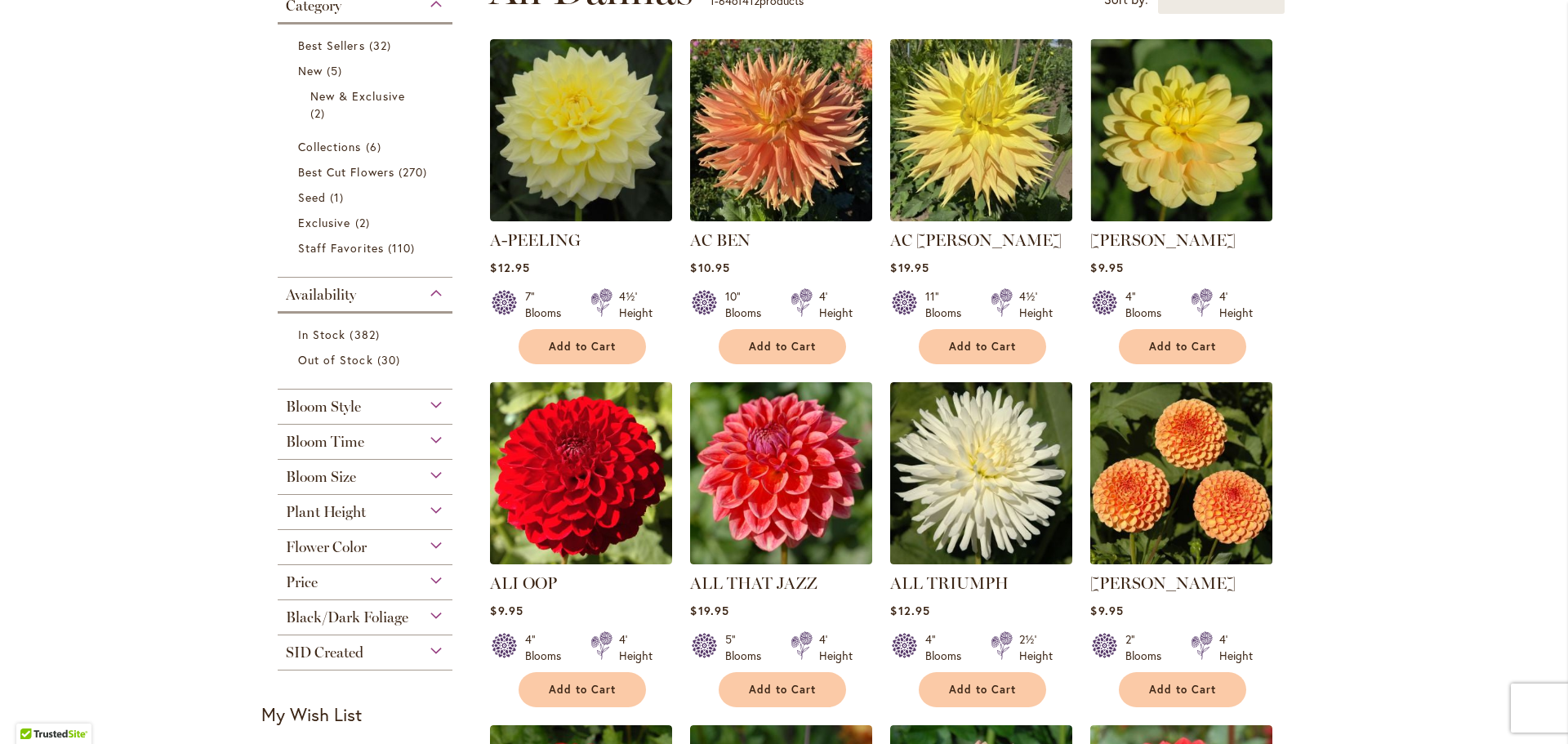
scroll to position [408, 0]
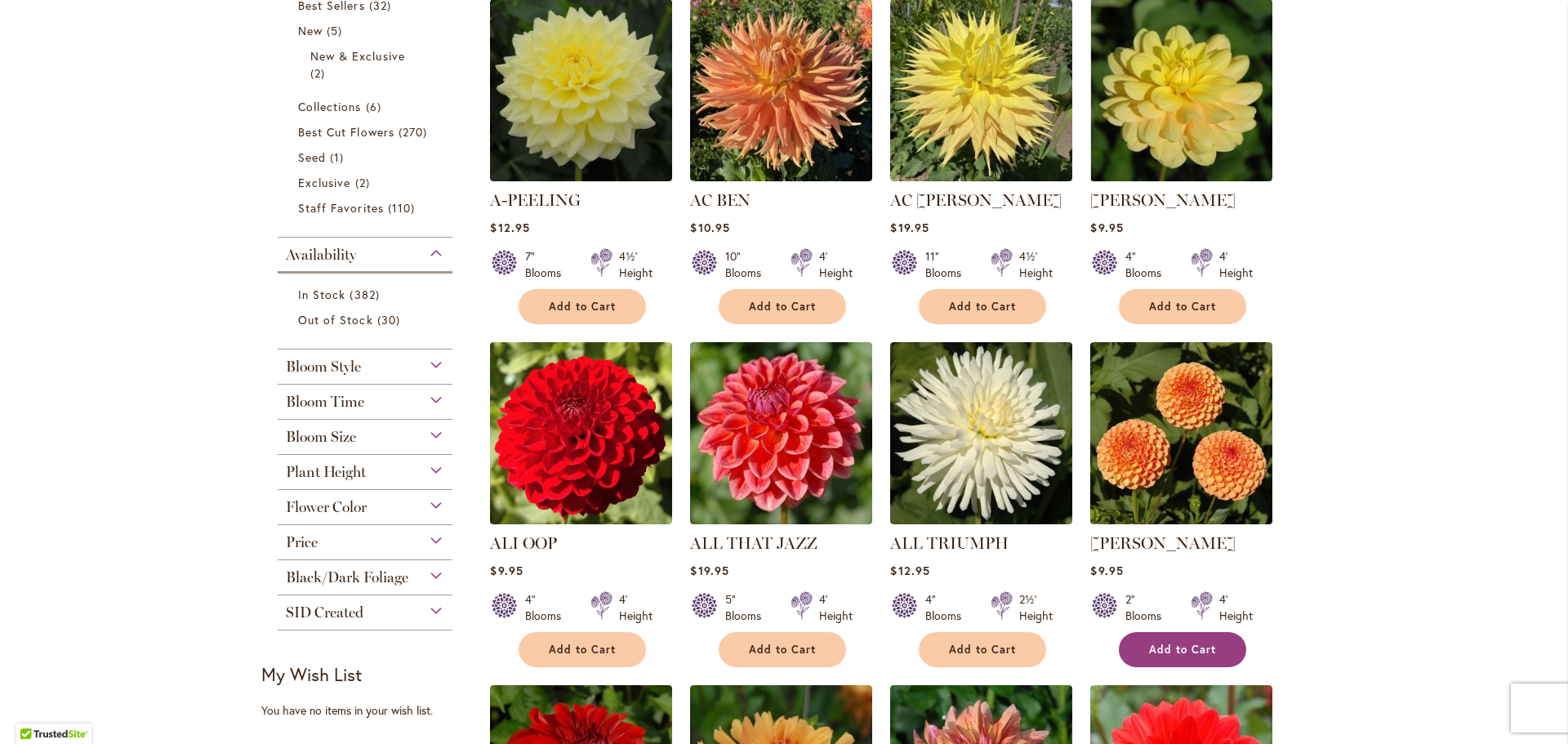
click at [1207, 636] on button "Add to Cart" at bounding box center [1183, 650] width 127 height 35
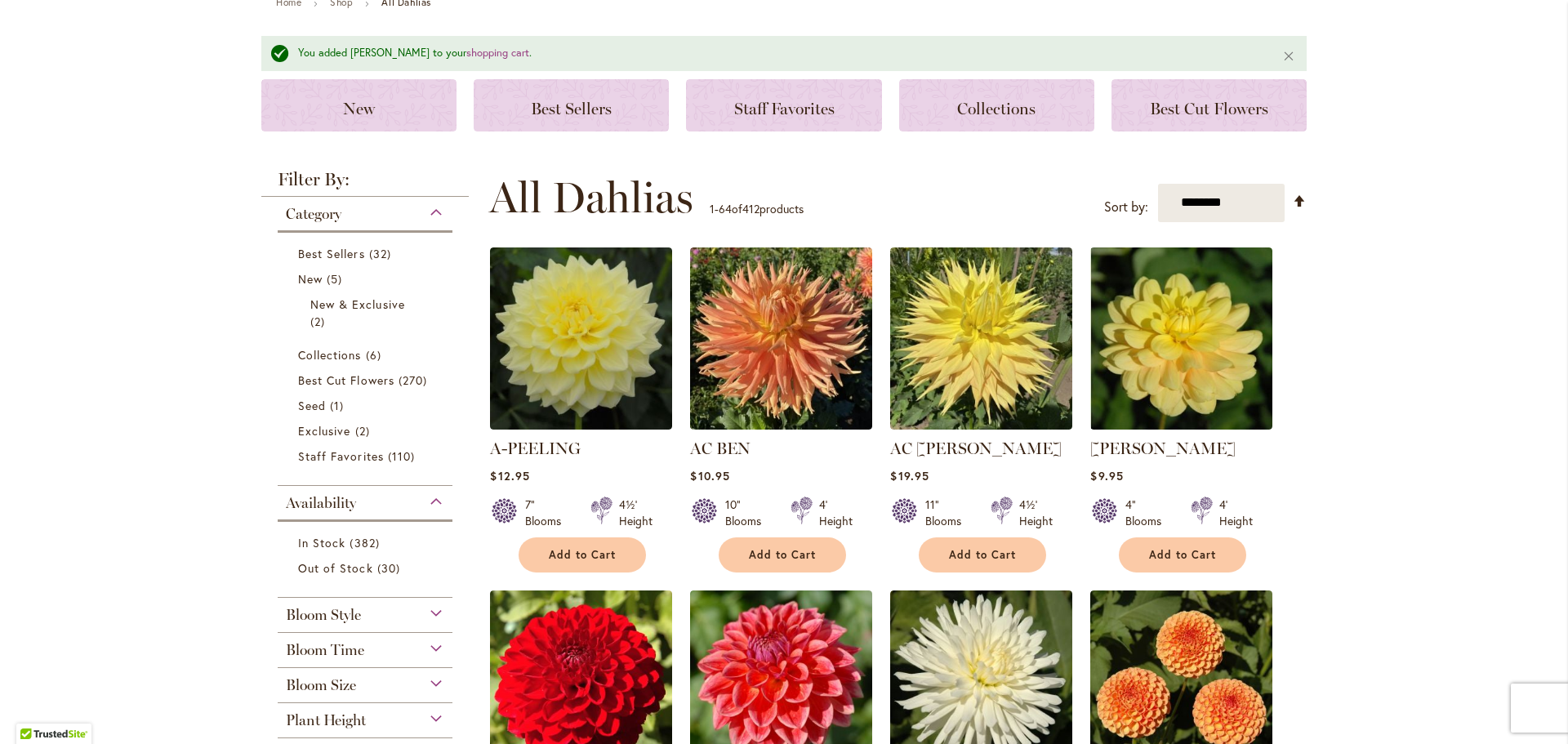
scroll to position [0, 0]
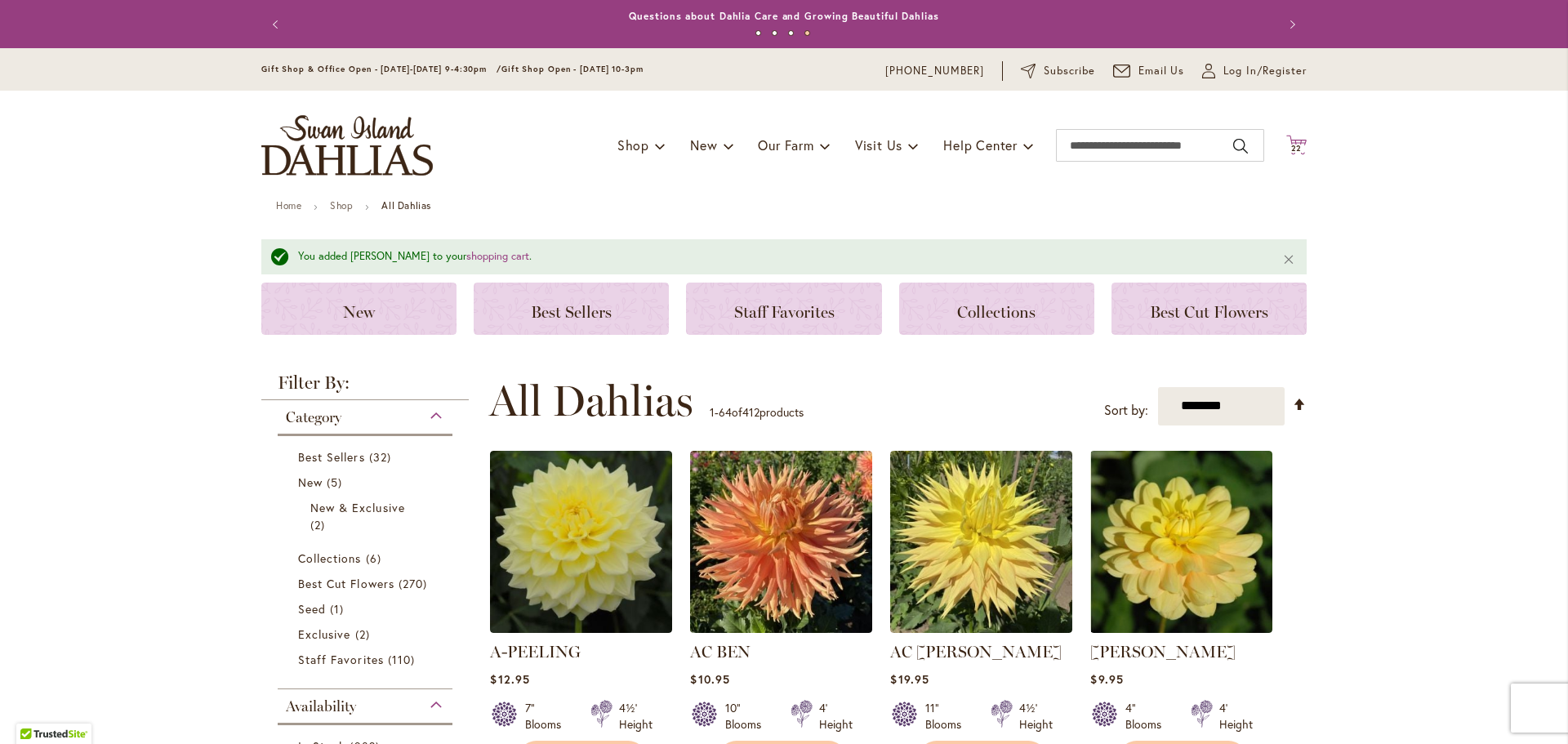
click at [1291, 148] on span "22" at bounding box center [1297, 148] width 12 height 11
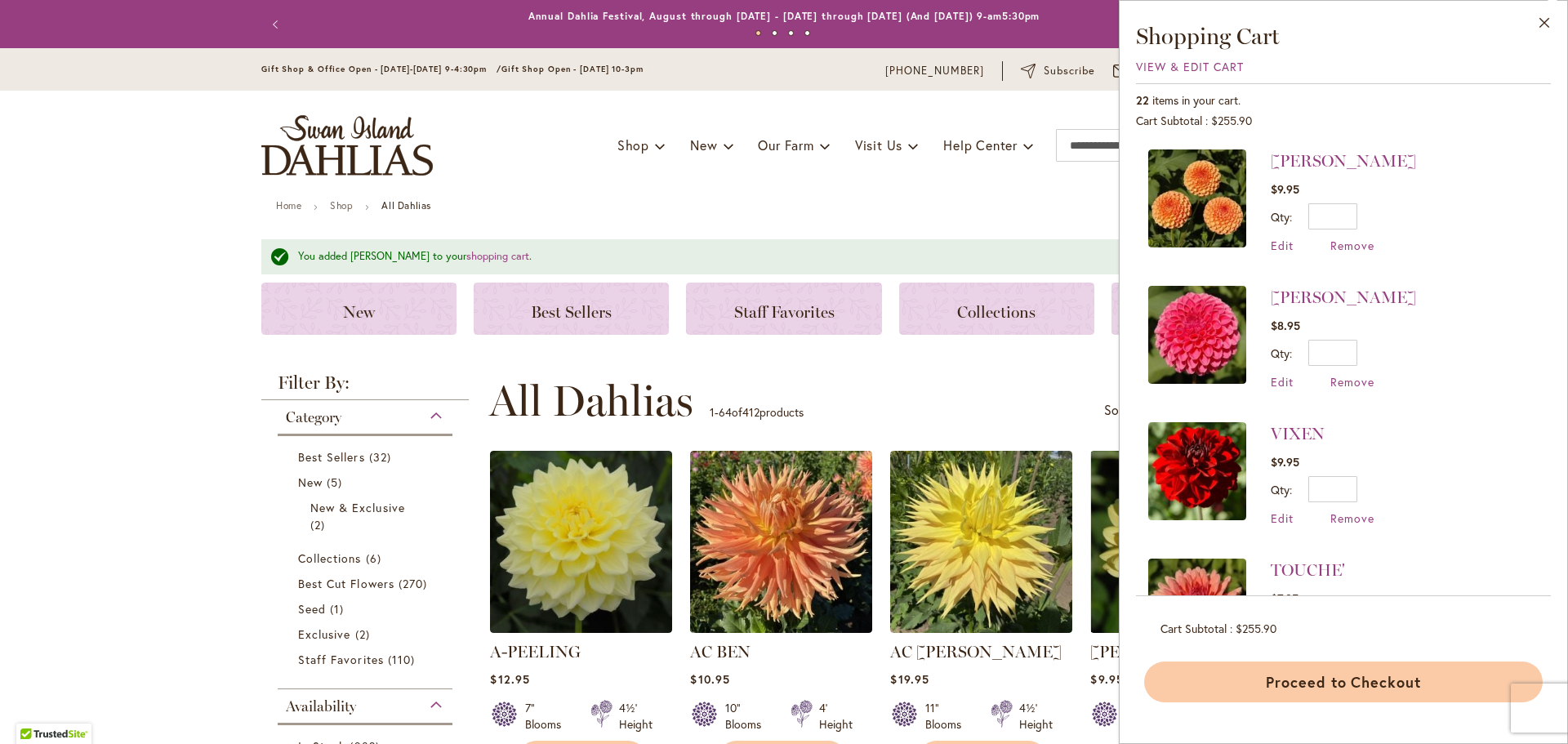
click at [1290, 686] on button "Proceed to Checkout" at bounding box center [1343, 682] width 398 height 41
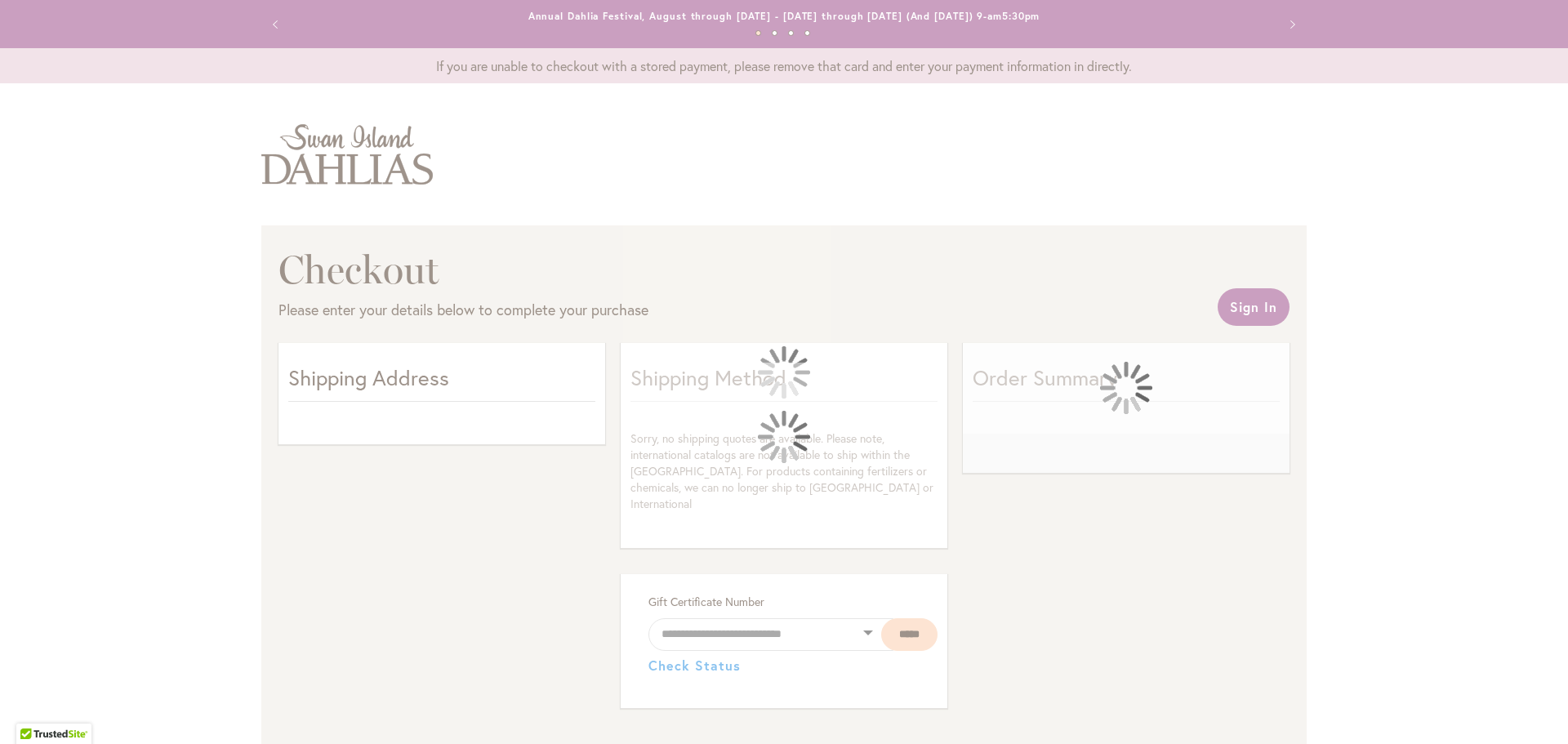
select select "**"
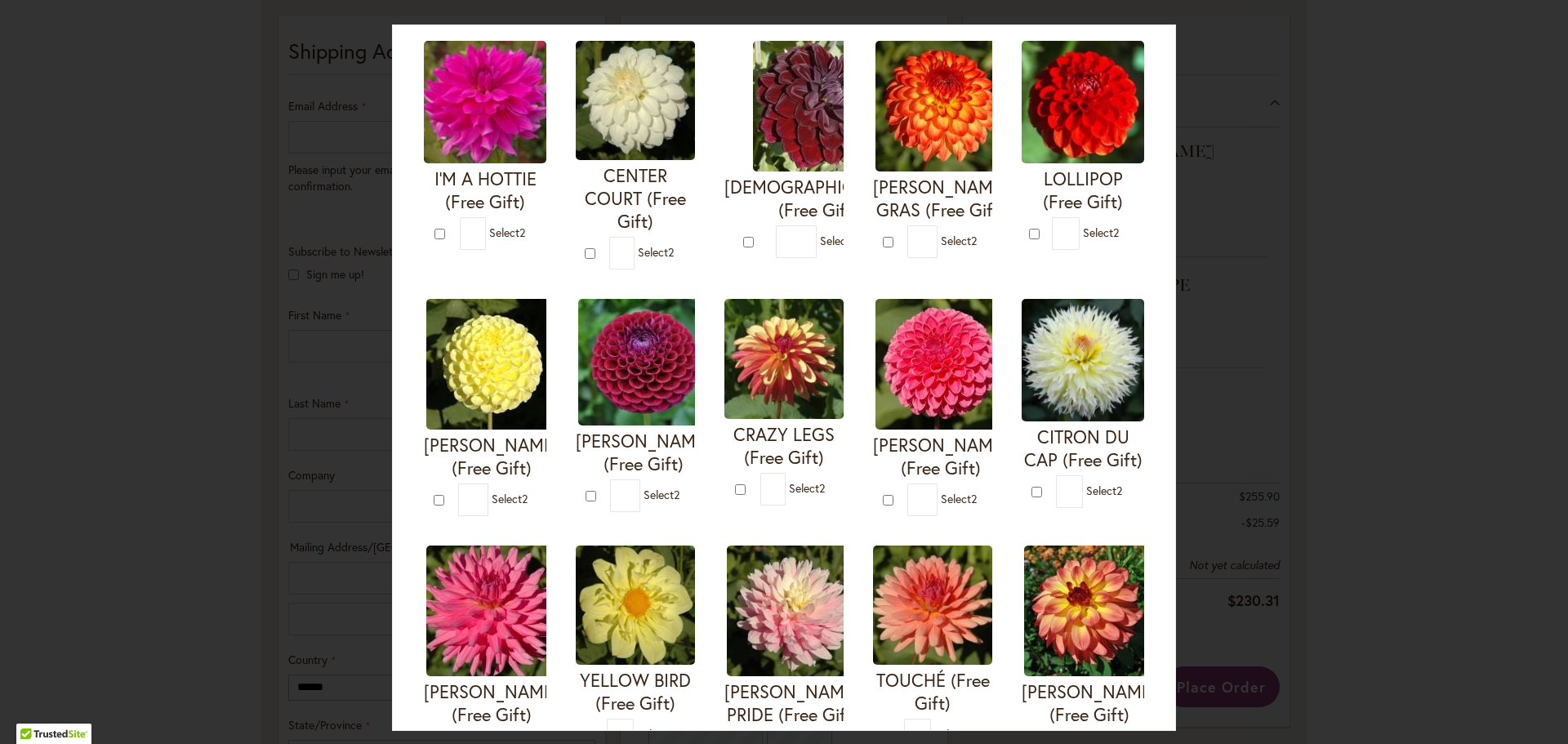
scroll to position [164, 0]
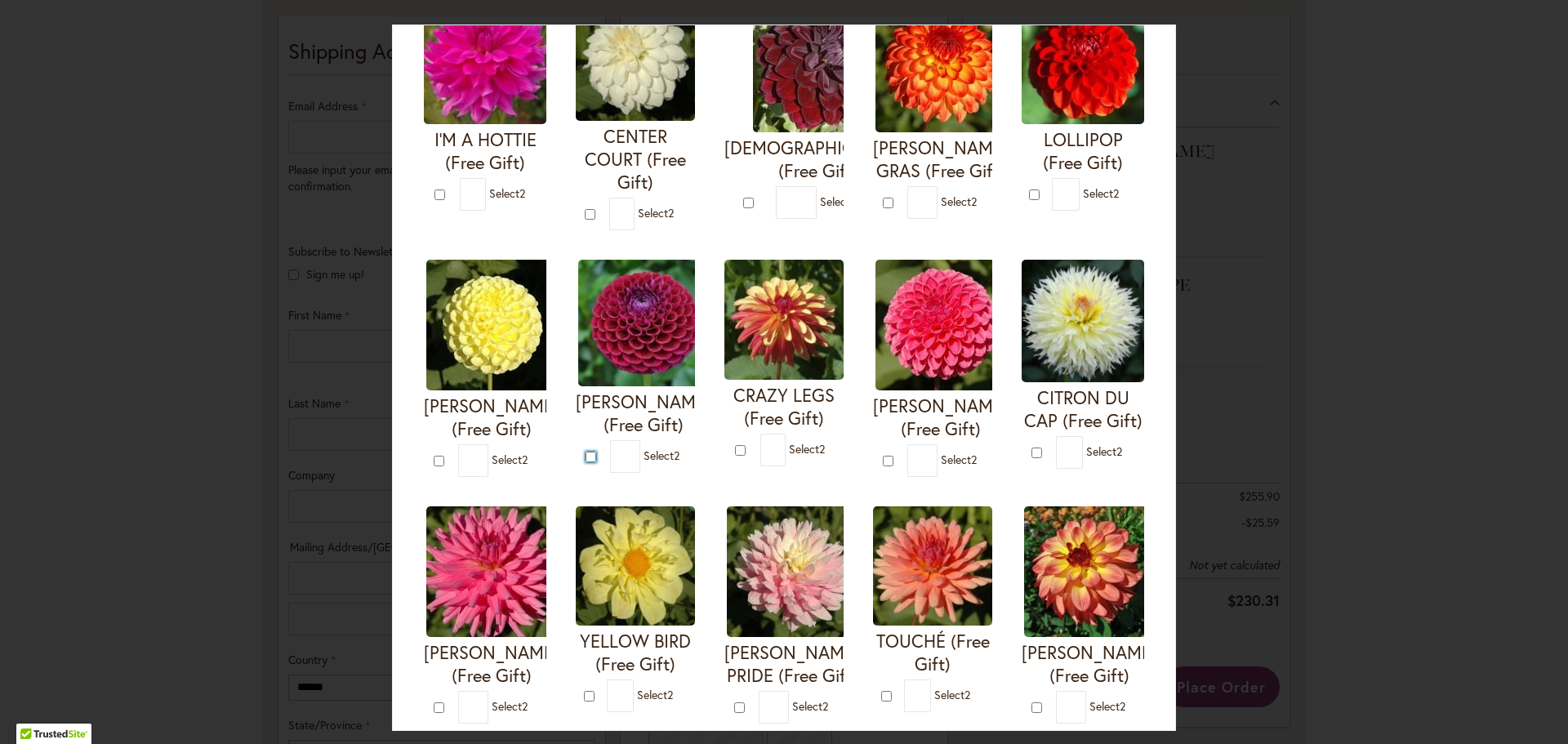
type input "*"
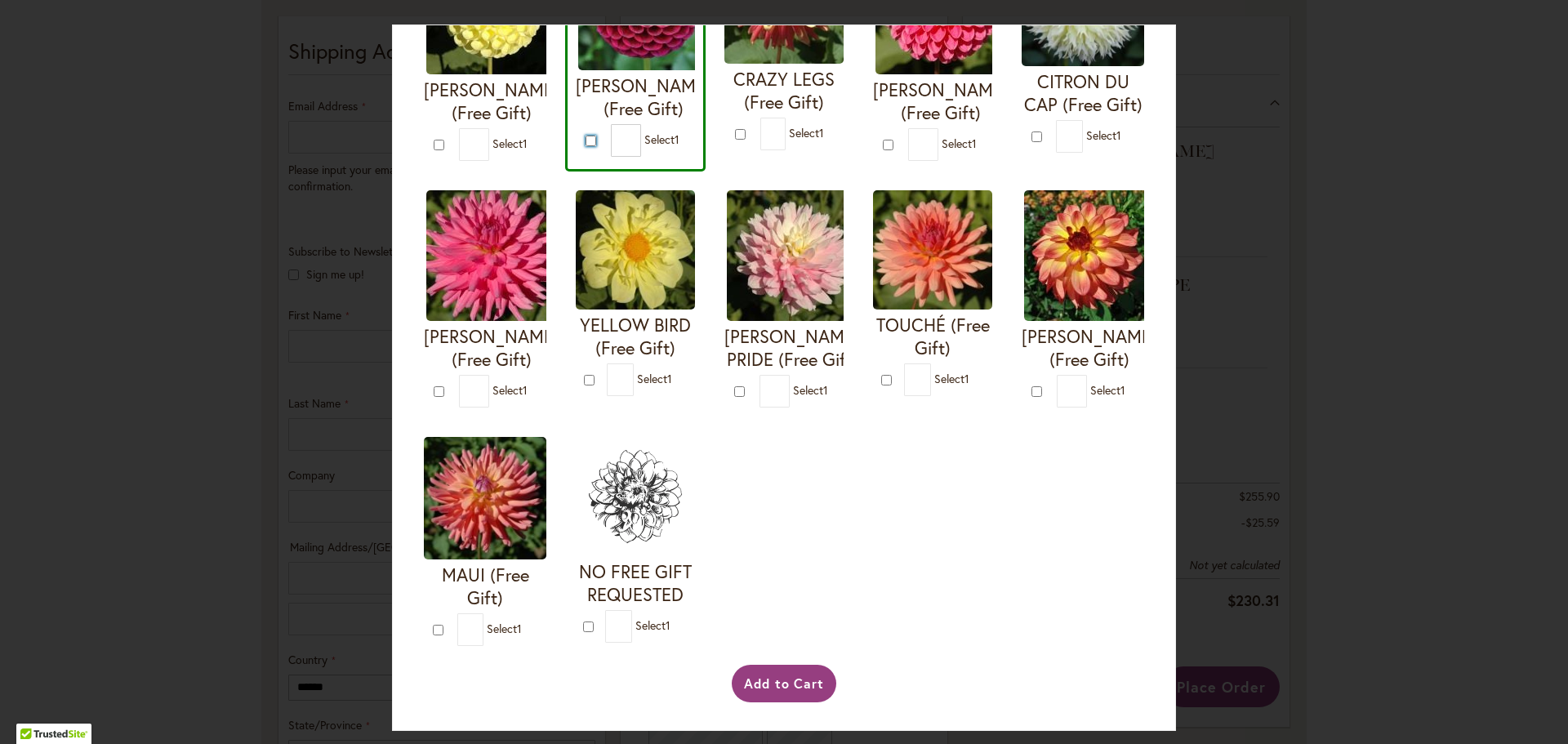
scroll to position [573, 0]
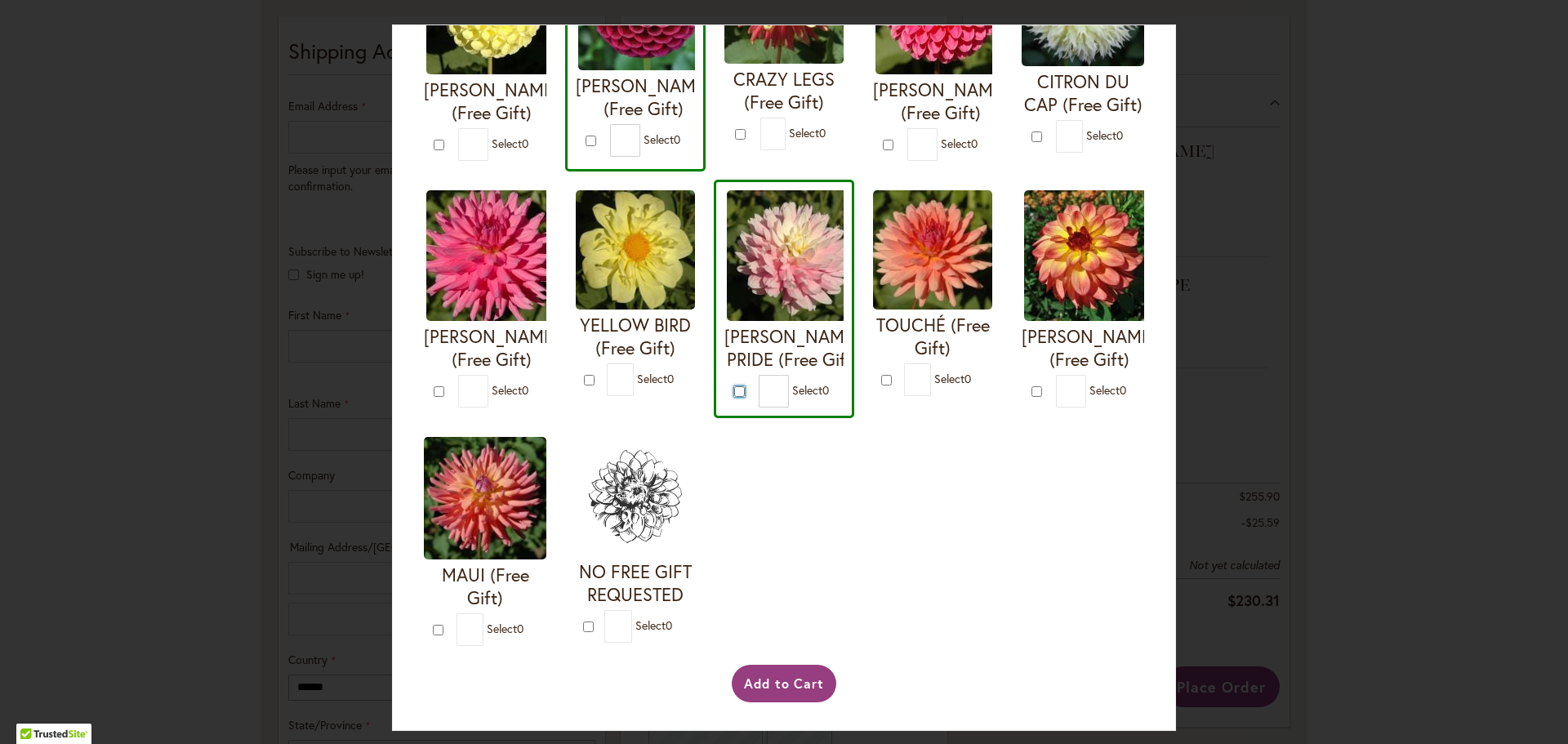
type input "*"
click at [762, 679] on button "Add to Cart" at bounding box center [785, 684] width 106 height 38
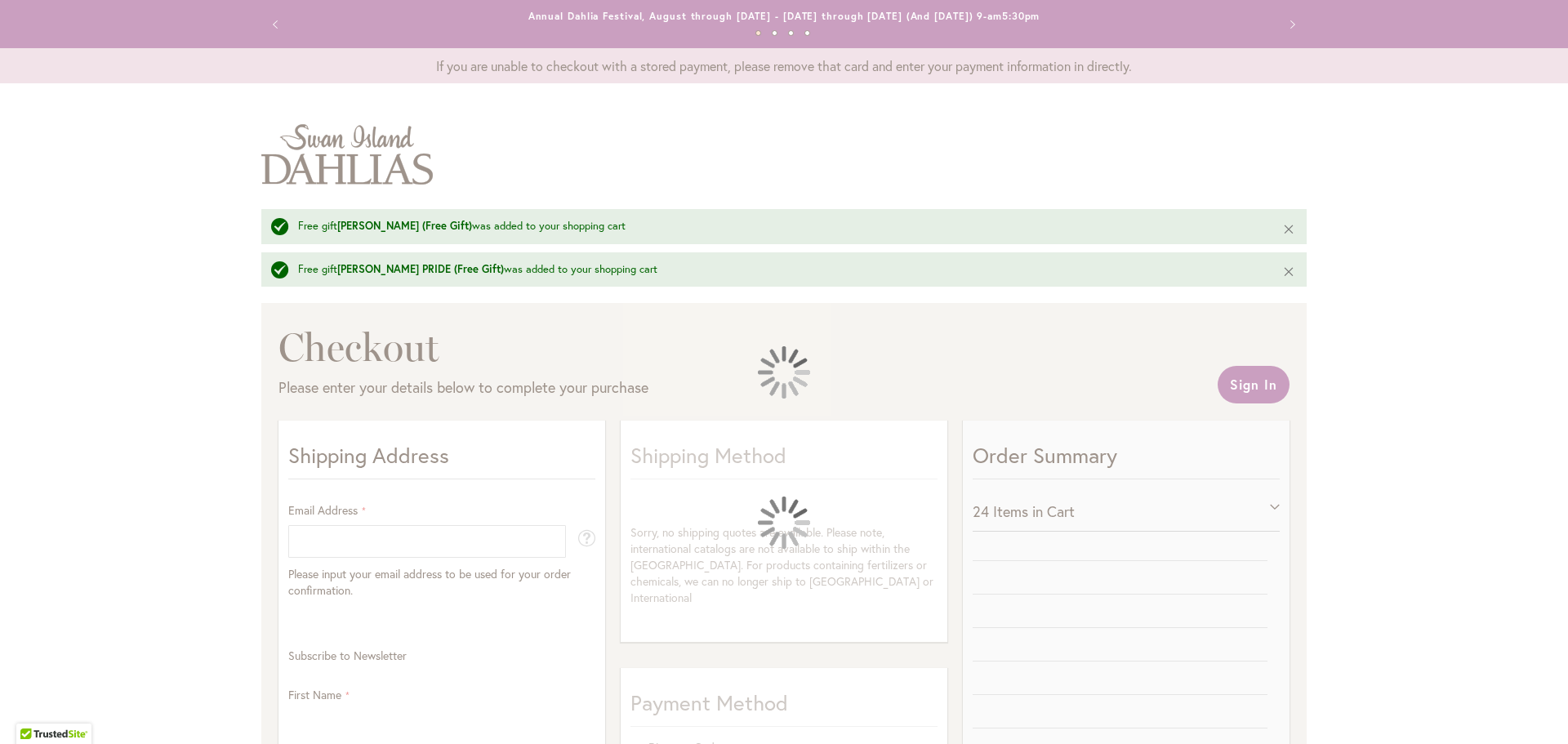
select select "**"
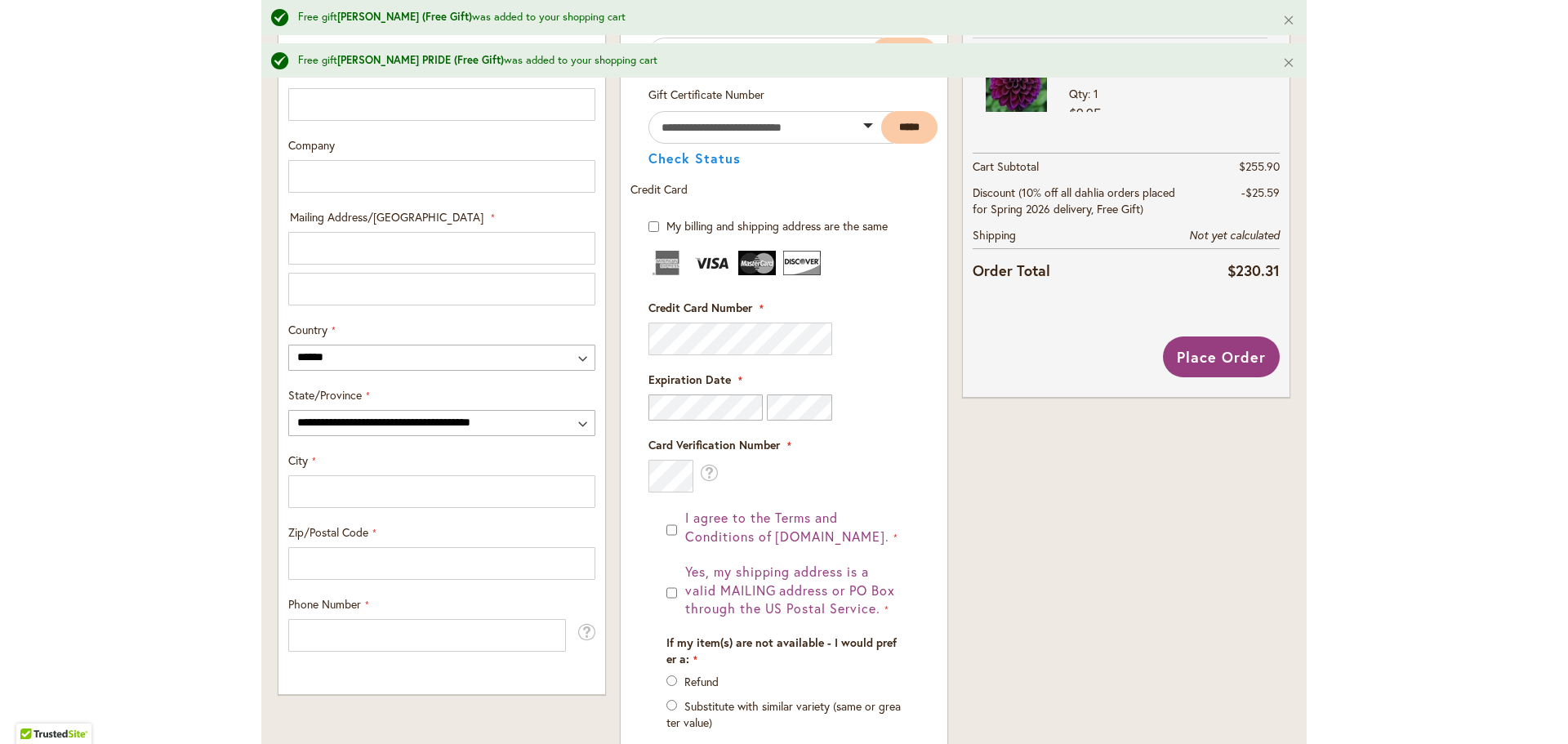
scroll to position [736, 0]
drag, startPoint x: 1233, startPoint y: 173, endPoint x: 1276, endPoint y: 175, distance: 43.0
click at [1276, 175] on div "Order Summary 24 Items in Cart [PERSON_NAME] BRONZE Qty 1 $19.95 GONZO GRAPE Qt…" at bounding box center [1127, 1] width 327 height 631
click at [1092, 248] on th "Shipping" at bounding box center [1075, 235] width 205 height 27
drag, startPoint x: 1248, startPoint y: 193, endPoint x: 1336, endPoint y: 201, distance: 88.4
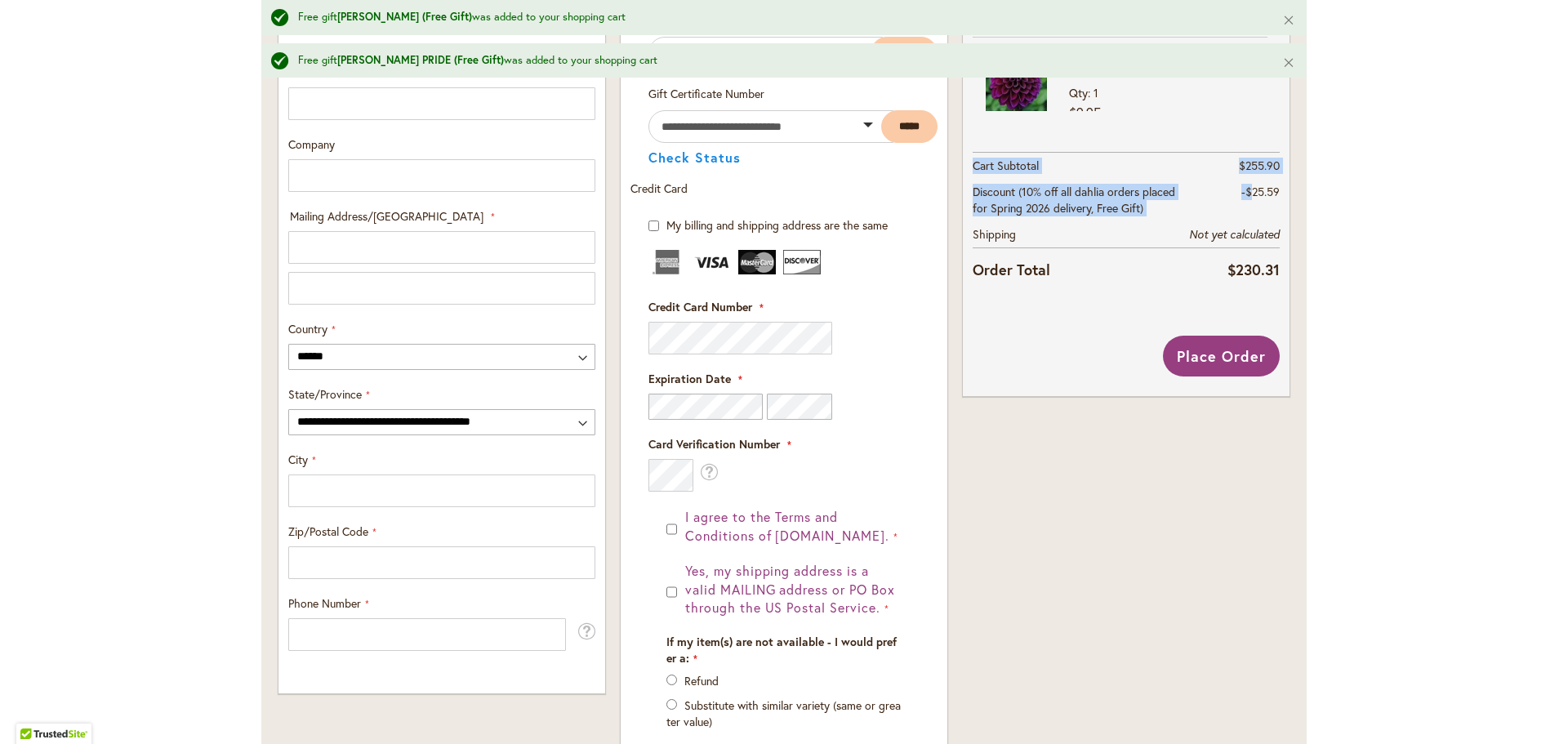
click at [1336, 201] on div "Toggle Nav Free gift [PERSON_NAME] (Free Gift) was added to your shopping cart …" at bounding box center [784, 164] width 1568 height 1601
click at [1111, 221] on th "Discount (10% off all dahlia orders placed for Spring 2026 delivery, Free Gift)" at bounding box center [1075, 200] width 205 height 43
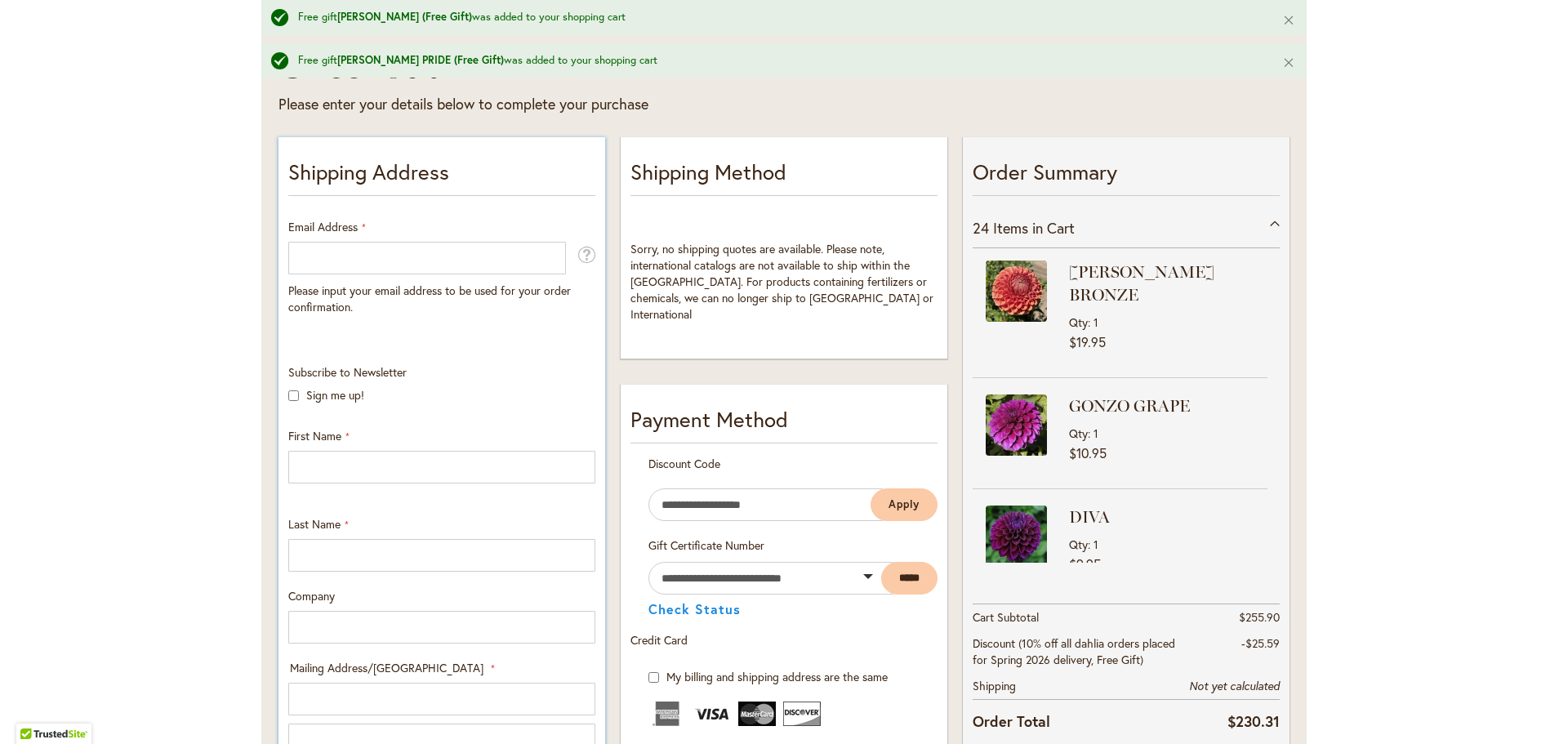
scroll to position [124, 0]
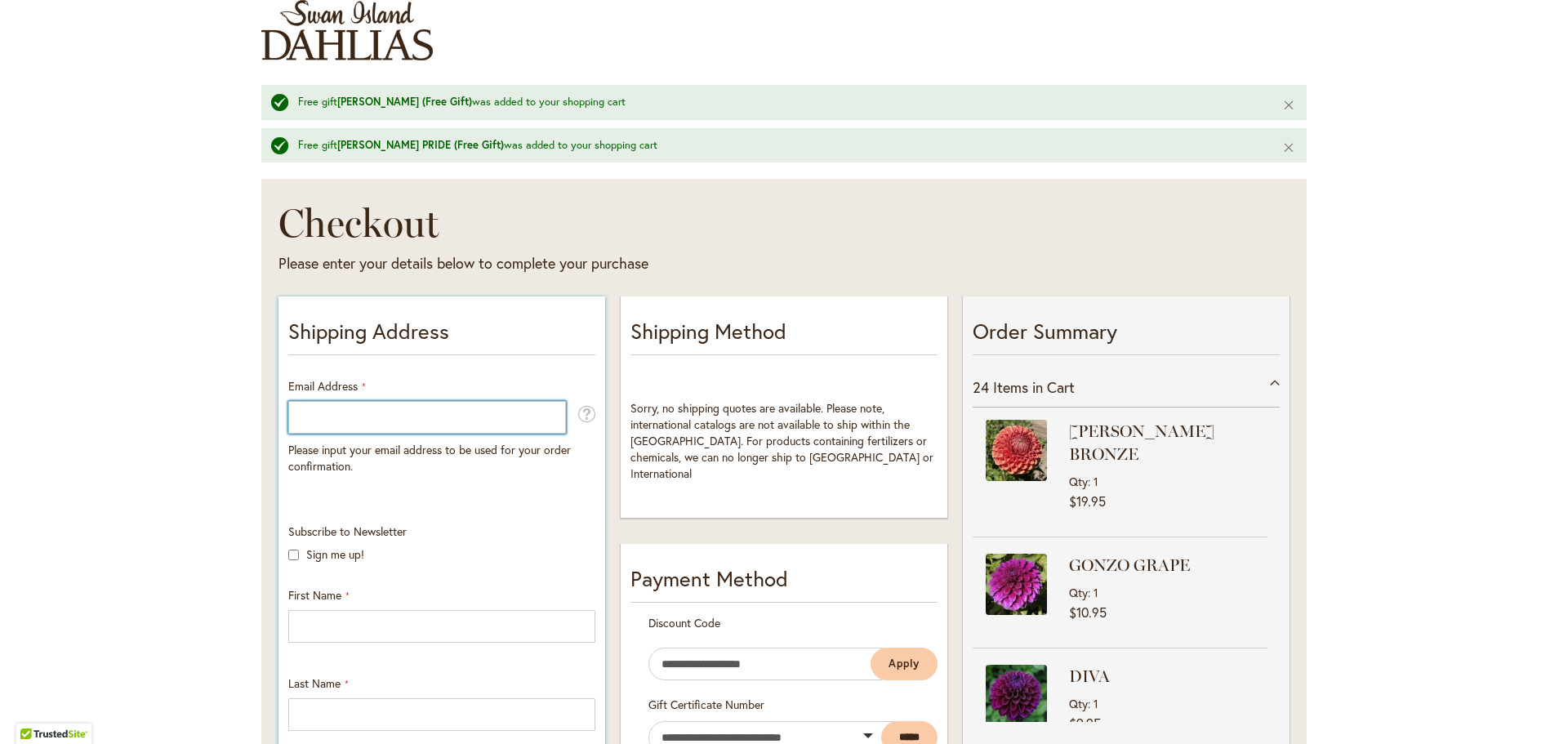
click at [397, 415] on input "Email Address" at bounding box center [427, 417] width 278 height 33
type input "*"
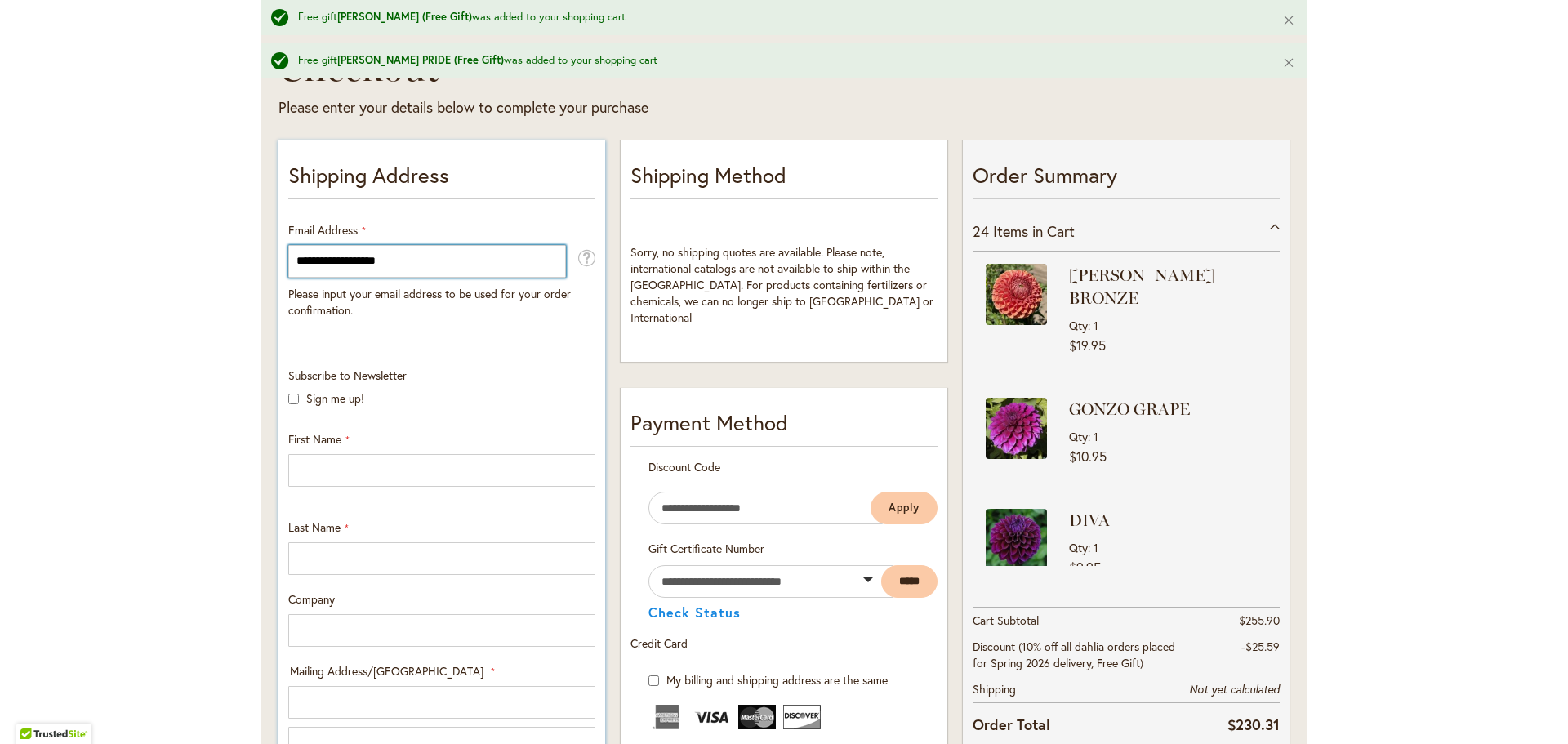
scroll to position [288, 0]
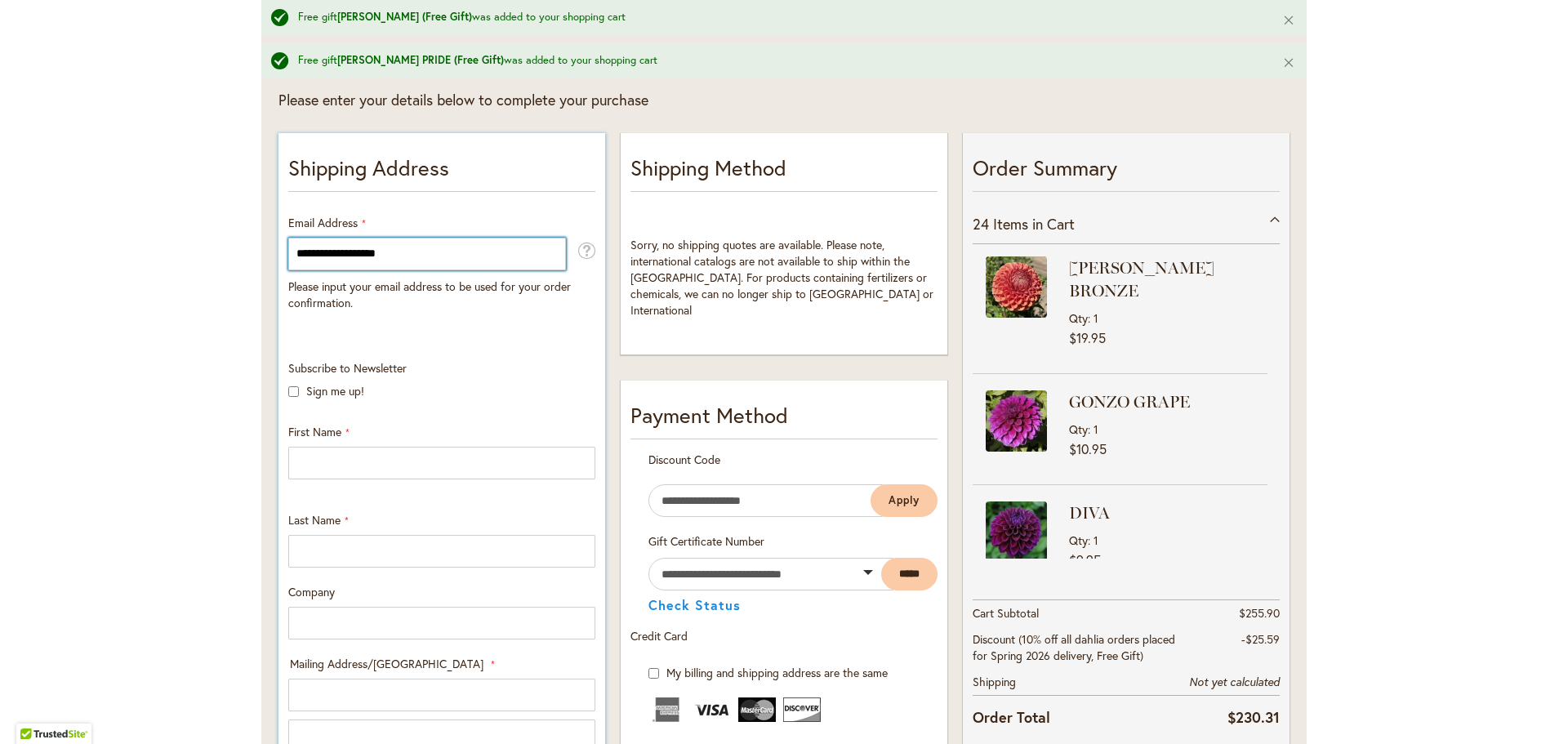
type input "**********"
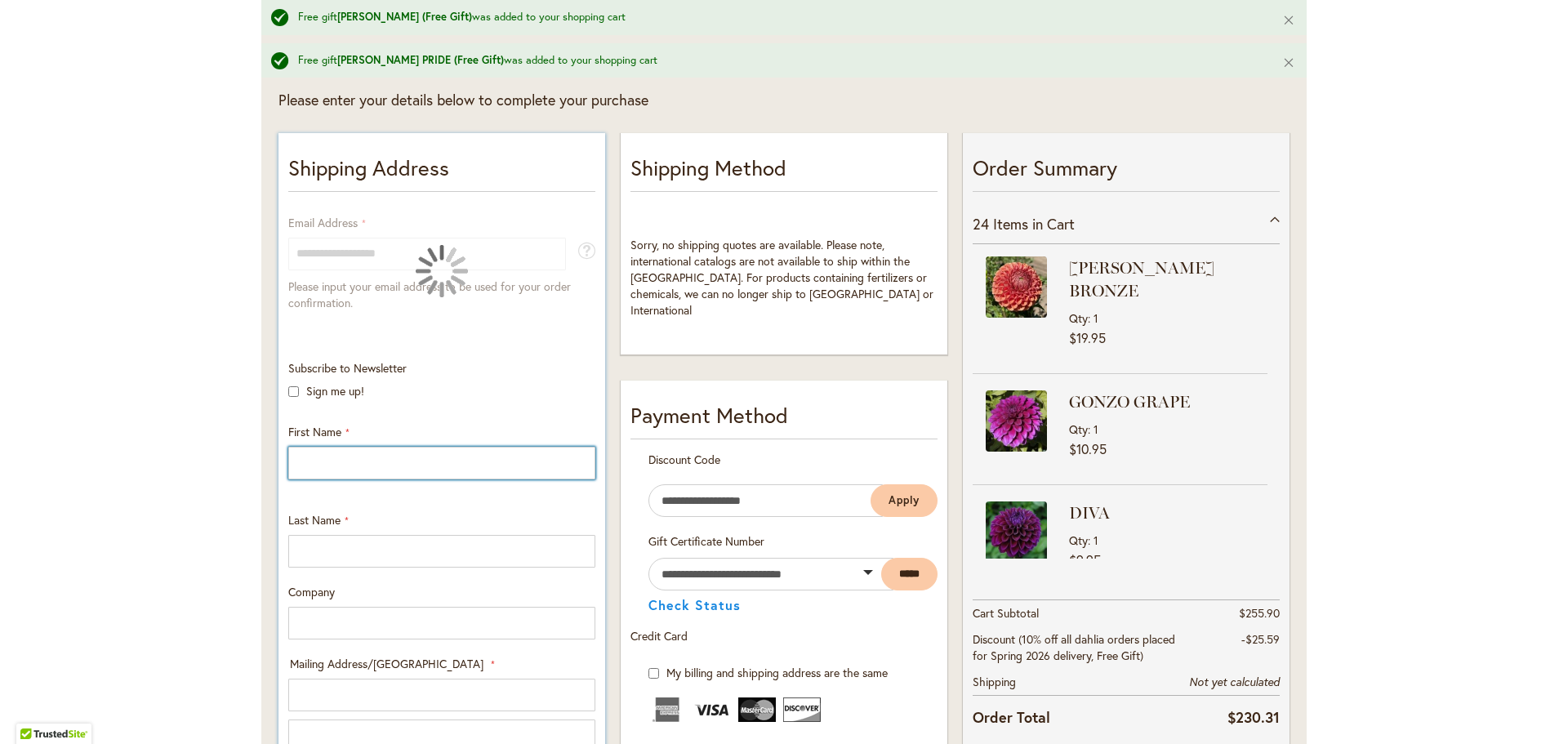
click at [496, 462] on input "First Name" at bounding box center [442, 463] width 307 height 33
type input "*****"
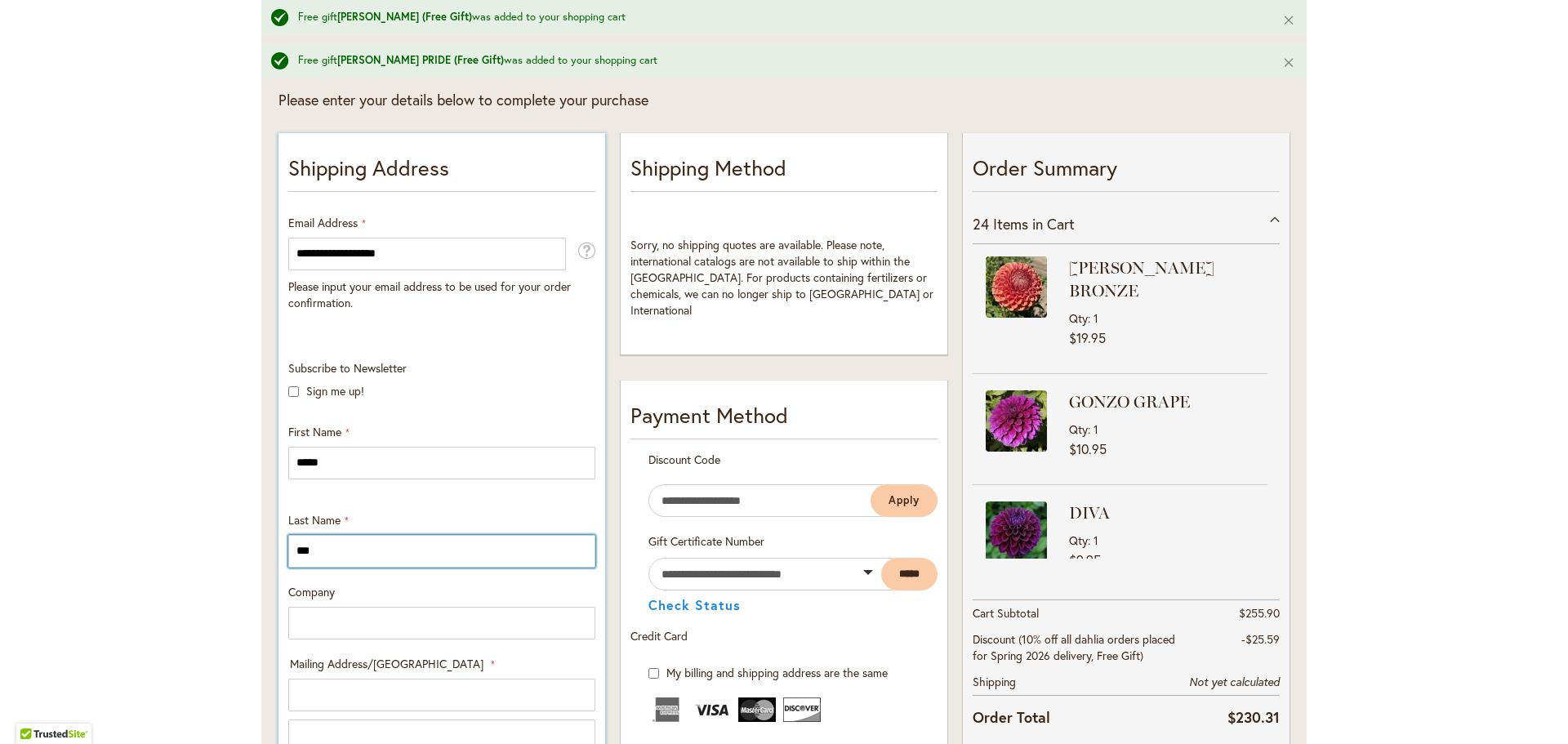
type input "***"
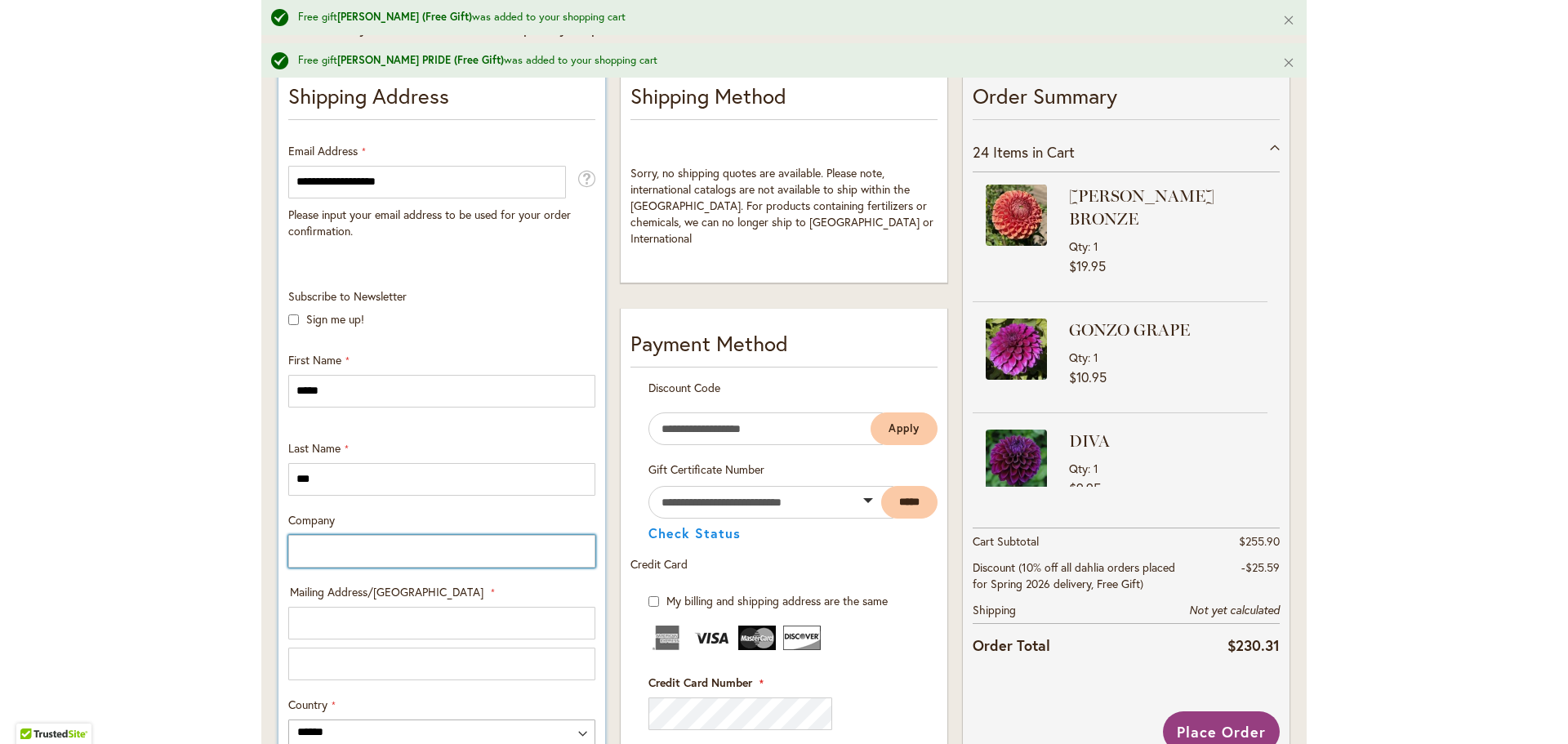
scroll to position [451, 0]
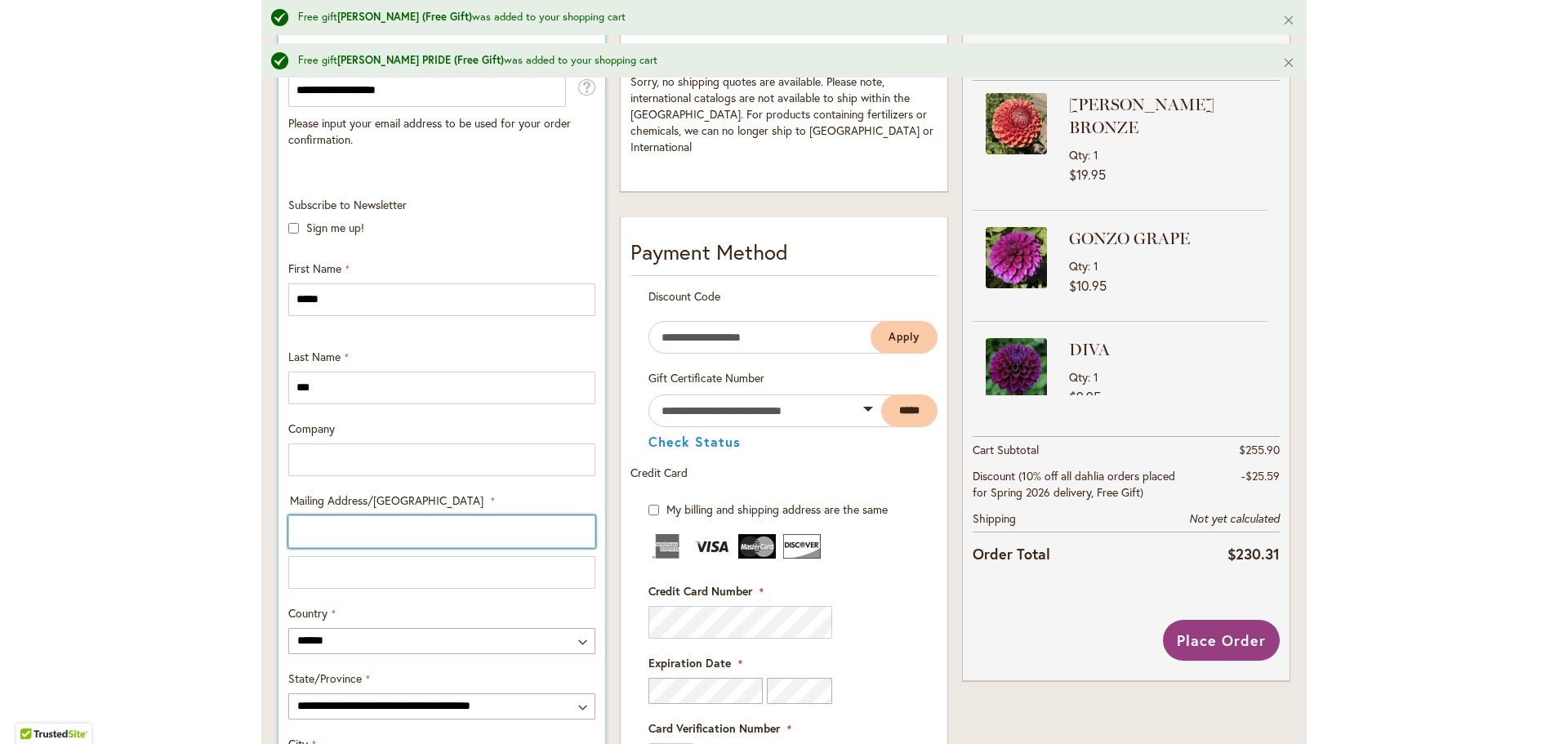
click at [490, 543] on input "Mailing Address/PO BOX: Line 1" at bounding box center [442, 532] width 307 height 33
type input "*"
type input "**********"
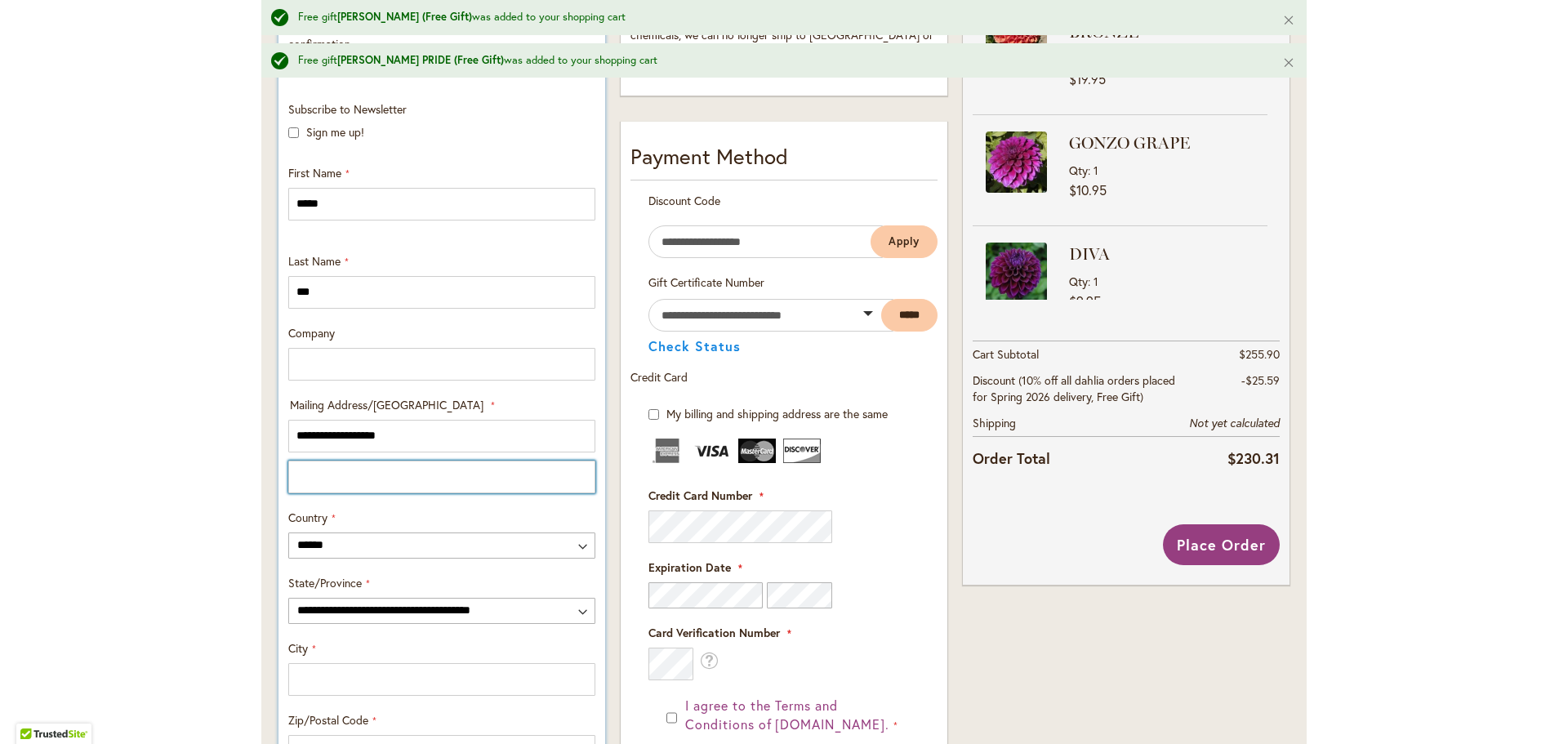
scroll to position [696, 0]
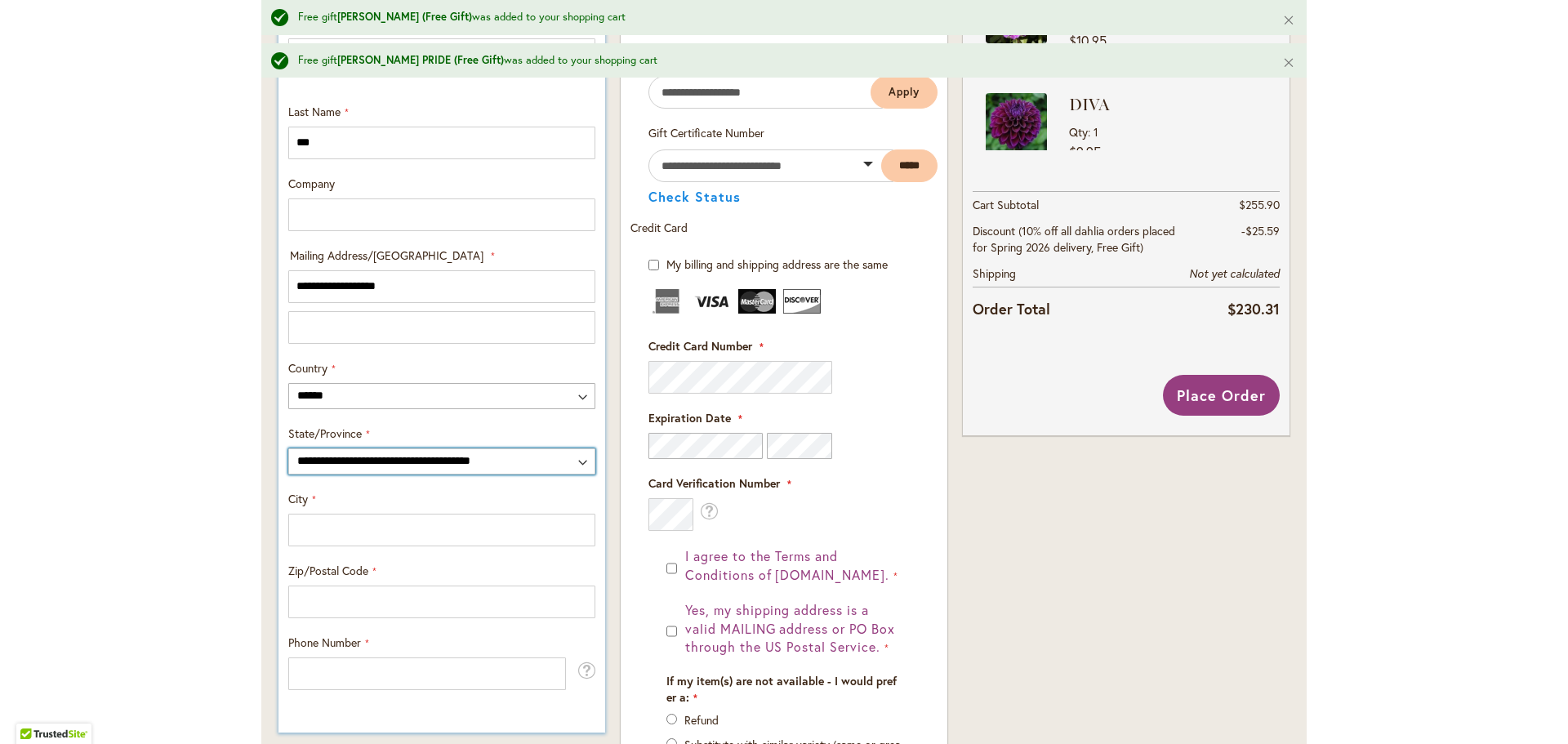
click at [421, 460] on select "**********" at bounding box center [442, 461] width 307 height 26
select select "**"
click at [288, 449] on select "**********" at bounding box center [442, 461] width 307 height 26
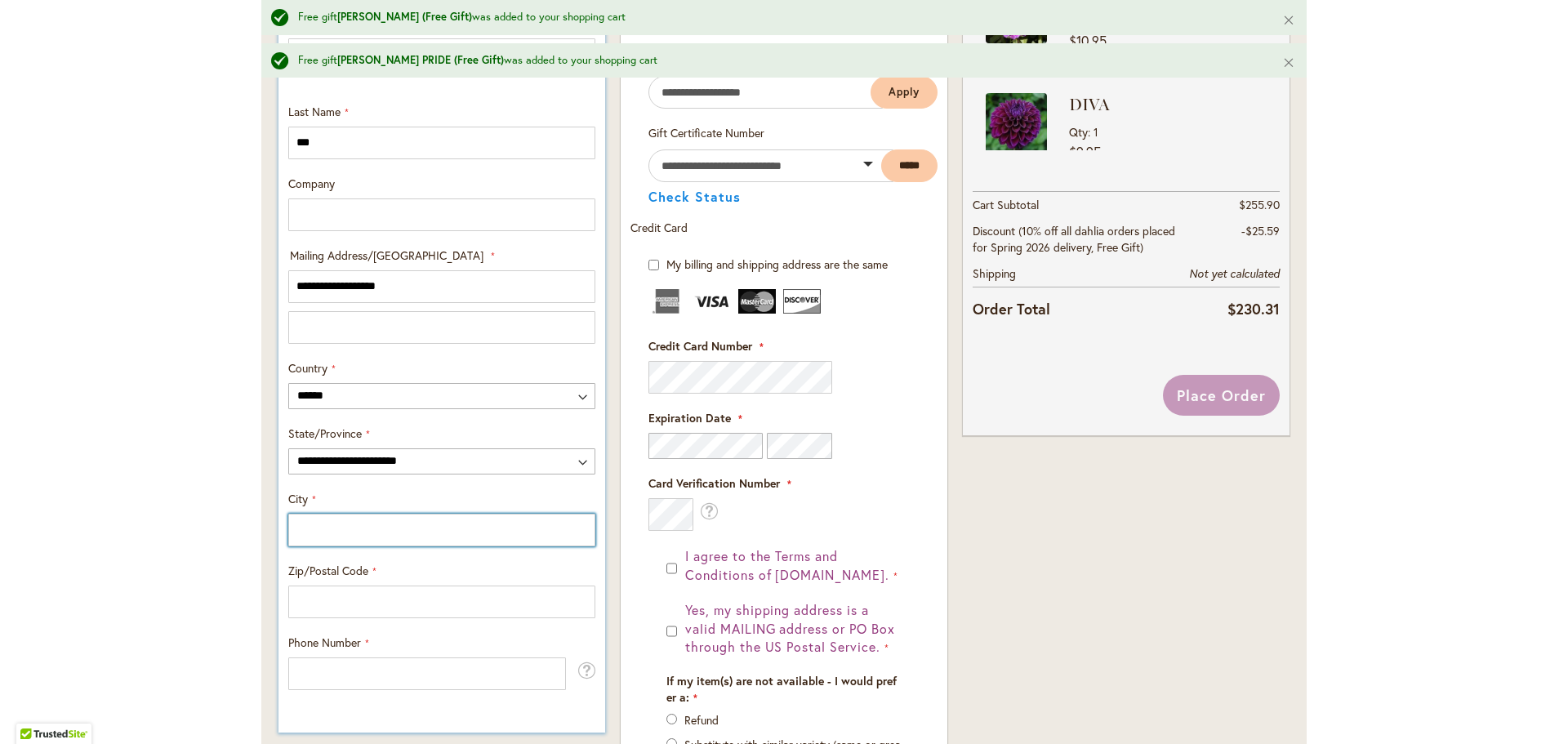
click at [389, 523] on input "City" at bounding box center [442, 530] width 307 height 33
type input "********"
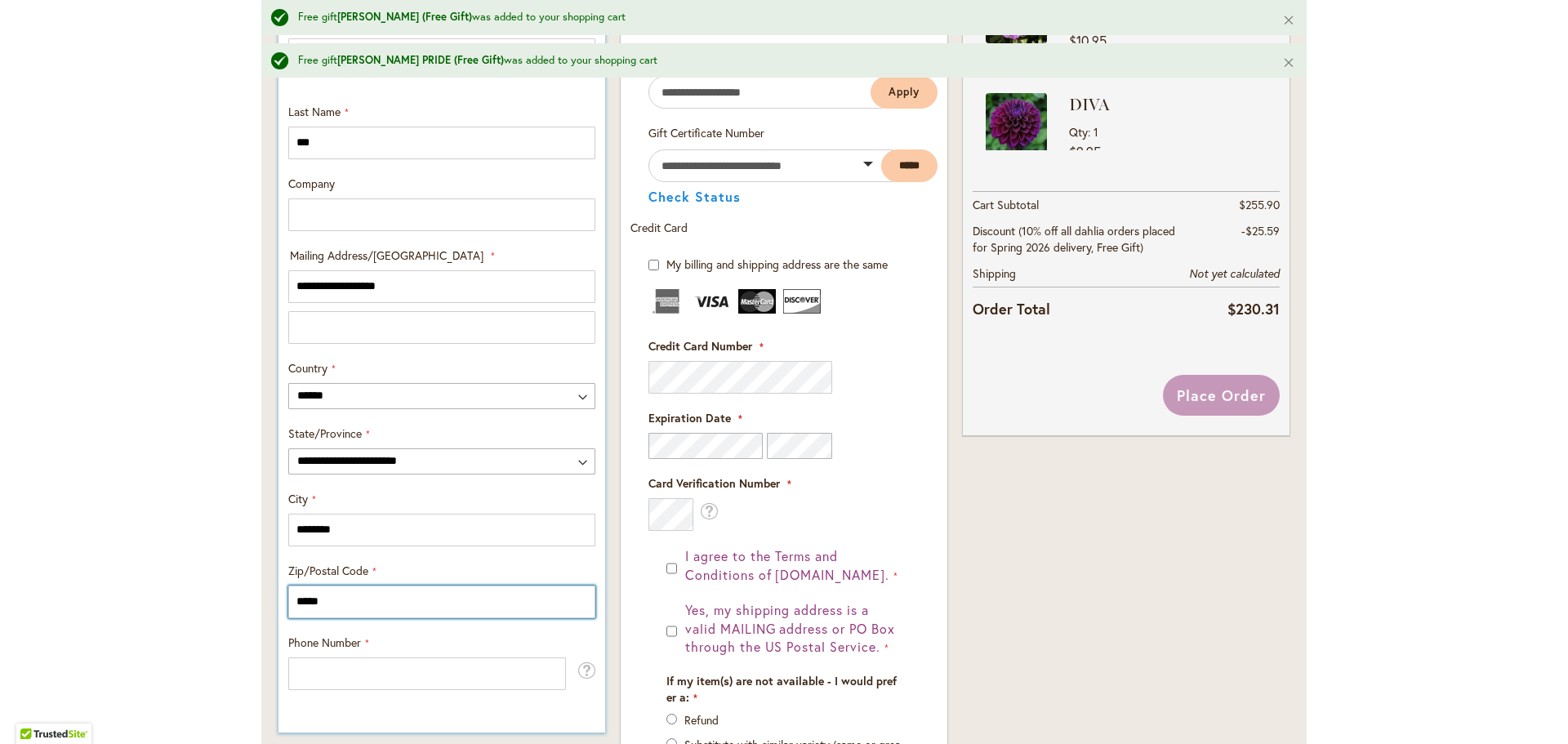
type input "*****"
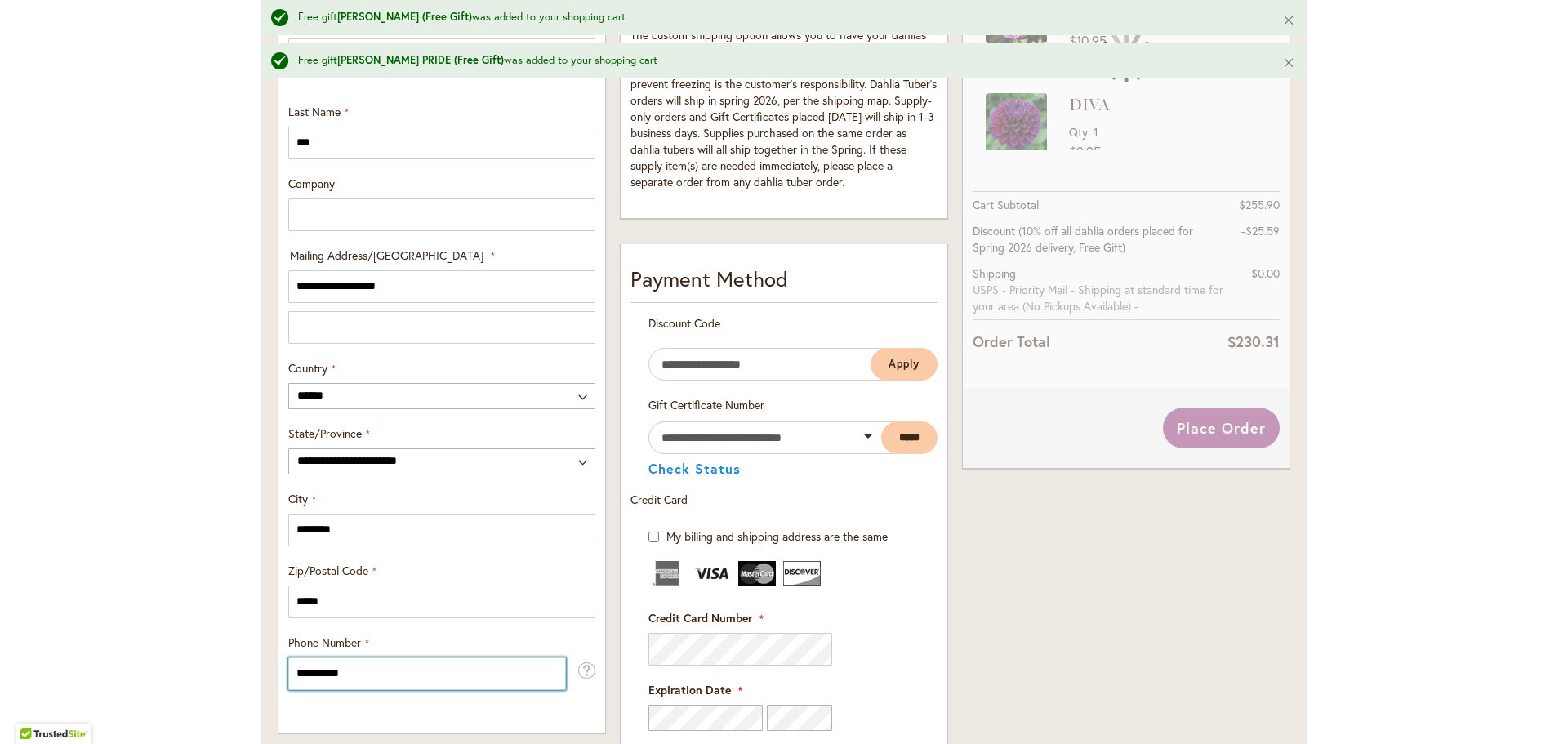
type input "**********"
click at [614, 281] on div "**********" at bounding box center [784, 445] width 341 height 1451
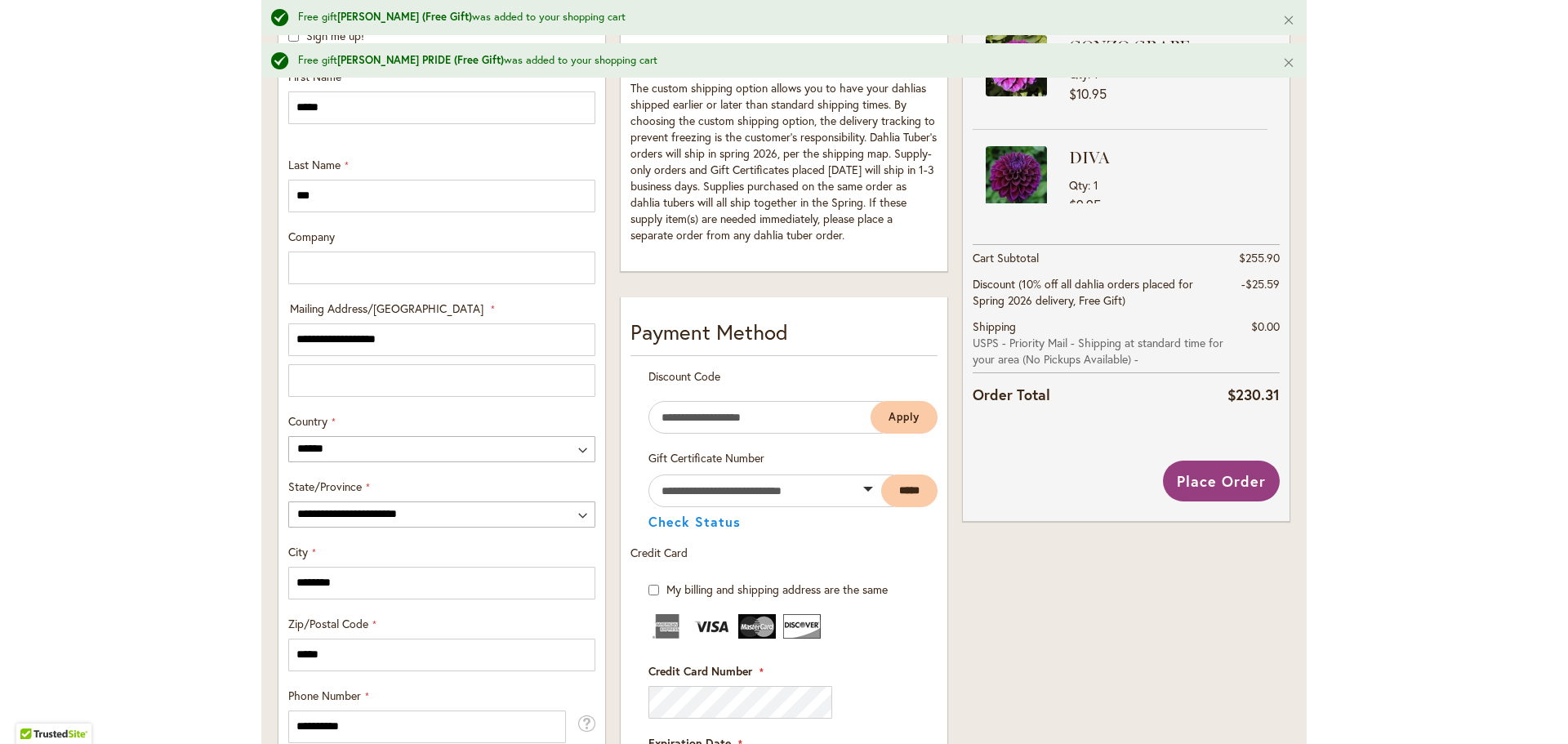
scroll to position [533, 0]
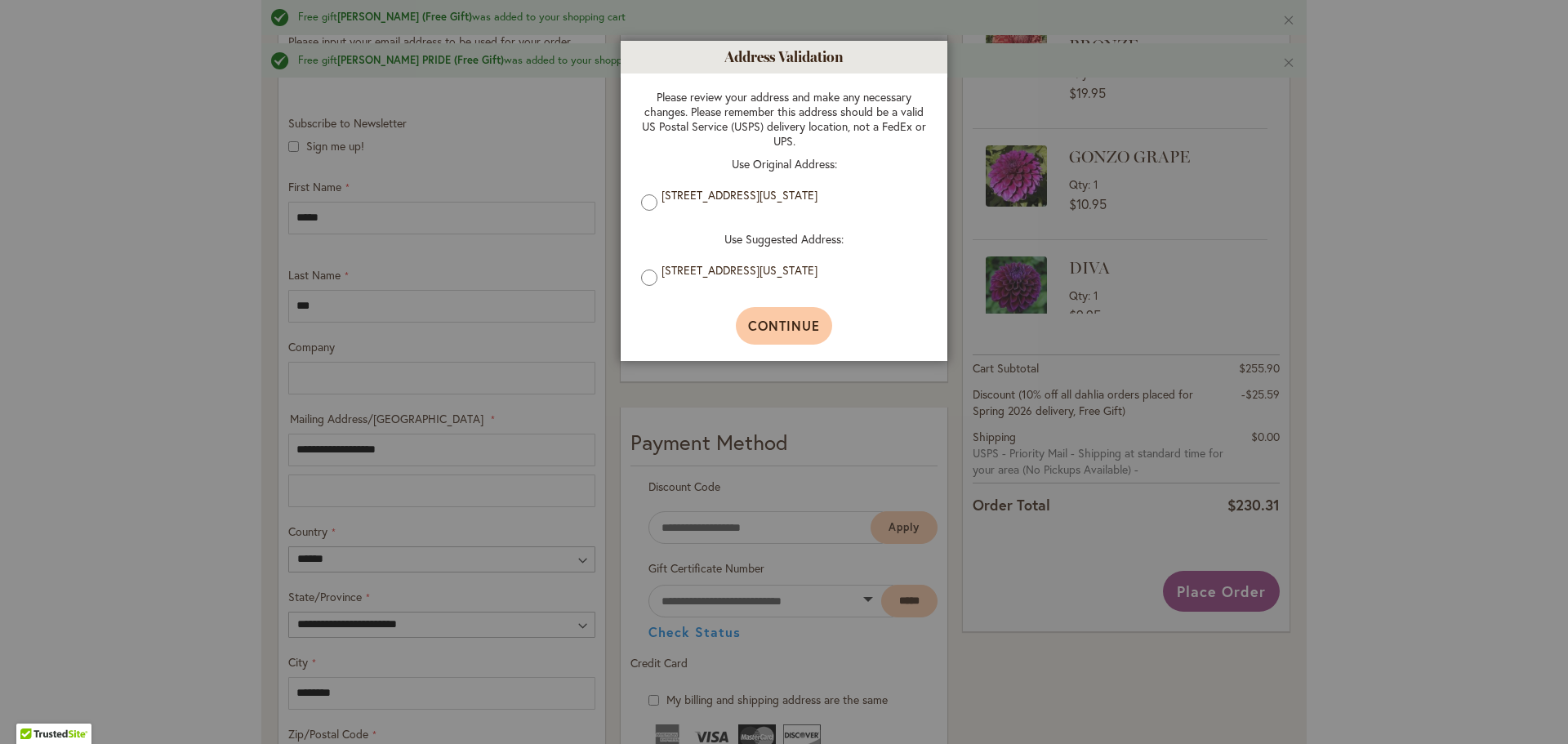
click at [809, 327] on span "Continue" at bounding box center [784, 325] width 73 height 17
type input "**********"
type input "********"
type input "**********"
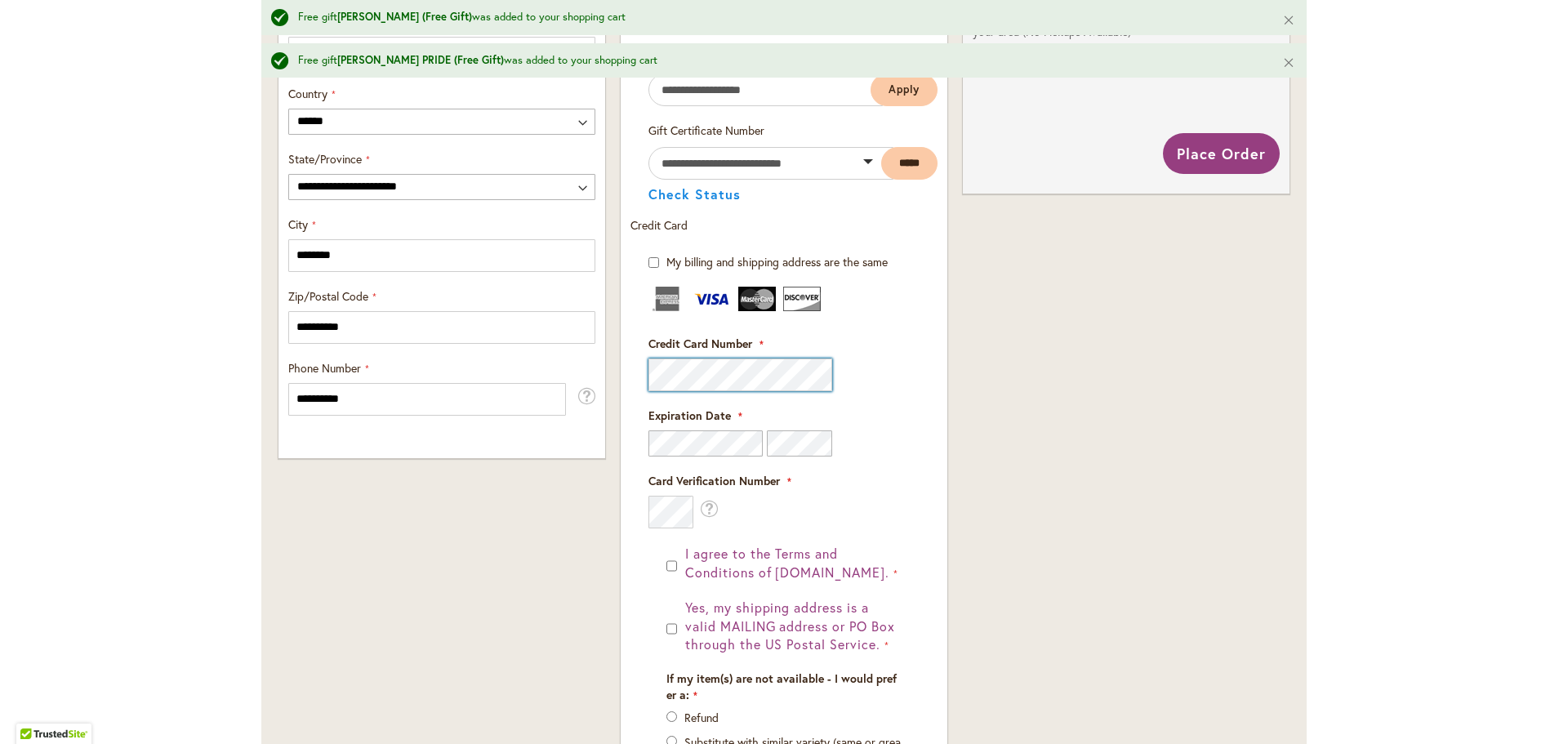
scroll to position [941, 0]
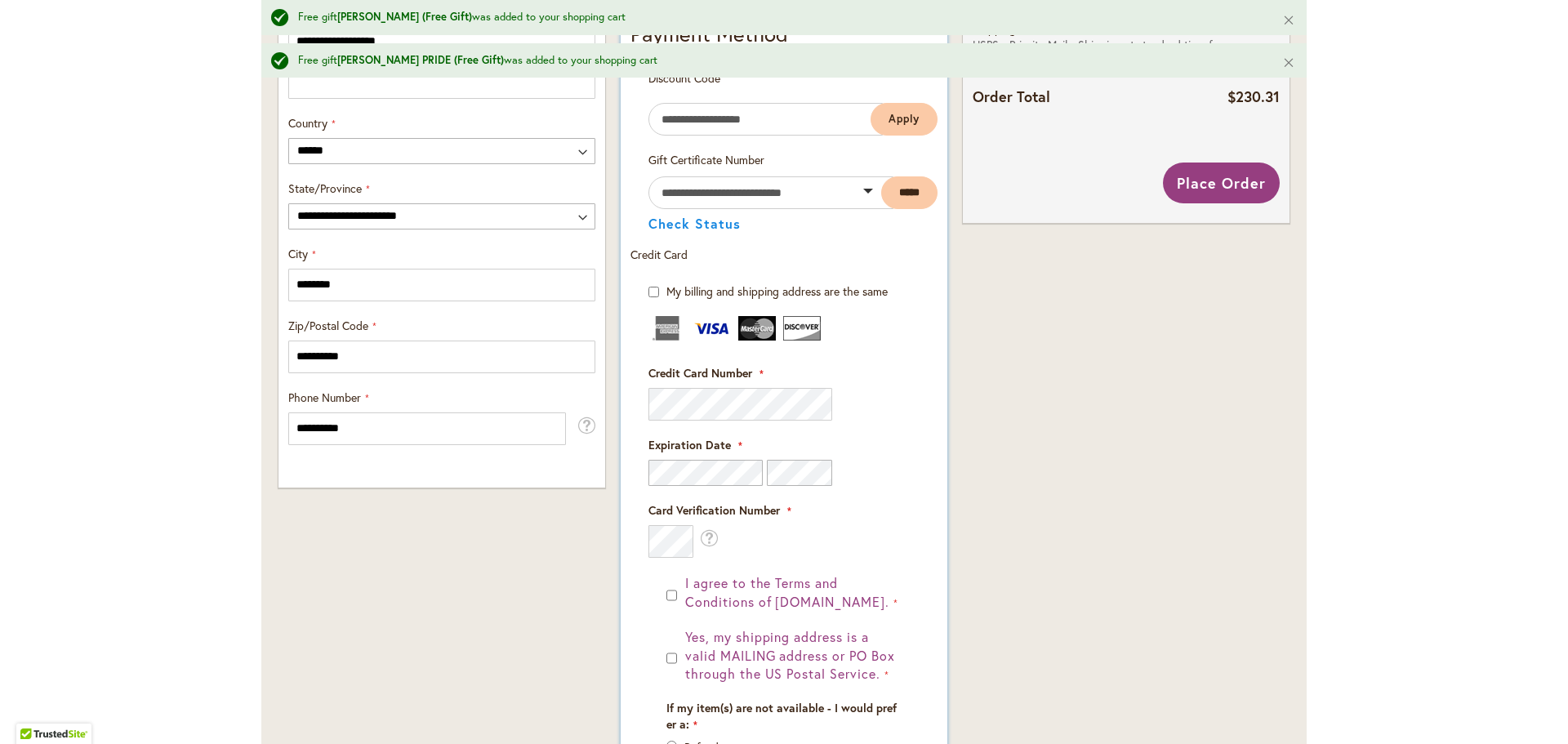
click at [882, 519] on label "Card Verification Number" at bounding box center [783, 510] width 271 height 16
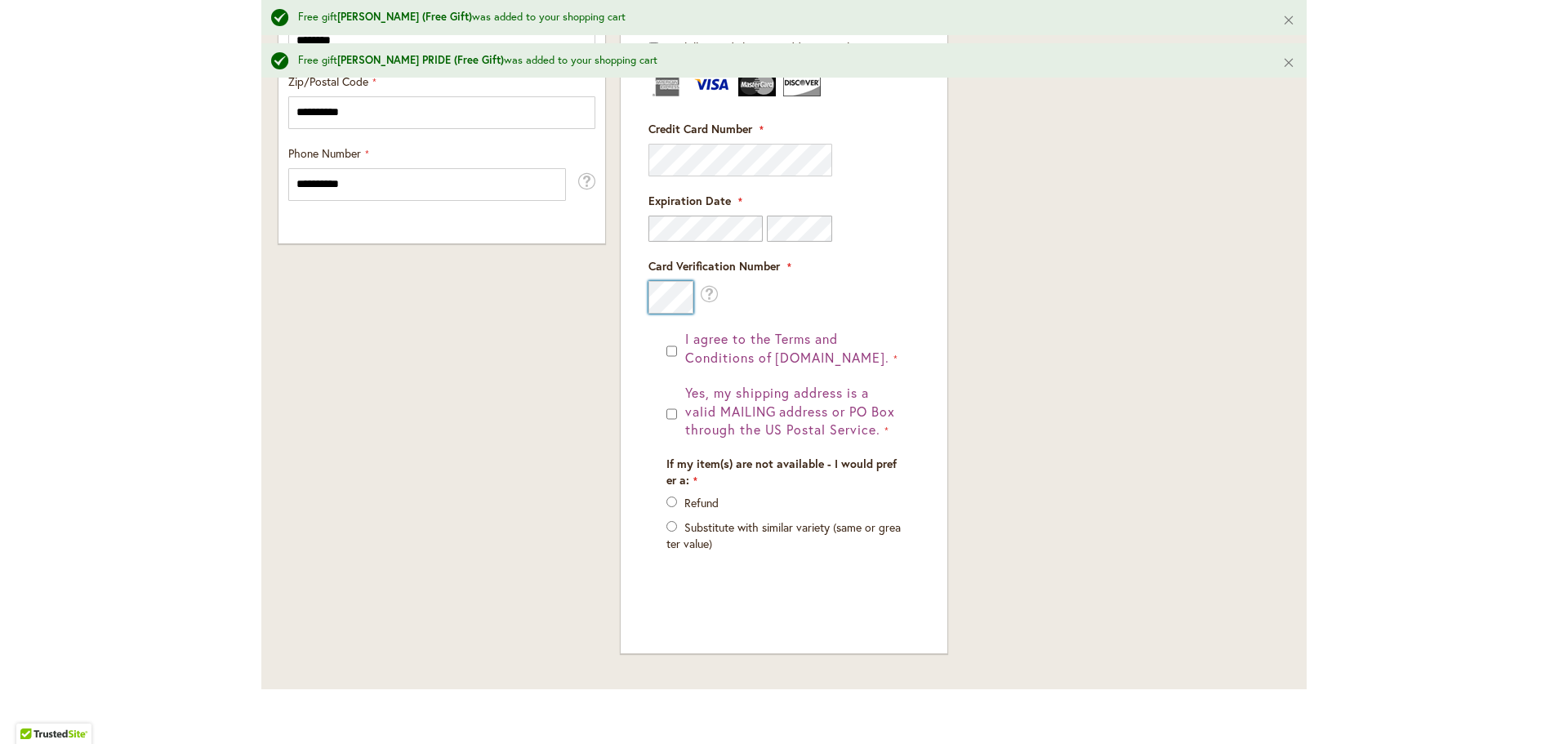
scroll to position [1186, 0]
click at [659, 375] on div "I agree to the Terms and Conditions of [DOMAIN_NAME]. Yes, my shipping address …" at bounding box center [783, 465] width 271 height 271
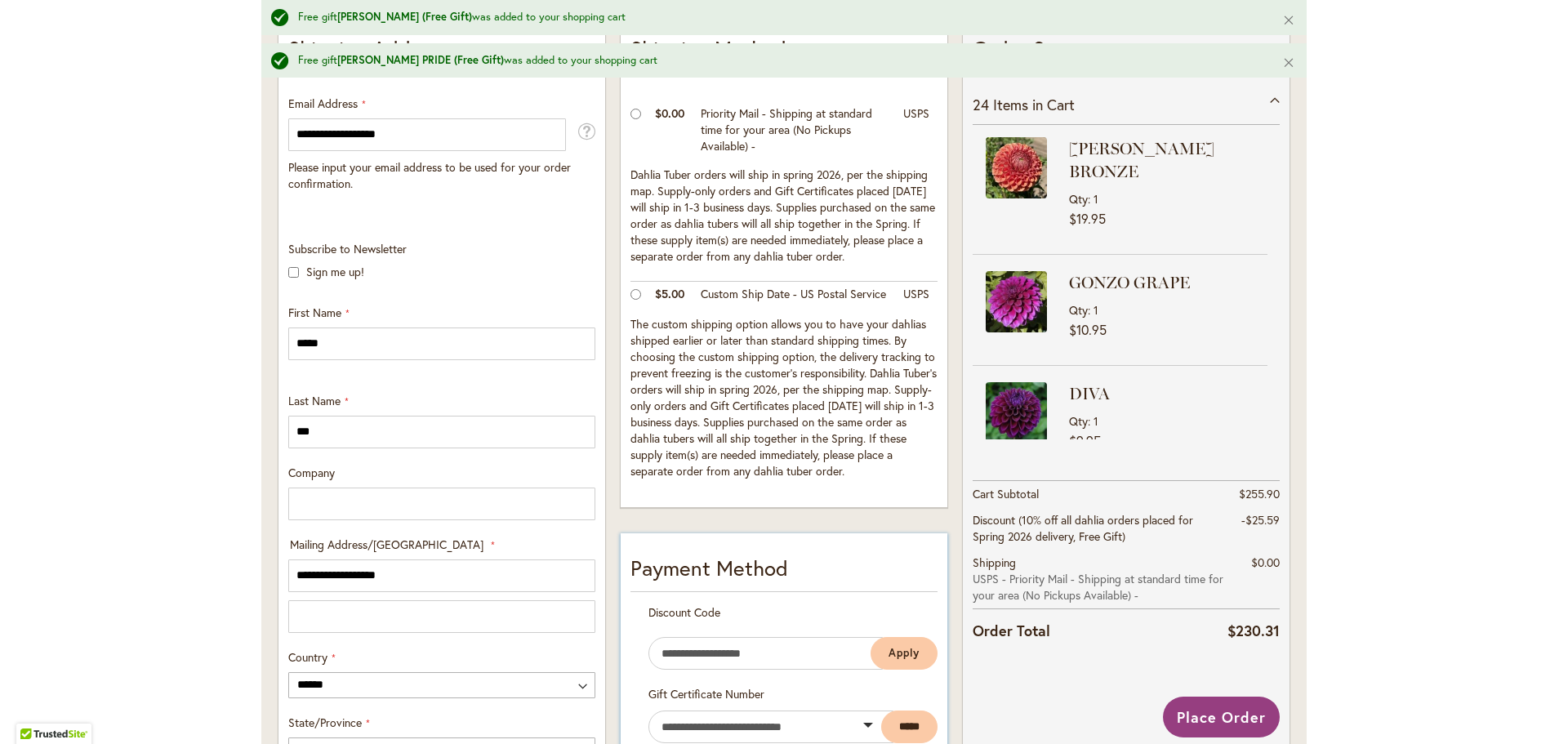
scroll to position [369, 0]
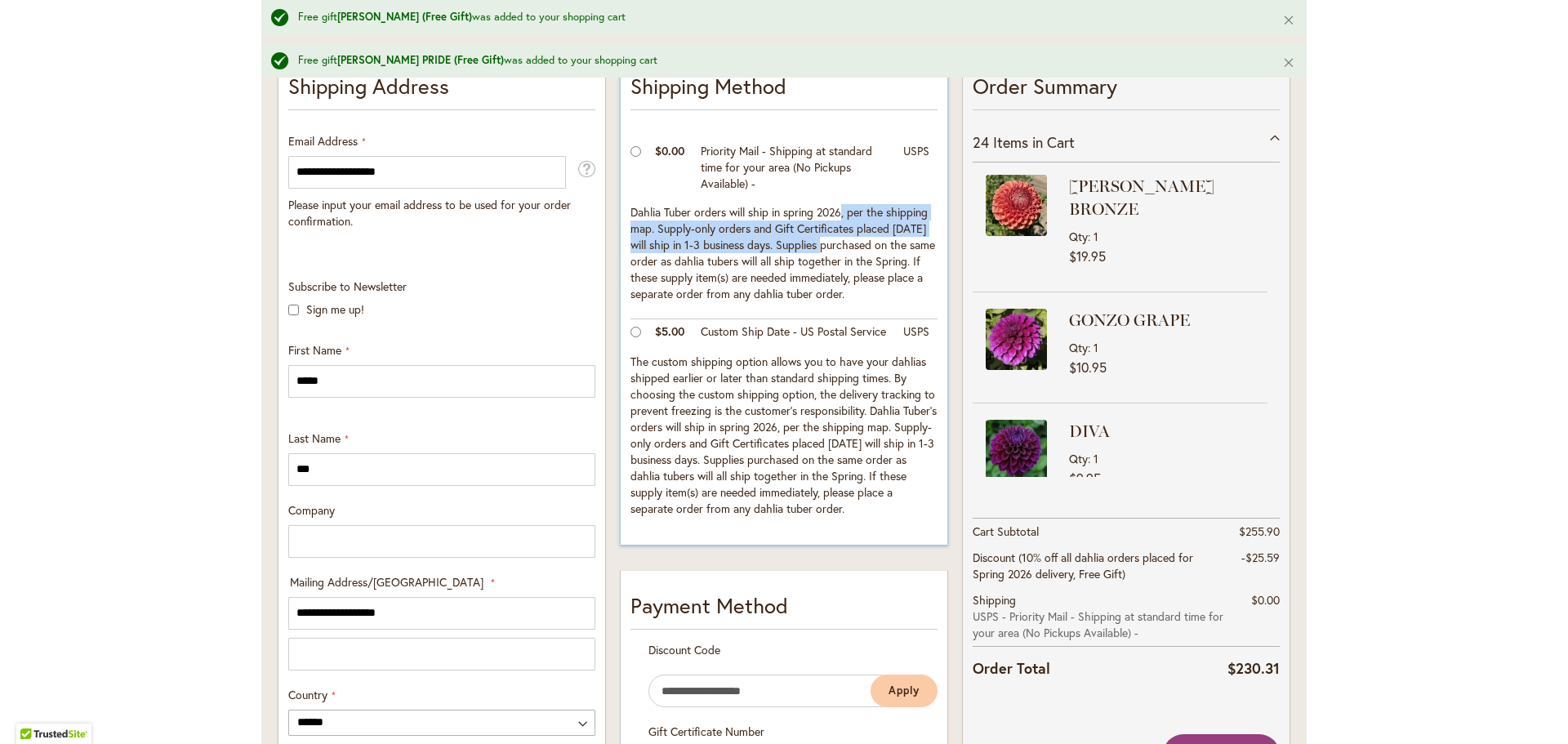
drag, startPoint x: 839, startPoint y: 212, endPoint x: 826, endPoint y: 249, distance: 39.2
click at [826, 249] on td "Dahlia Tuber orders will ship in spring 2026, per the shipping map. Supply-only…" at bounding box center [784, 260] width 307 height 119
click at [860, 247] on td "Dahlia Tuber orders will ship in spring 2026, per the shipping map. Supply-only…" at bounding box center [784, 260] width 307 height 119
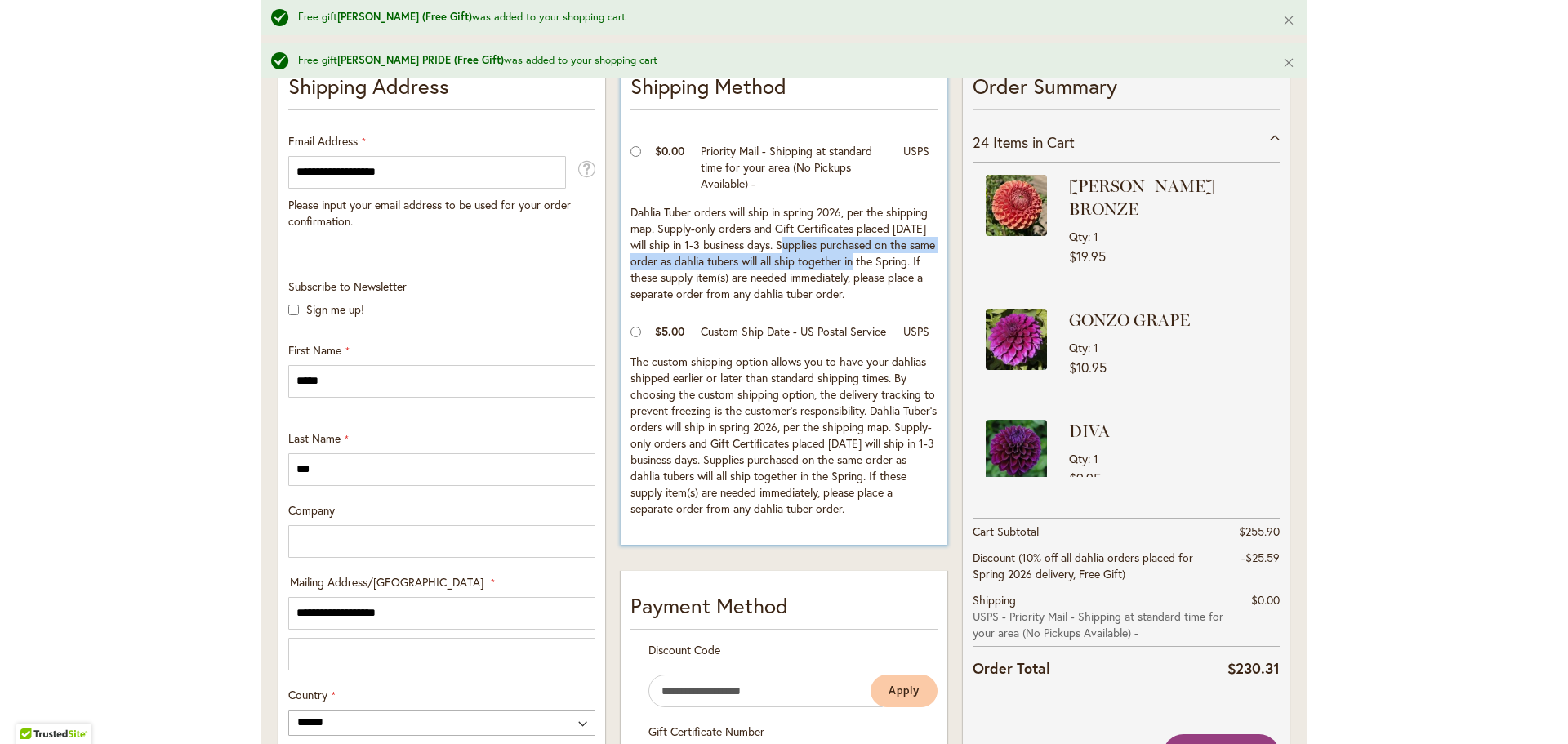
drag, startPoint x: 783, startPoint y: 248, endPoint x: 880, endPoint y: 257, distance: 97.4
click at [880, 257] on td "Dahlia Tuber orders will ship in spring 2026, per the shipping map. Supply-only…" at bounding box center [784, 260] width 307 height 119
click at [744, 263] on td "Dahlia Tuber orders will ship in spring 2026, per the shipping map. Supply-only…" at bounding box center [784, 260] width 307 height 119
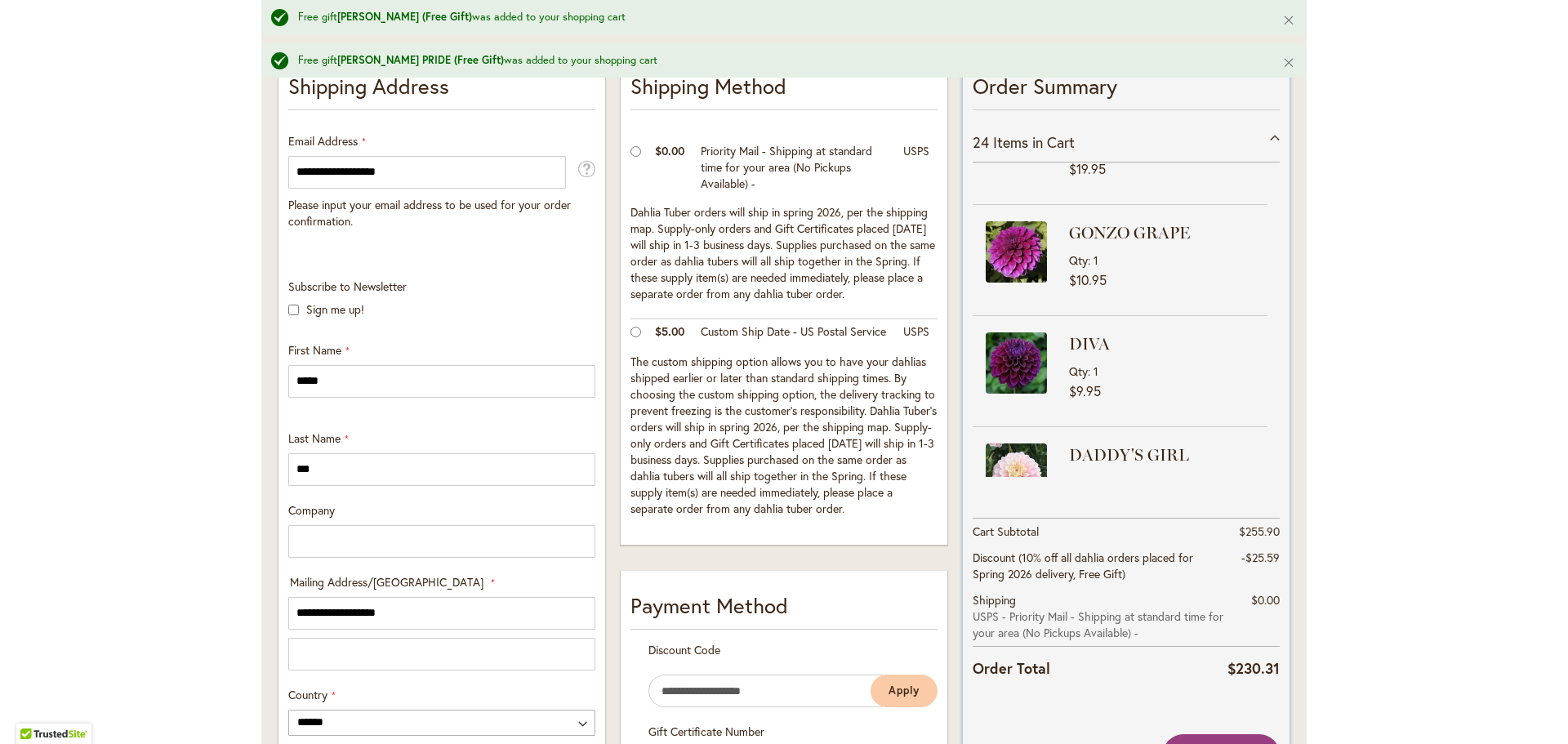
scroll to position [0, 0]
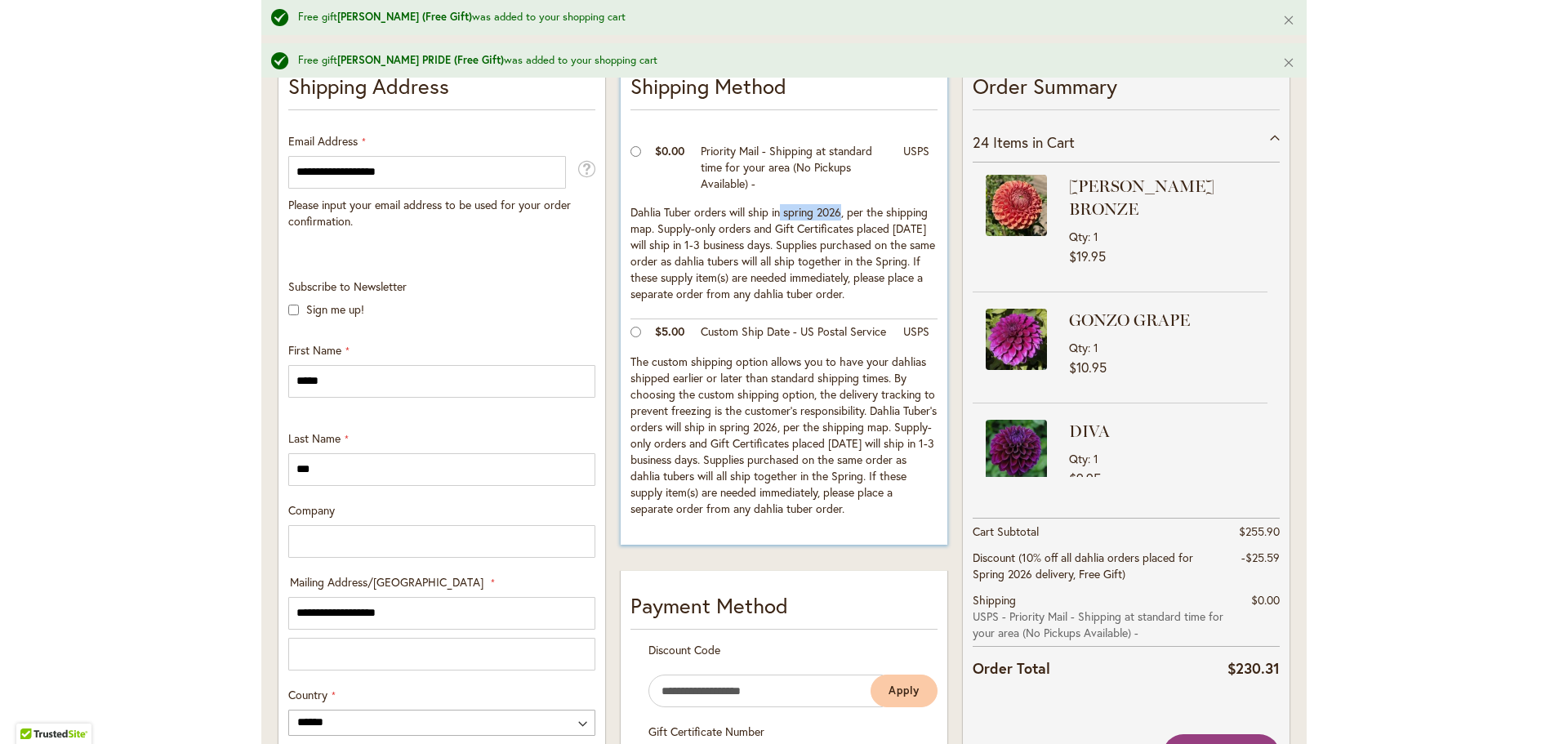
drag, startPoint x: 776, startPoint y: 210, endPoint x: 839, endPoint y: 215, distance: 63.2
click at [839, 215] on td "Dahlia Tuber orders will ship in spring 2026, per the shipping map. Supply-only…" at bounding box center [784, 260] width 307 height 119
click at [815, 232] on td "Dahlia Tuber orders will ship in spring 2026, per the shipping map. Supply-only…" at bounding box center [784, 260] width 307 height 119
drag, startPoint x: 781, startPoint y: 215, endPoint x: 839, endPoint y: 212, distance: 58.1
click at [839, 212] on td "Dahlia Tuber orders will ship in spring 2026, per the shipping map. Supply-only…" at bounding box center [784, 260] width 307 height 119
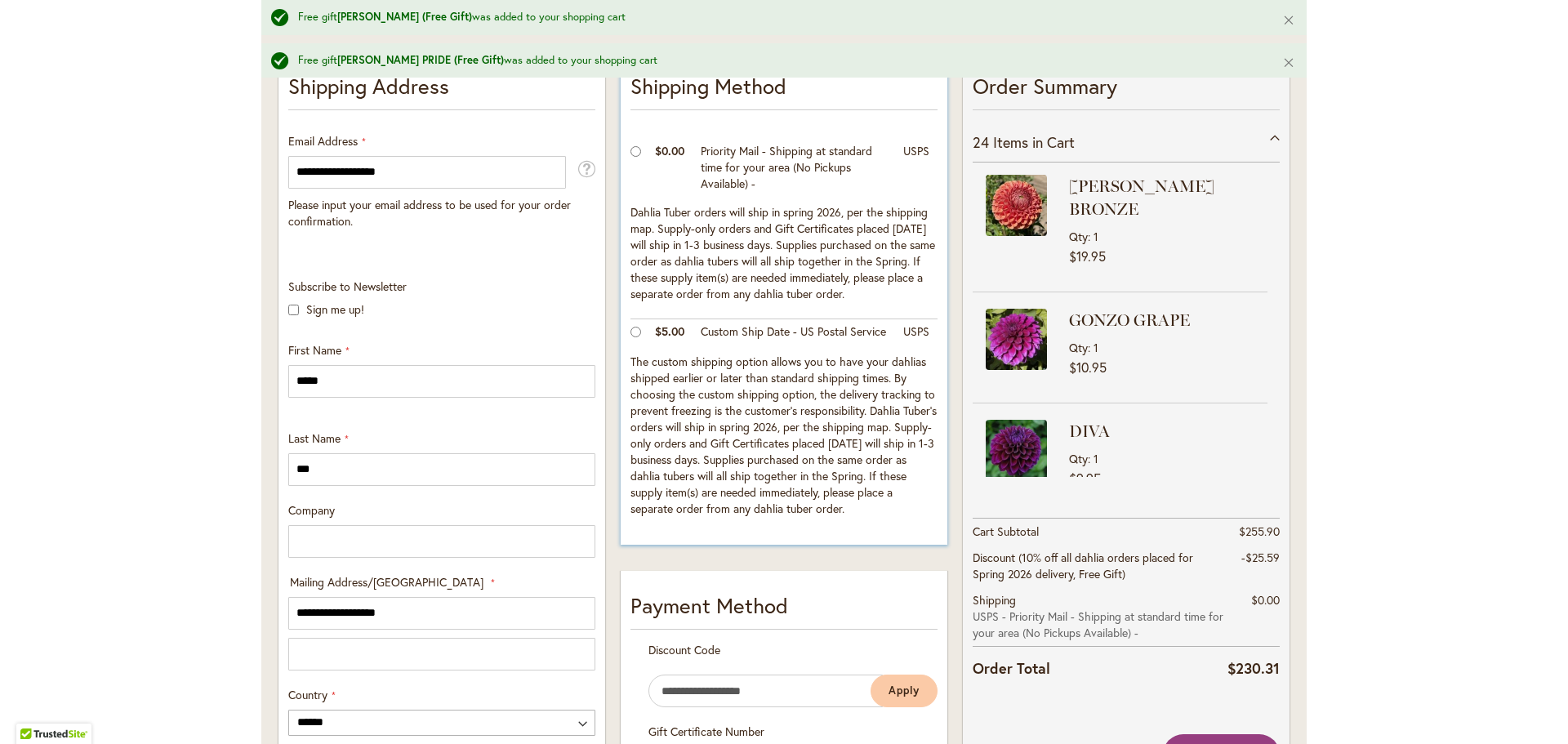
click at [888, 174] on td "Priority Mail - Shipping at standard time for your area (No Pickups Available) -" at bounding box center [794, 169] width 203 height 61
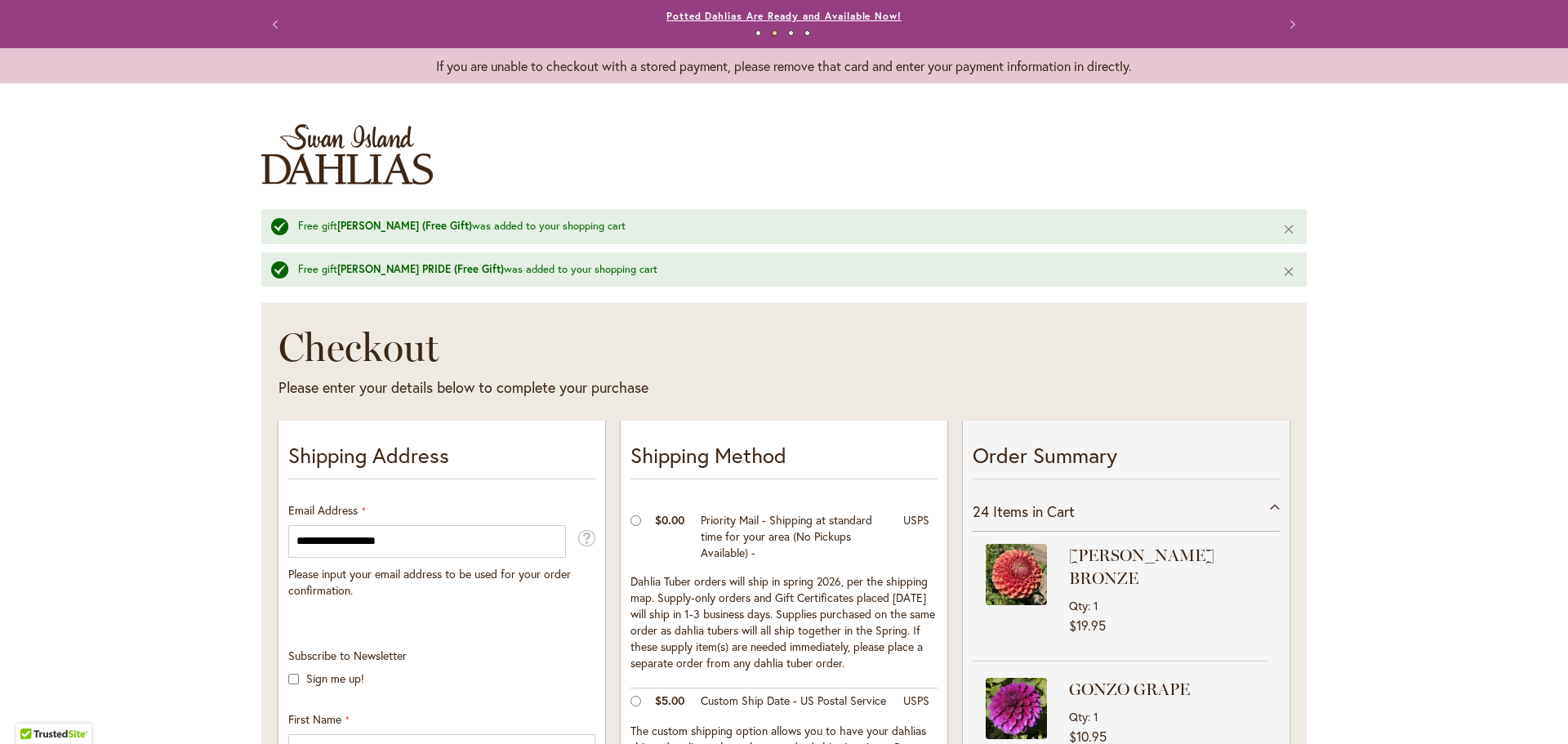
drag, startPoint x: 628, startPoint y: 12, endPoint x: 867, endPoint y: 10, distance: 239.0
click at [867, 10] on div "Potted Dahlias Are Ready and Available Now!" at bounding box center [784, 16] width 948 height 16
